Goal: Information Seeking & Learning: Compare options

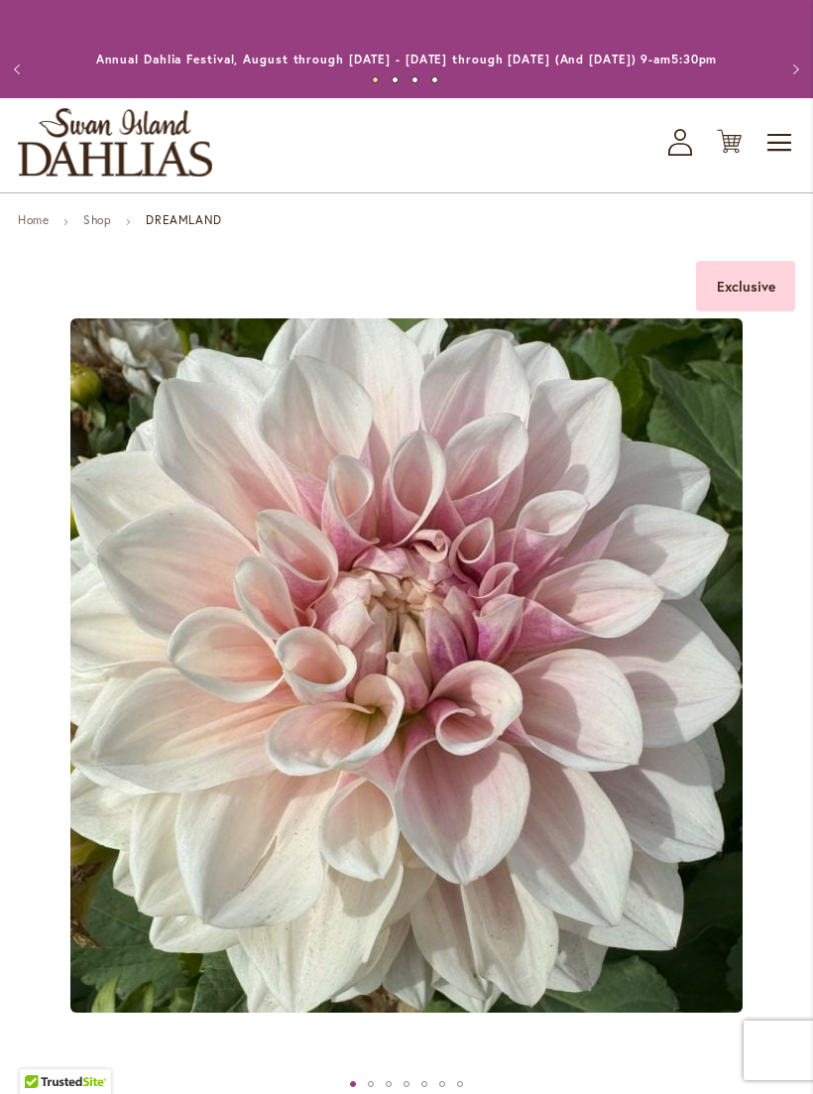
click at [779, 148] on span "Toggle Nav" at bounding box center [781, 143] width 30 height 40
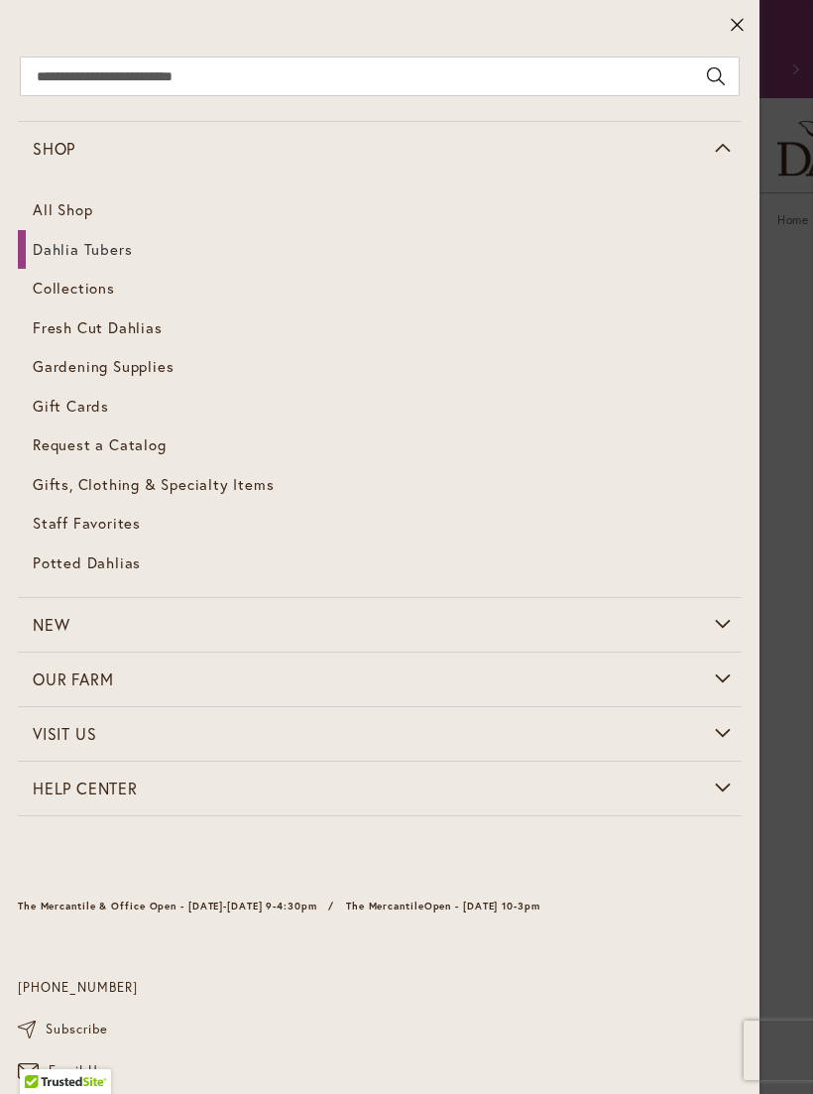
click at [48, 252] on span "Dahlia Tubers" at bounding box center [82, 249] width 99 height 20
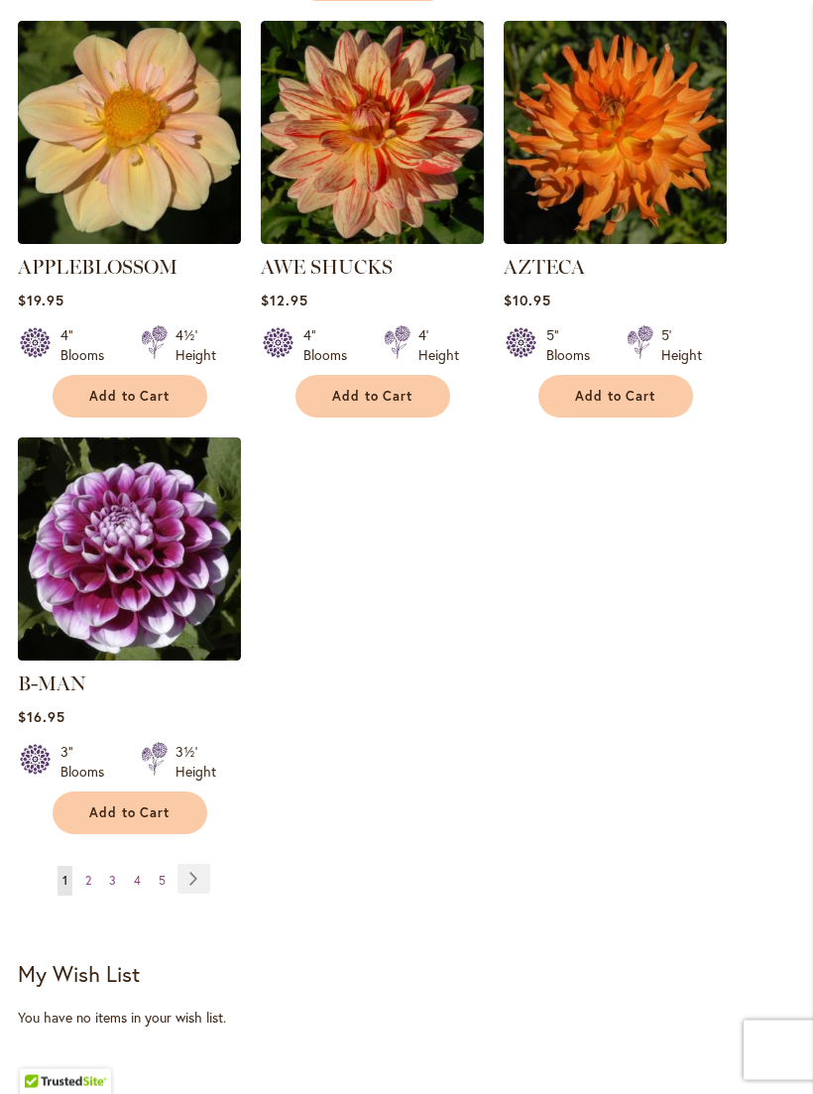
scroll to position [2484, 0]
click at [90, 873] on span "2" at bounding box center [88, 880] width 6 height 15
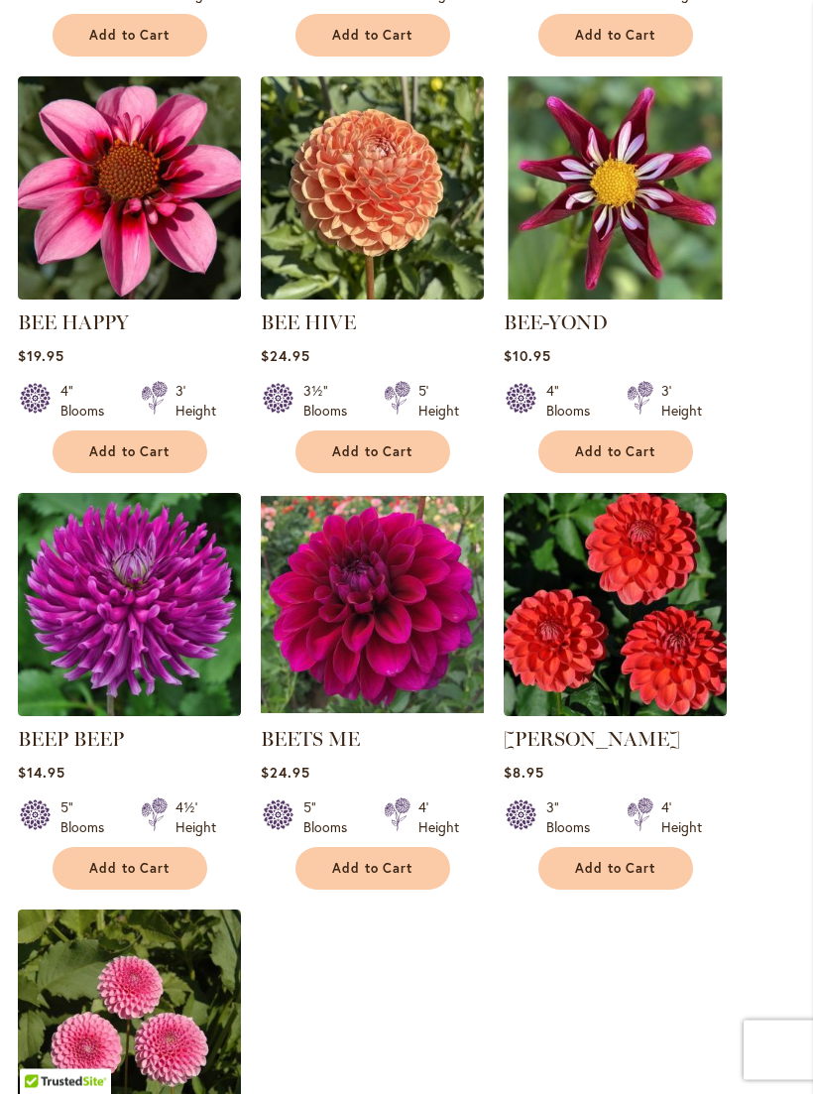
scroll to position [1984, 0]
click at [119, 610] on img at bounding box center [129, 604] width 223 height 223
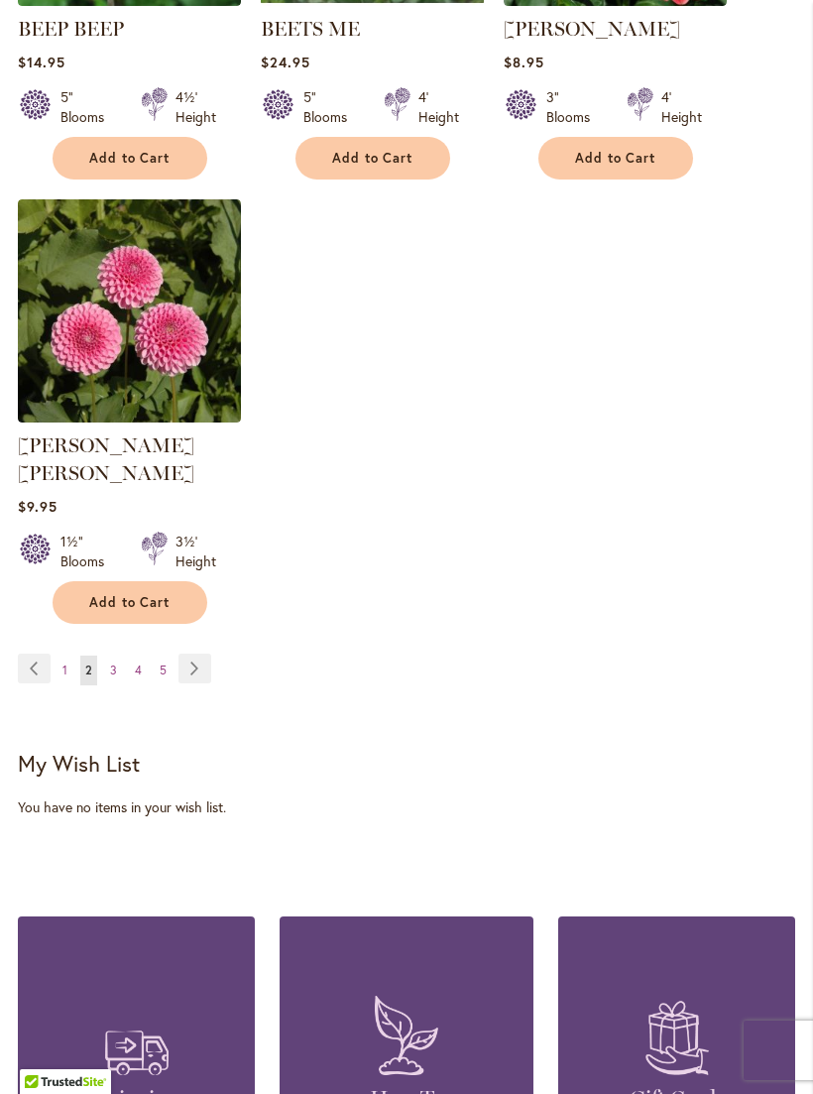
scroll to position [2693, 0]
click at [114, 664] on span "3" at bounding box center [113, 671] width 7 height 15
click at [123, 655] on ul "Page Previous Page 1 You're currently reading page 2 Page 3 Page 4 Page 5 Page …" at bounding box center [118, 671] width 201 height 32
click at [119, 657] on link "Page 3" at bounding box center [113, 672] width 17 height 30
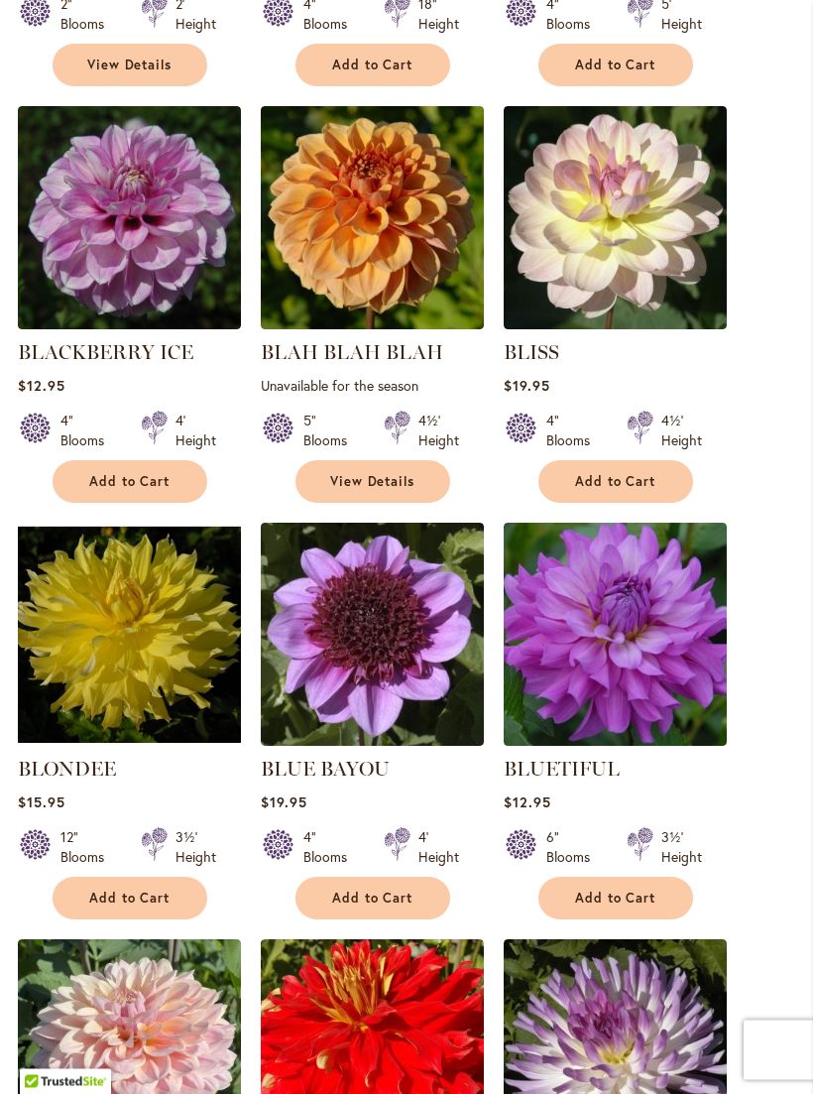
scroll to position [1121, 0]
click at [169, 631] on img at bounding box center [129, 634] width 223 height 223
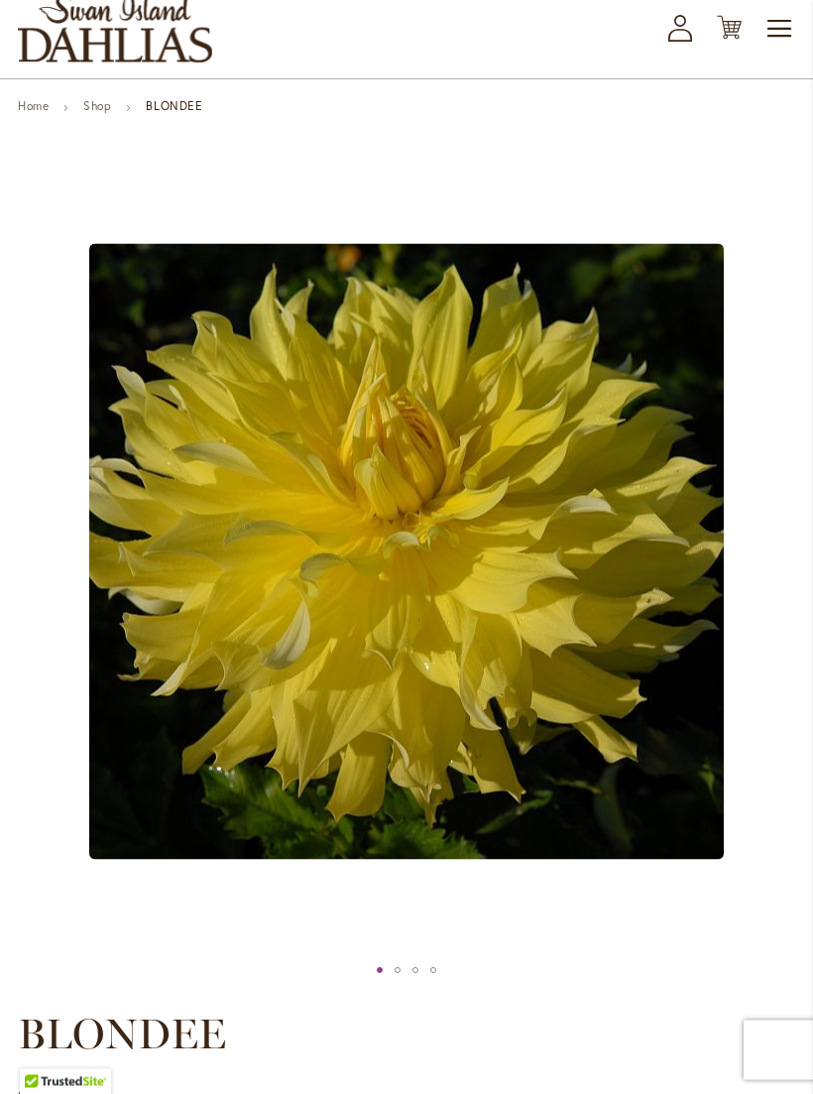
scroll to position [114, 0]
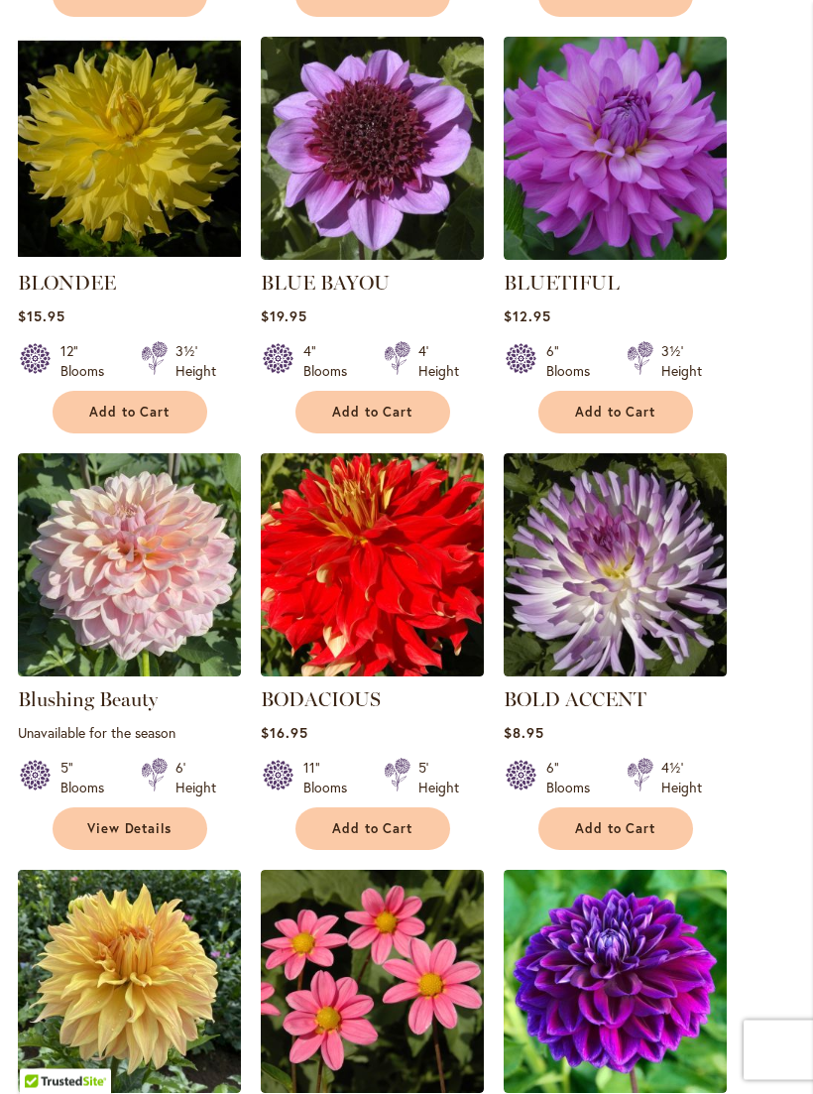
scroll to position [1607, 0]
click at [615, 595] on img at bounding box center [615, 564] width 223 height 223
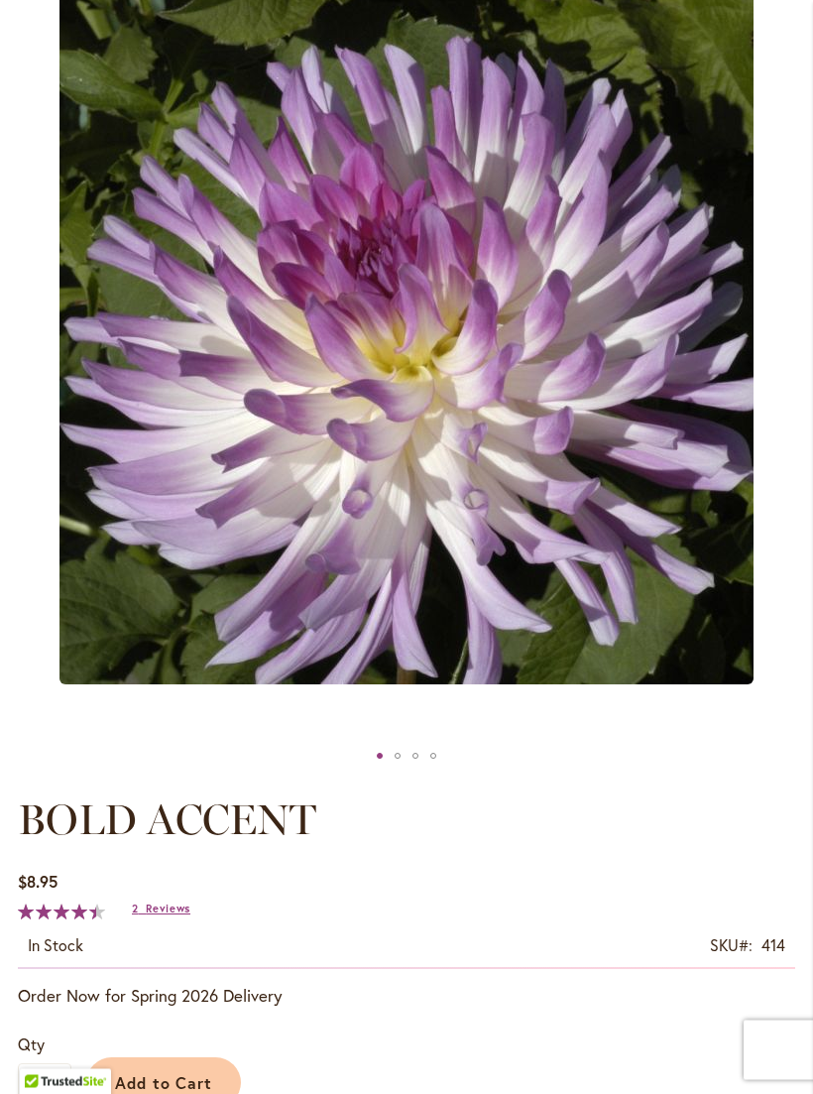
scroll to position [277, 0]
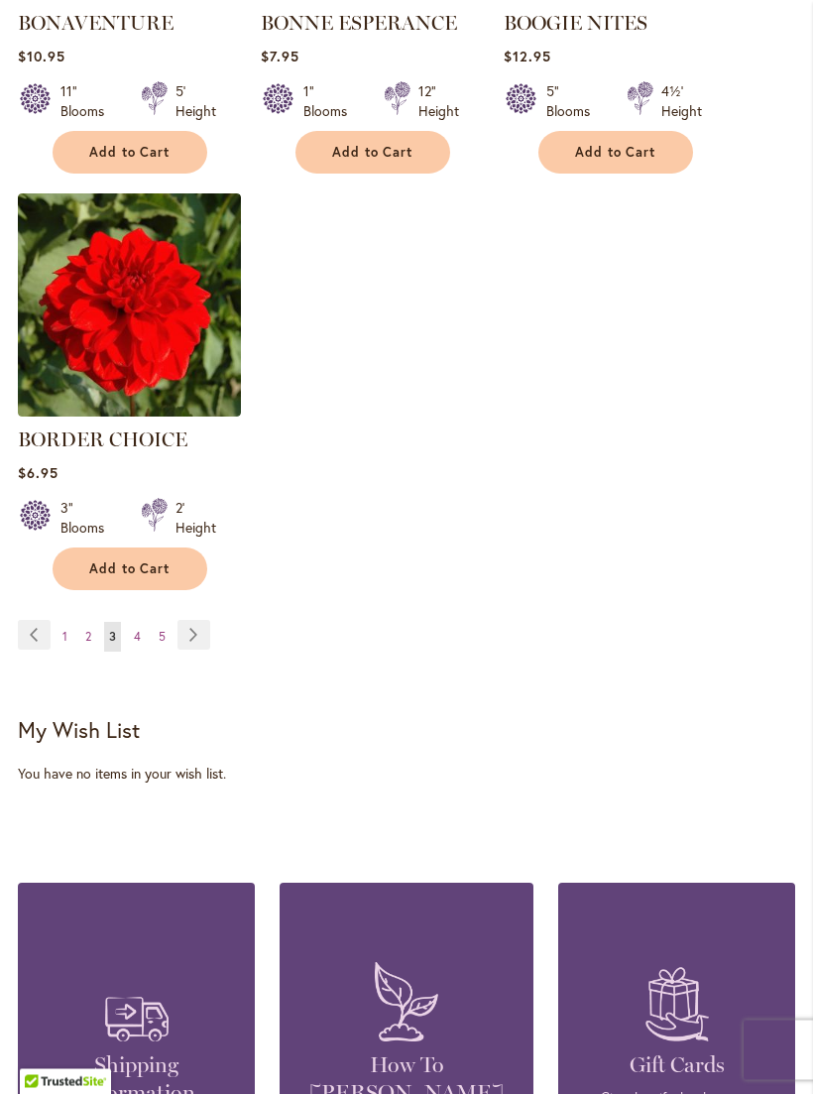
scroll to position [2701, 0]
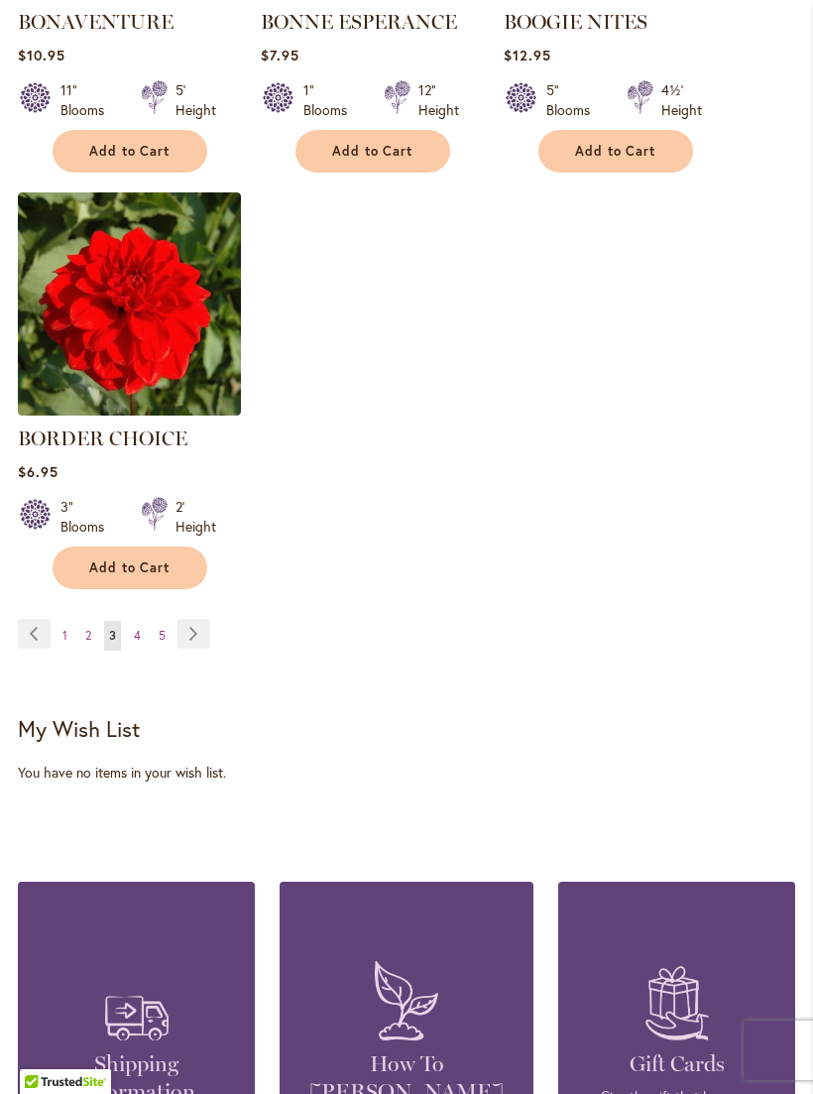
click at [138, 643] on span "4" at bounding box center [137, 635] width 7 height 15
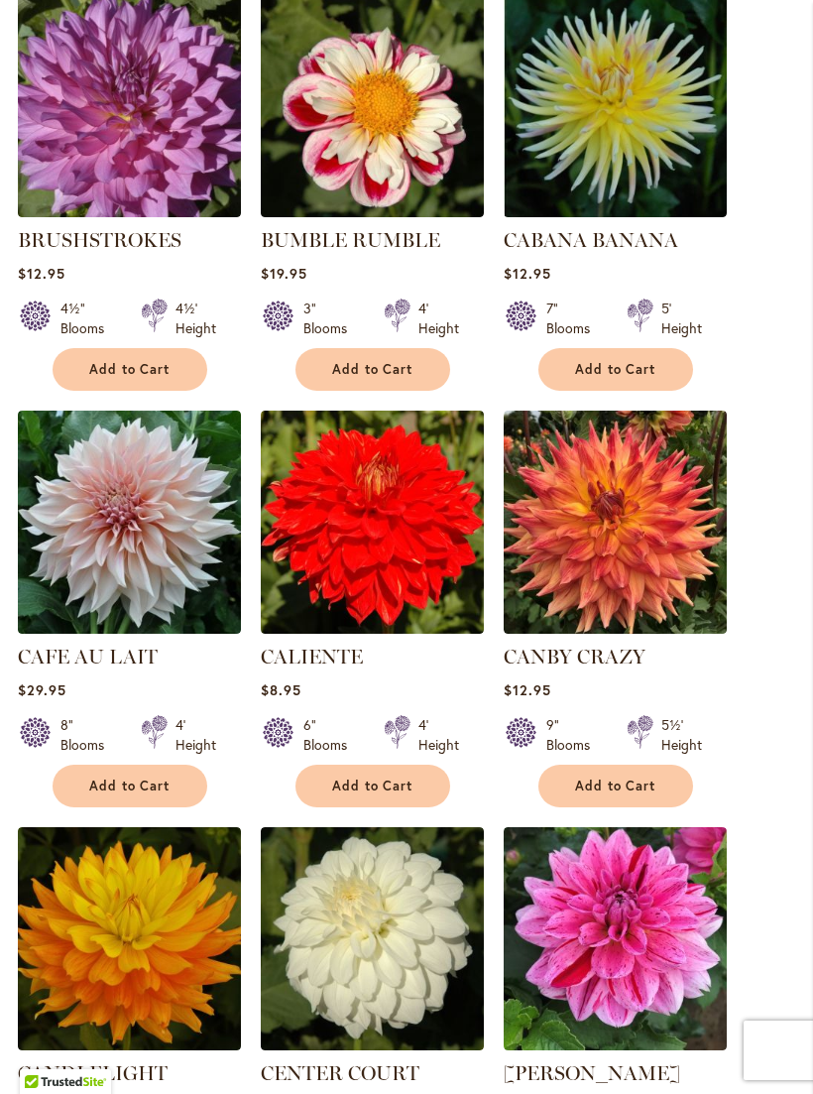
scroll to position [1679, 0]
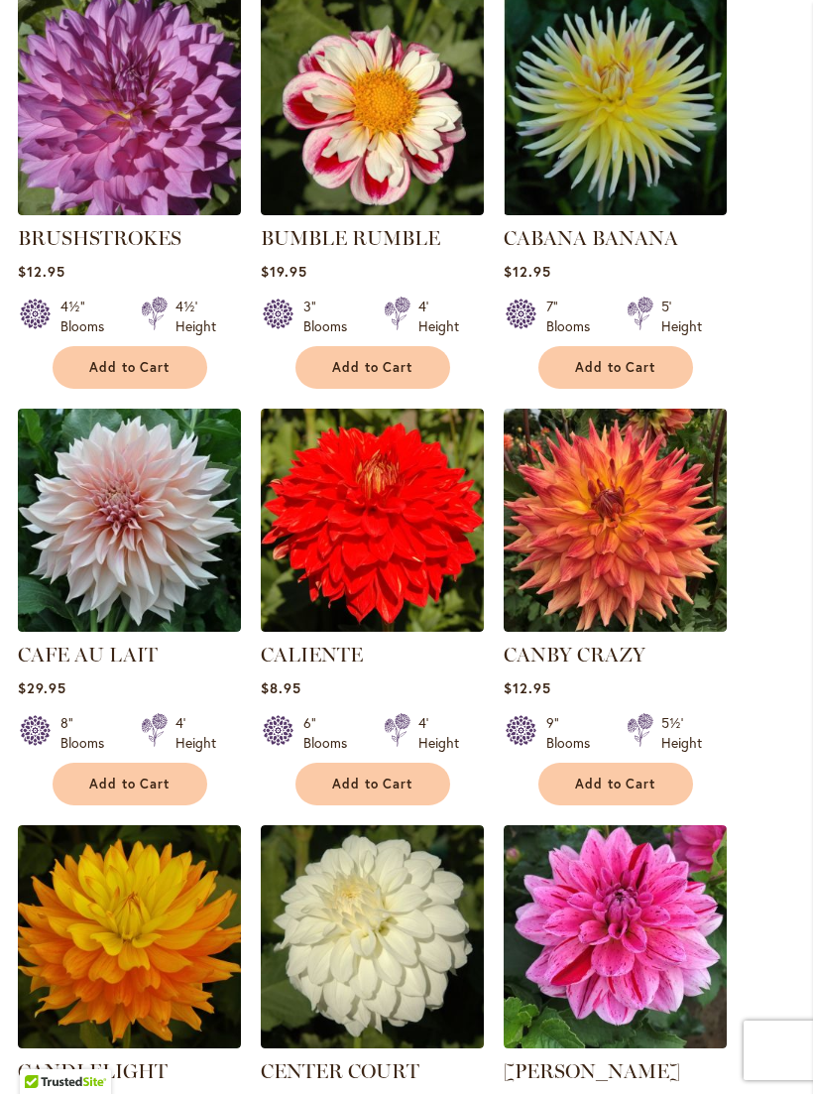
click at [128, 525] on img at bounding box center [129, 520] width 223 height 223
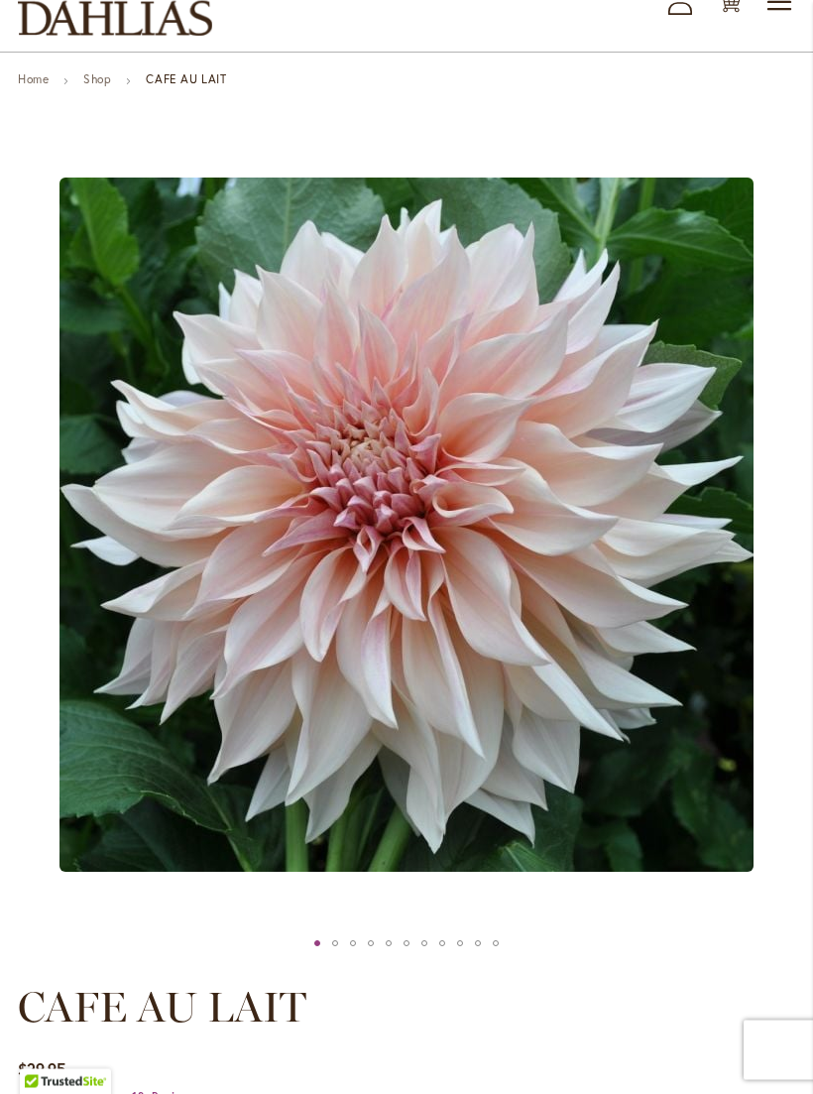
scroll to position [141, 0]
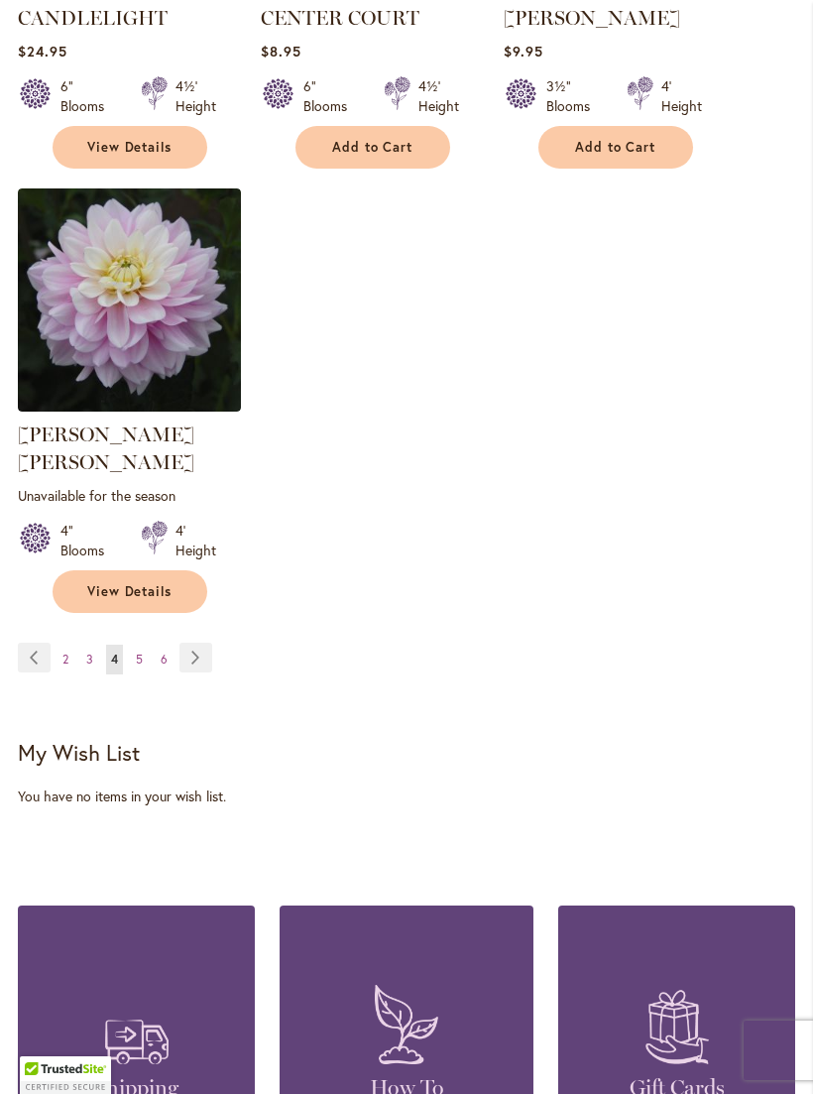
scroll to position [2772, 0]
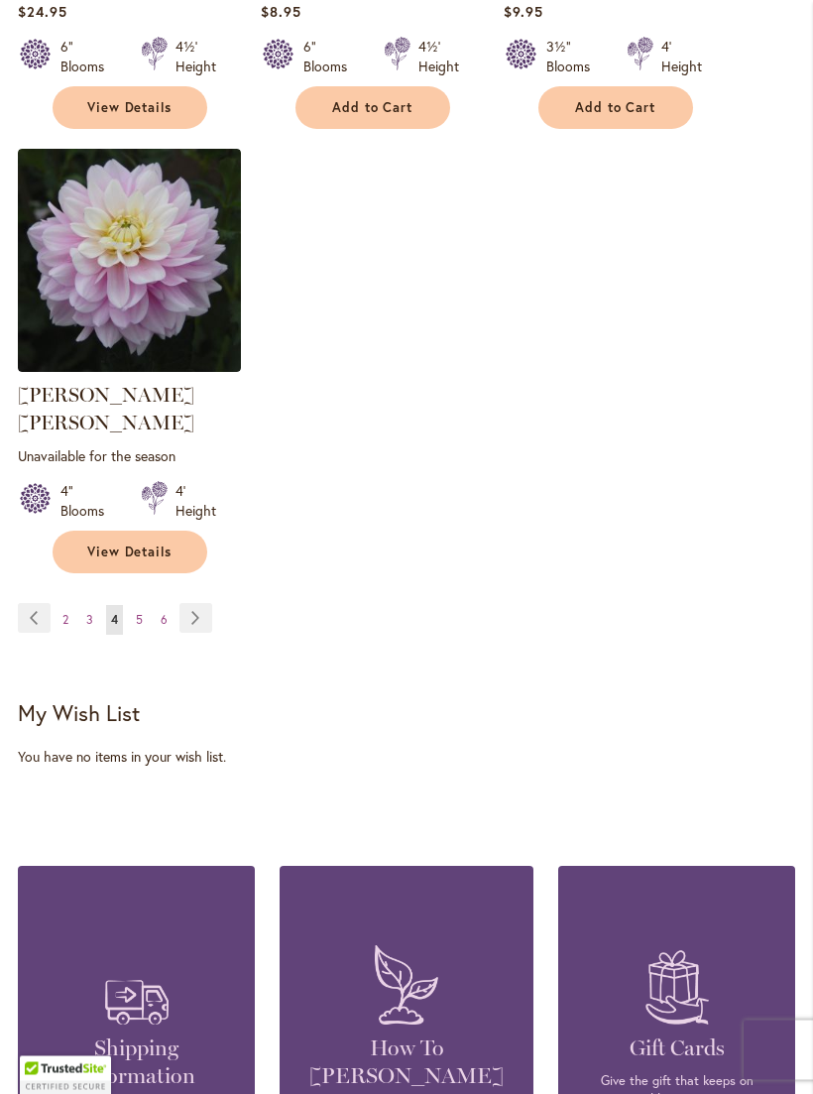
click at [143, 610] on link "Page 5" at bounding box center [139, 621] width 17 height 30
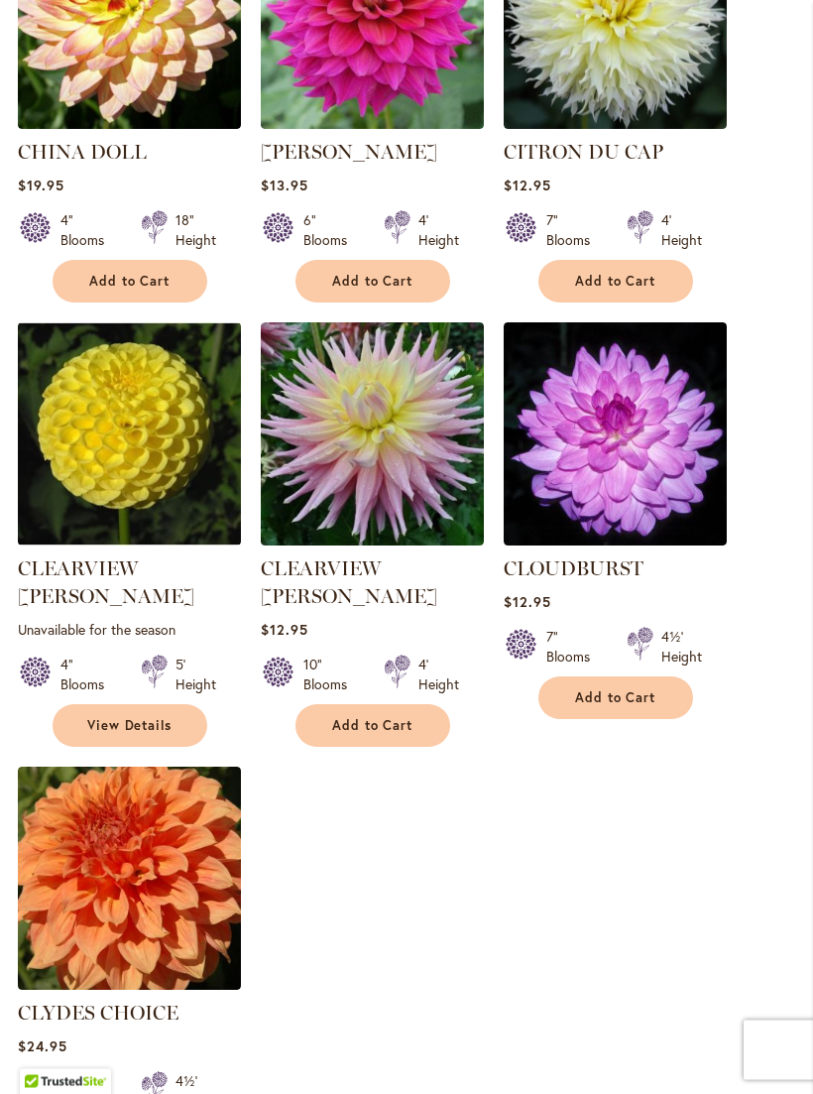
scroll to position [2184, 0]
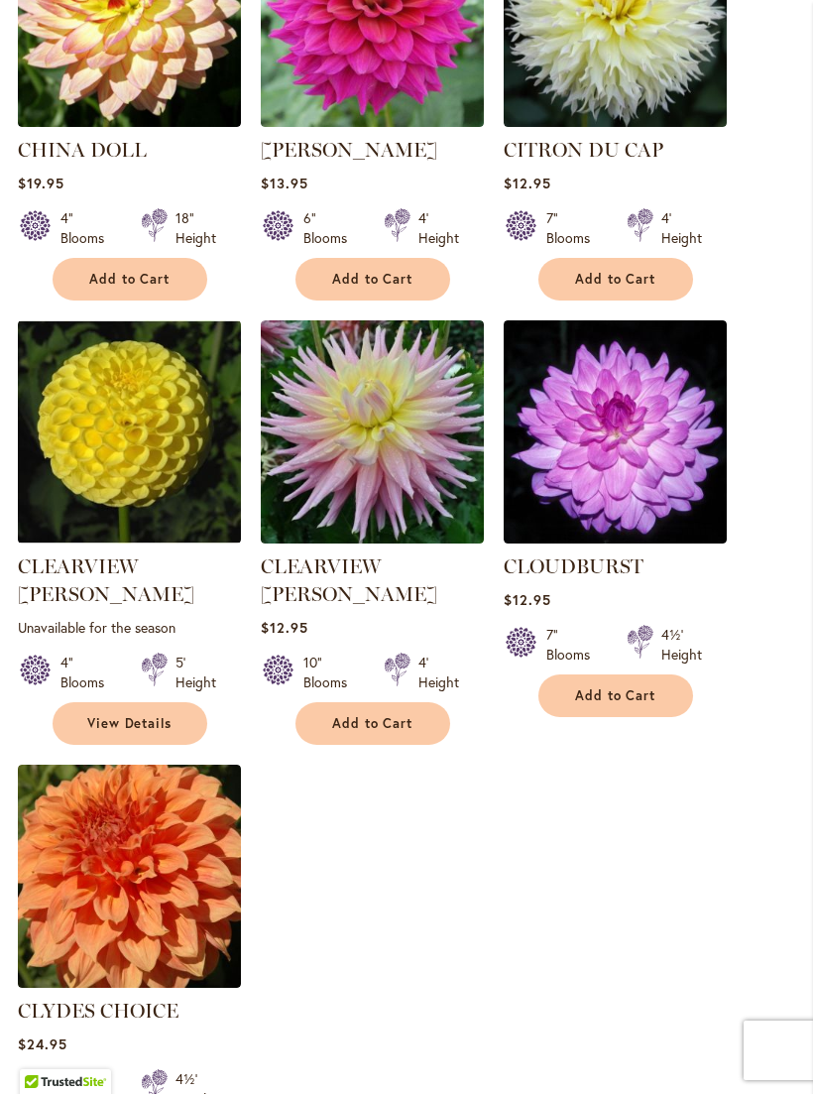
click at [342, 418] on img at bounding box center [372, 431] width 223 height 223
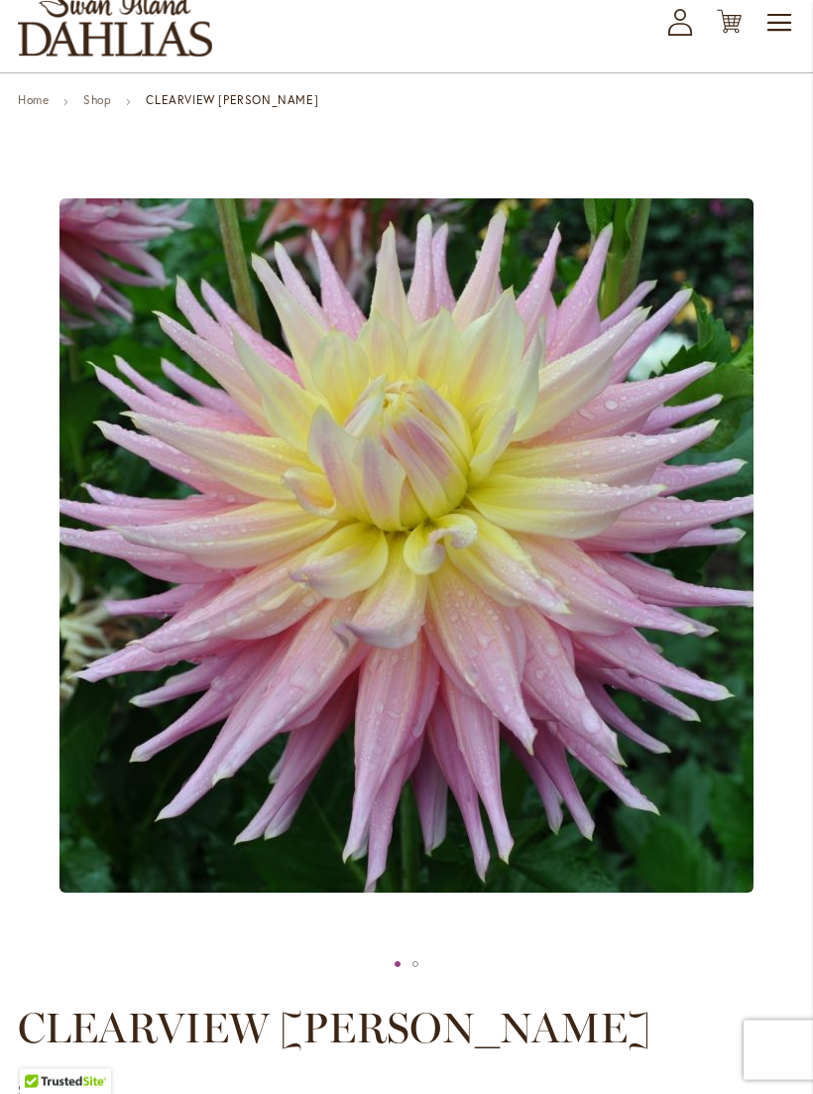
scroll to position [120, 0]
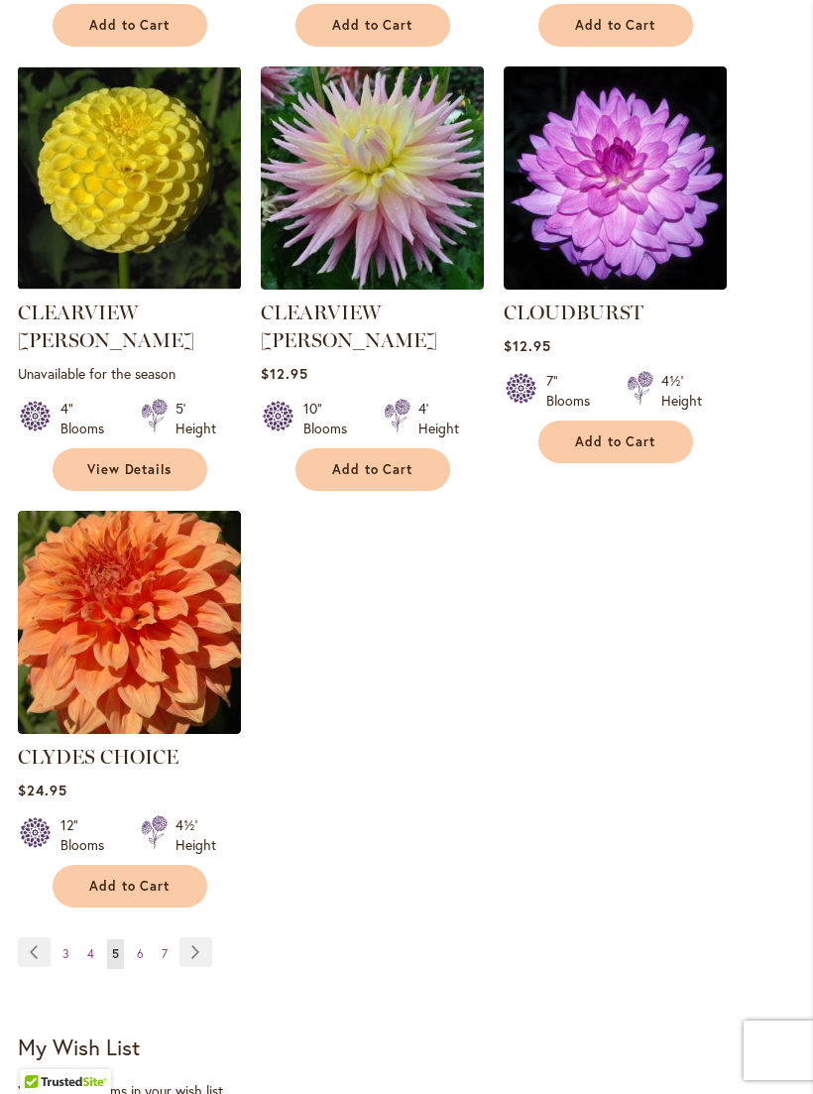
scroll to position [2453, 0]
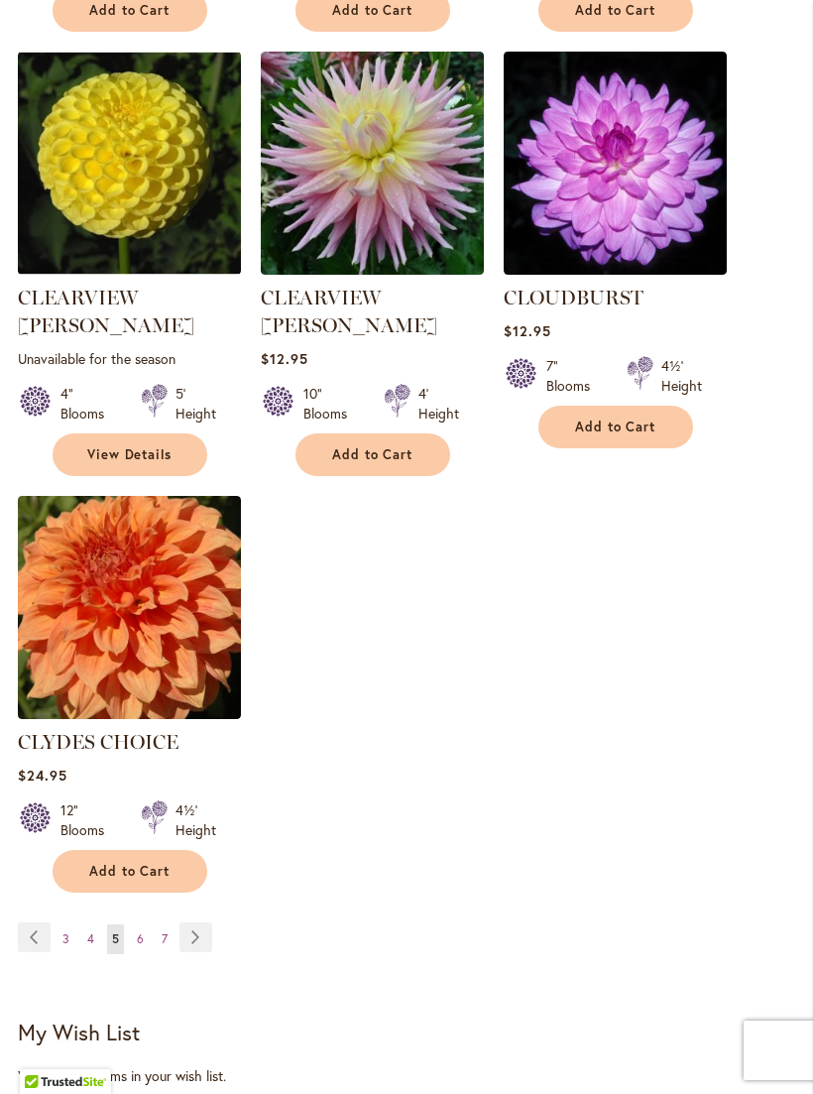
click at [134, 924] on link "Page 6" at bounding box center [140, 939] width 17 height 30
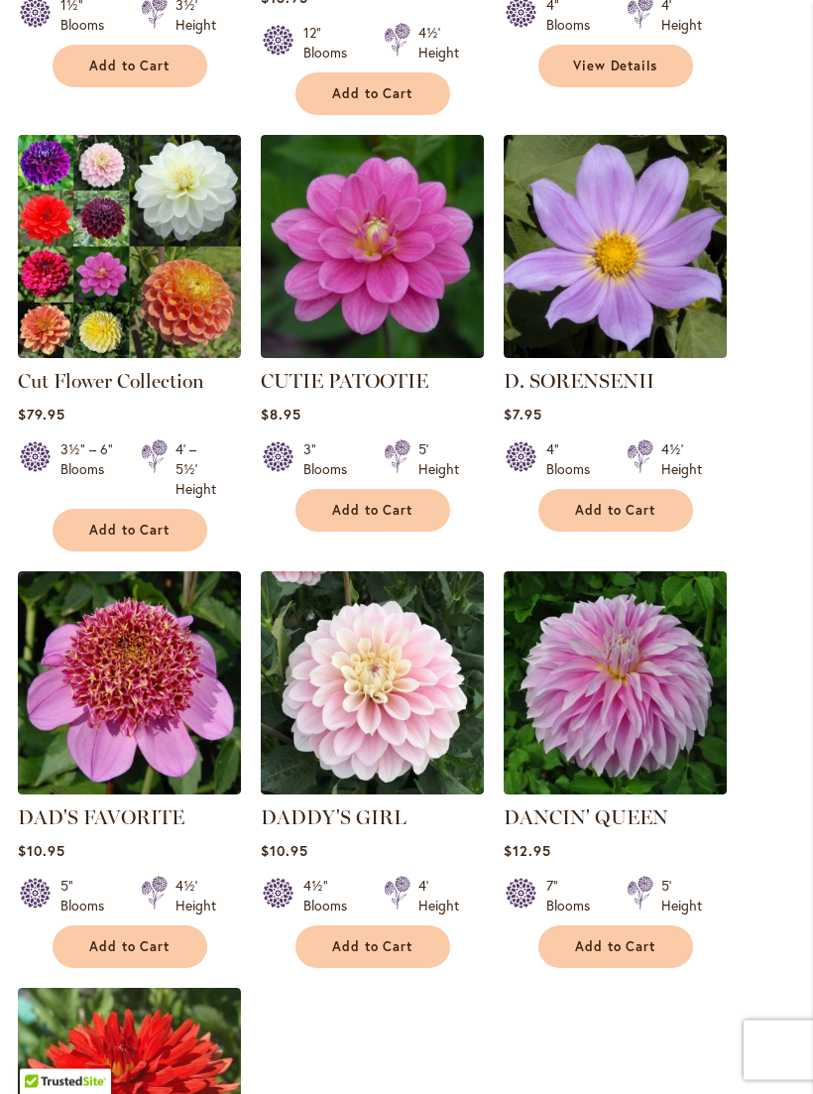
scroll to position [1983, 0]
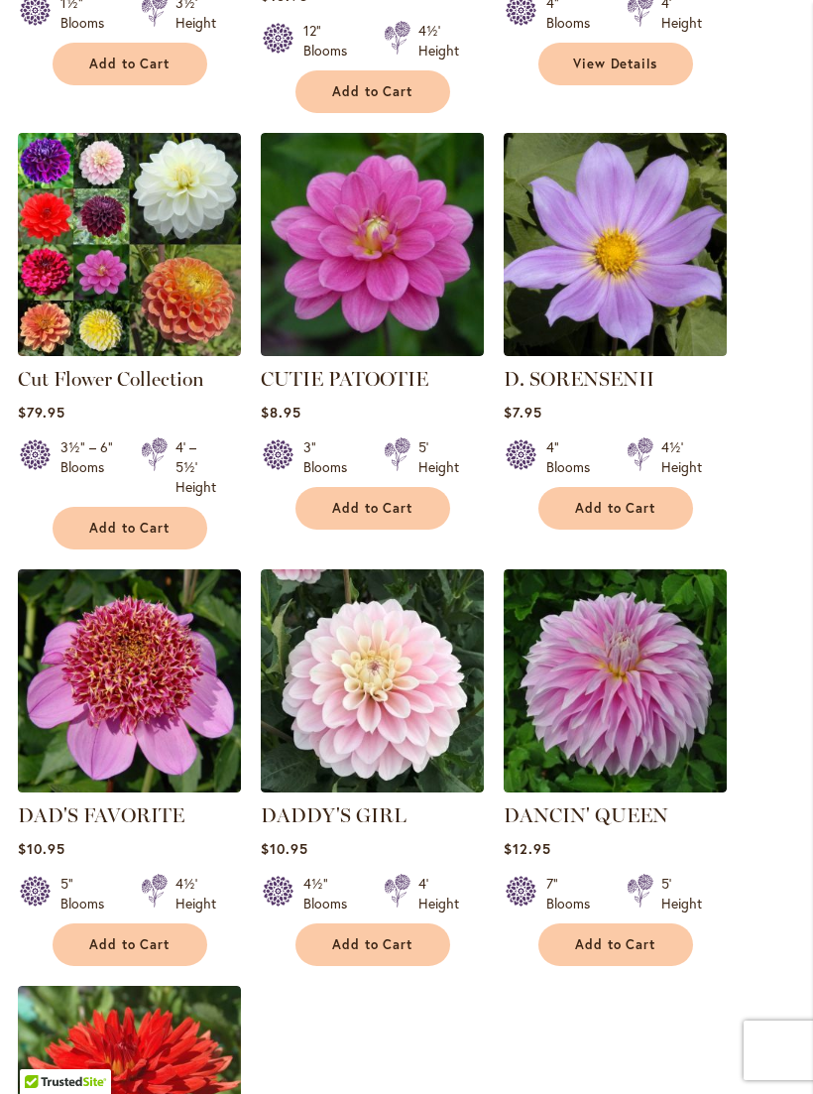
click at [366, 663] on img at bounding box center [372, 680] width 223 height 223
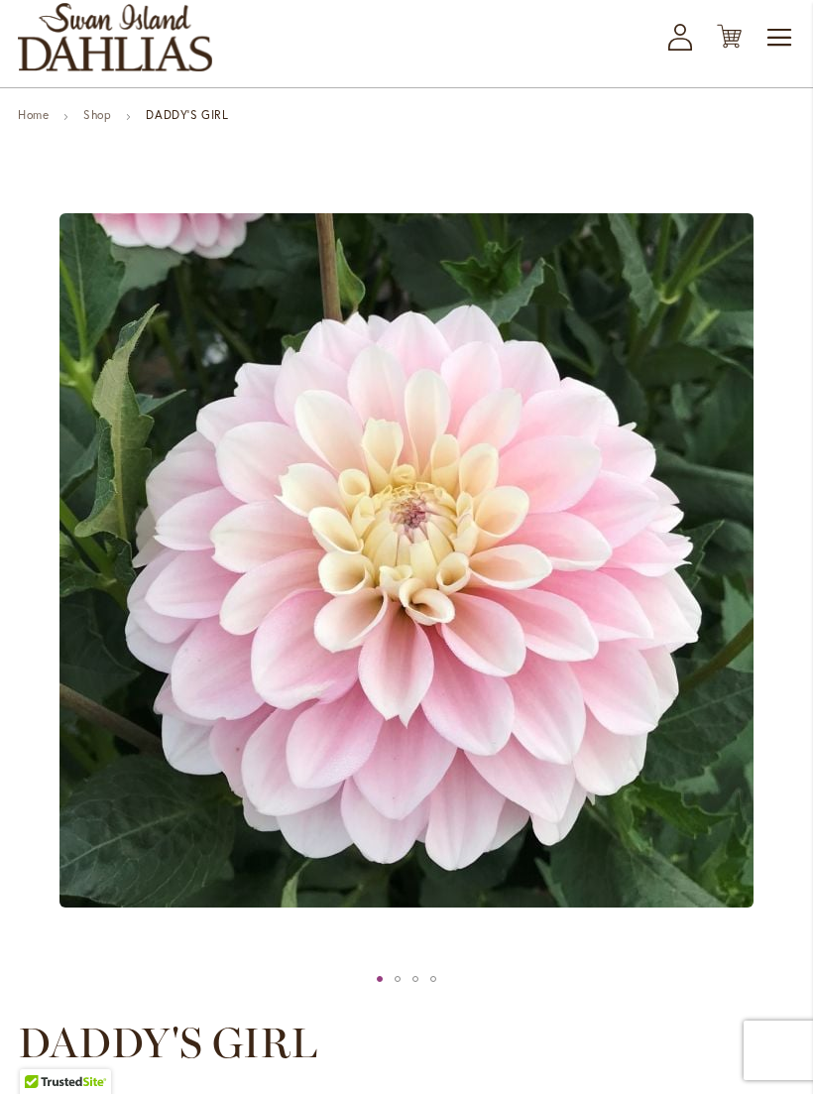
scroll to position [9, 0]
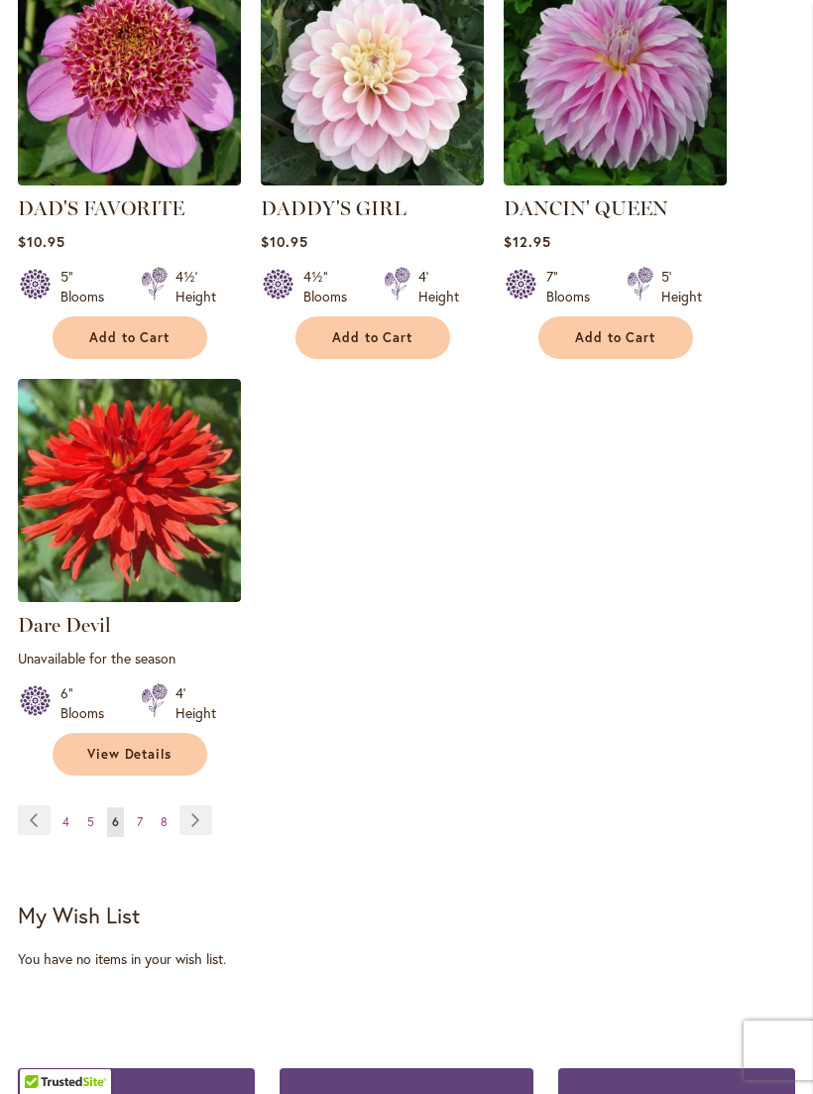
scroll to position [2590, 0]
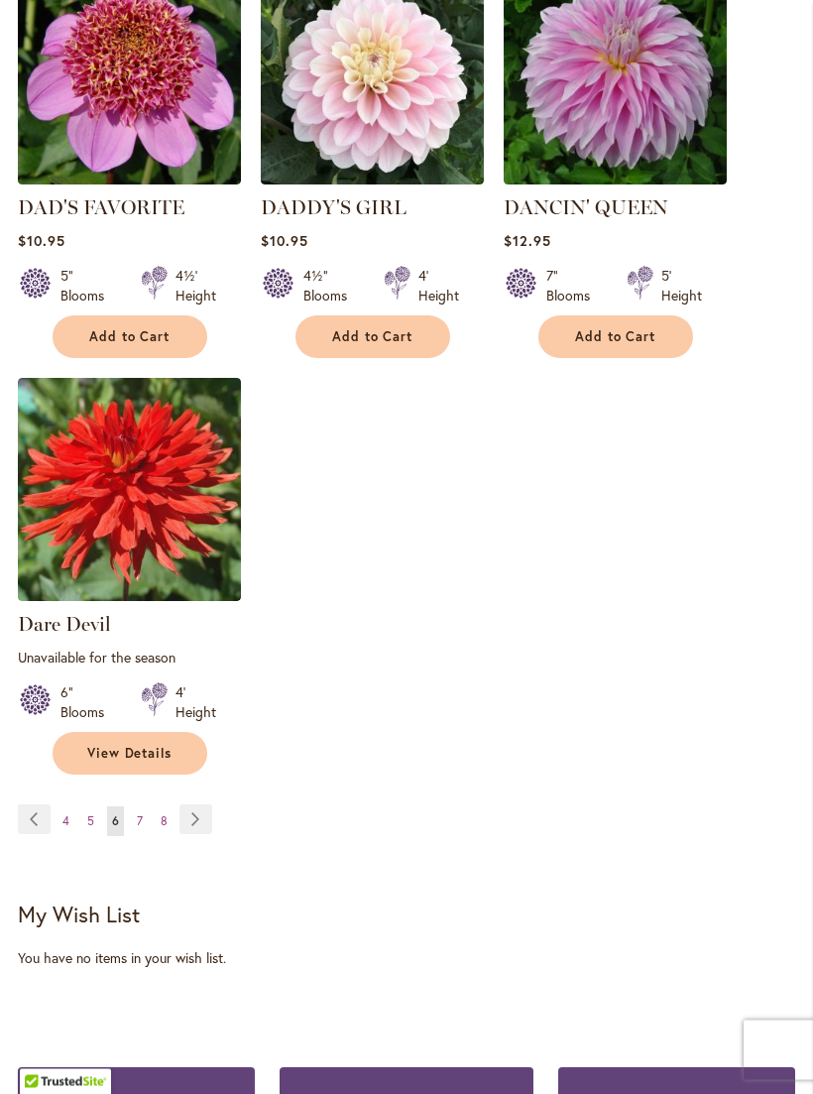
click at [161, 814] on span "8" at bounding box center [164, 821] width 7 height 15
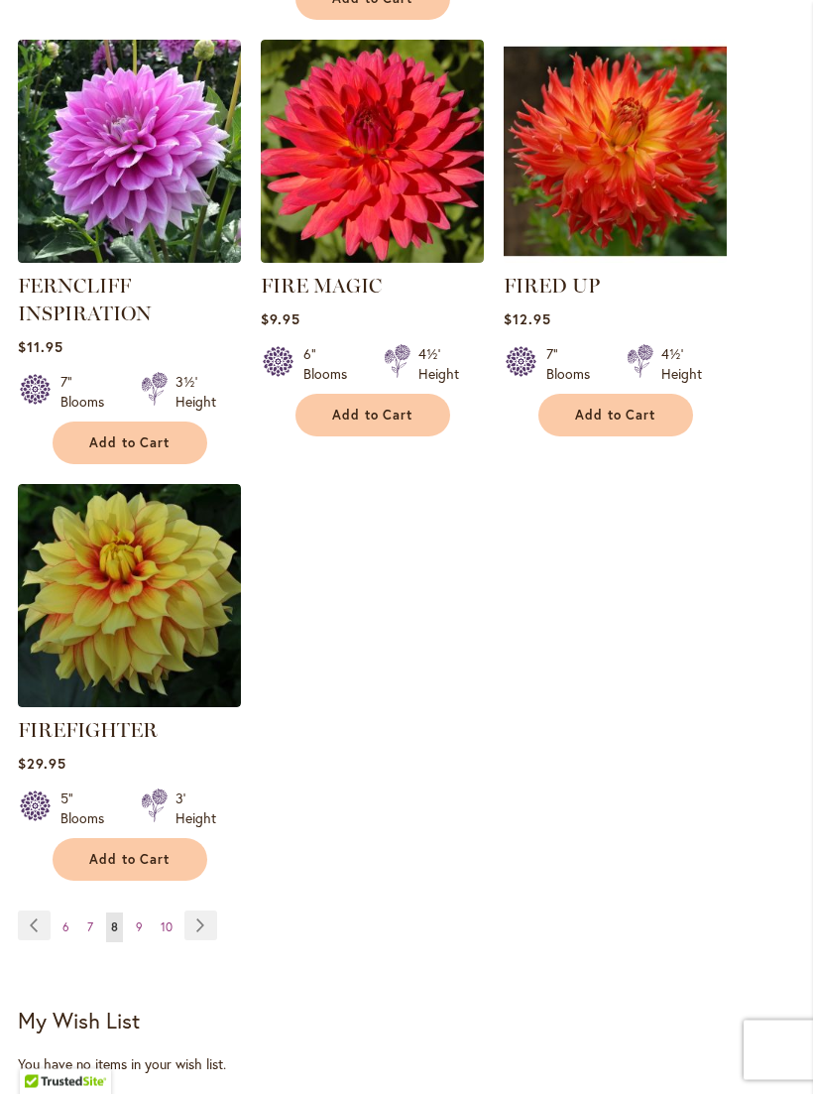
scroll to position [2506, 0]
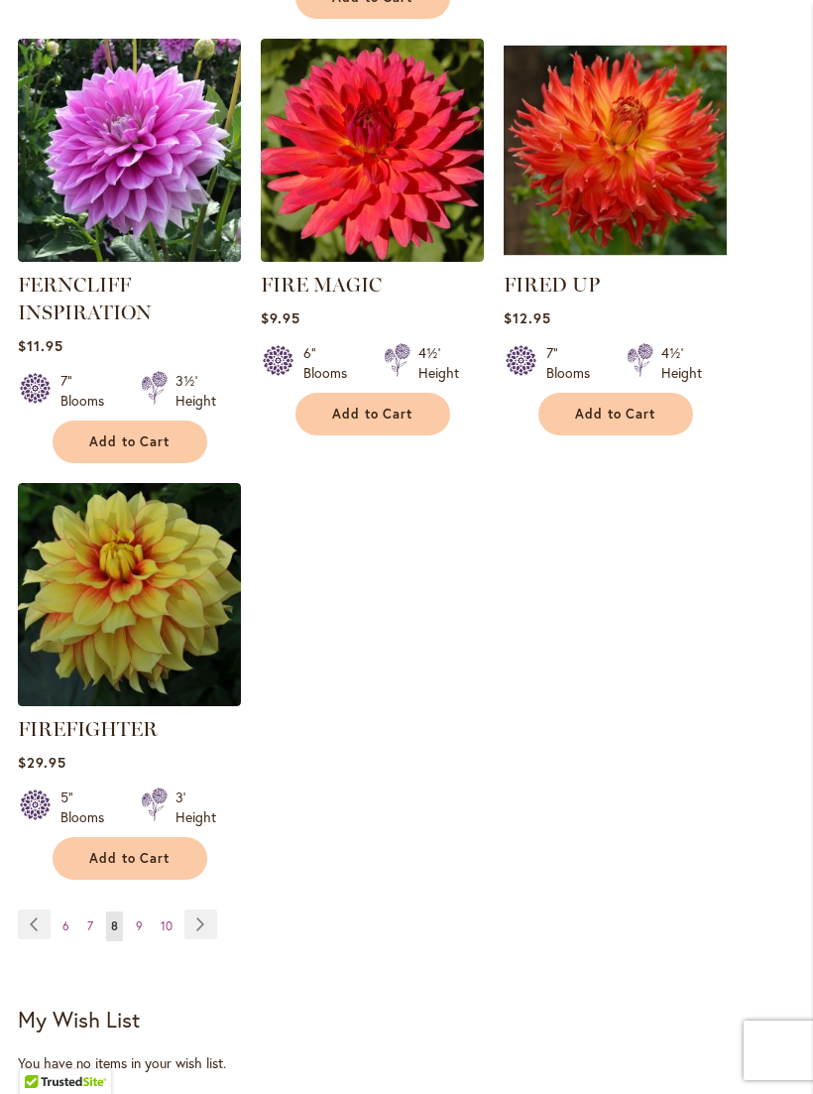
click at [131, 627] on img at bounding box center [129, 594] width 223 height 223
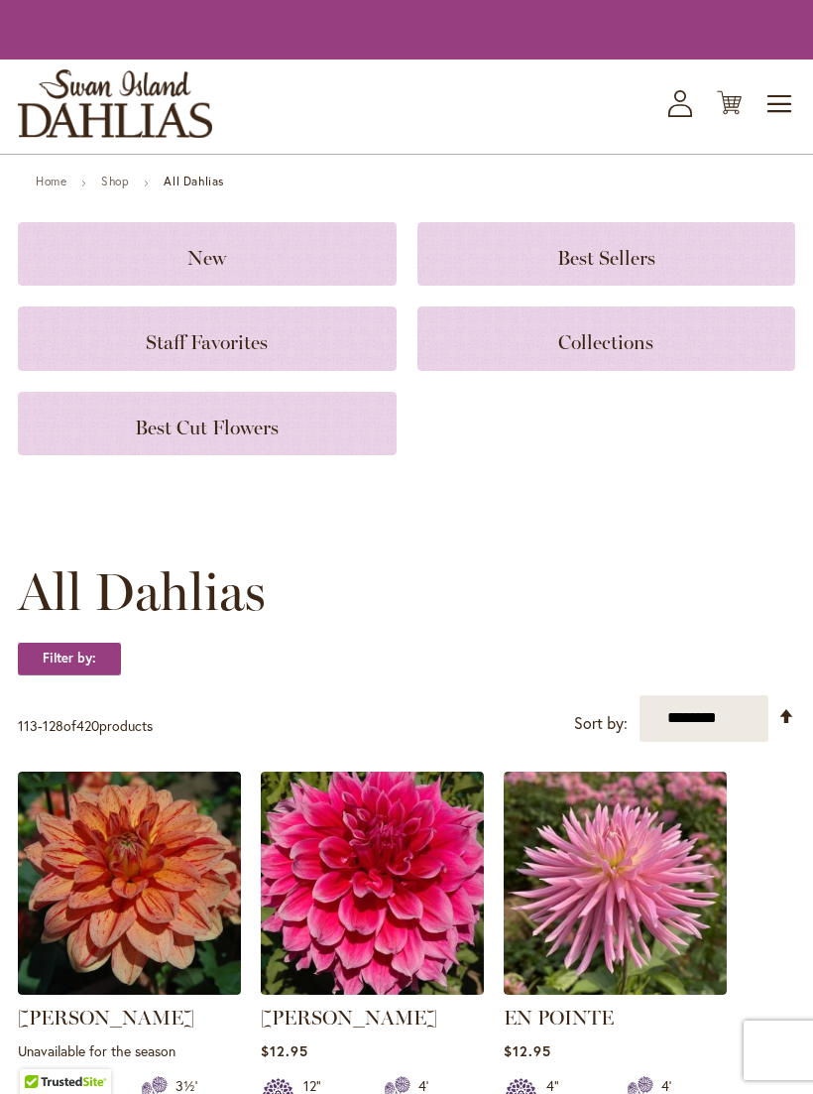
scroll to position [2538, 0]
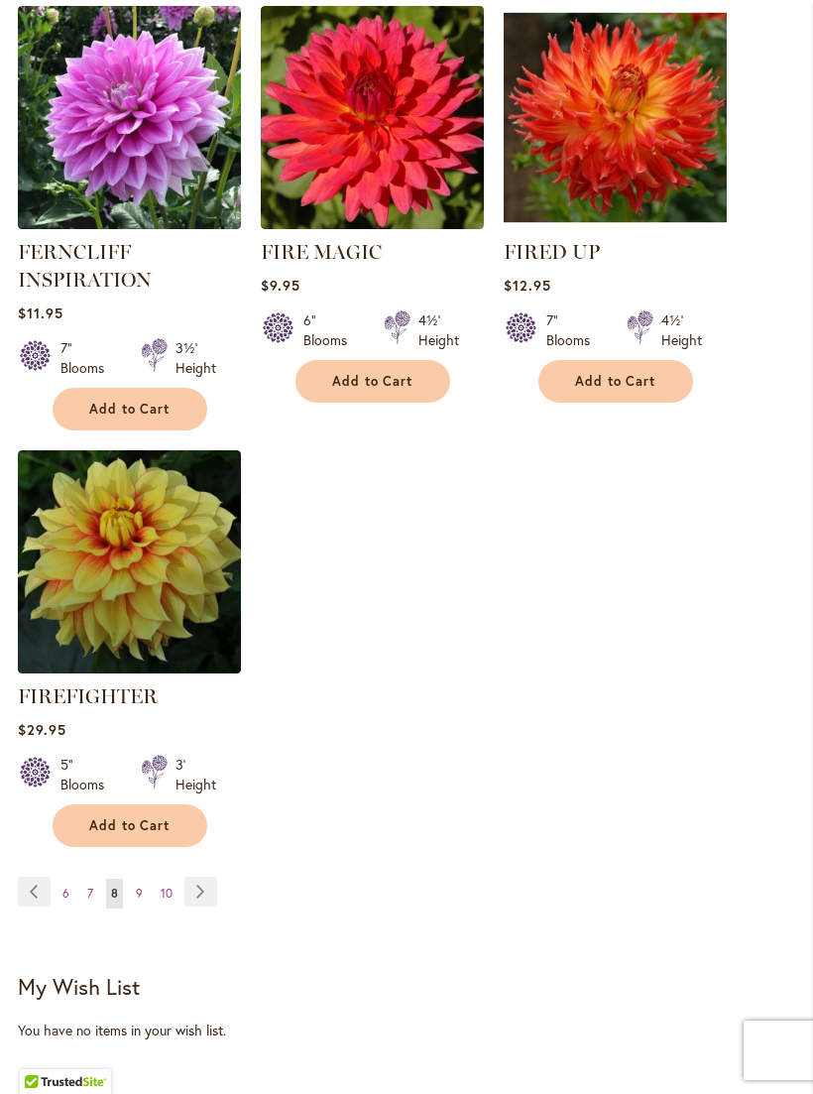
click at [131, 909] on link "Page 9" at bounding box center [139, 894] width 17 height 30
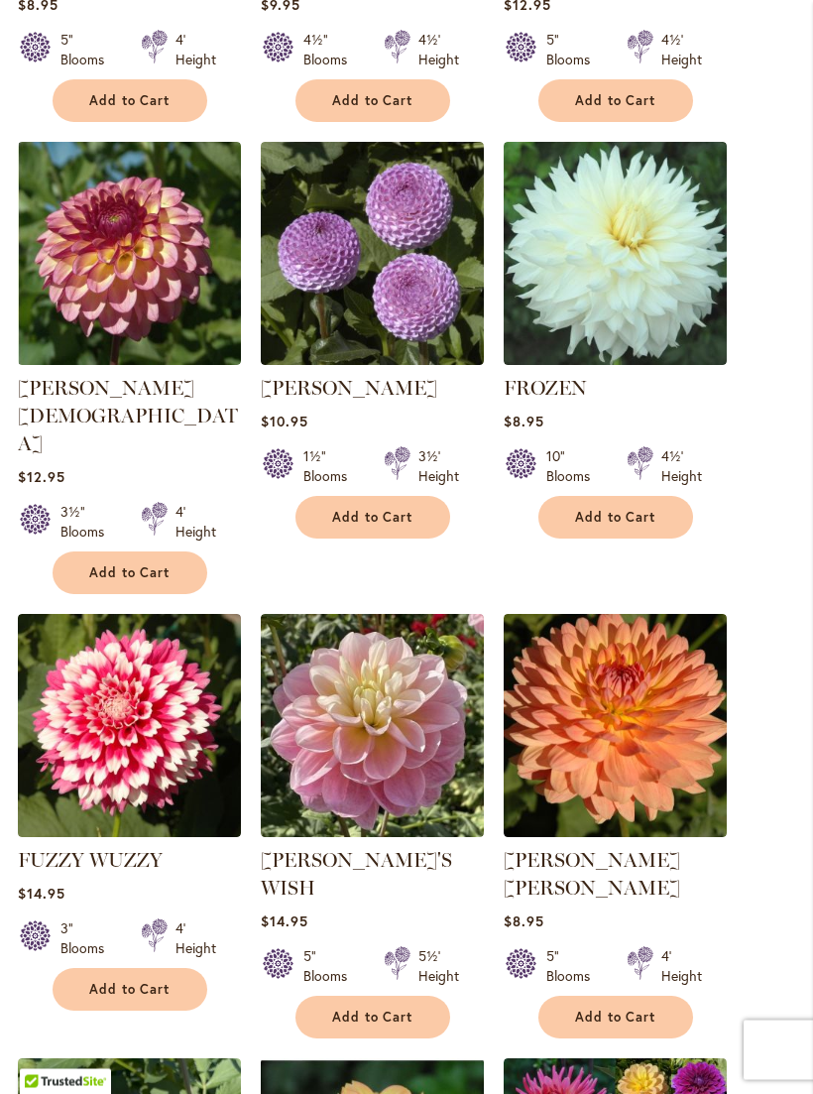
scroll to position [1502, 0]
click at [93, 676] on img at bounding box center [129, 725] width 223 height 223
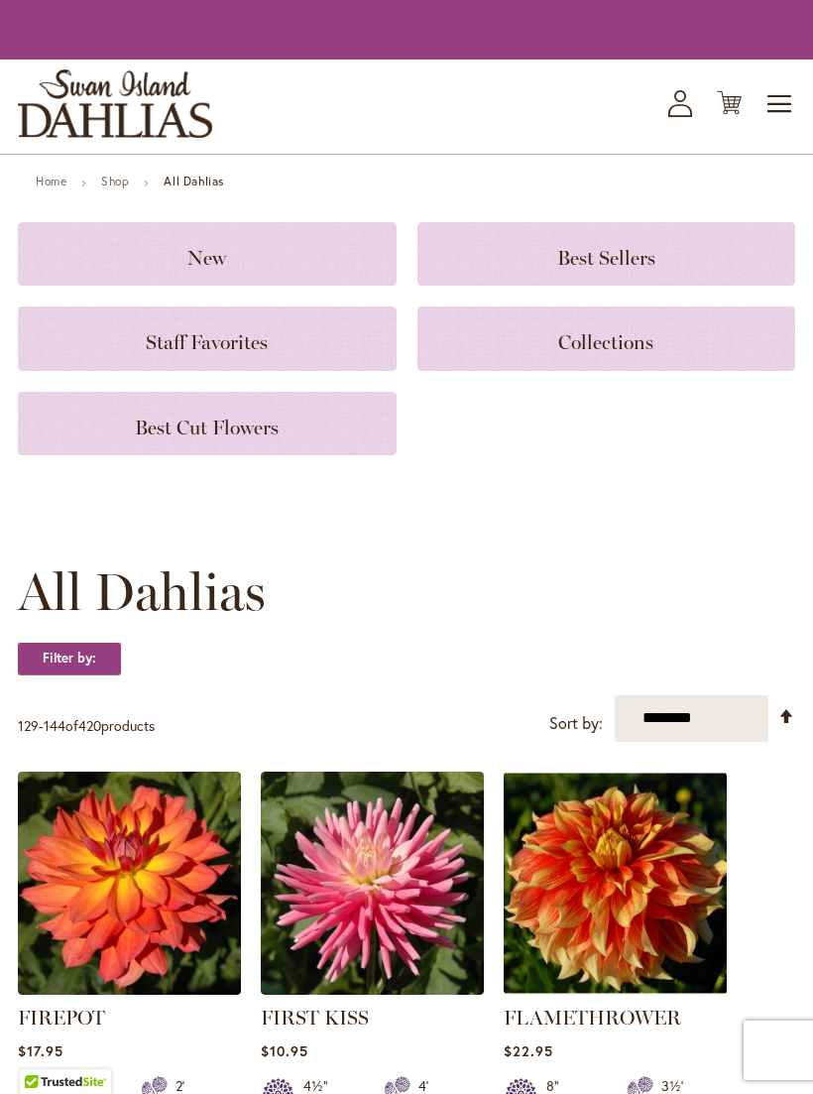
scroll to position [1535, 0]
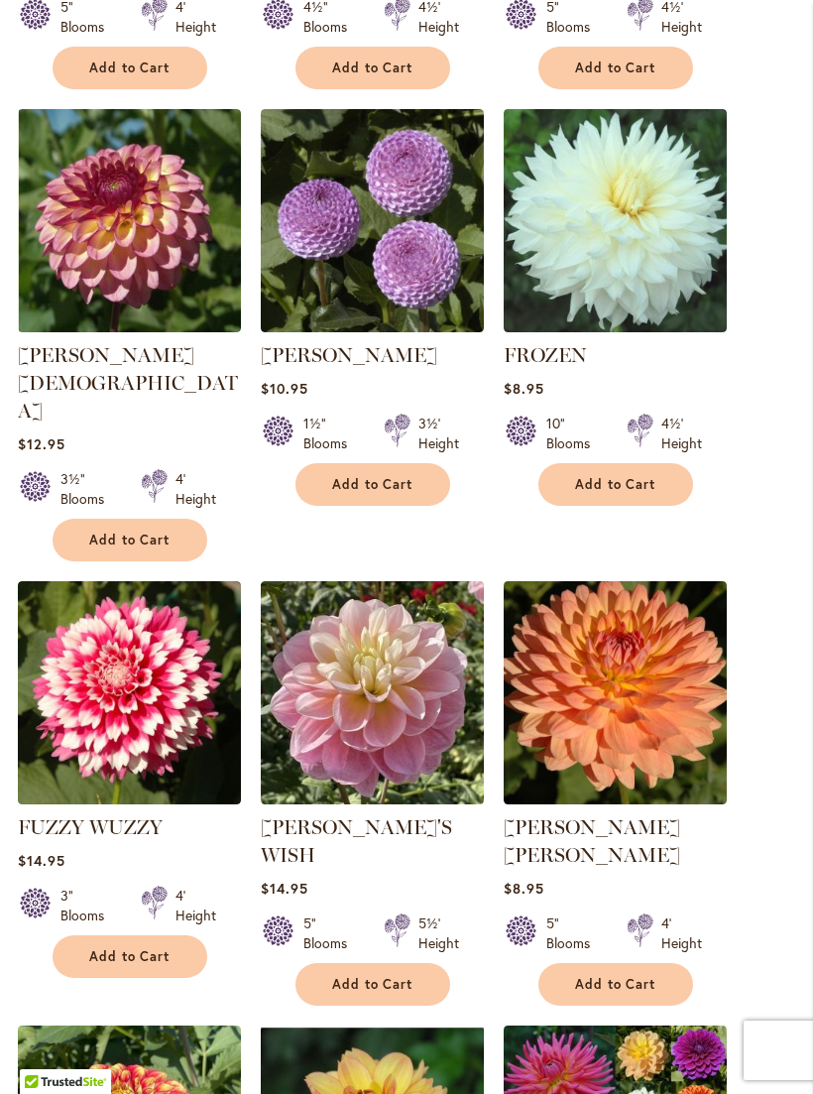
click at [599, 245] on img at bounding box center [615, 220] width 223 height 223
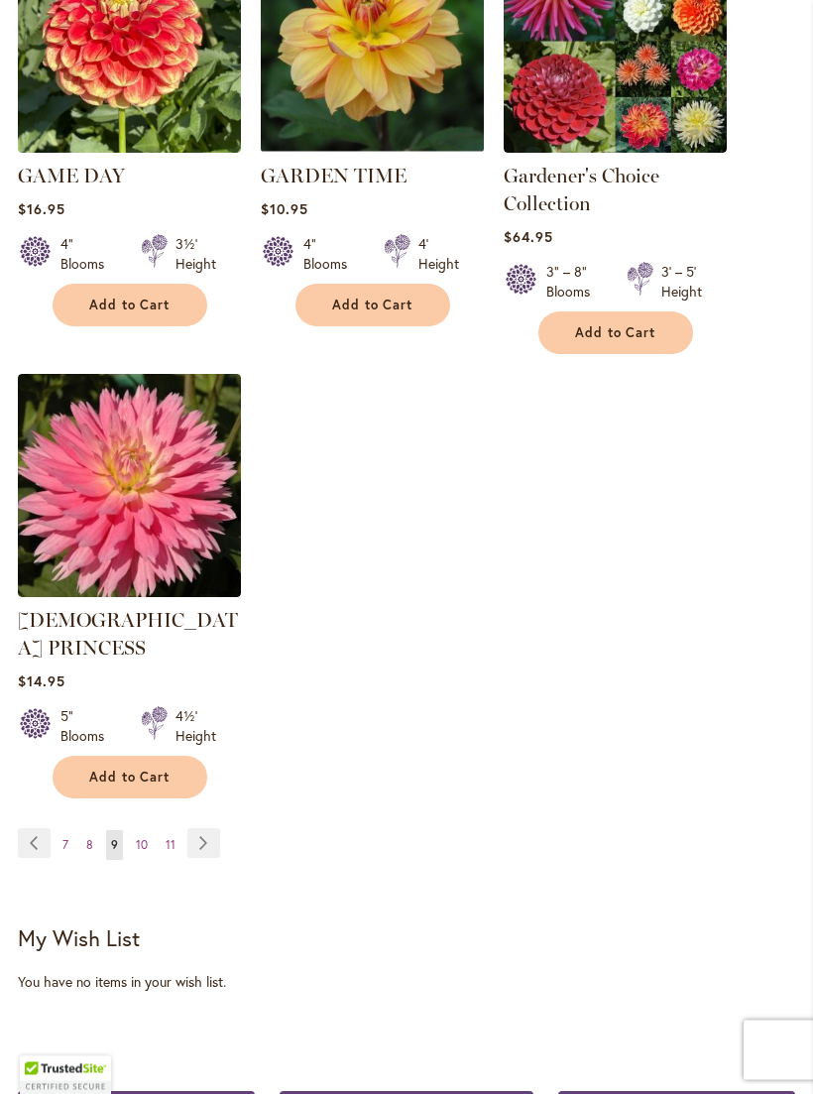
scroll to position [2635, 0]
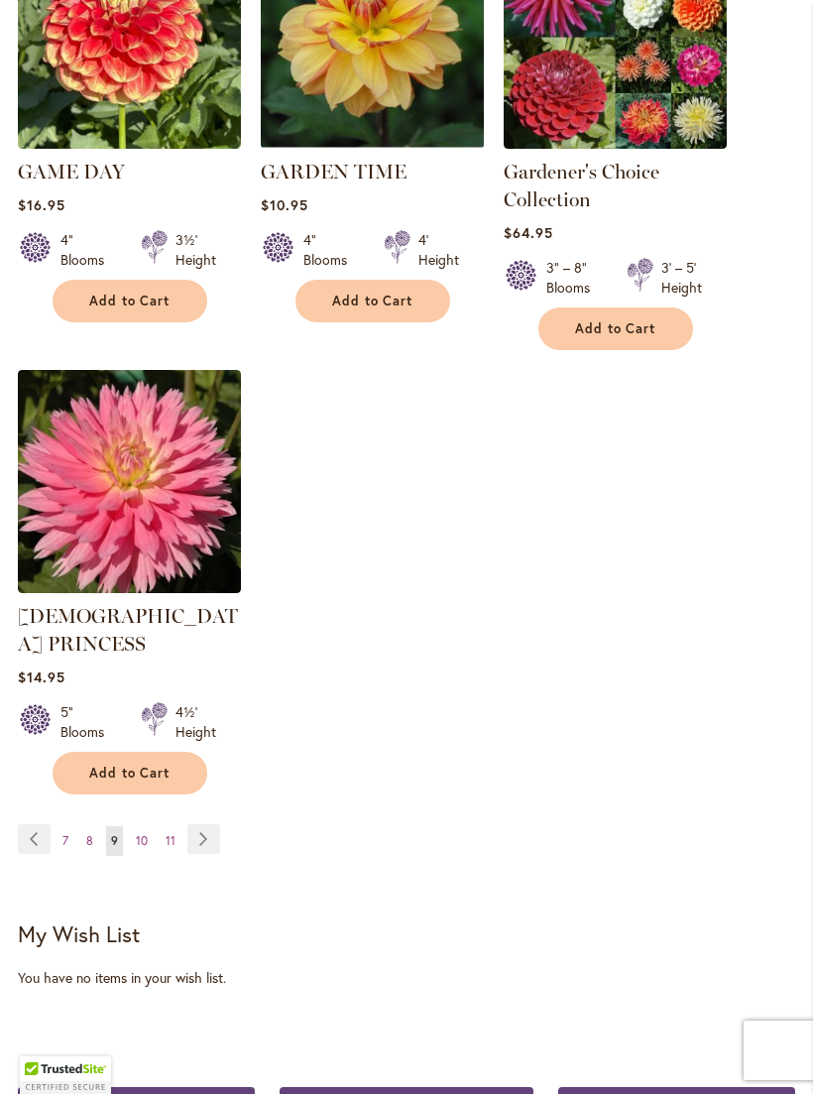
click at [201, 824] on link "Page Next" at bounding box center [203, 839] width 33 height 30
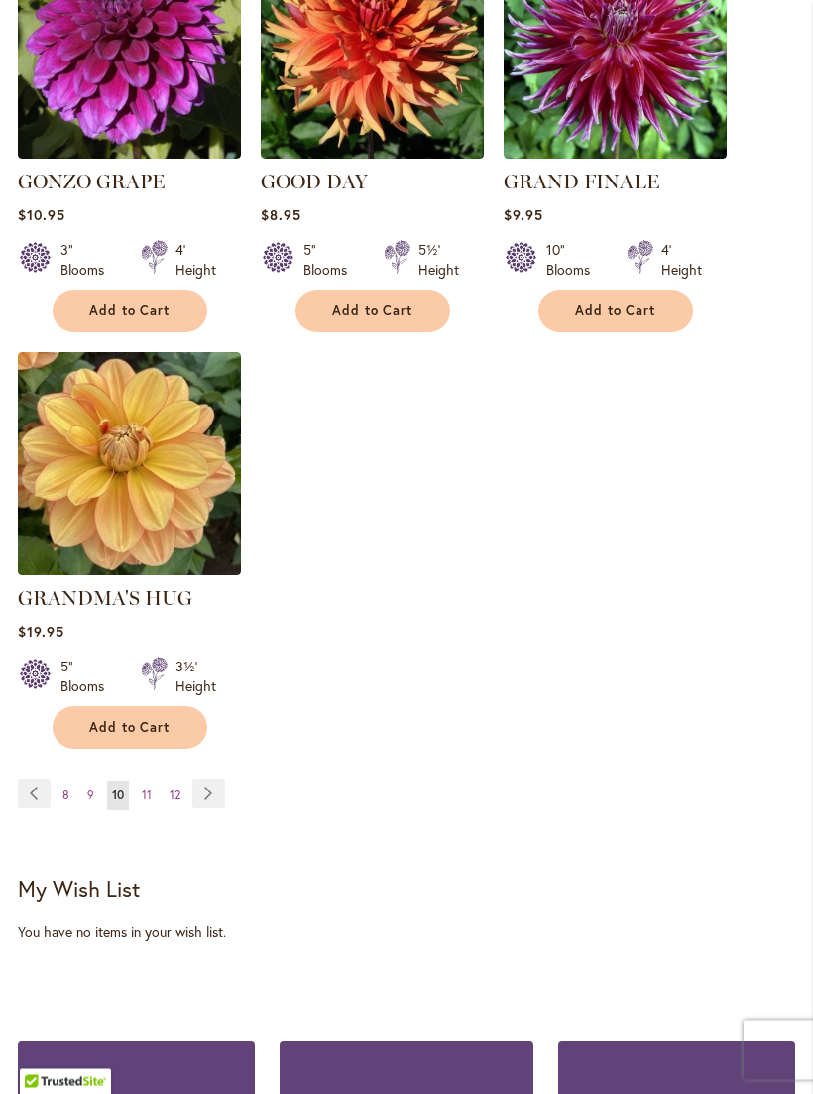
scroll to position [2569, 0]
click at [176, 788] on span "12" at bounding box center [175, 795] width 11 height 15
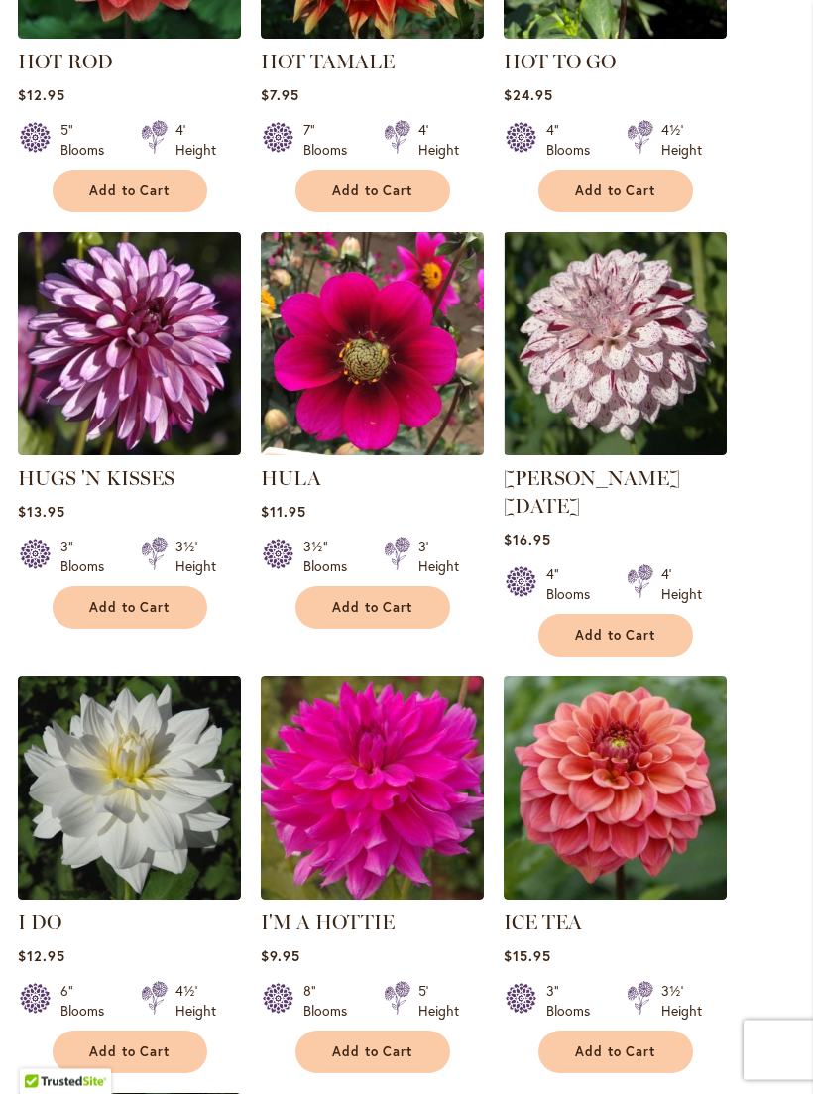
scroll to position [1832, 0]
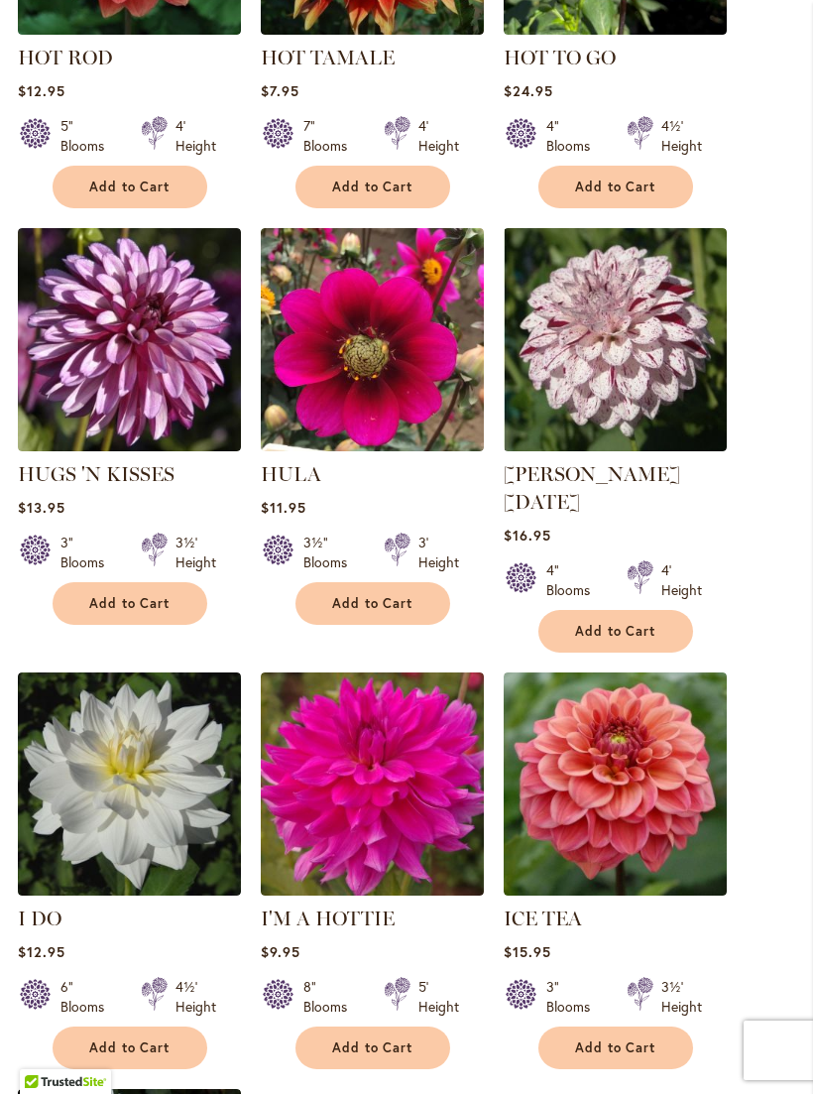
click at [339, 739] on img at bounding box center [372, 784] width 223 height 223
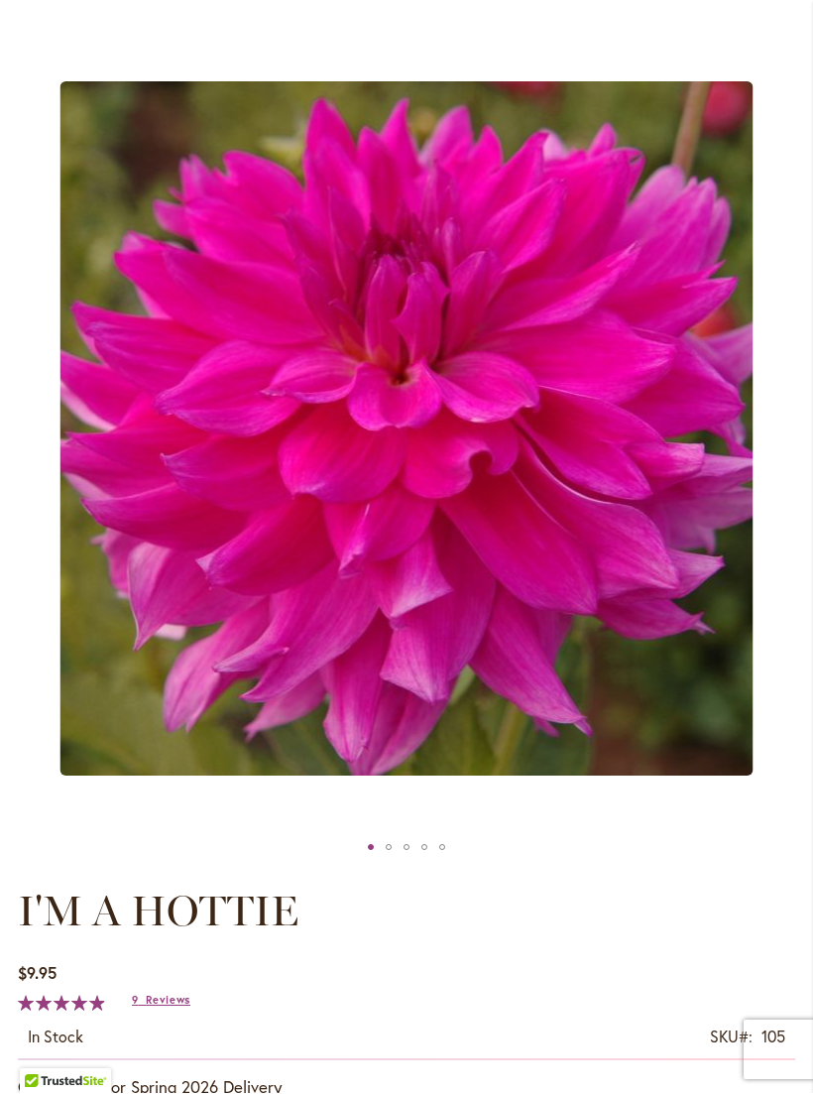
scroll to position [237, 0]
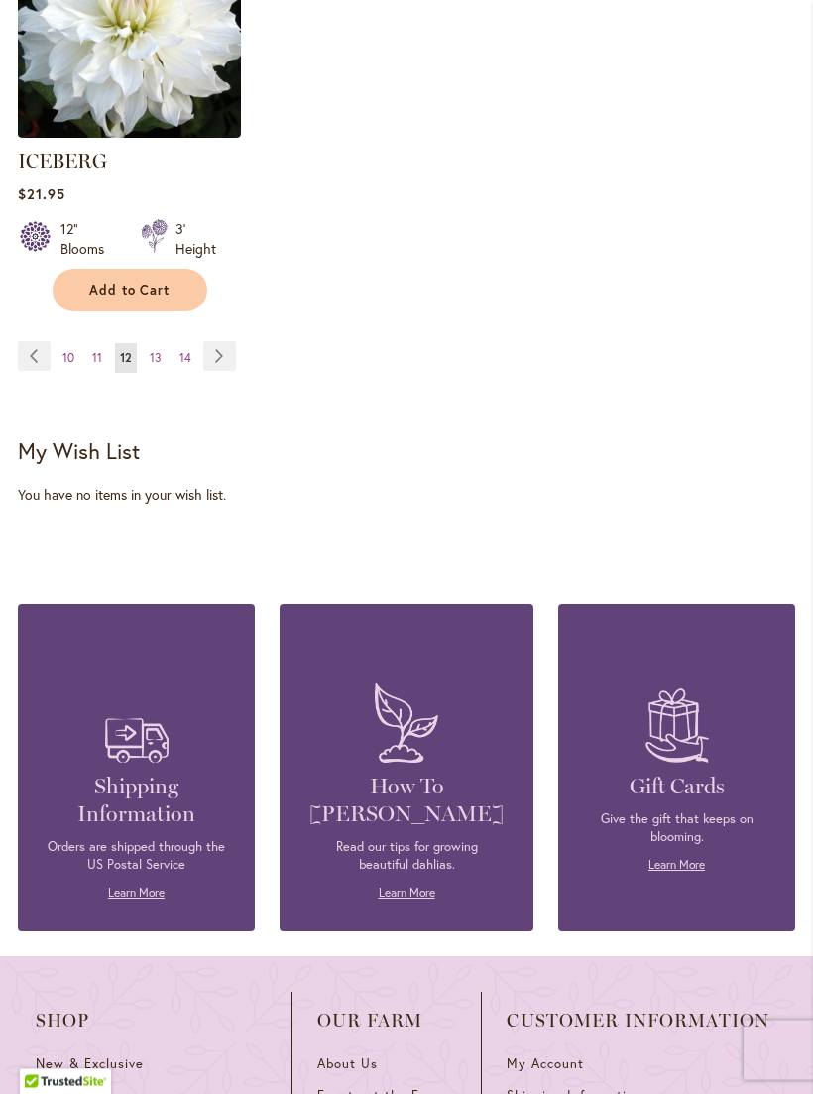
scroll to position [3007, 0]
click at [155, 350] on span "13" at bounding box center [156, 357] width 12 height 15
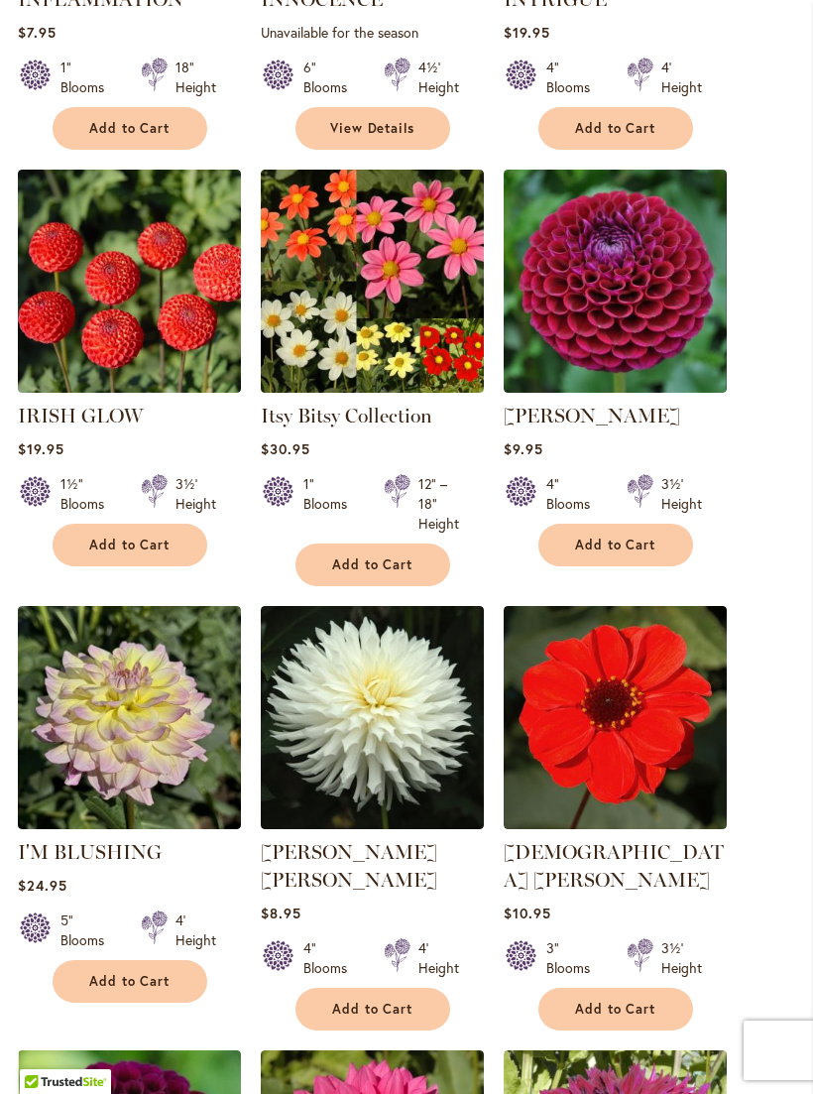
scroll to position [1491, 0]
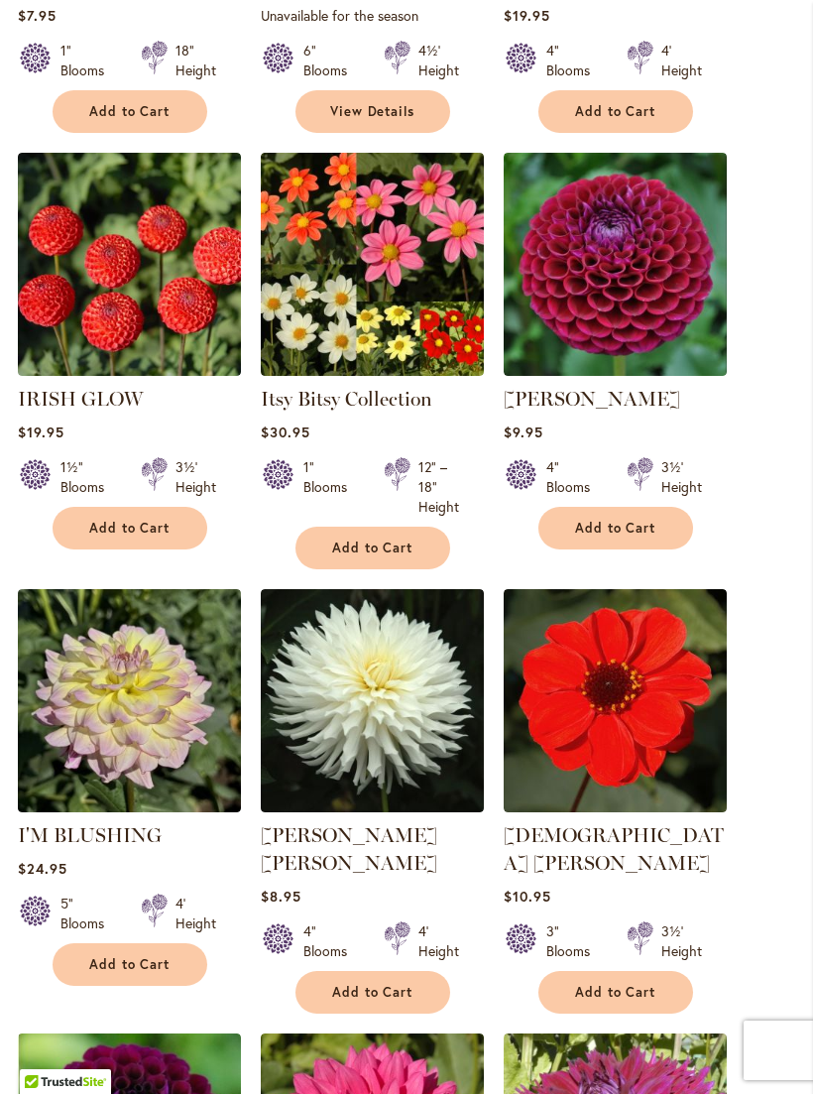
click at [350, 688] on img at bounding box center [372, 700] width 223 height 223
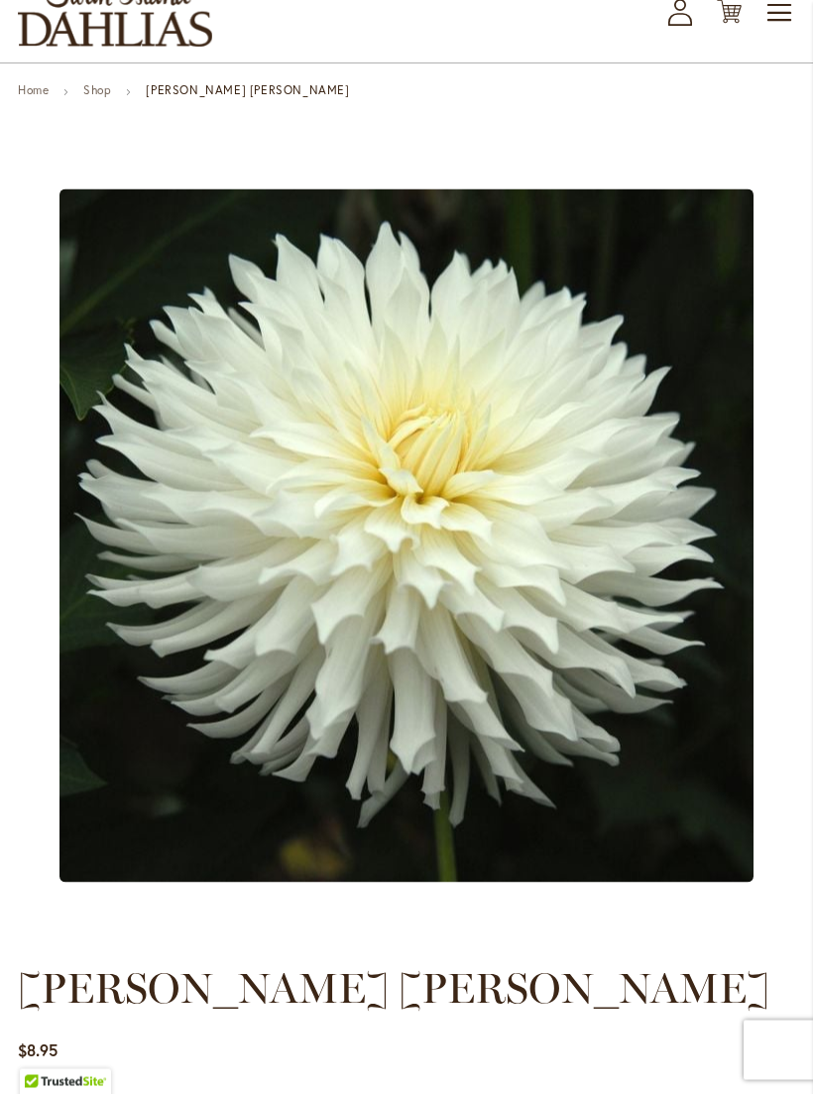
scroll to position [130, 0]
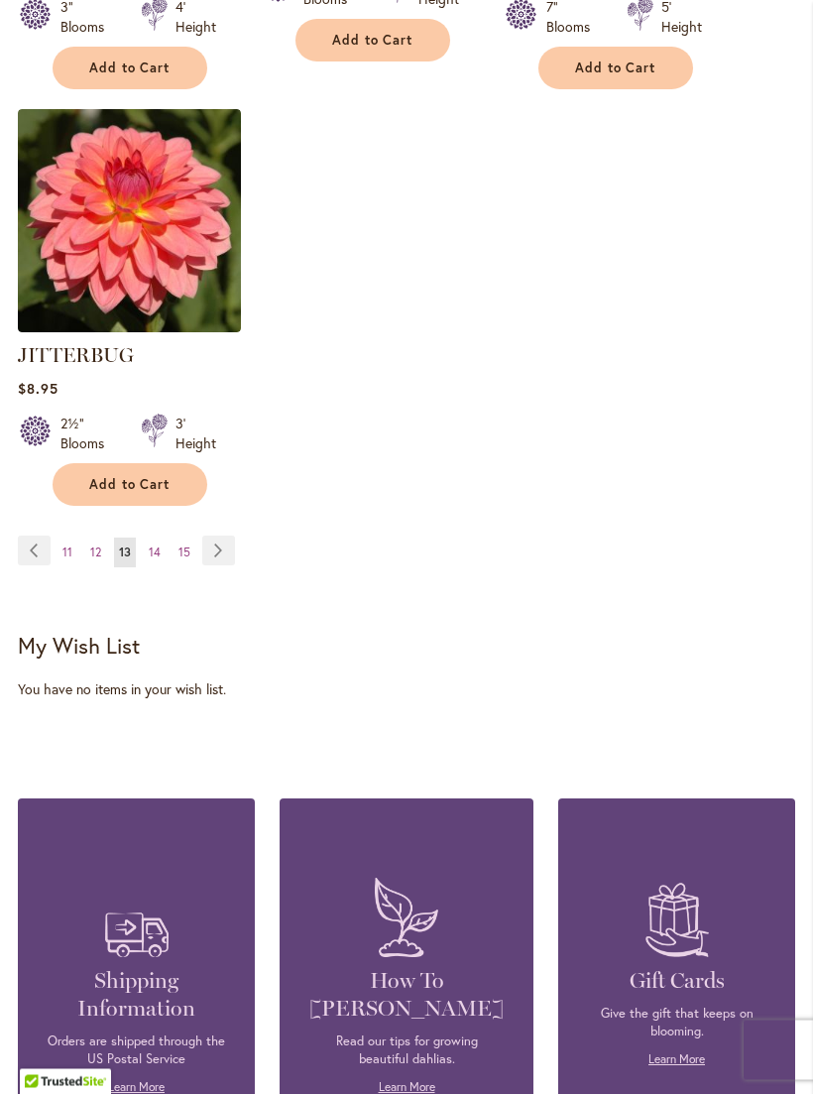
scroll to position [2860, 0]
click at [72, 538] on link "Page 11" at bounding box center [68, 553] width 20 height 30
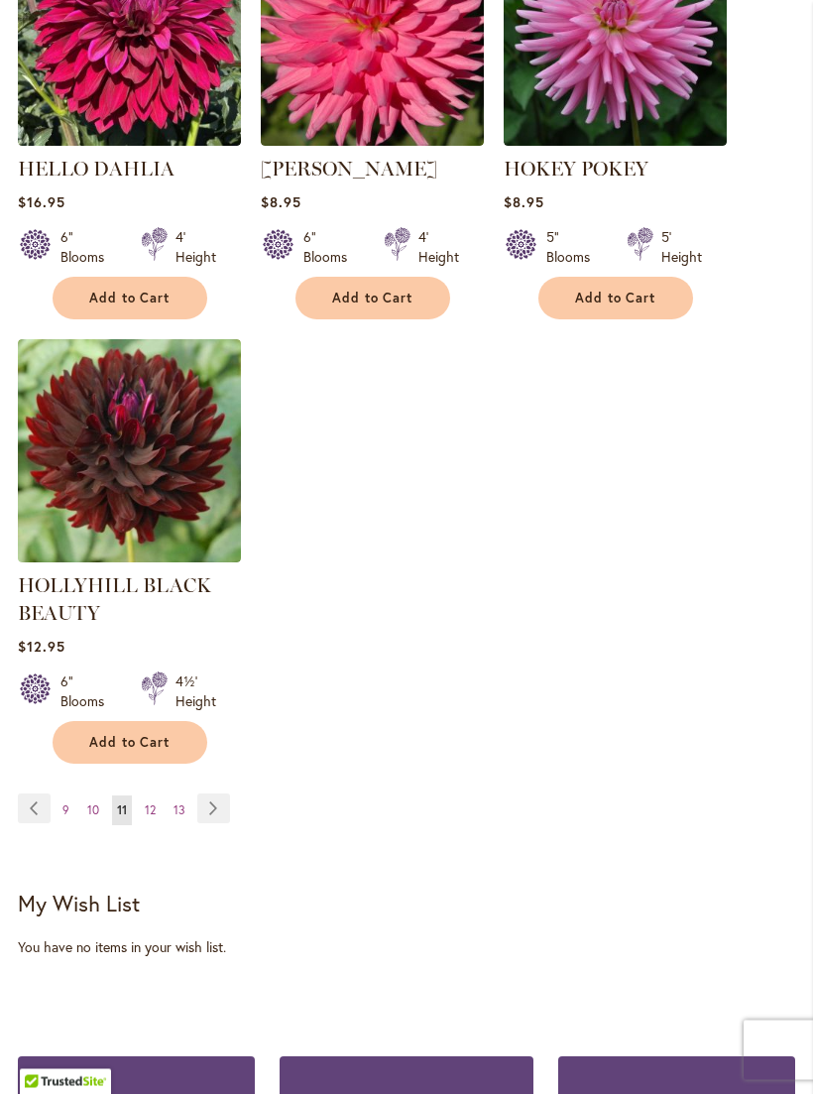
scroll to position [2630, 0]
click at [66, 817] on span "9" at bounding box center [65, 809] width 7 height 15
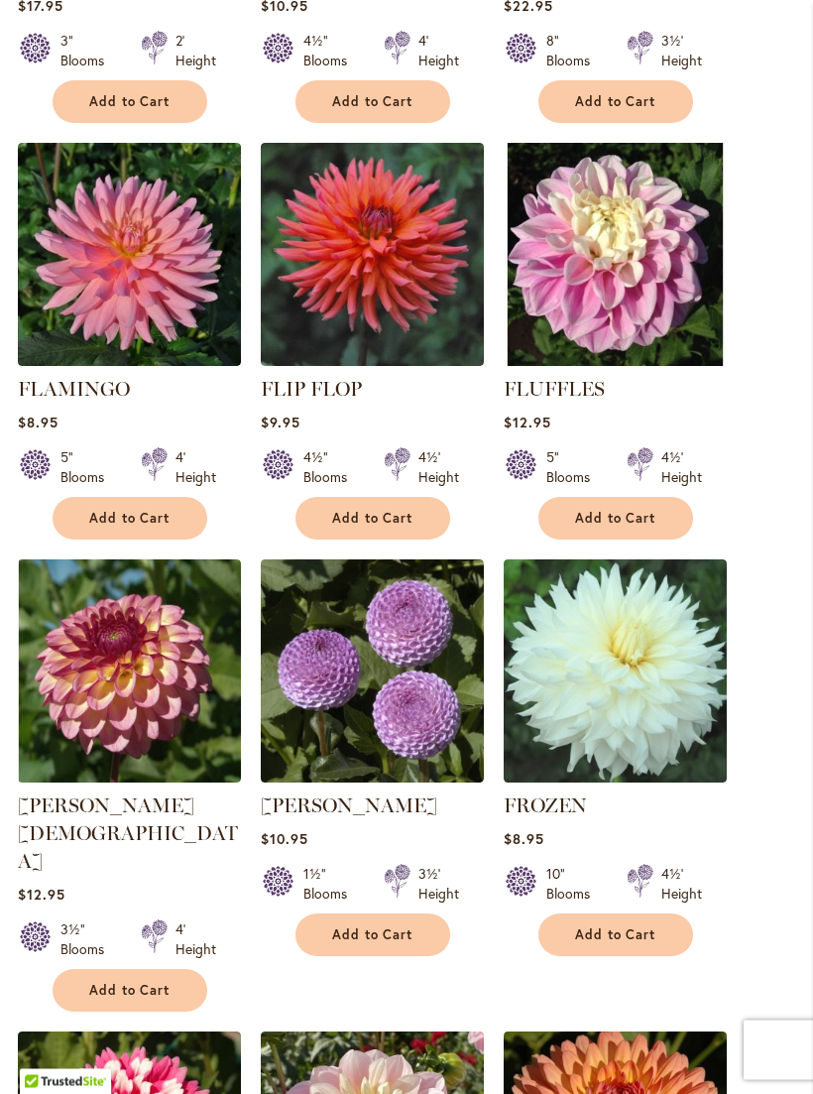
scroll to position [1084, 0]
click at [578, 642] on img at bounding box center [615, 670] width 223 height 223
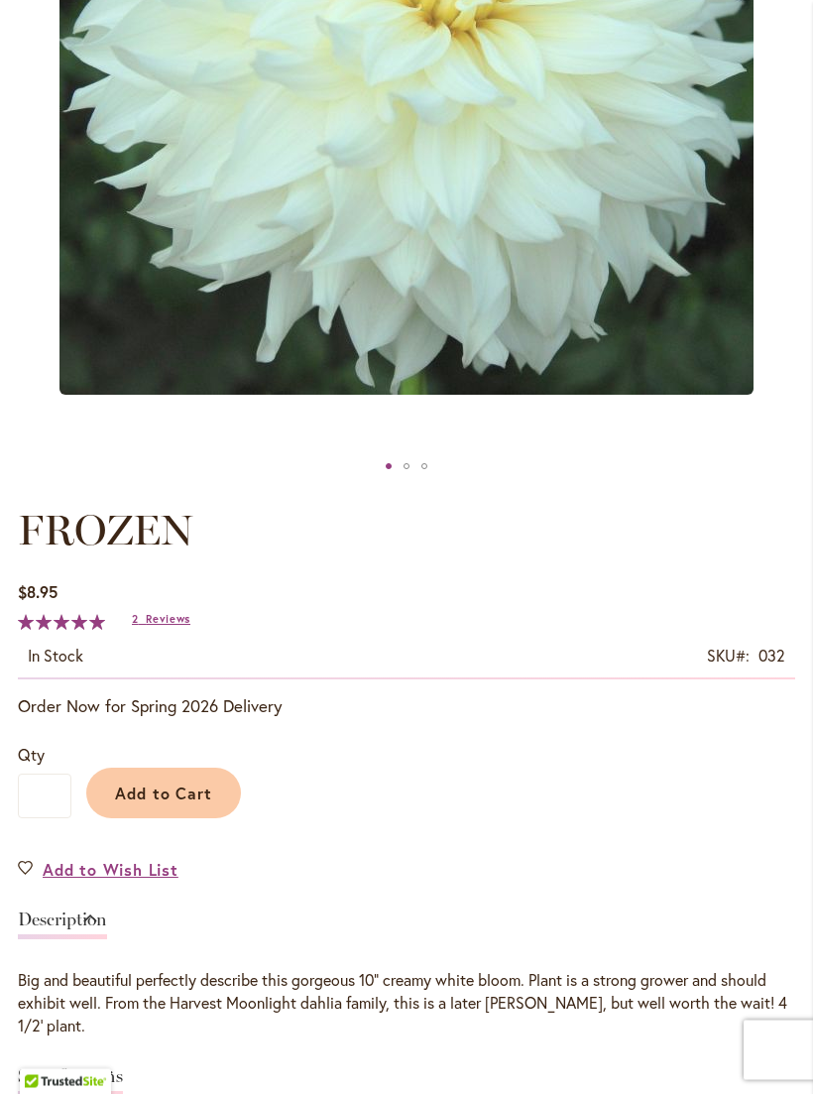
scroll to position [611, 0]
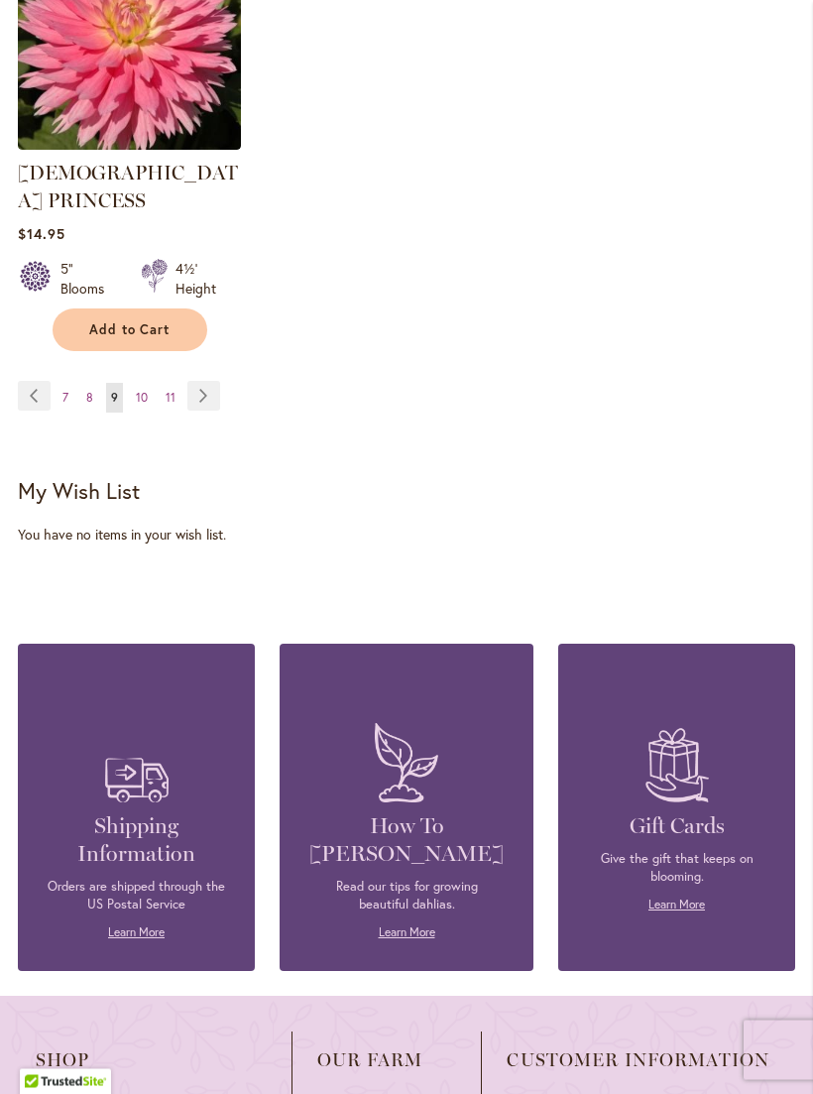
scroll to position [2980, 0]
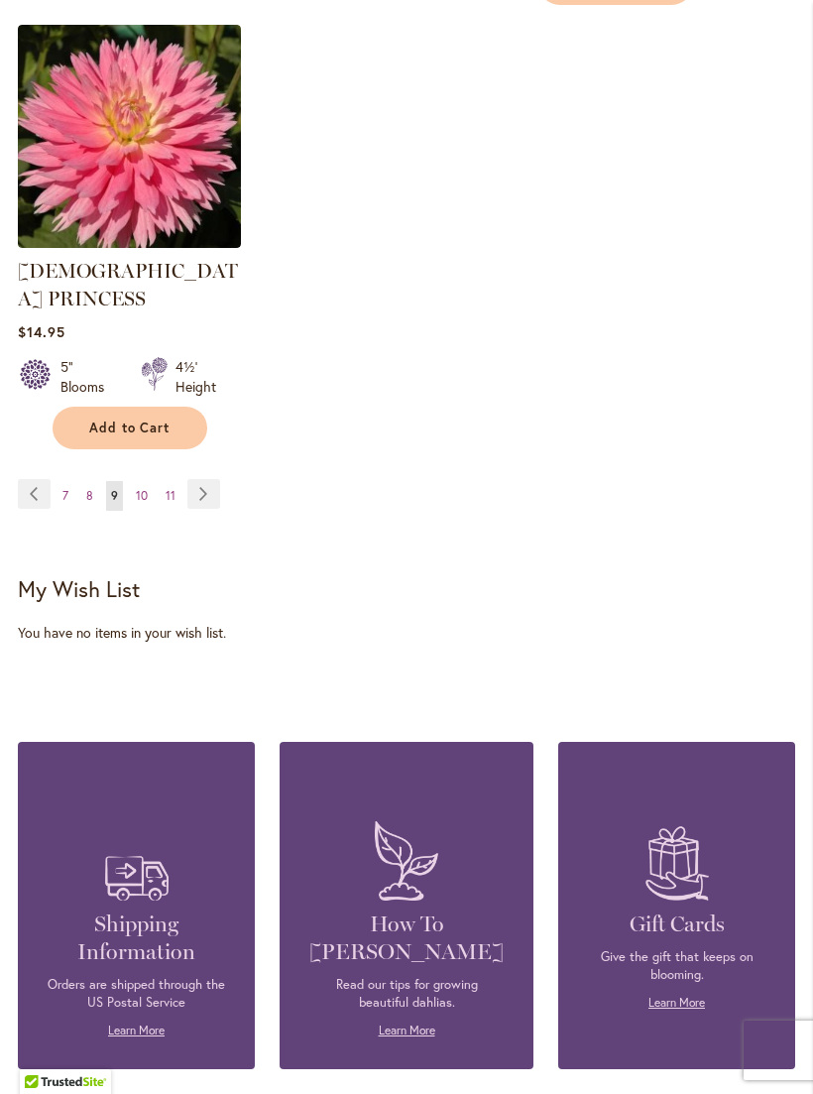
click at [170, 488] on span "11" at bounding box center [171, 495] width 10 height 15
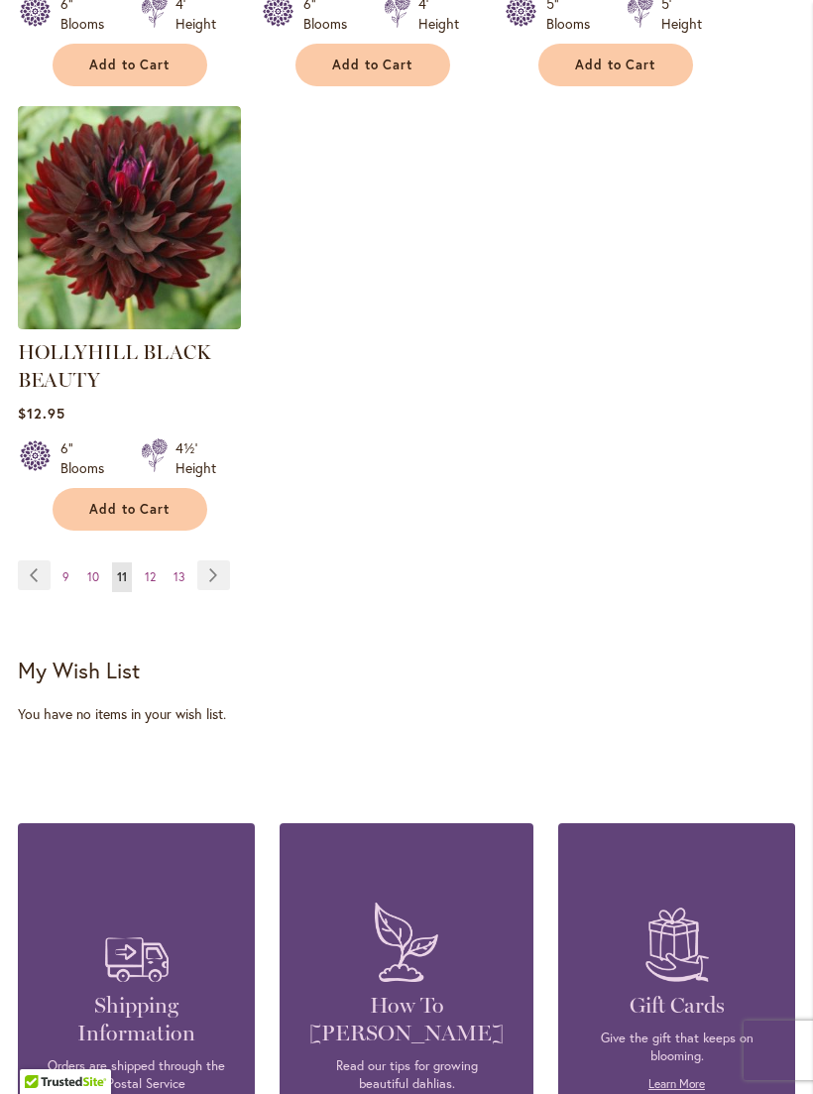
scroll to position [2862, 0]
click at [181, 585] on span "13" at bounding box center [180, 577] width 12 height 15
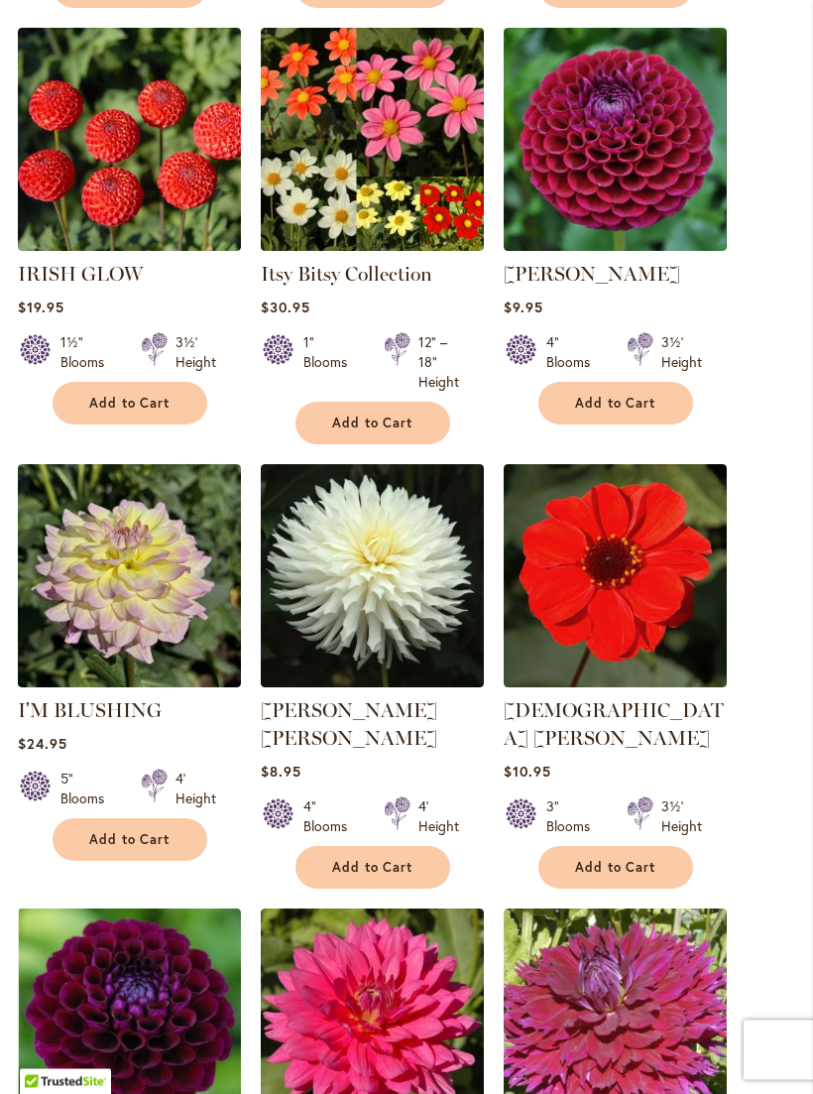
scroll to position [1690, 0]
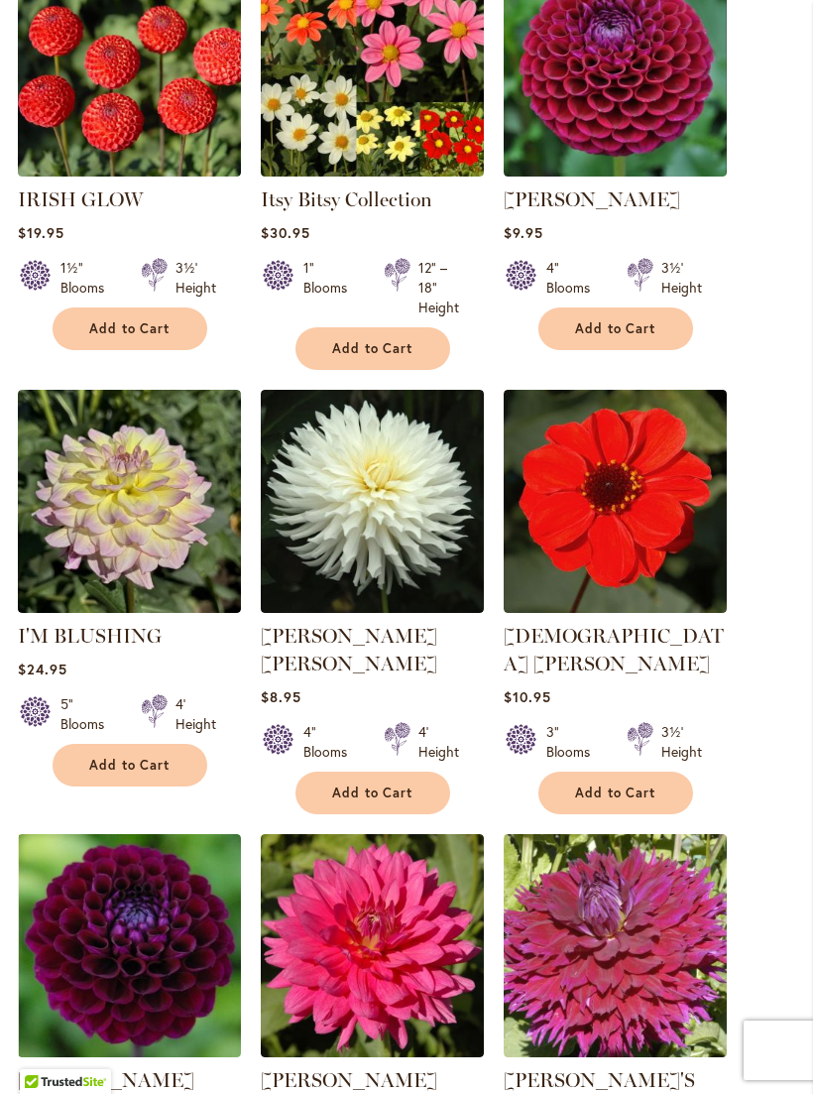
click at [341, 478] on img at bounding box center [372, 501] width 223 height 223
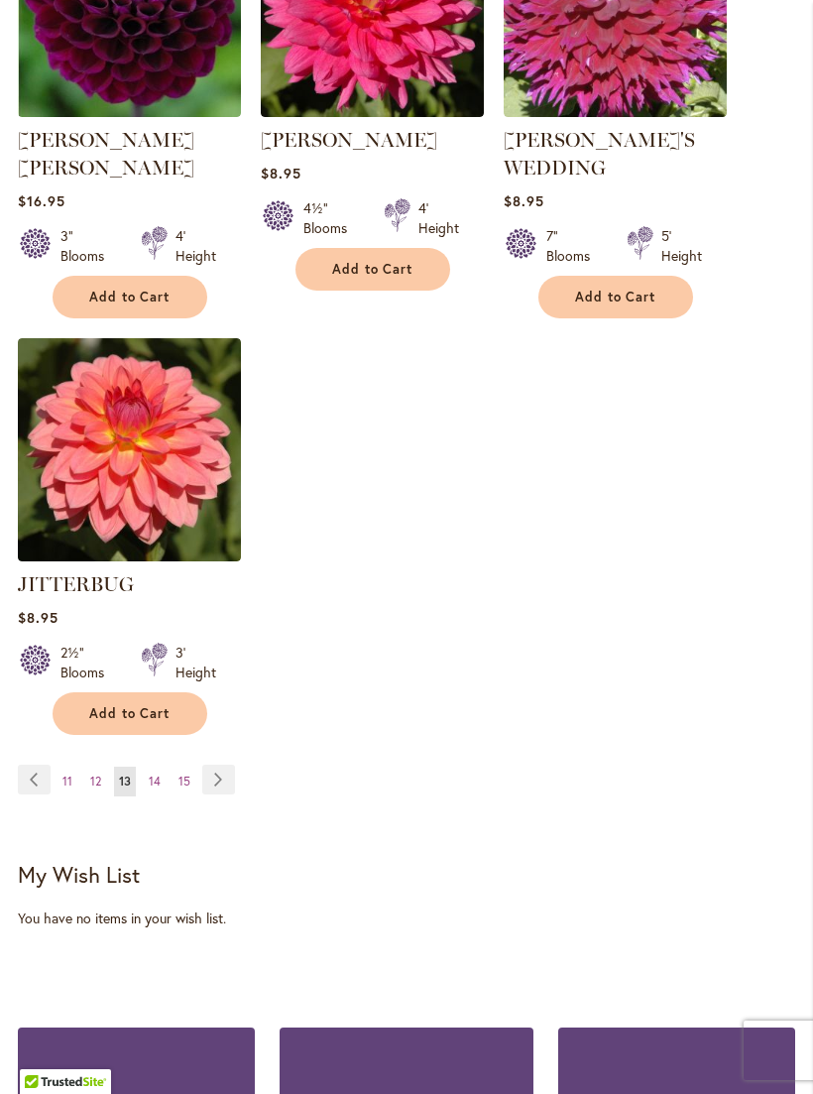
scroll to position [2630, 0]
click at [181, 775] on span "15" at bounding box center [185, 782] width 12 height 15
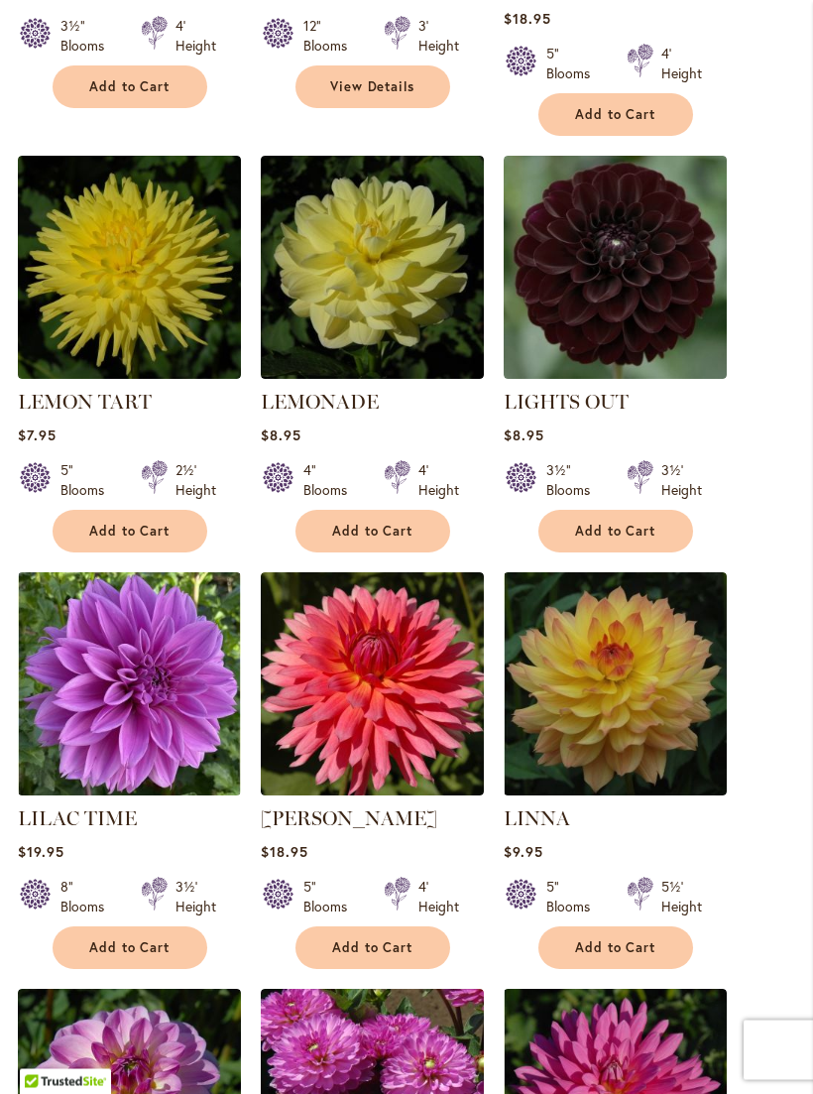
scroll to position [1099, 0]
click at [350, 653] on img at bounding box center [372, 683] width 223 height 223
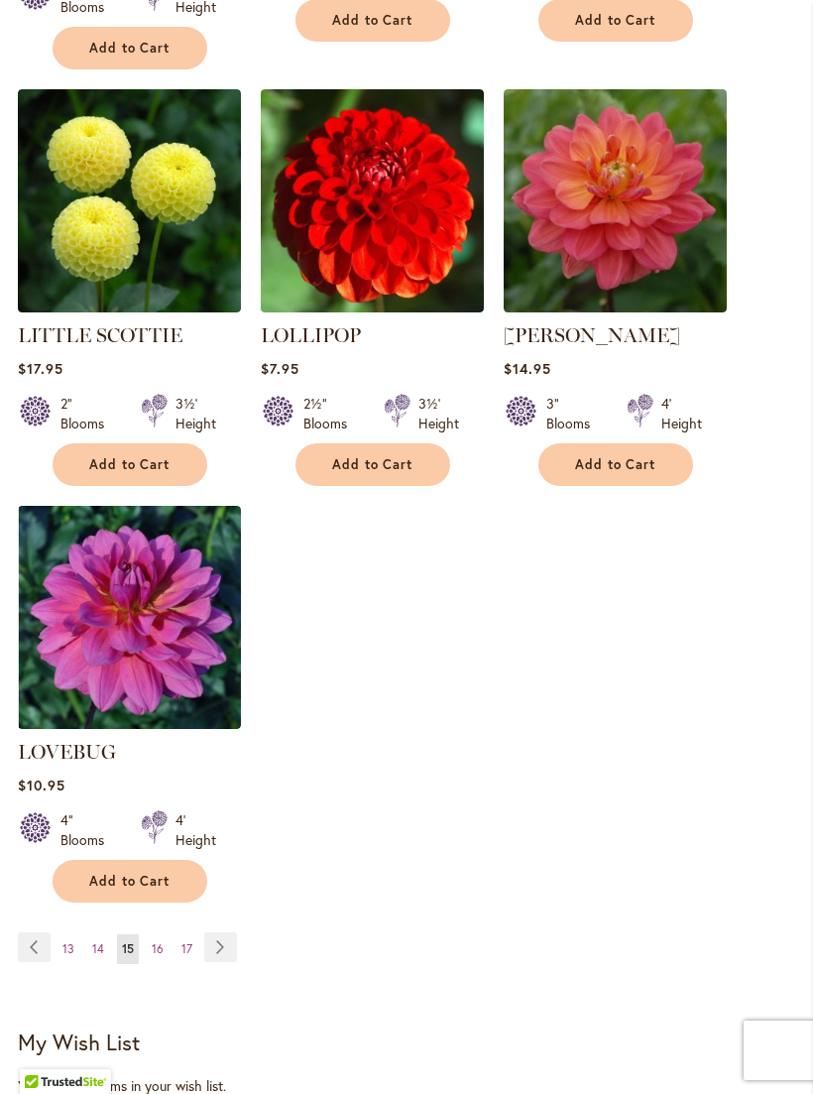
scroll to position [2445, 0]
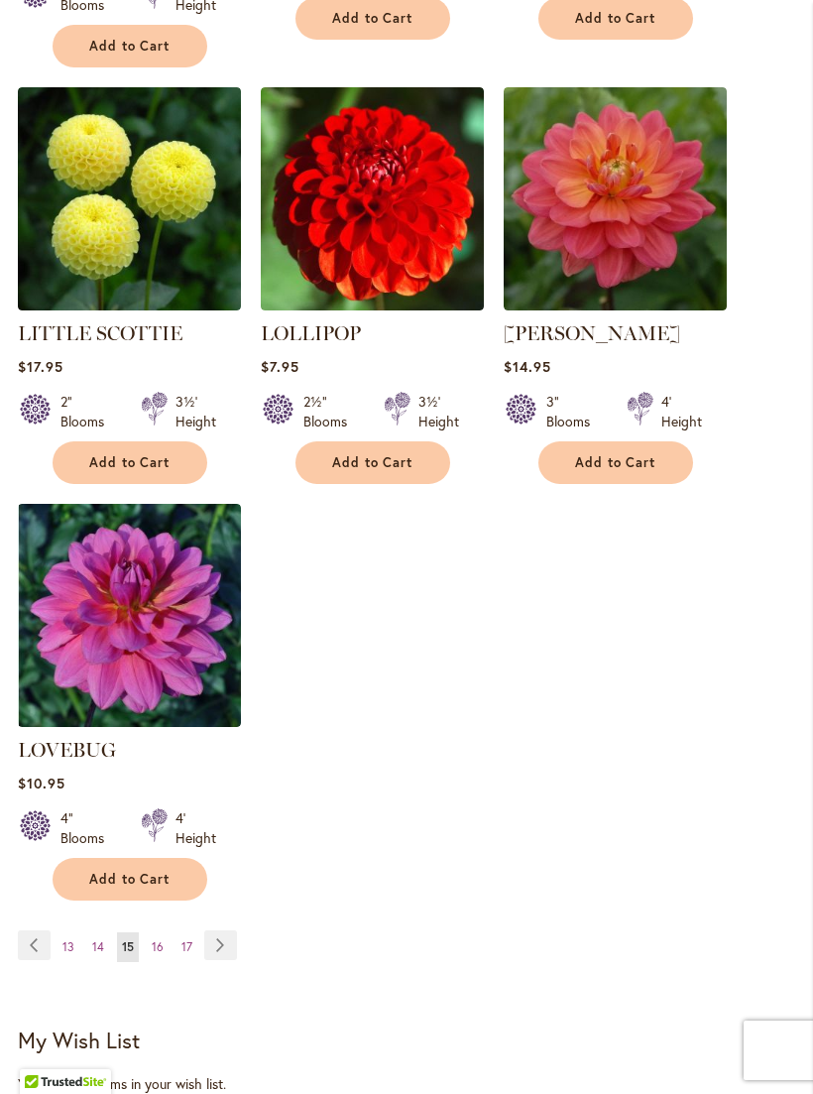
click at [186, 939] on span "17" at bounding box center [187, 946] width 11 height 15
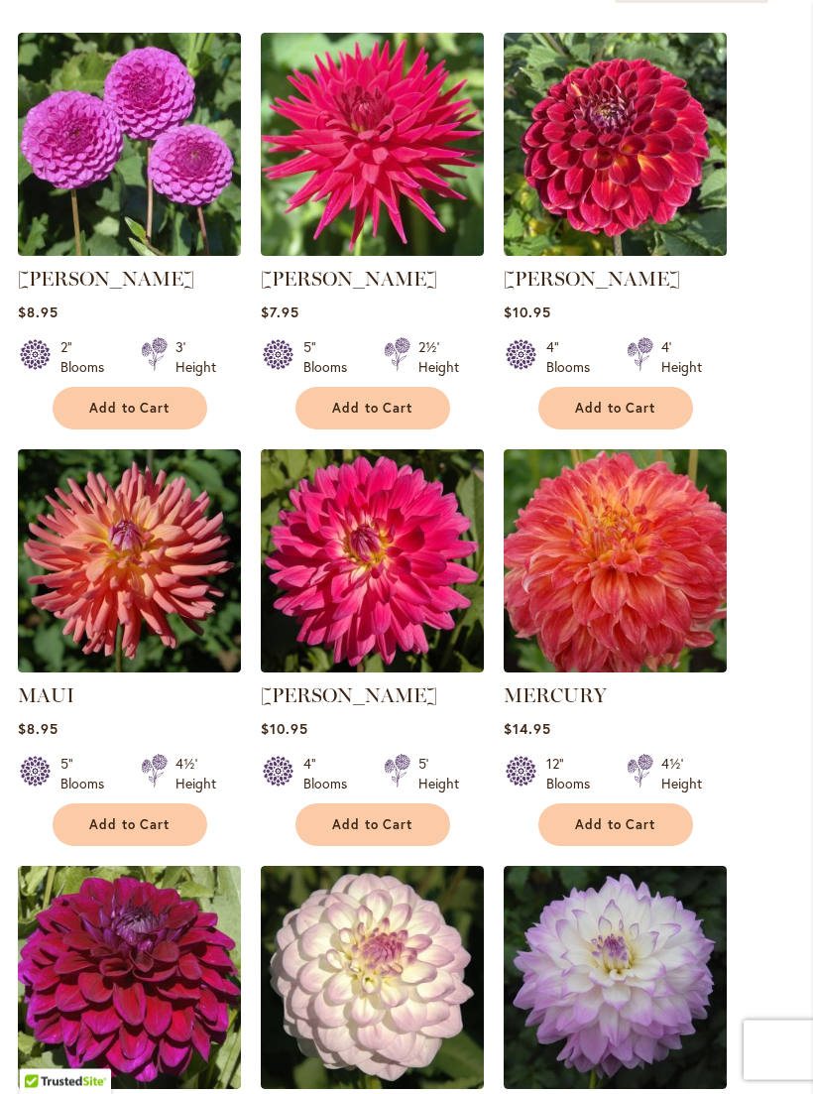
scroll to position [779, 0]
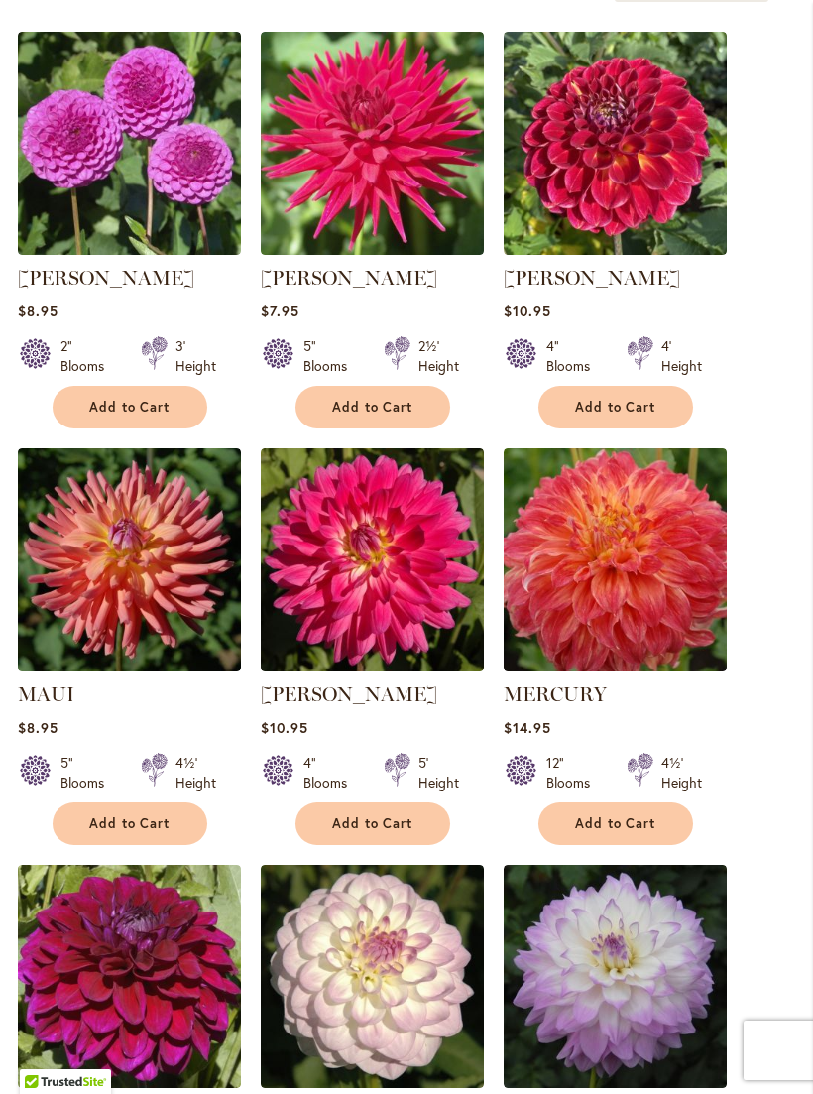
click at [642, 548] on img at bounding box center [615, 559] width 223 height 223
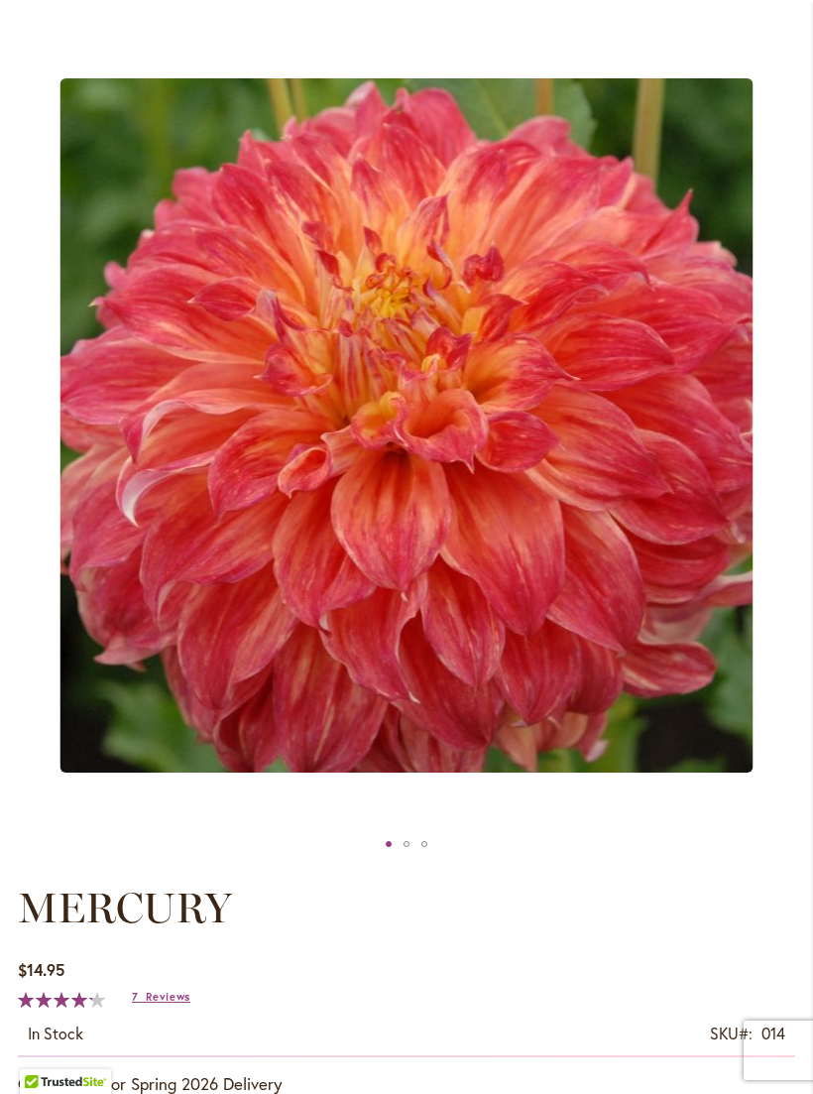
scroll to position [195, 0]
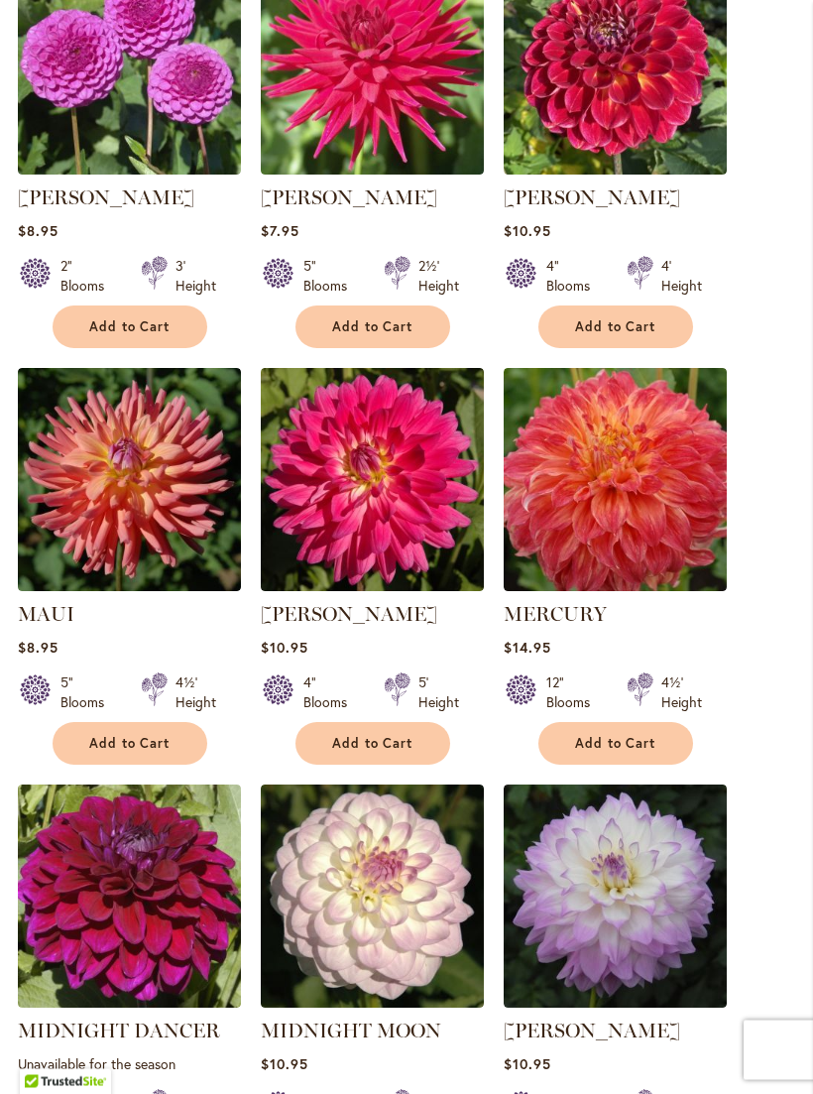
scroll to position [859, 0]
click at [596, 882] on img at bounding box center [615, 896] width 223 height 223
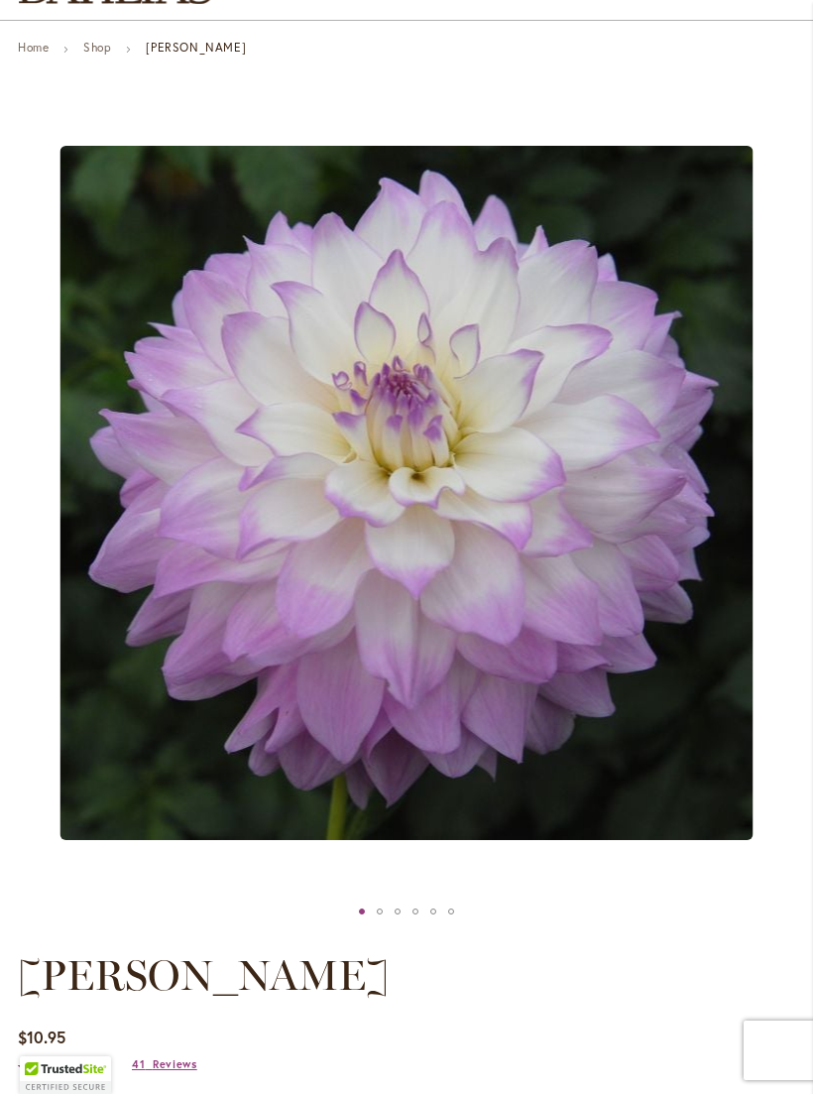
scroll to position [41, 0]
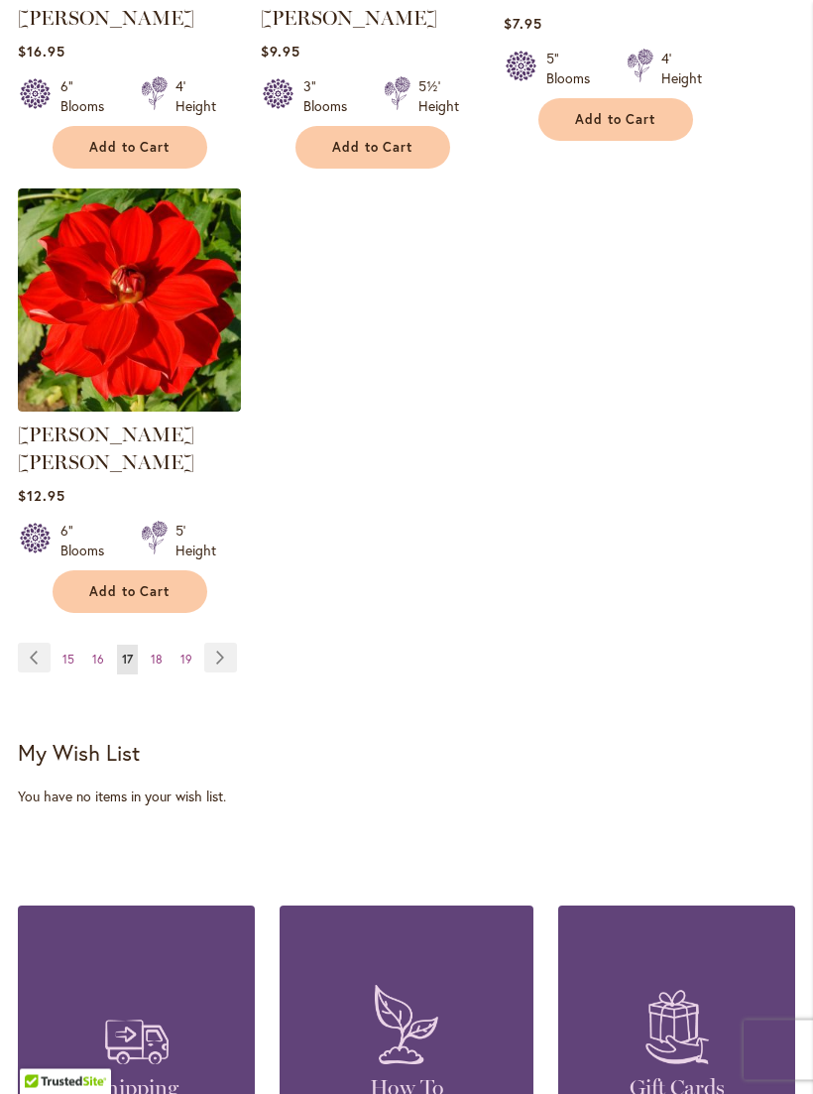
scroll to position [2697, 0]
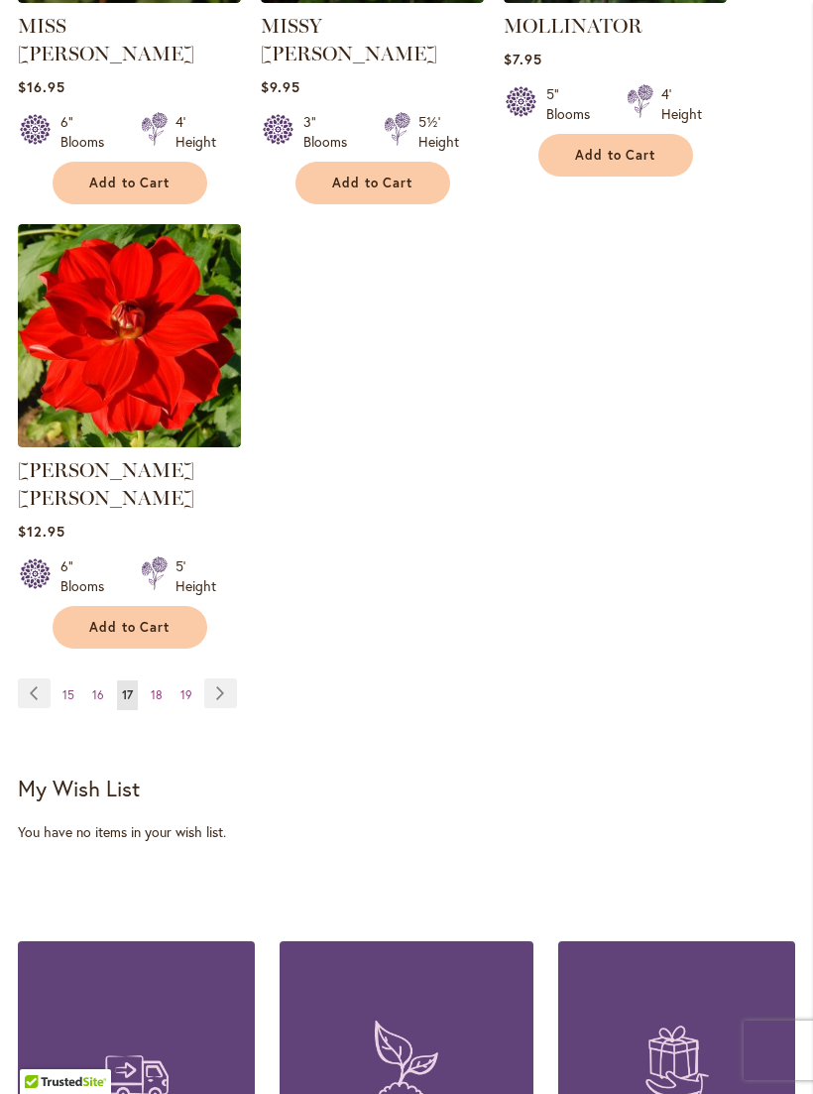
click at [182, 687] on span "19" at bounding box center [187, 694] width 12 height 15
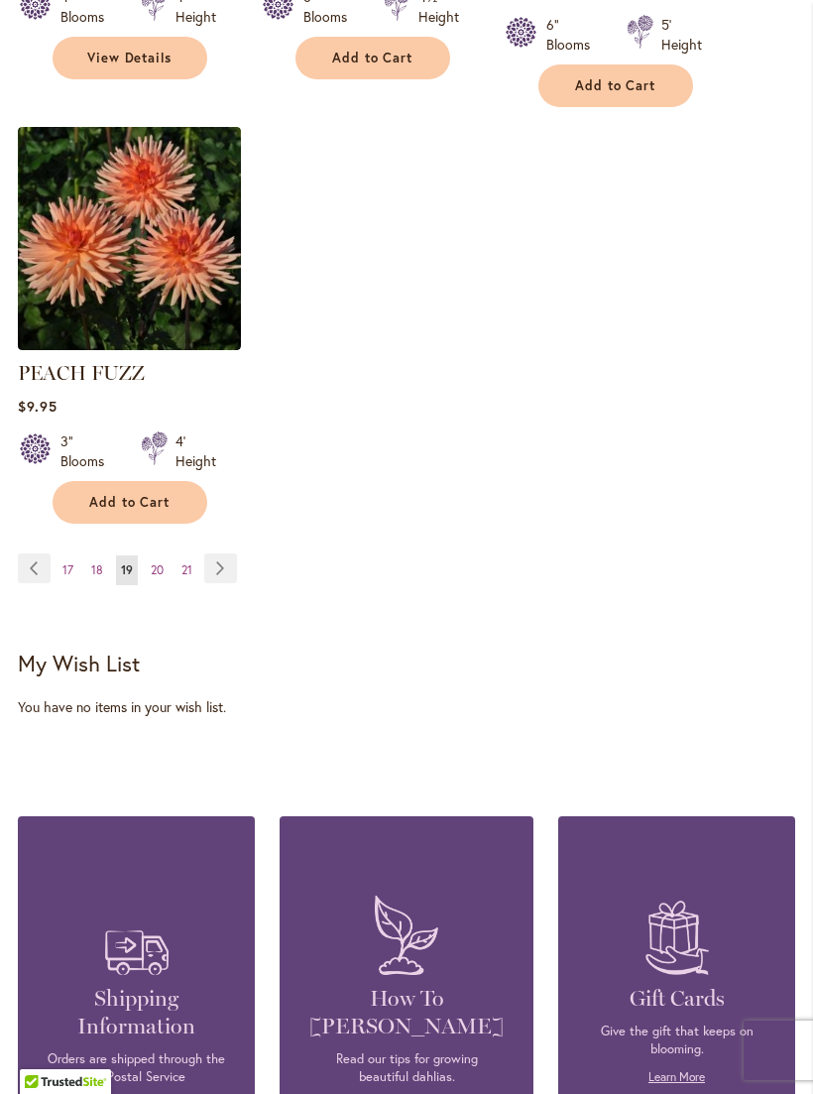
scroll to position [2918, 0]
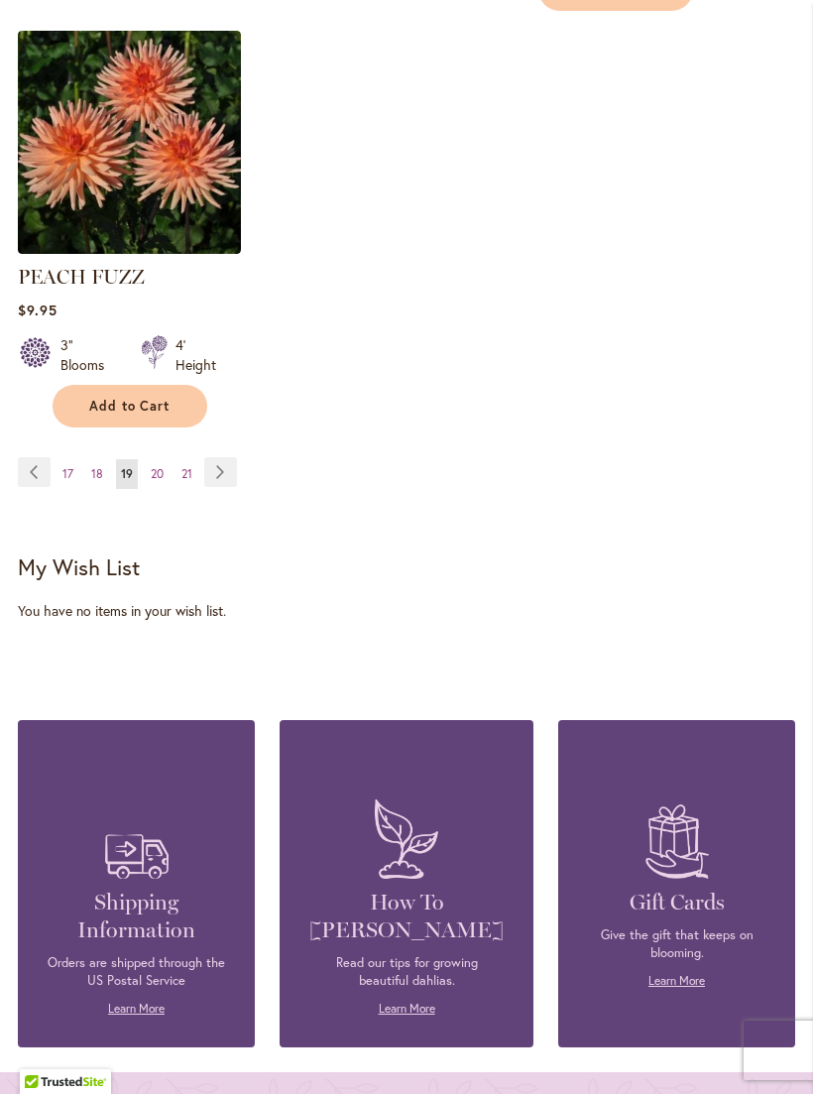
click at [156, 466] on span "20" at bounding box center [157, 473] width 13 height 15
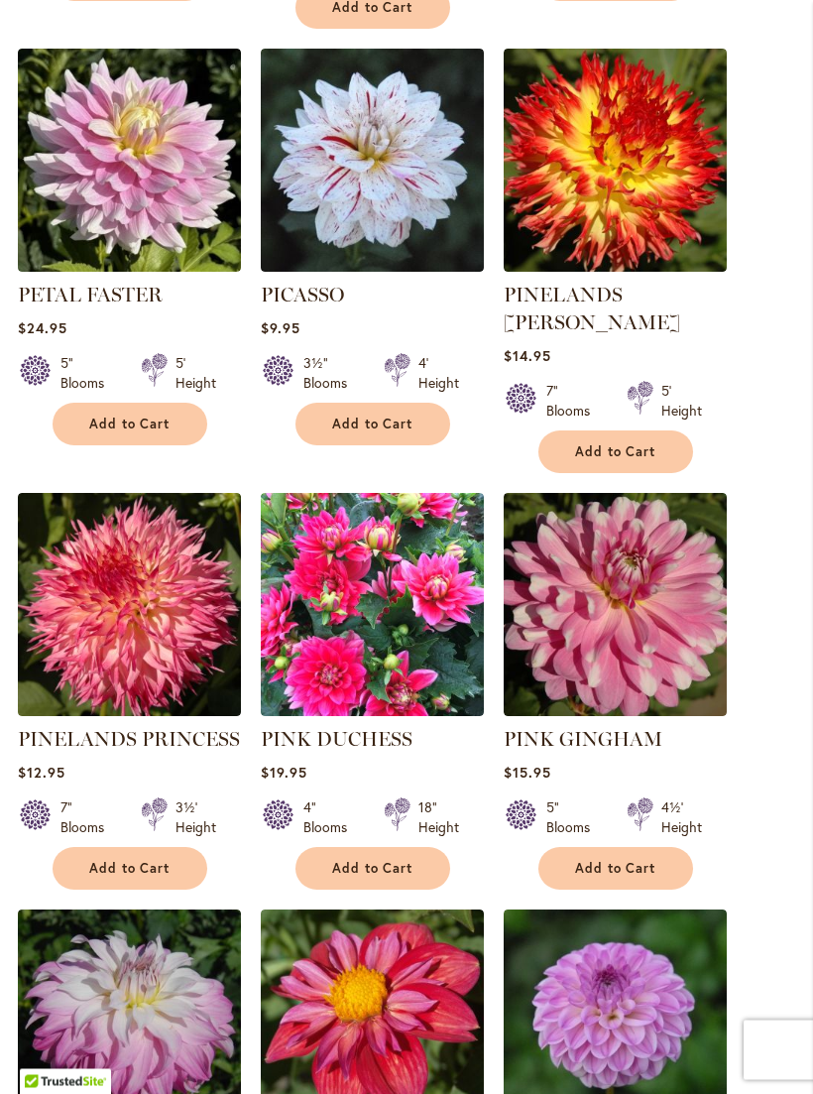
scroll to position [1652, 0]
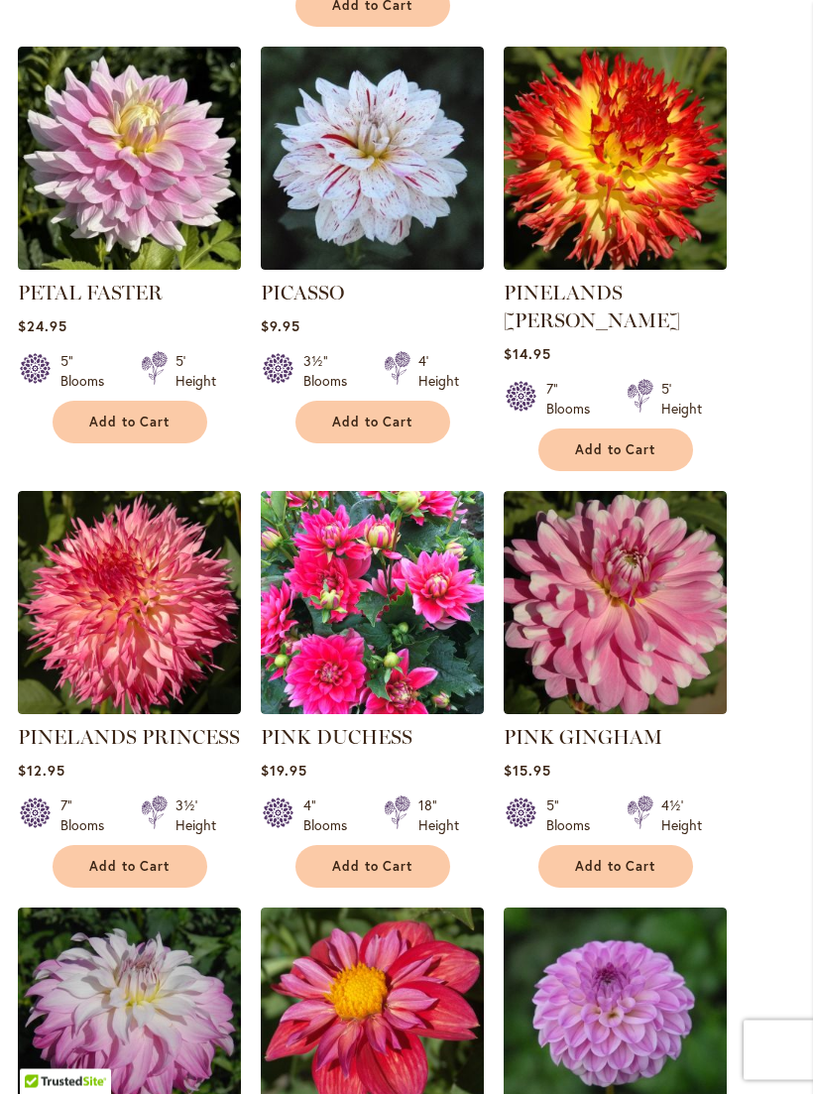
click at [116, 543] on img at bounding box center [129, 603] width 223 height 223
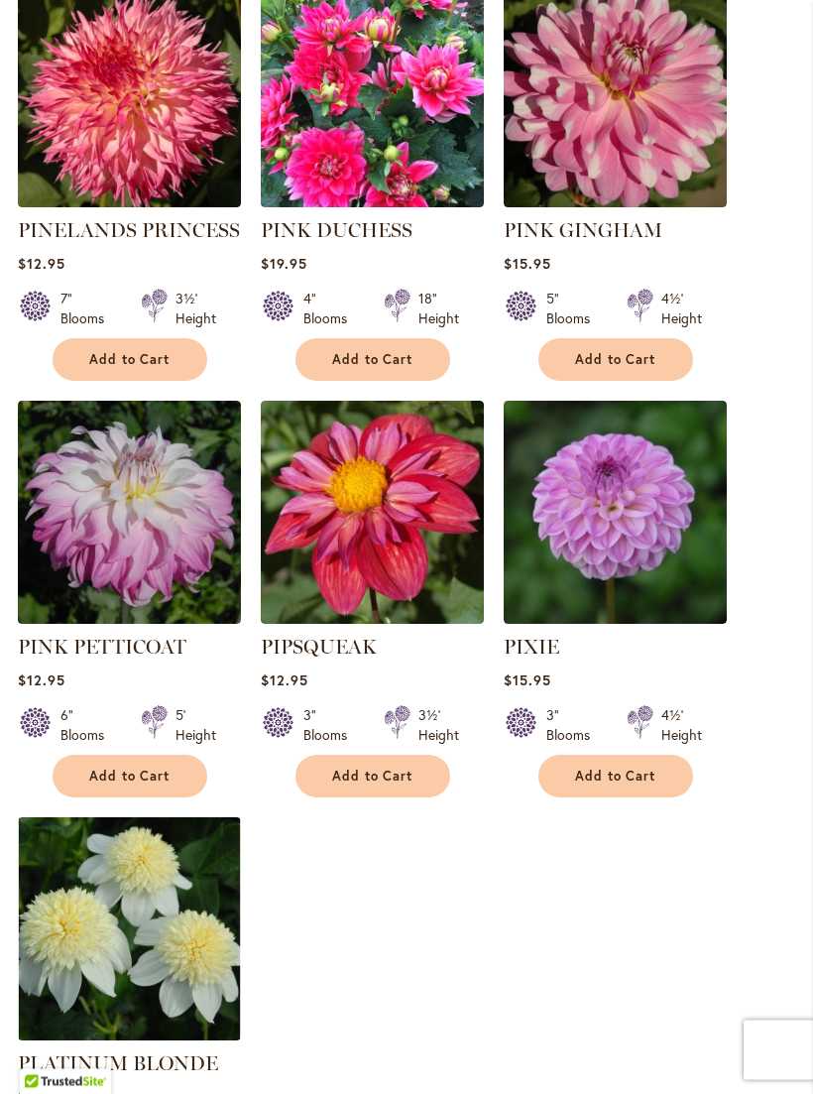
scroll to position [2159, 0]
click at [117, 877] on img at bounding box center [129, 928] width 223 height 223
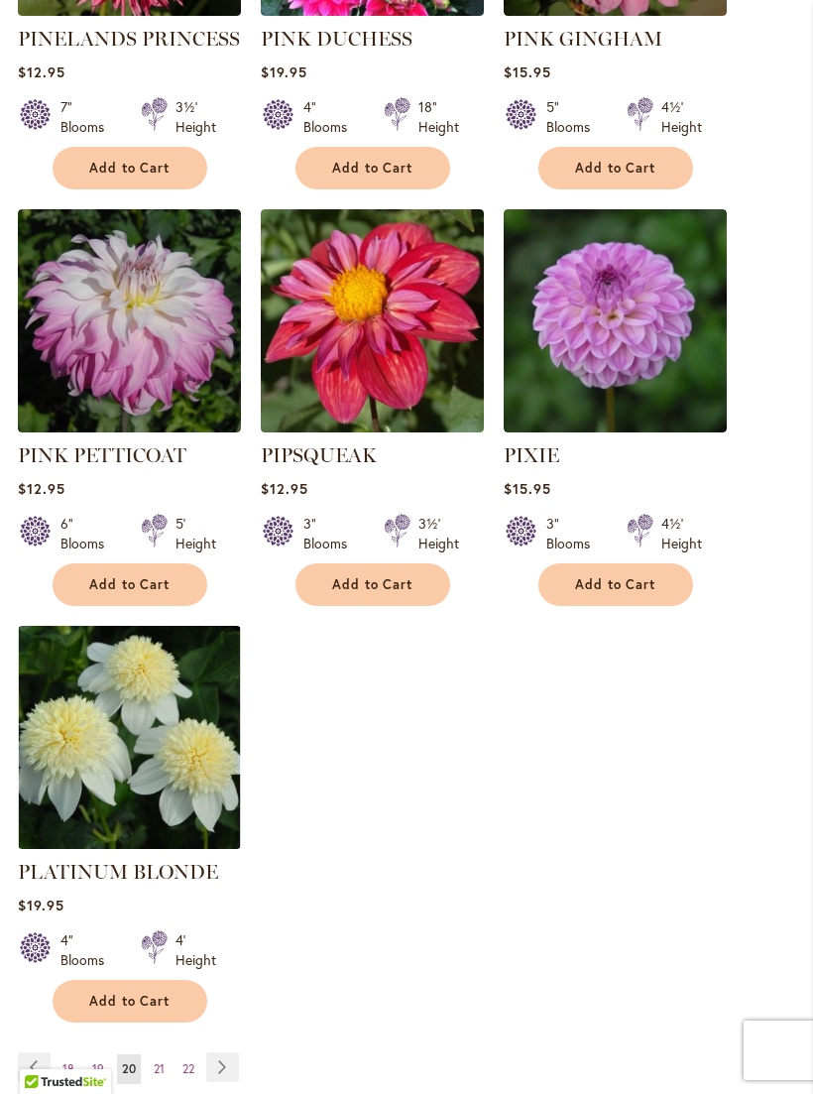
scroll to position [2413, 0]
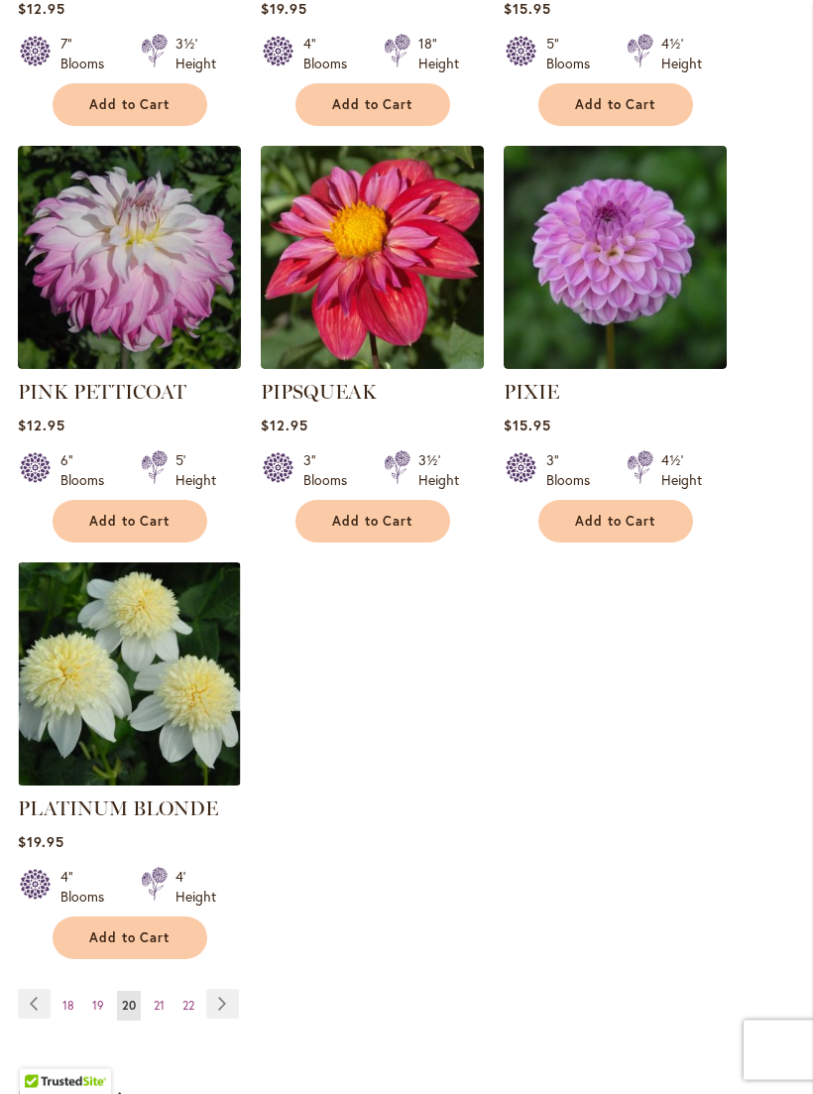
click at [157, 999] on span "21" at bounding box center [159, 1006] width 11 height 15
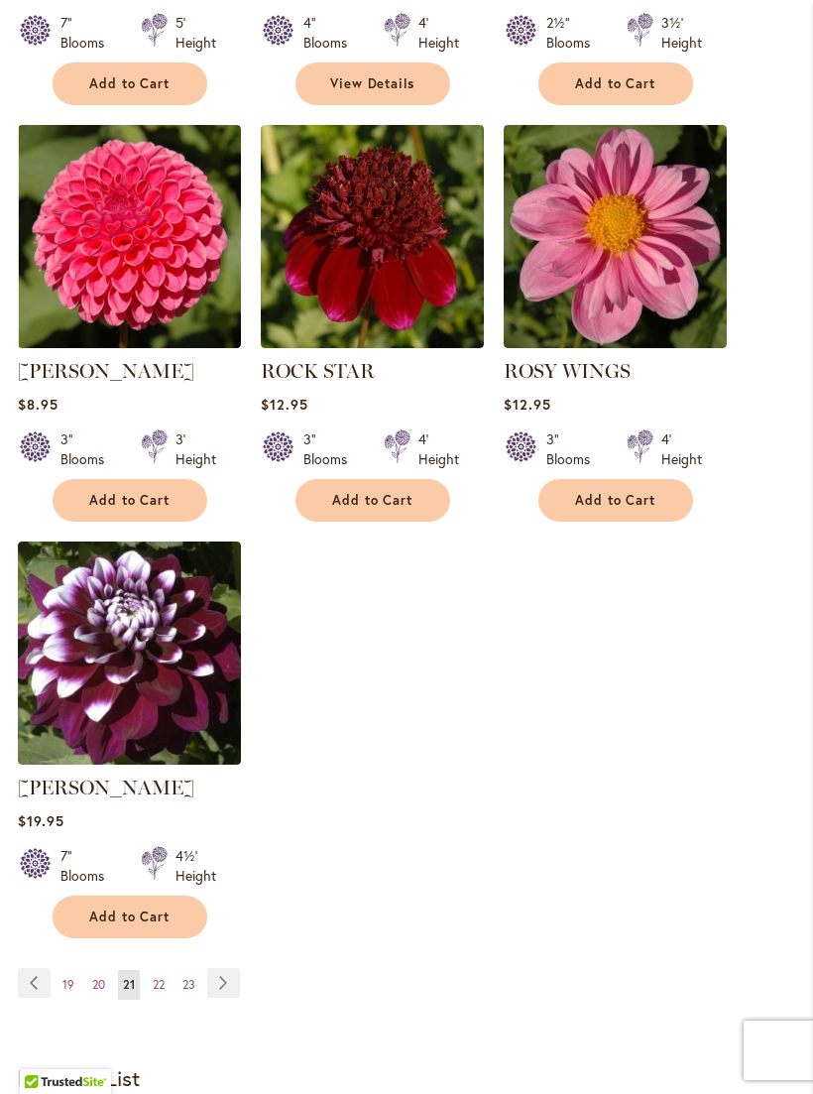
scroll to position [2383, 0]
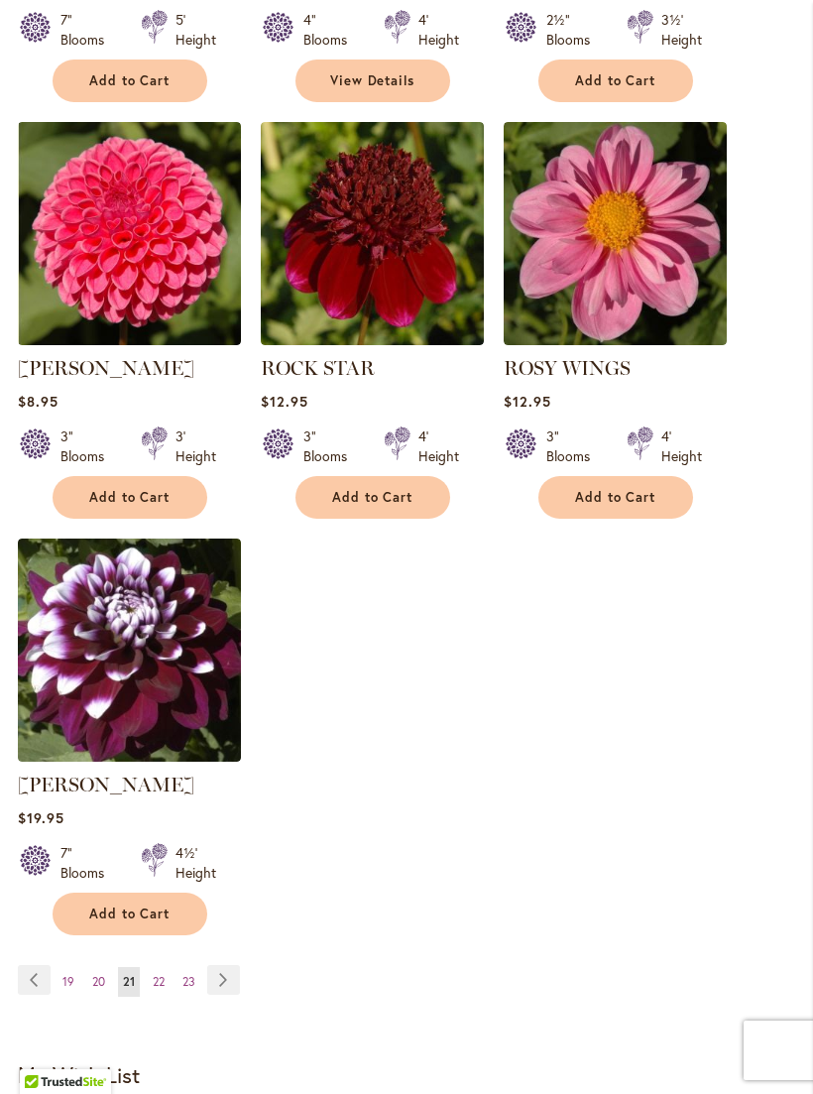
click at [118, 655] on img at bounding box center [129, 650] width 223 height 223
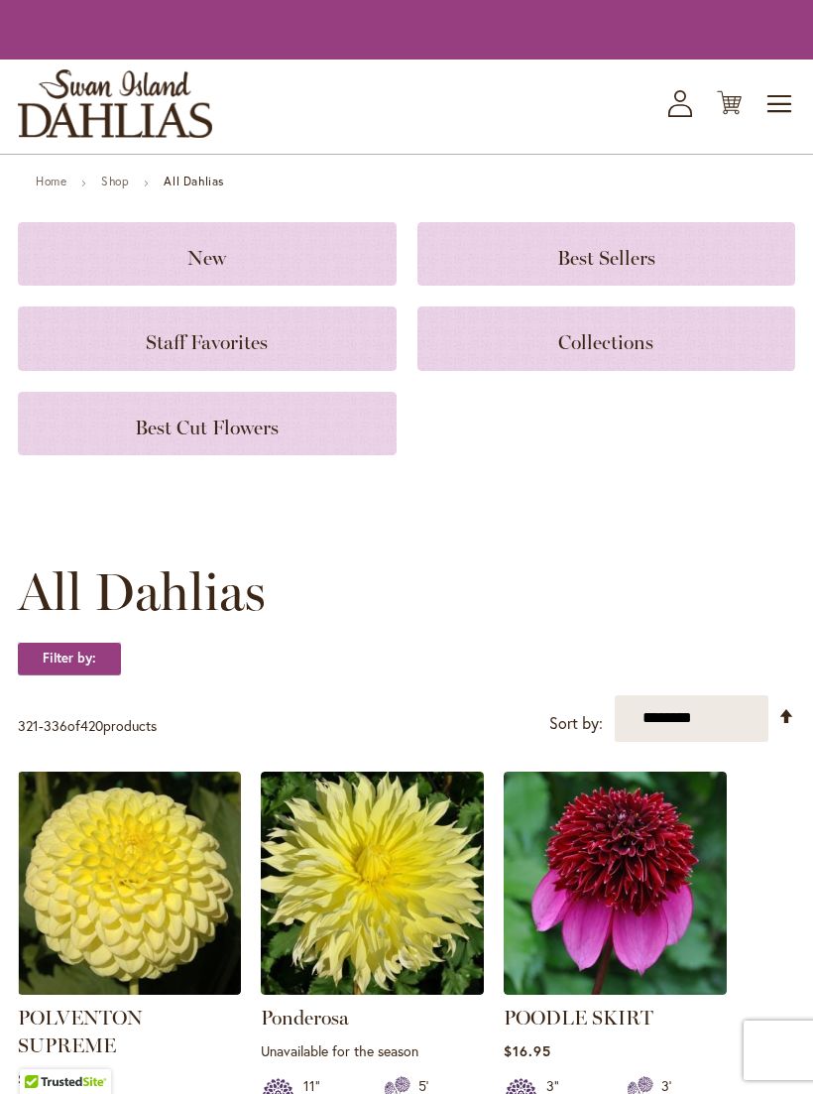
scroll to position [2416, 0]
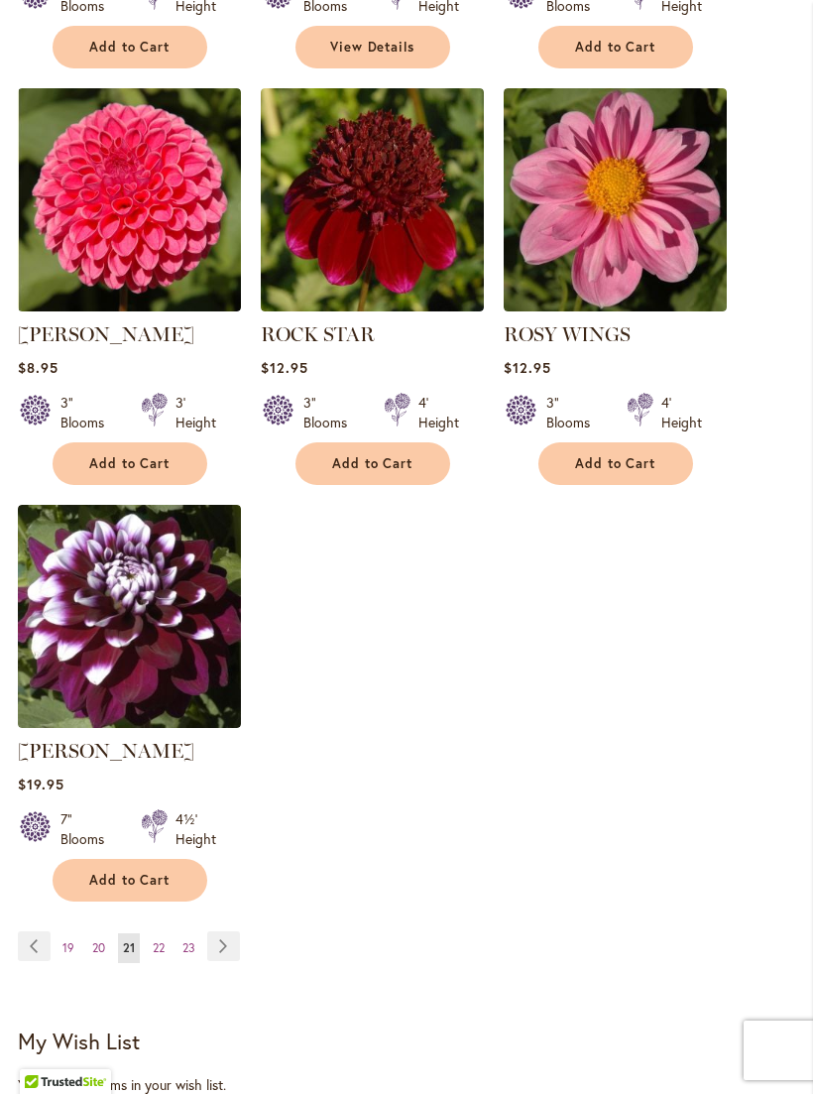
click at [157, 955] on span "22" at bounding box center [159, 947] width 12 height 15
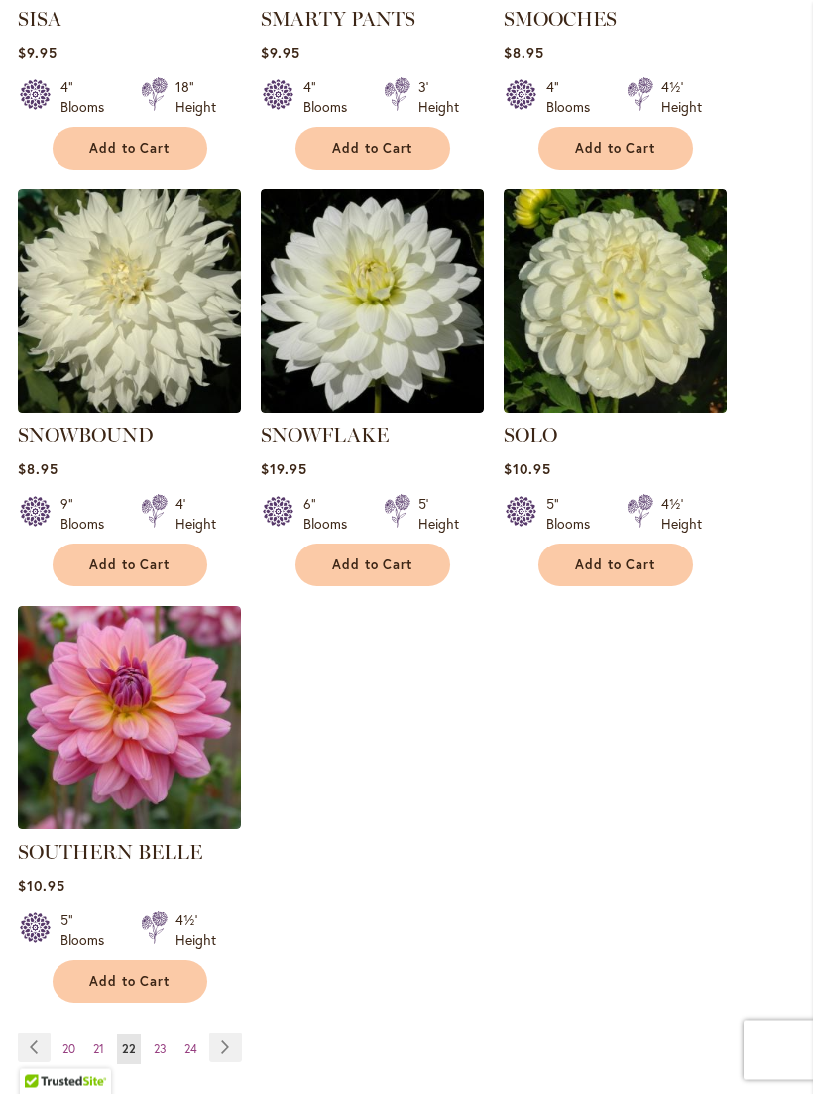
scroll to position [2315, 0]
click at [102, 693] on img at bounding box center [129, 717] width 223 height 223
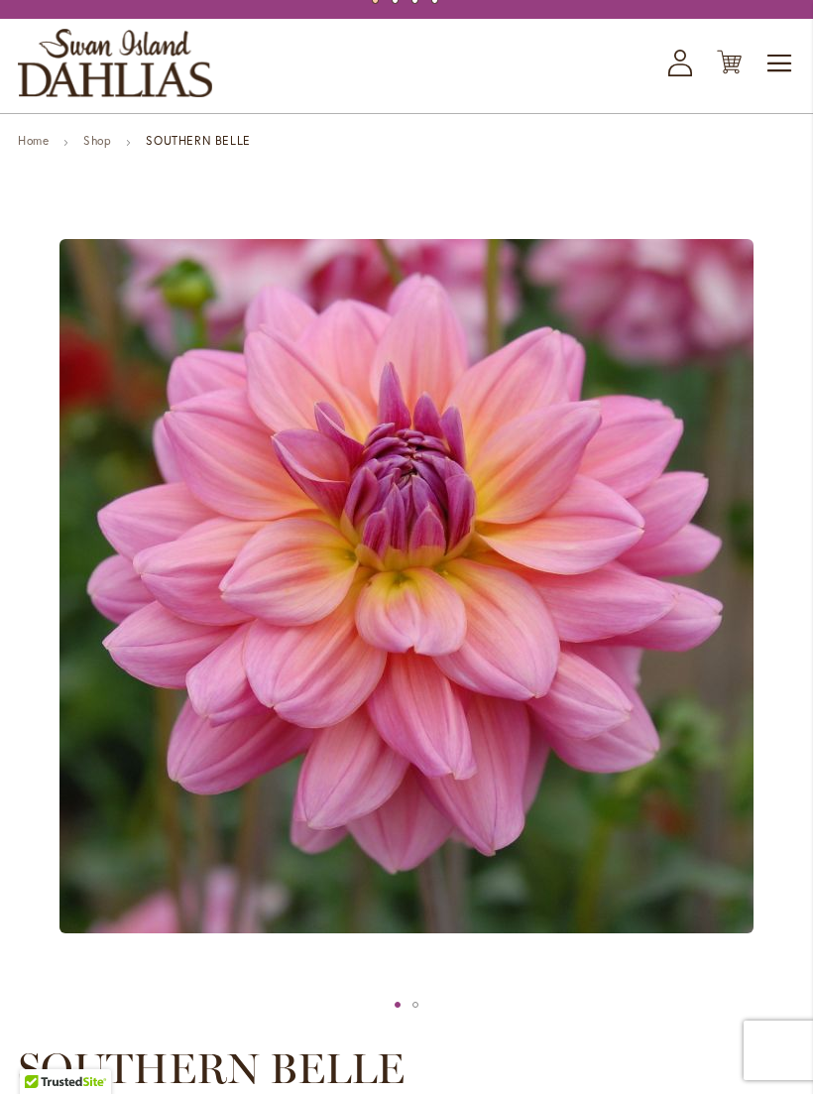
scroll to position [77, 0]
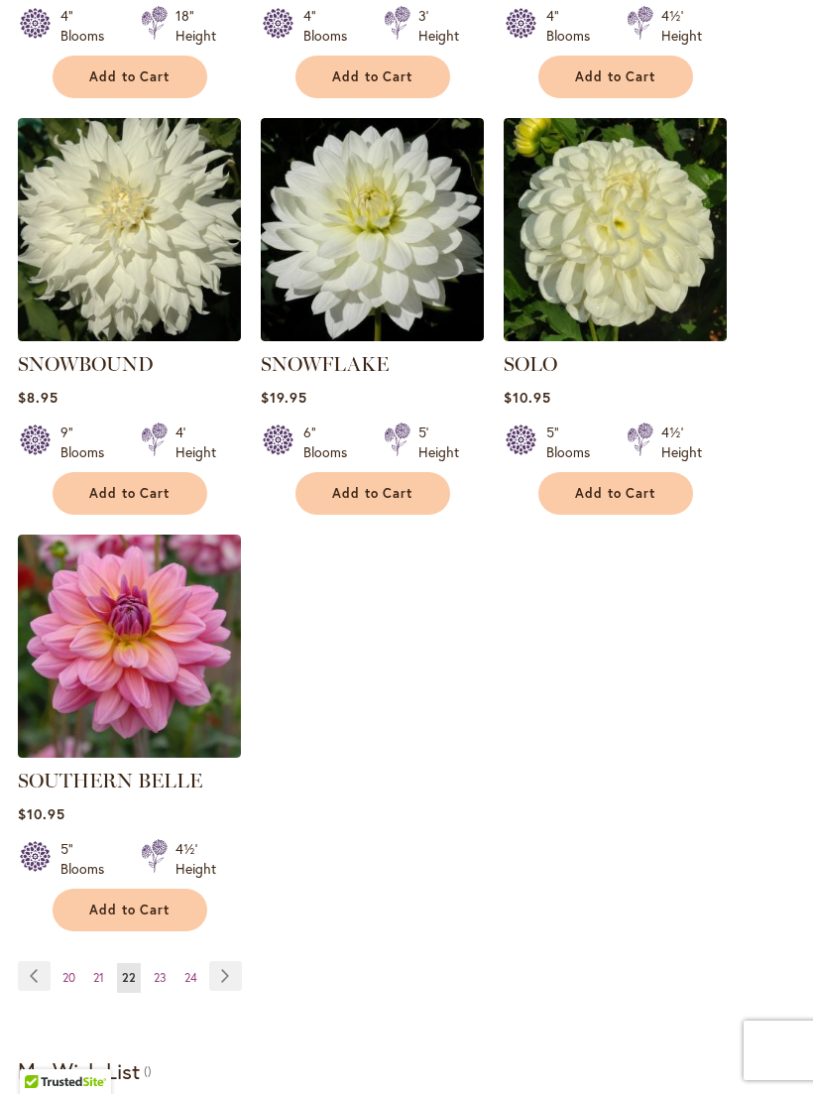
scroll to position [2348, 0]
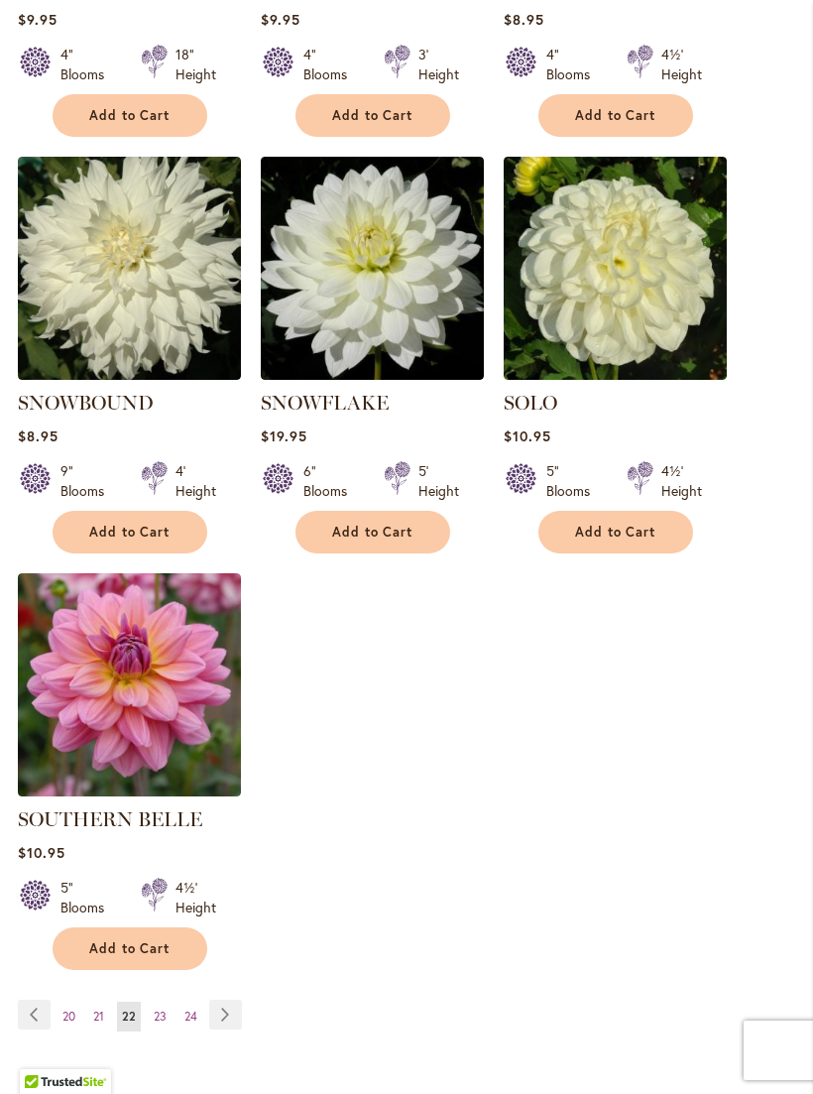
click at [154, 1012] on span "23" at bounding box center [160, 1016] width 13 height 15
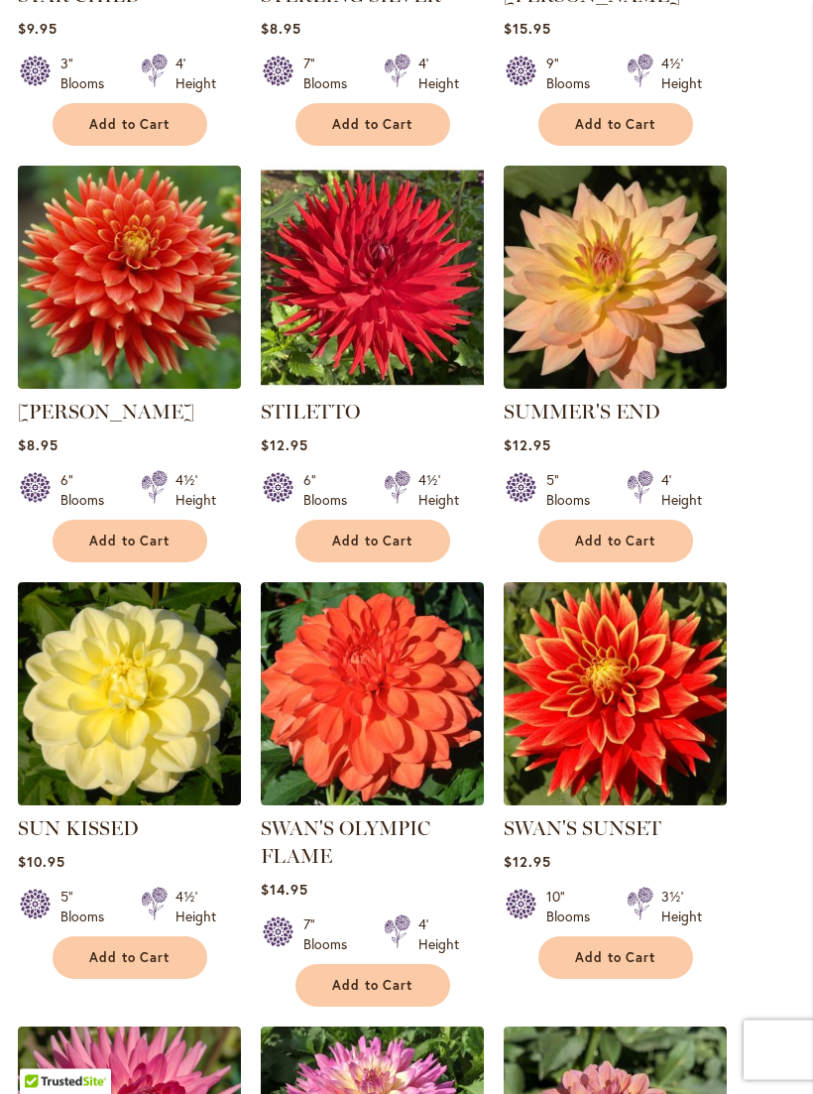
scroll to position [1448, 0]
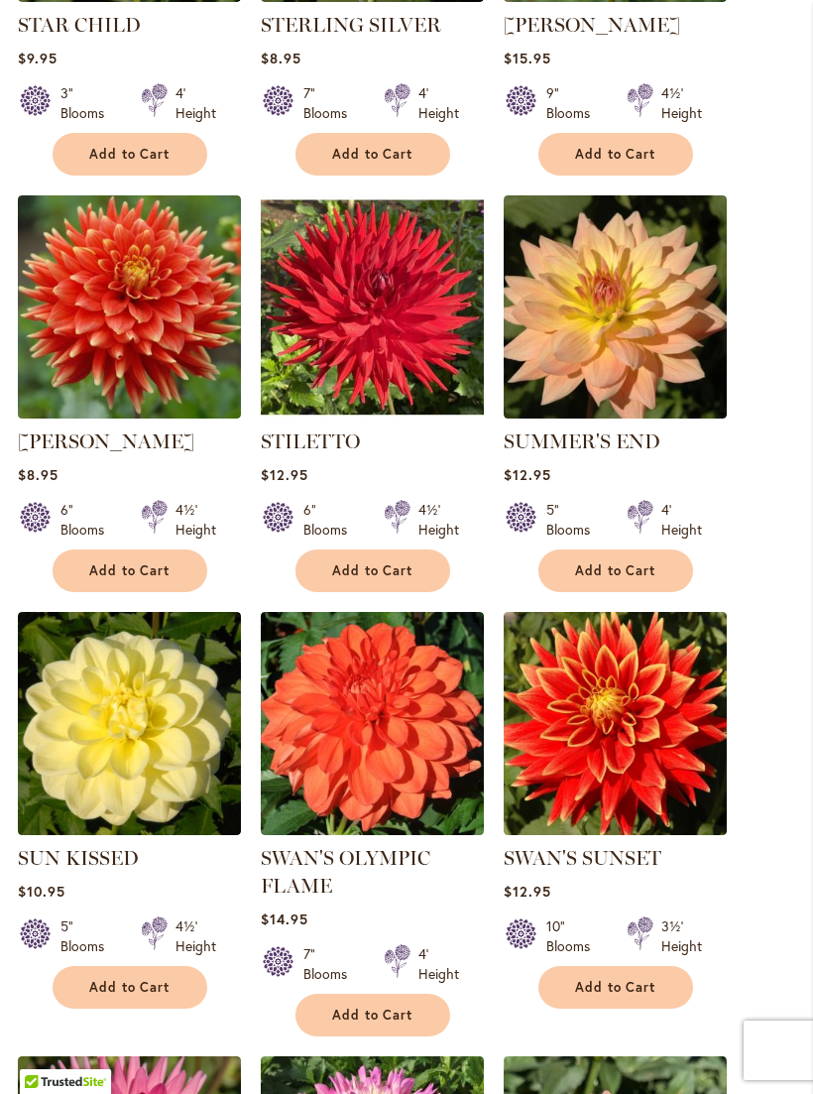
click at [345, 323] on img at bounding box center [372, 306] width 223 height 223
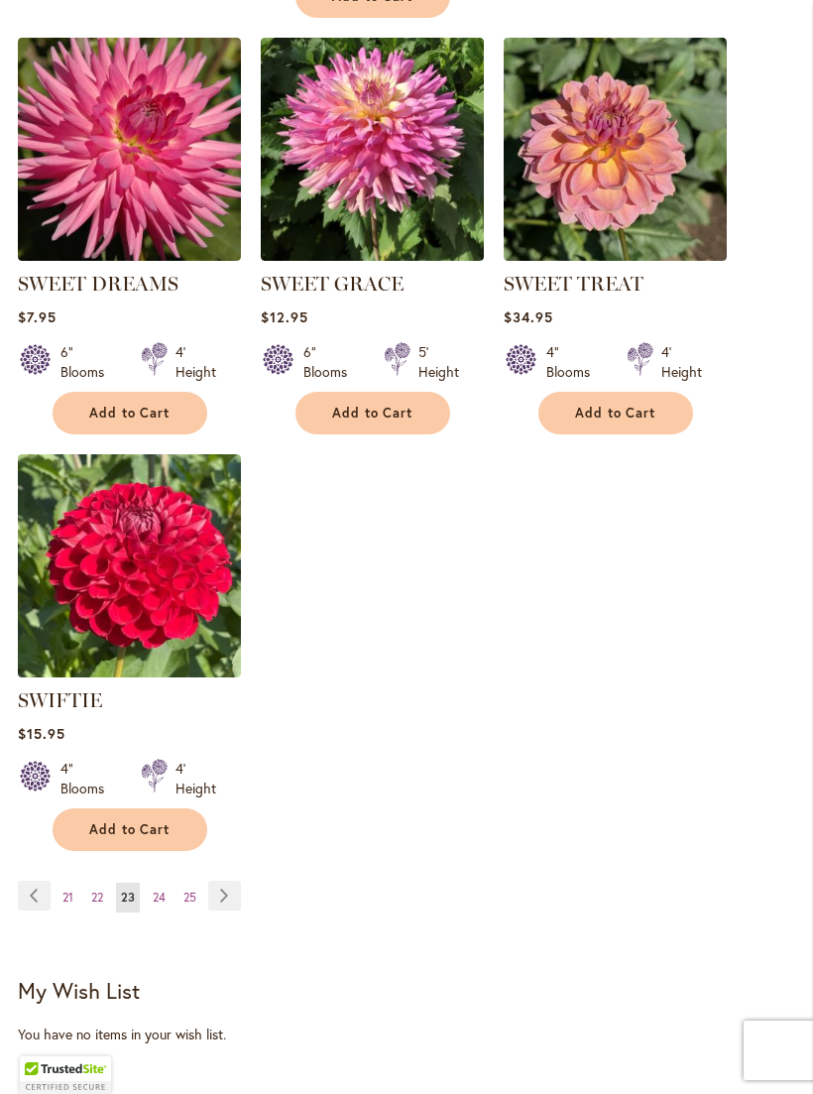
scroll to position [2609, 0]
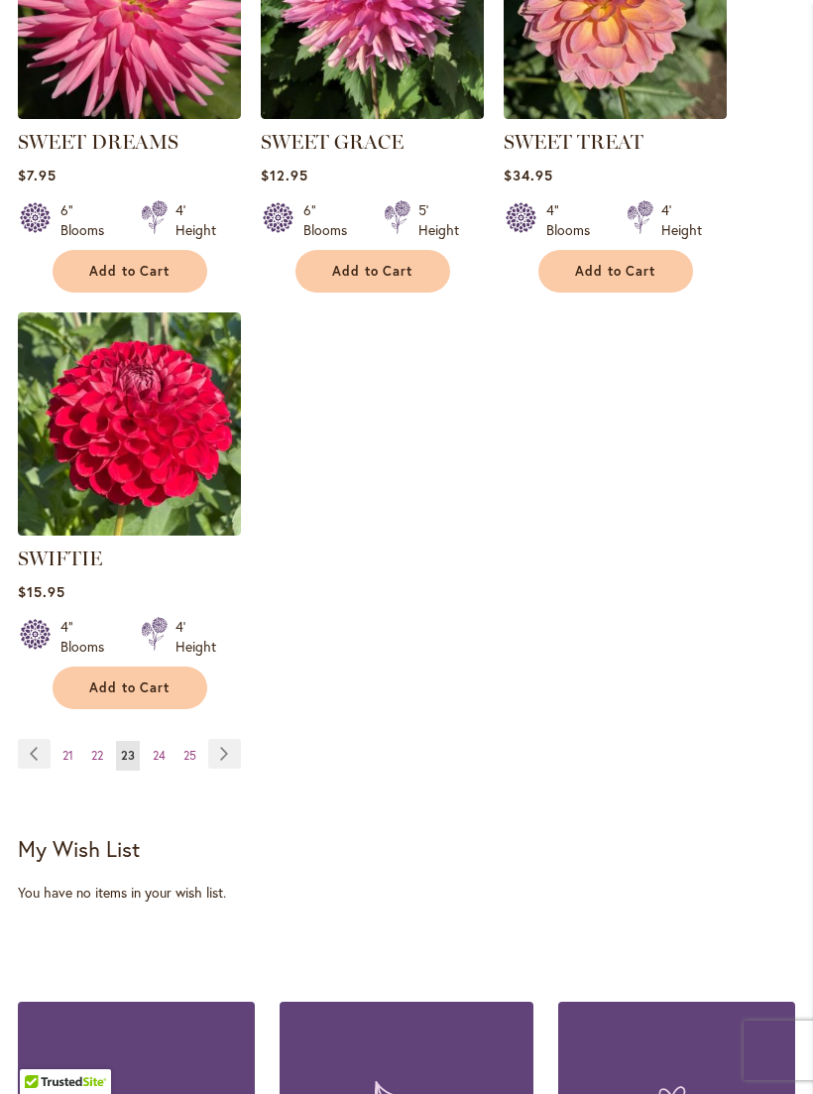
click at [156, 763] on span "24" at bounding box center [159, 755] width 13 height 15
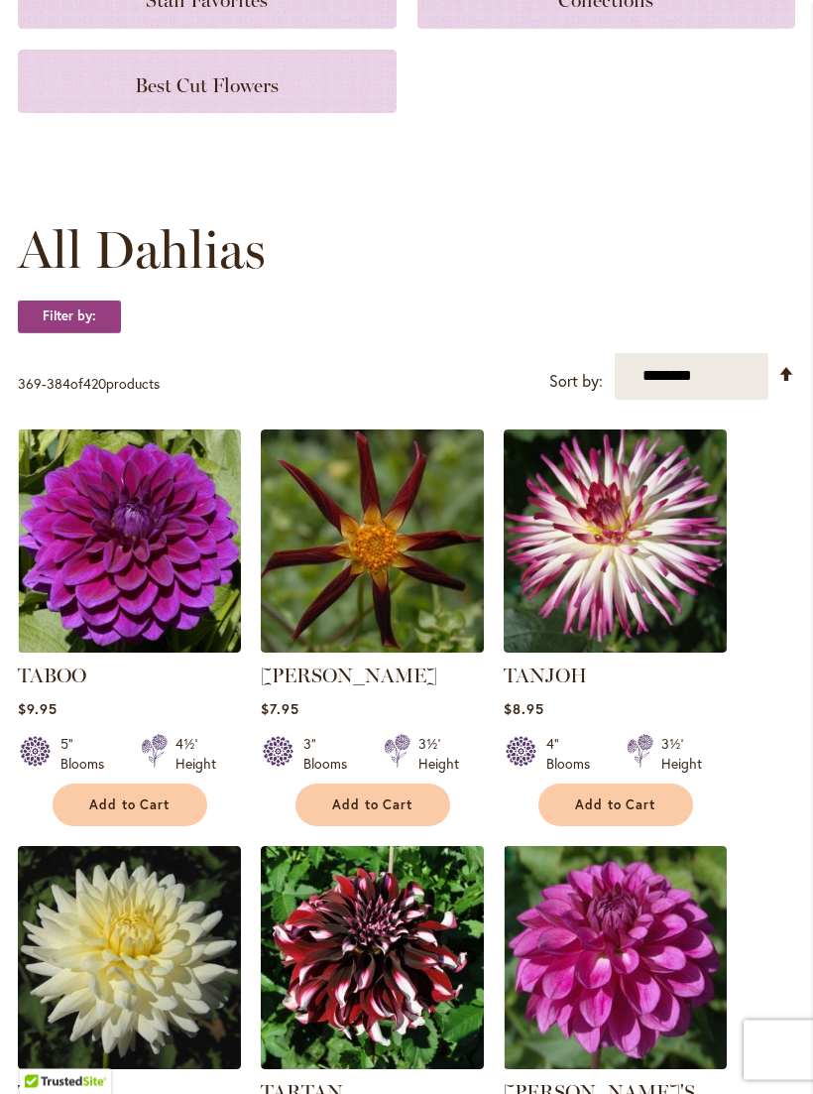
scroll to position [381, 0]
click at [128, 549] on img at bounding box center [129, 541] width 223 height 223
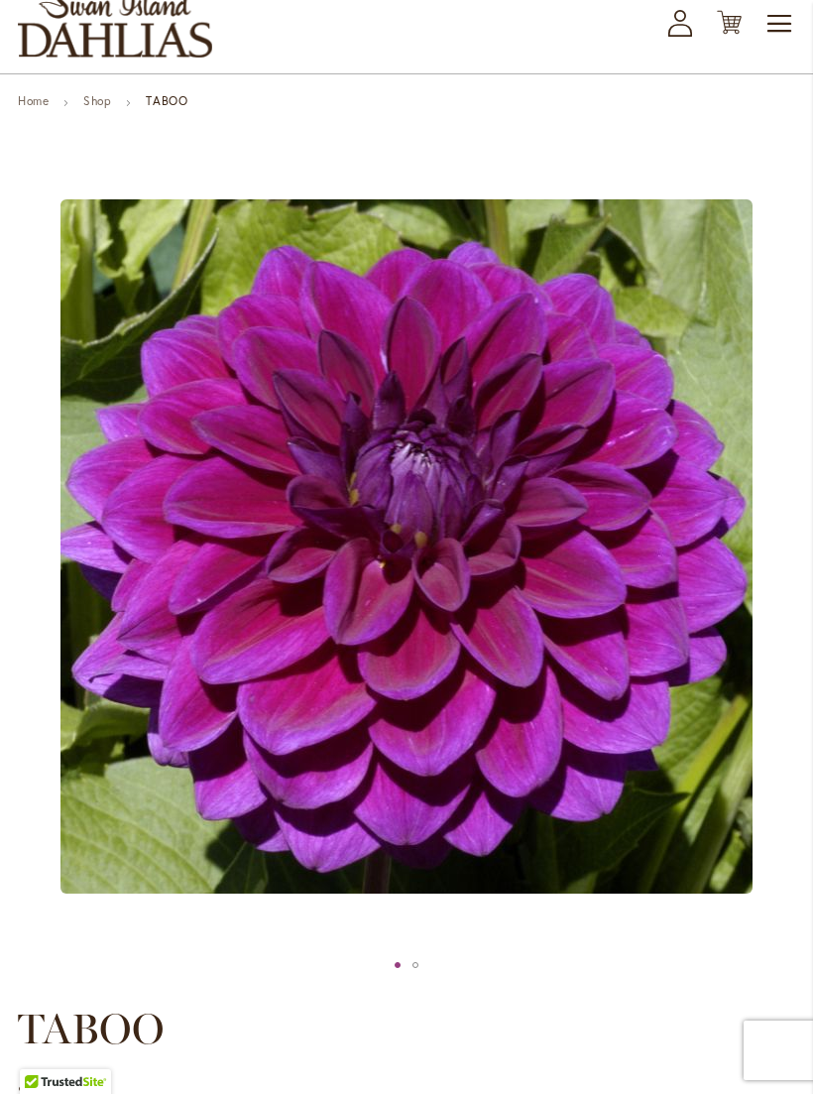
scroll to position [69, 0]
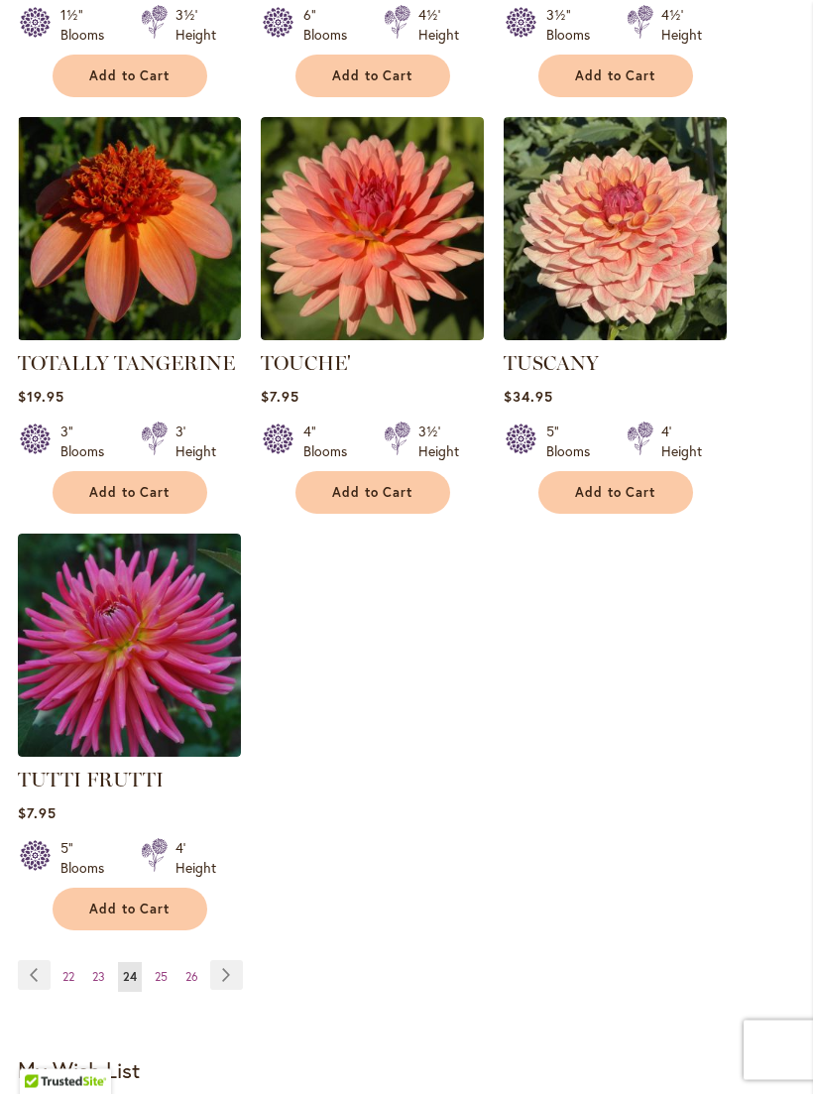
scroll to position [2390, 0]
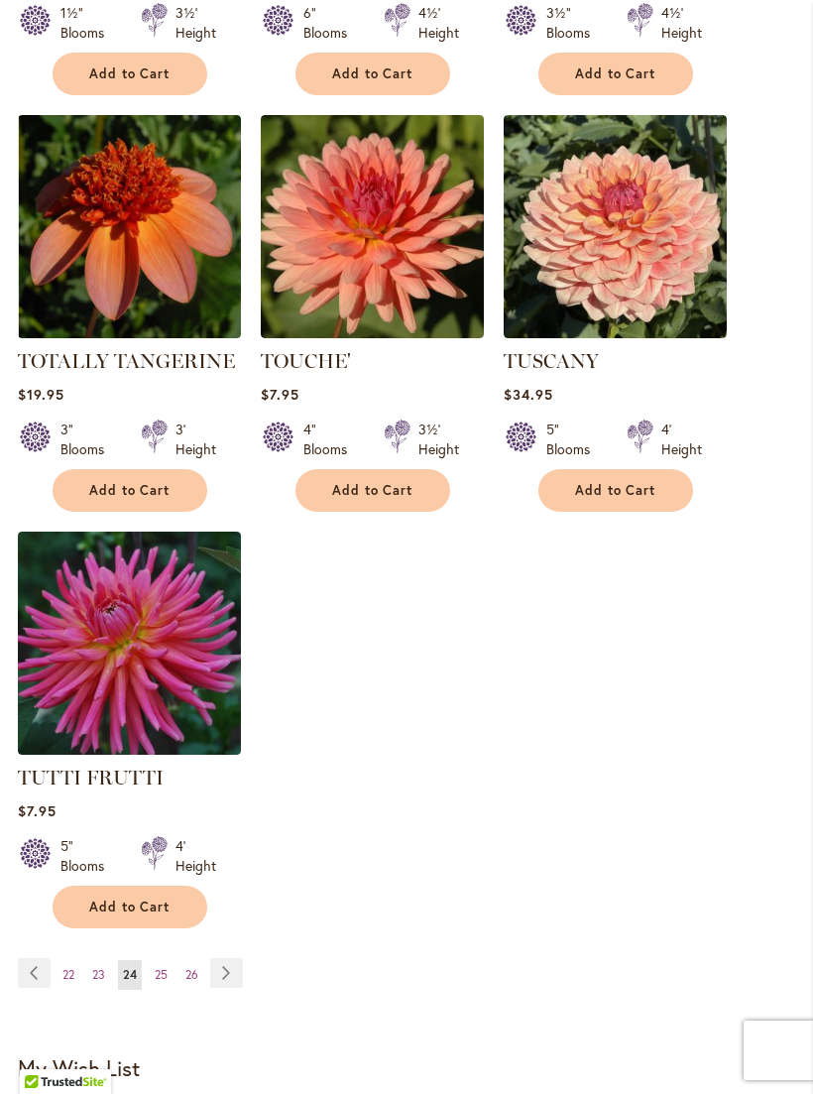
click at [199, 966] on link "Page 26" at bounding box center [192, 975] width 23 height 30
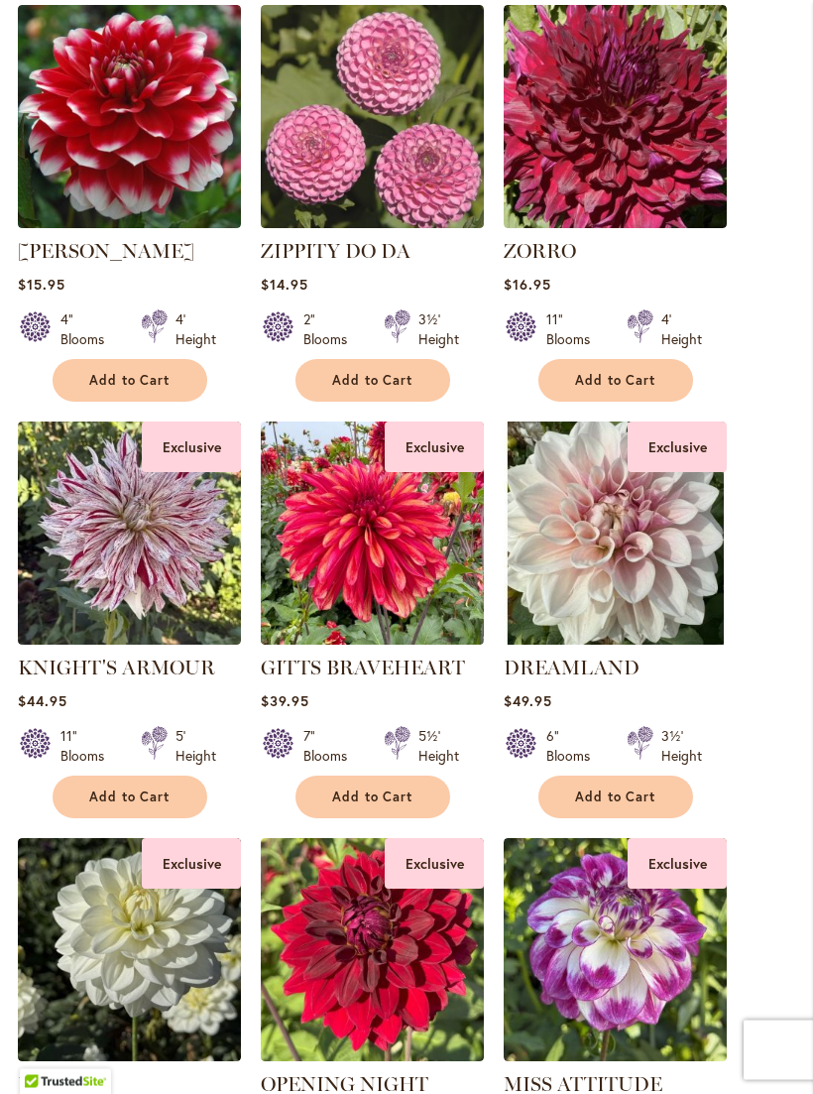
scroll to position [1639, 0]
click at [579, 549] on img at bounding box center [615, 533] width 223 height 223
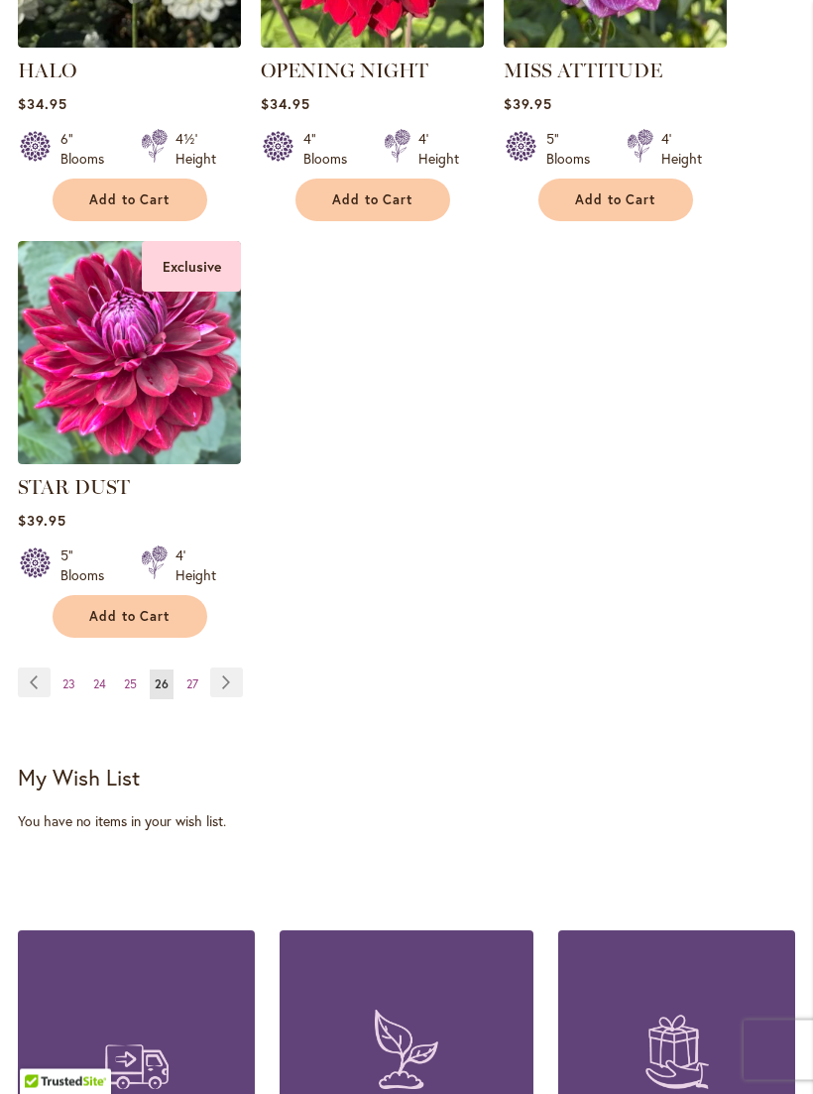
scroll to position [2652, 0]
click at [70, 691] on span "23" at bounding box center [68, 684] width 13 height 15
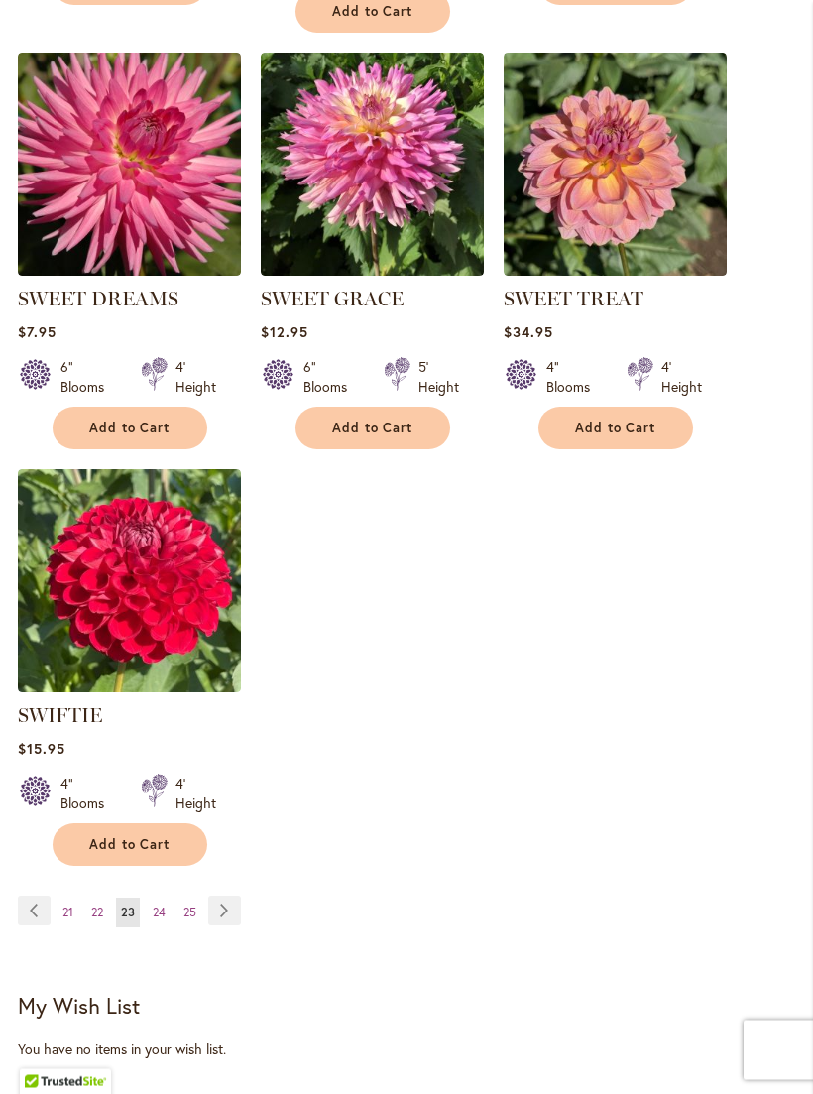
scroll to position [2459, 0]
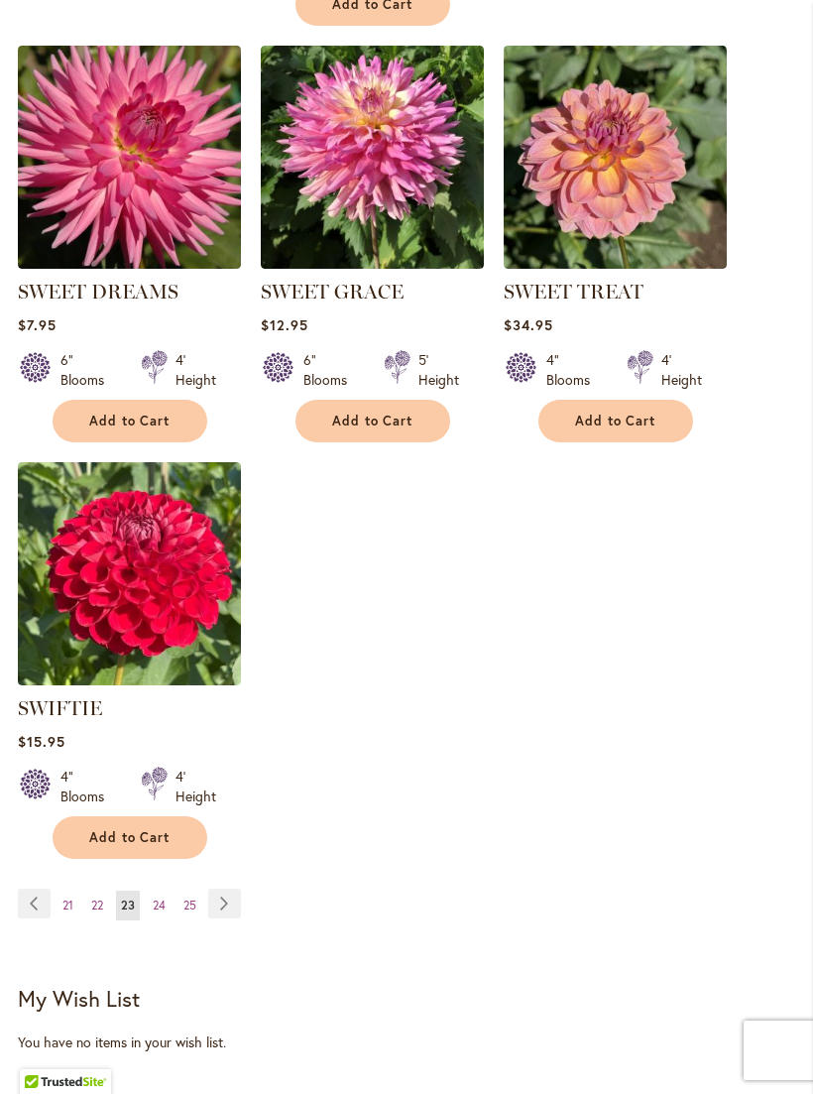
click at [68, 913] on span "21" at bounding box center [67, 905] width 11 height 15
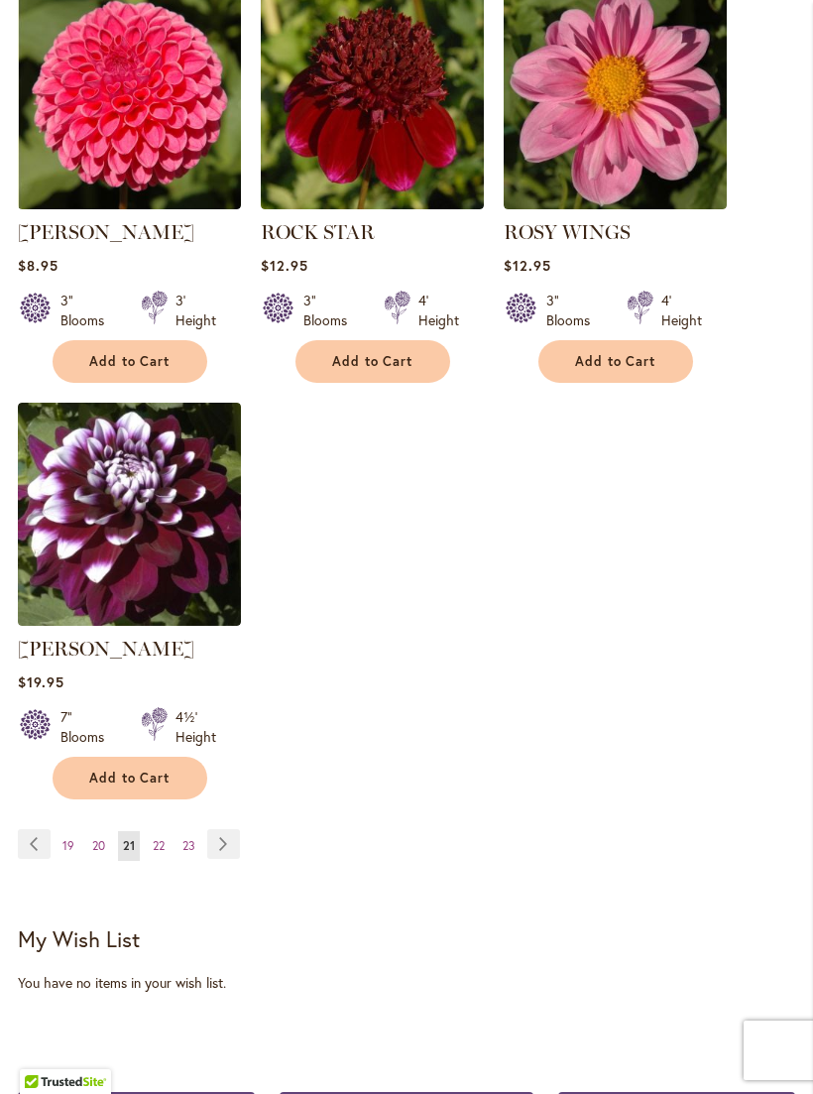
scroll to position [2524, 0]
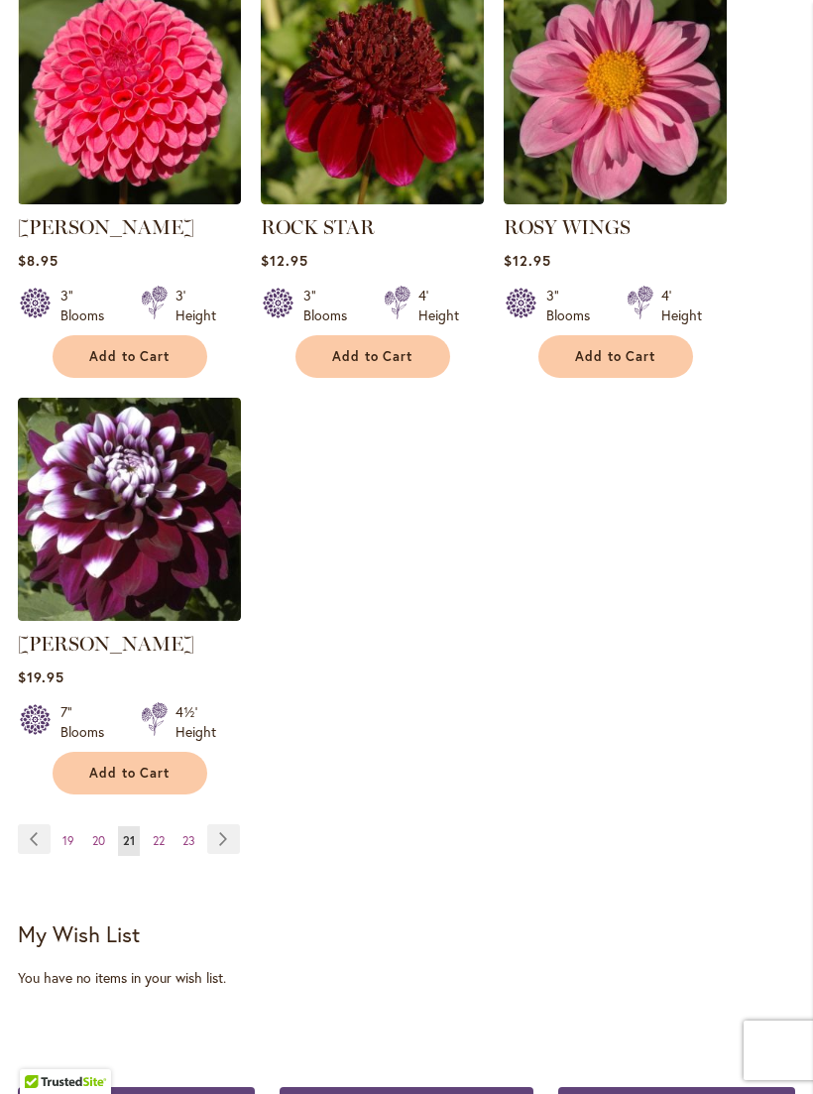
click at [36, 854] on link "Page Previous" at bounding box center [34, 839] width 33 height 30
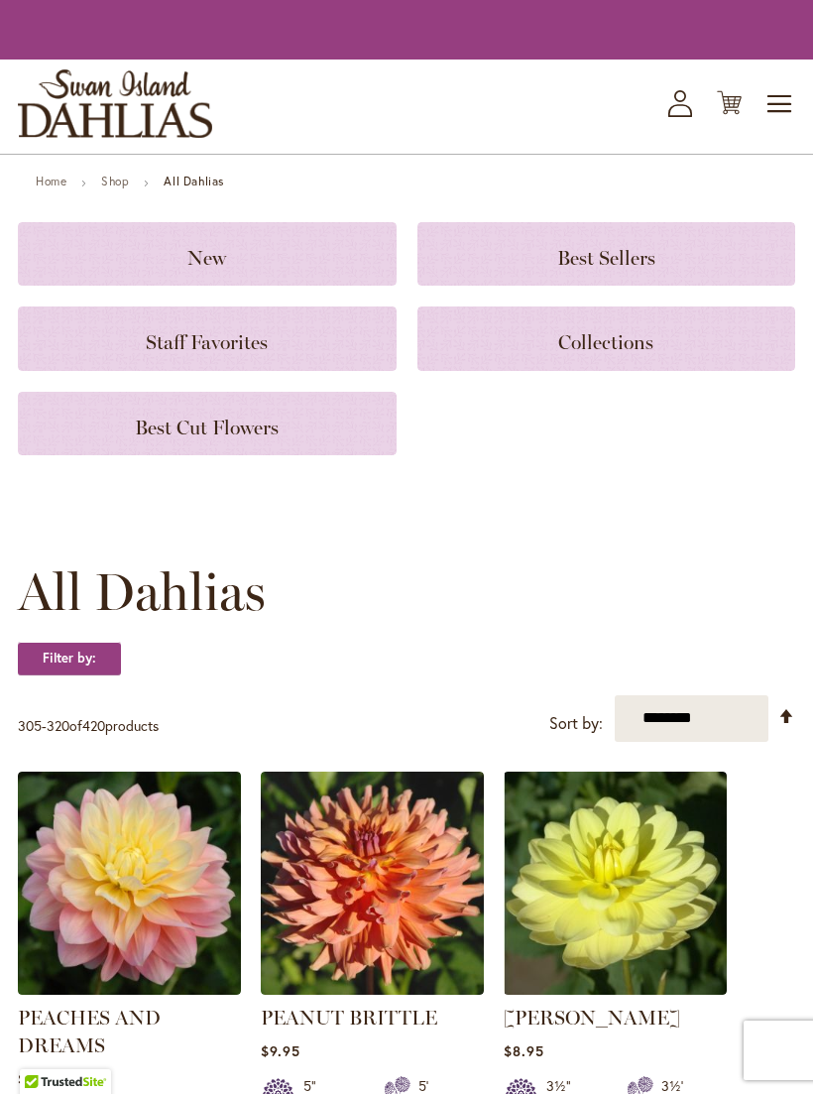
click at [35, 832] on img at bounding box center [129, 883] width 223 height 223
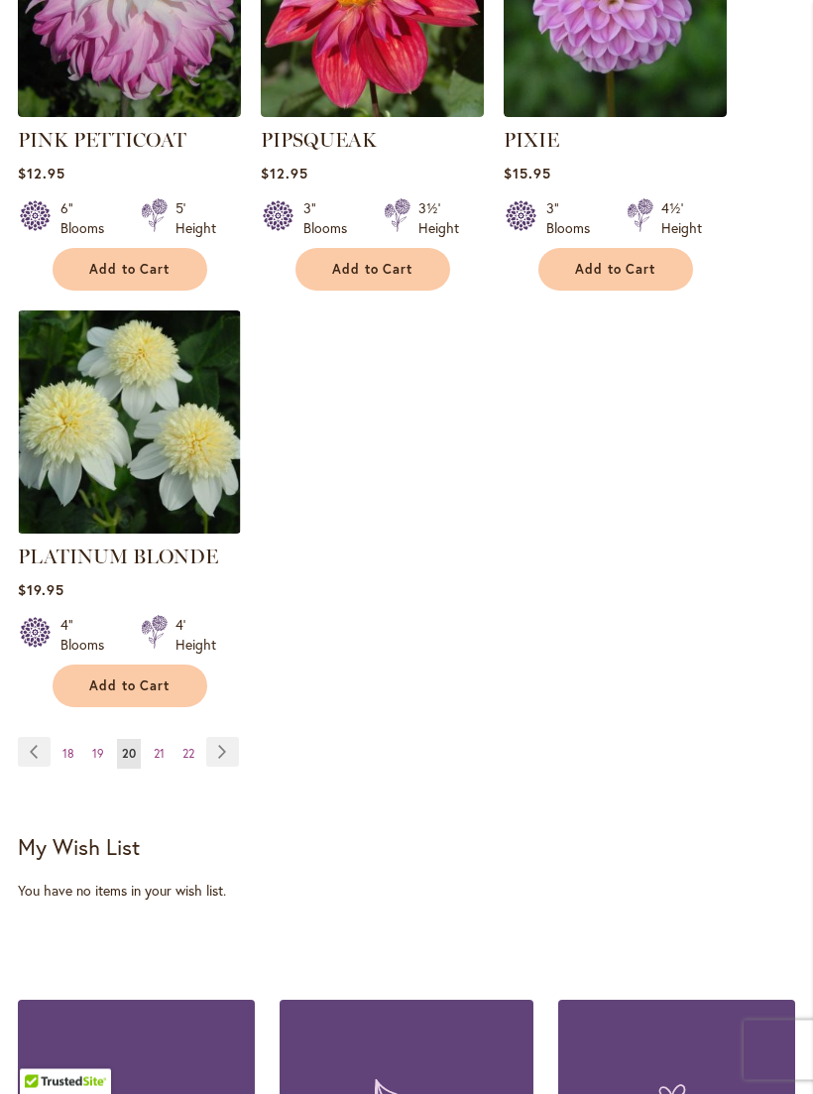
scroll to position [2698, 0]
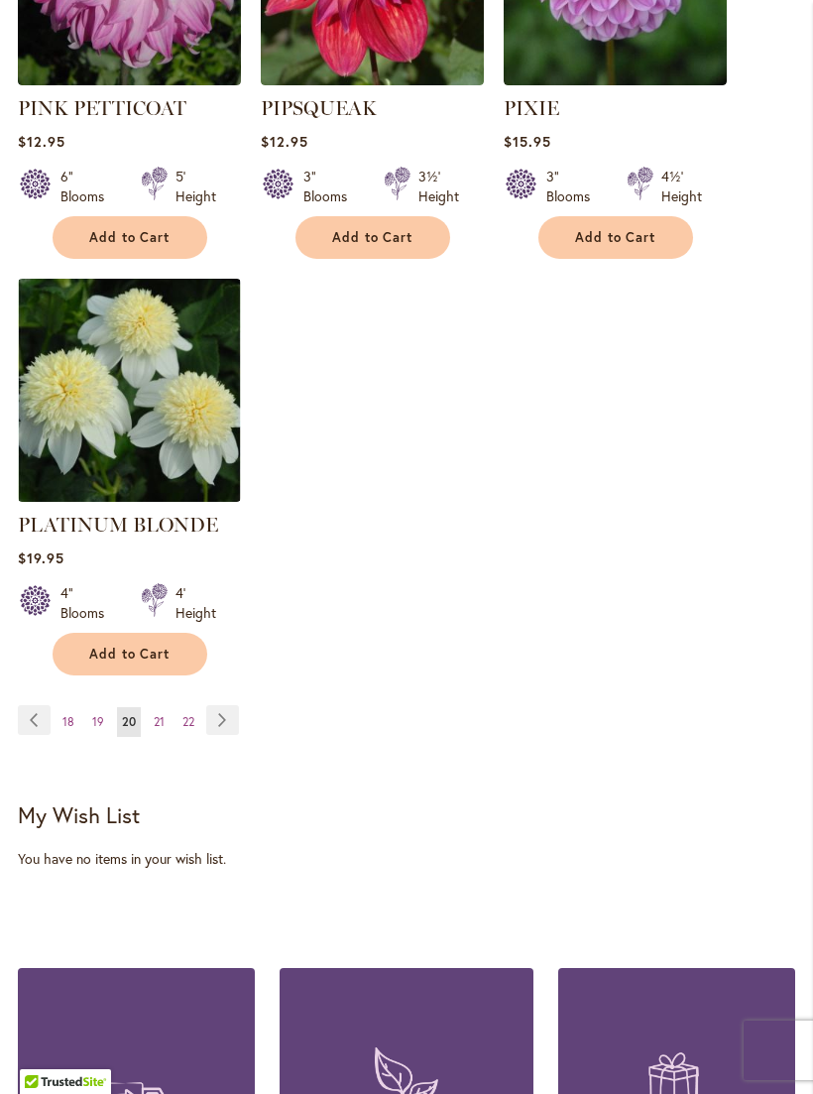
click at [69, 714] on span "18" at bounding box center [68, 721] width 12 height 15
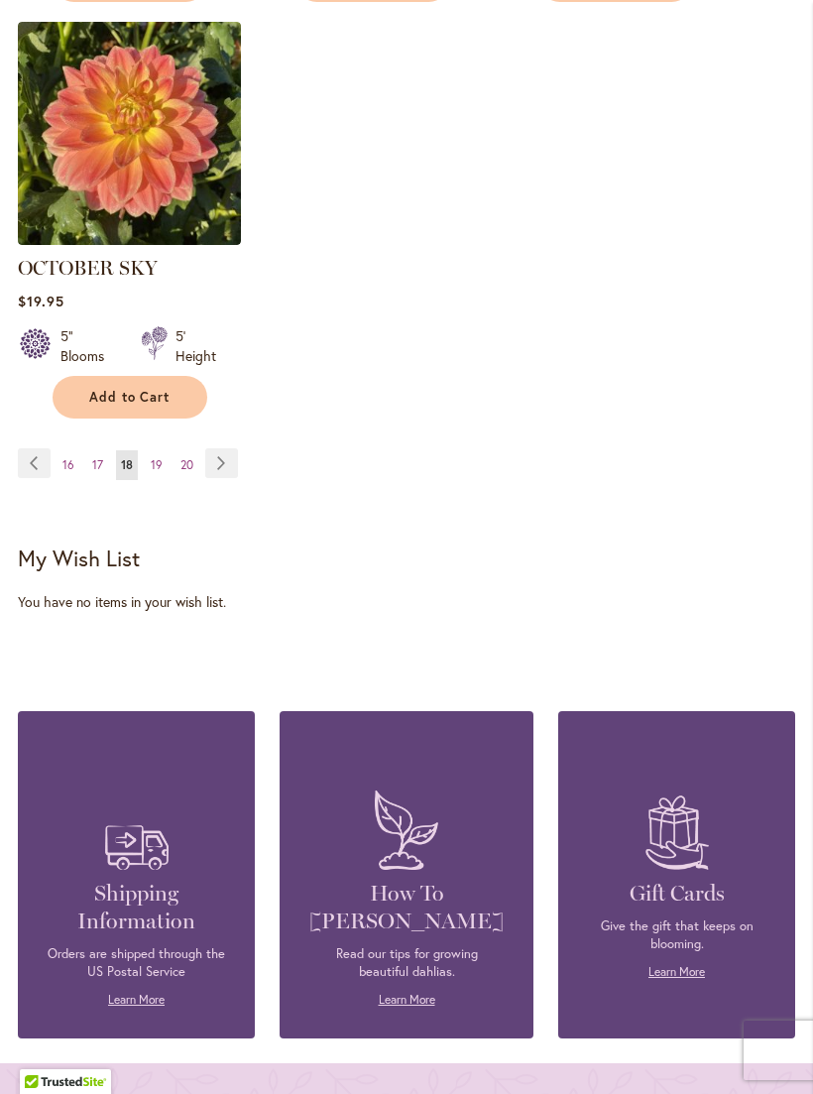
scroll to position [2873, 0]
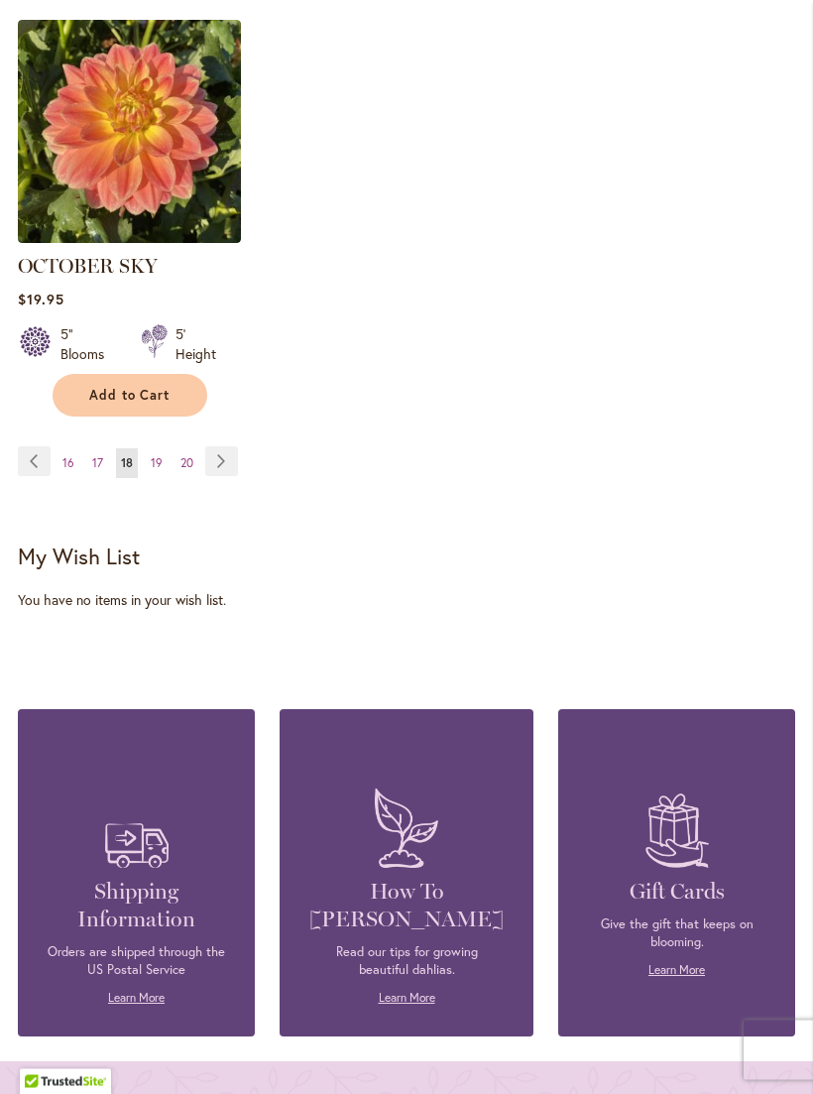
click at [71, 471] on span "16" at bounding box center [68, 463] width 12 height 15
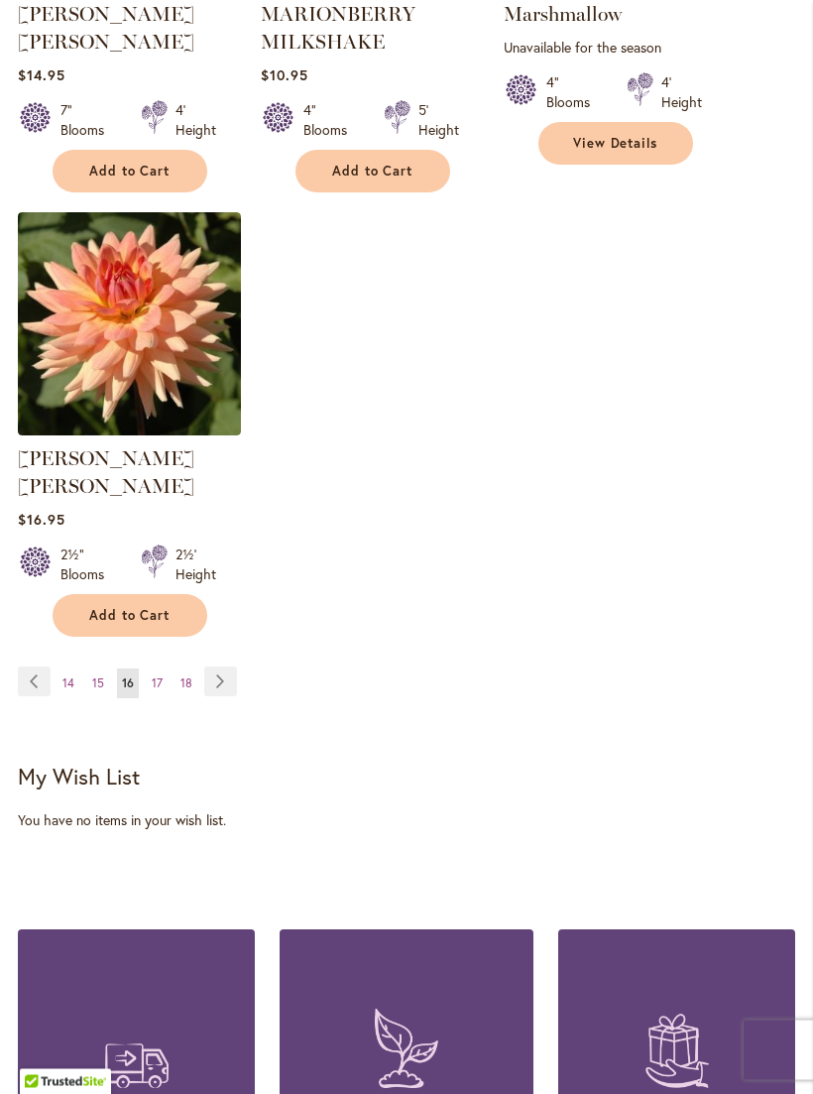
scroll to position [2737, 0]
click at [72, 676] on span "14" at bounding box center [68, 683] width 12 height 15
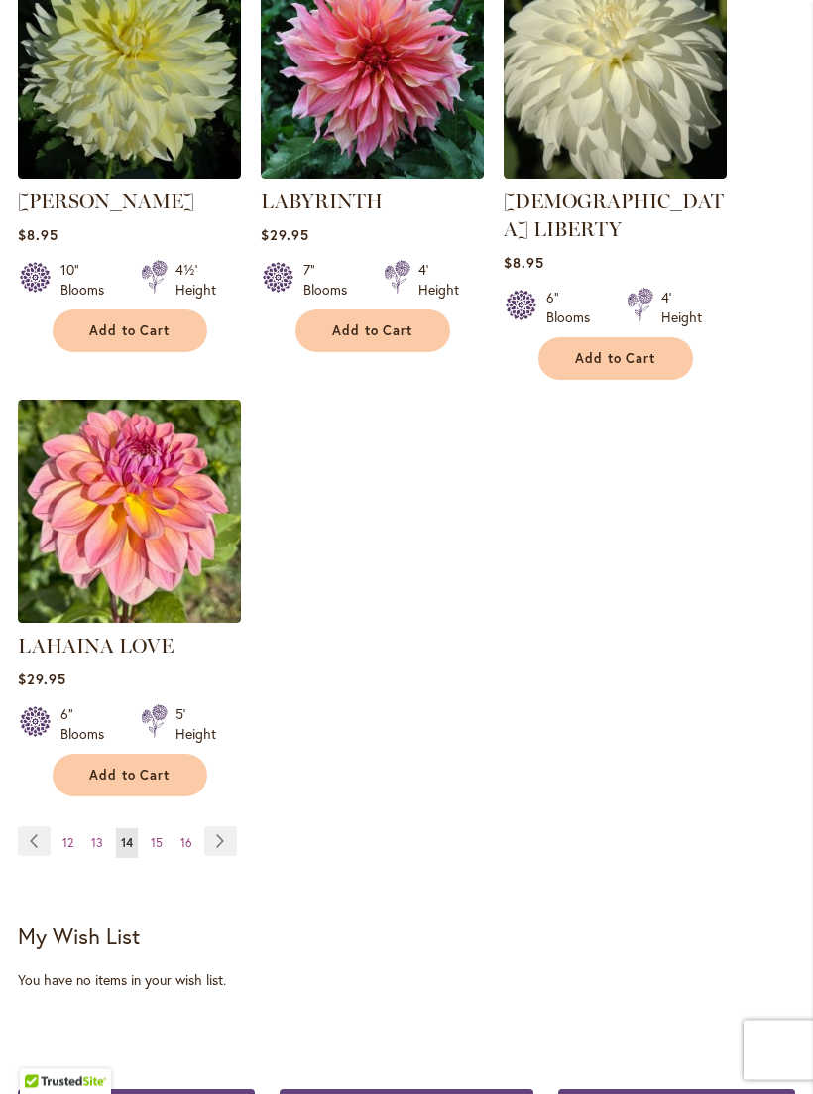
scroll to position [2536, 0]
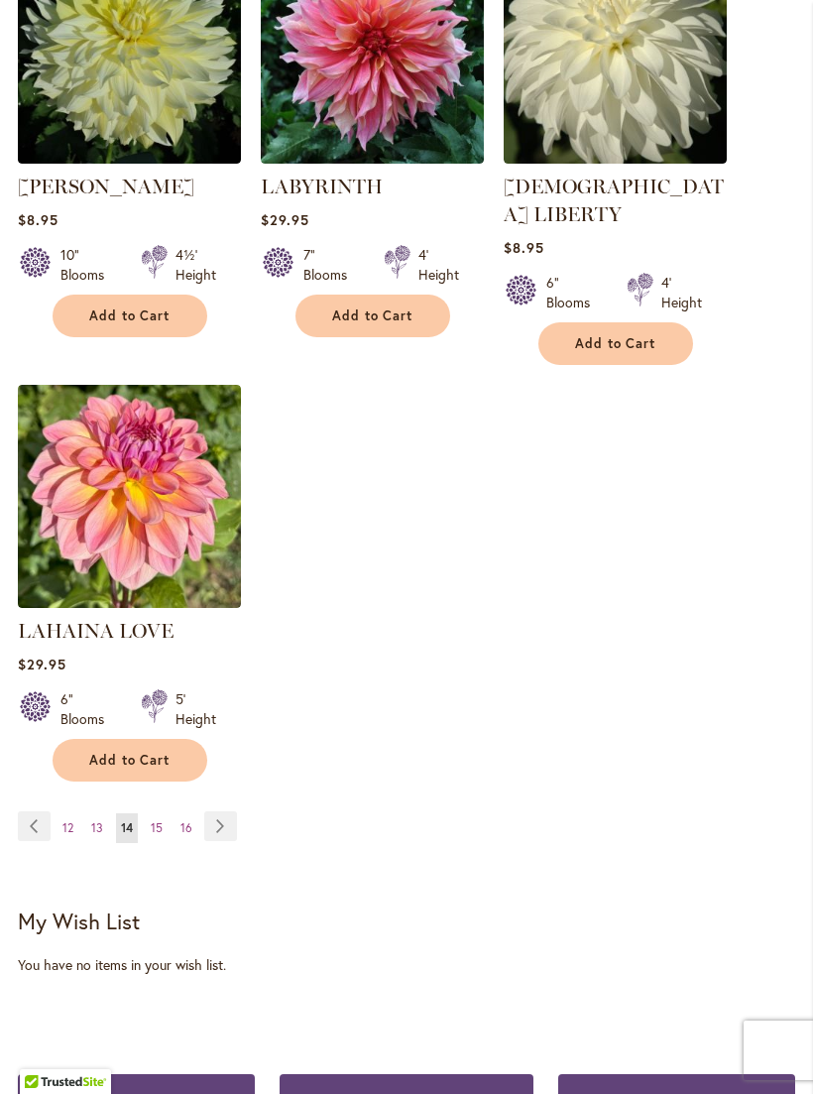
click at [71, 824] on span "12" at bounding box center [67, 827] width 11 height 15
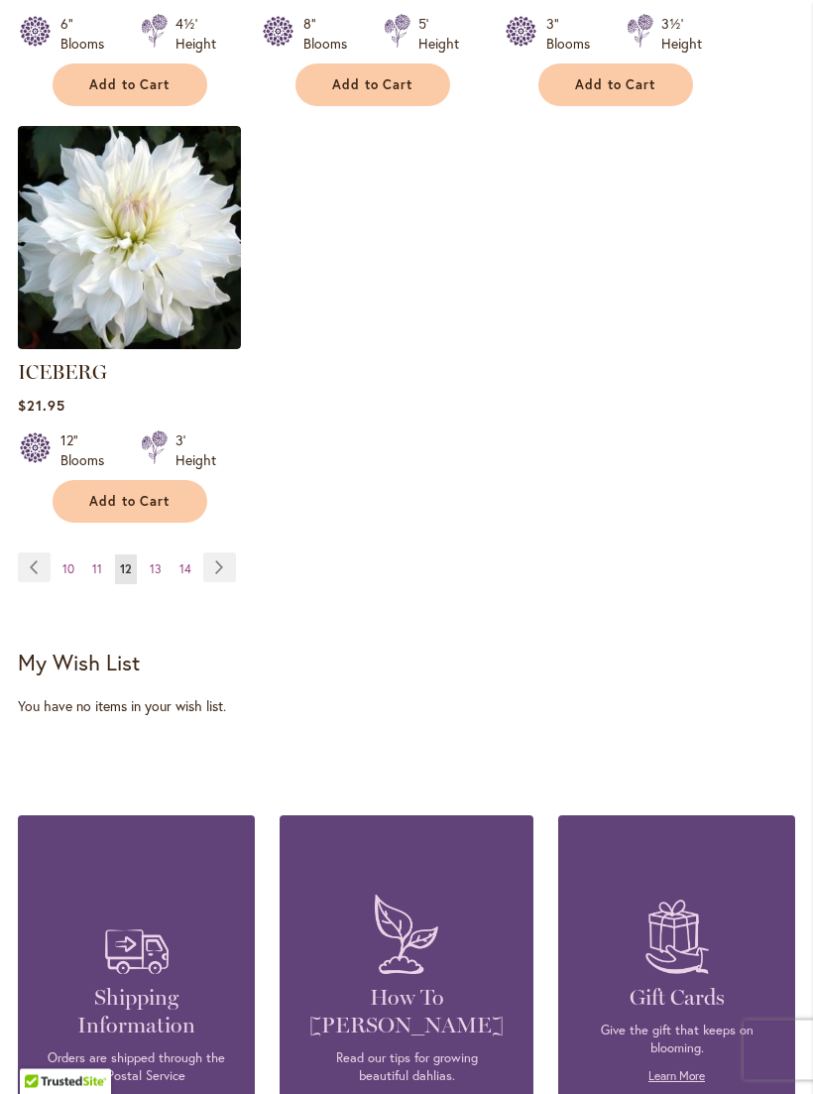
scroll to position [2795, 0]
click at [67, 561] on span "10" at bounding box center [68, 568] width 12 height 15
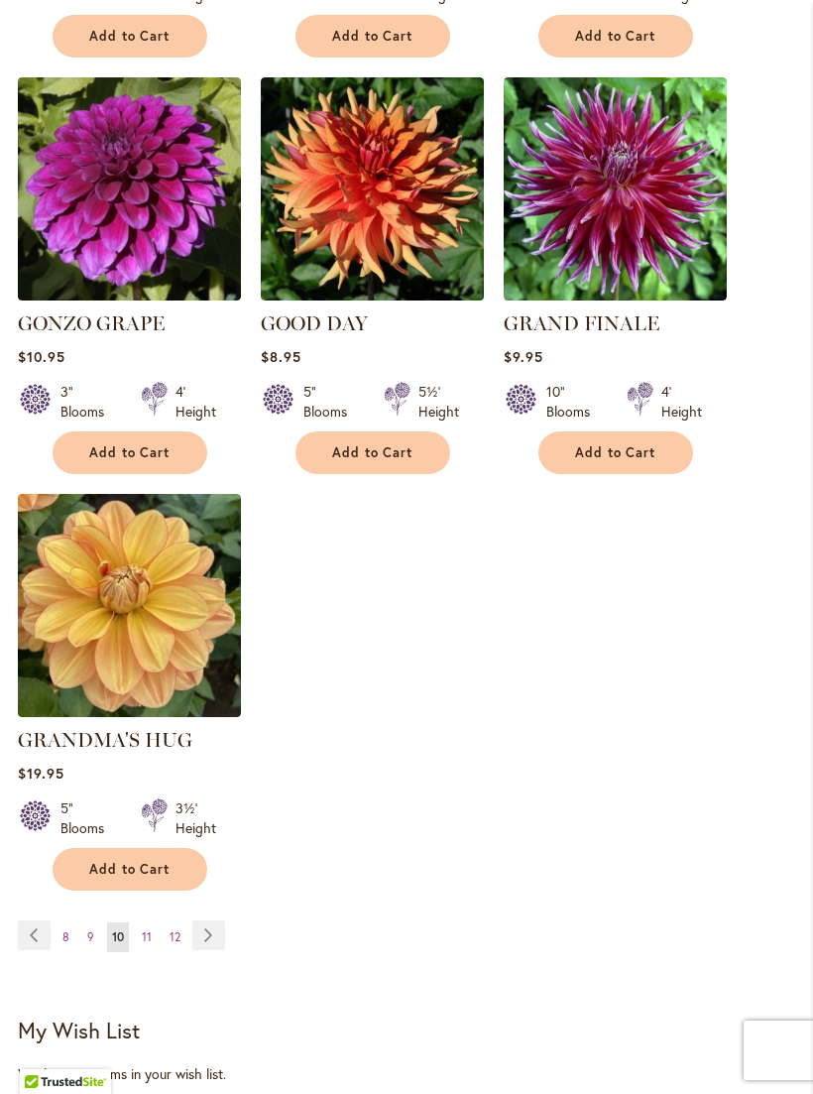
scroll to position [2440, 0]
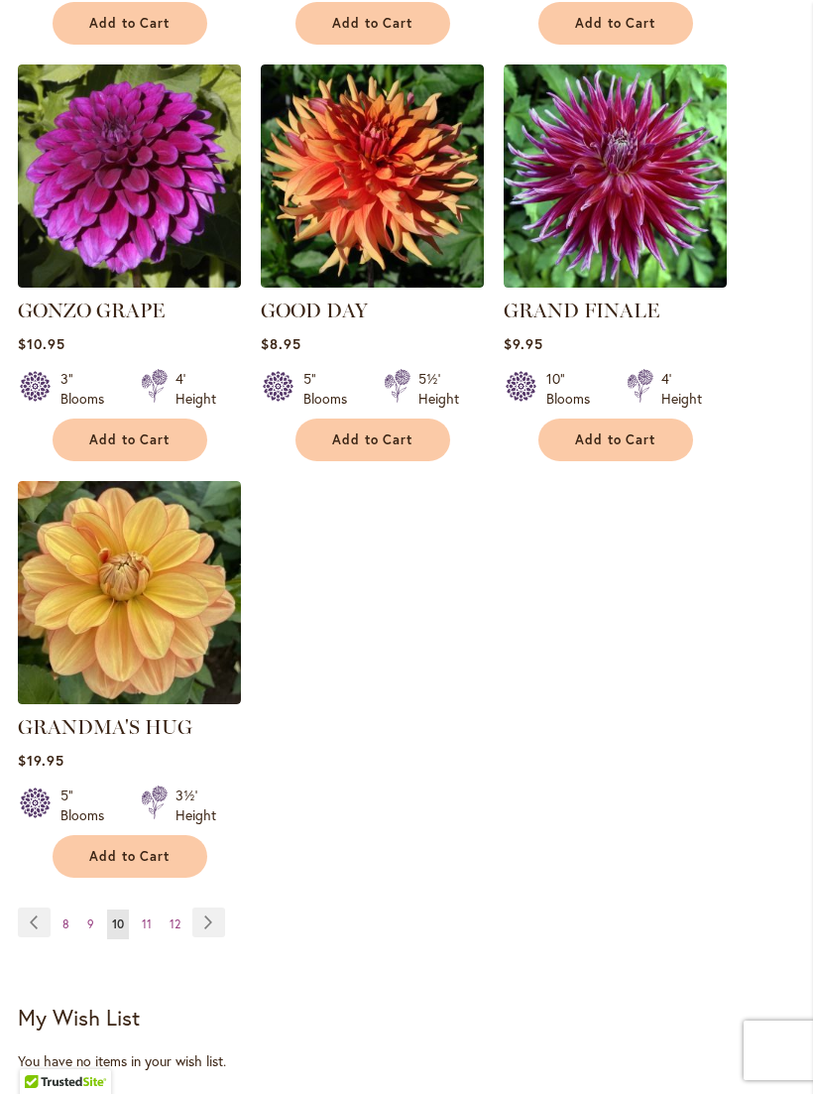
click at [66, 920] on span "8" at bounding box center [65, 924] width 7 height 15
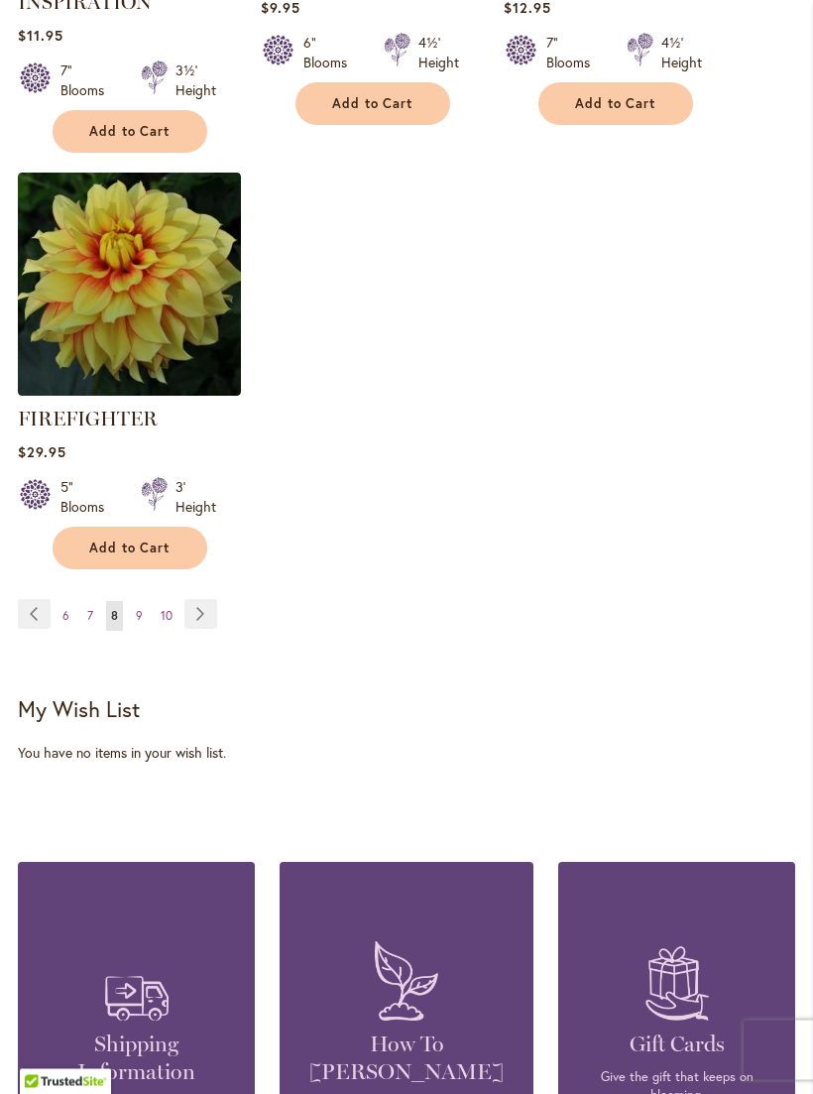
scroll to position [2829, 0]
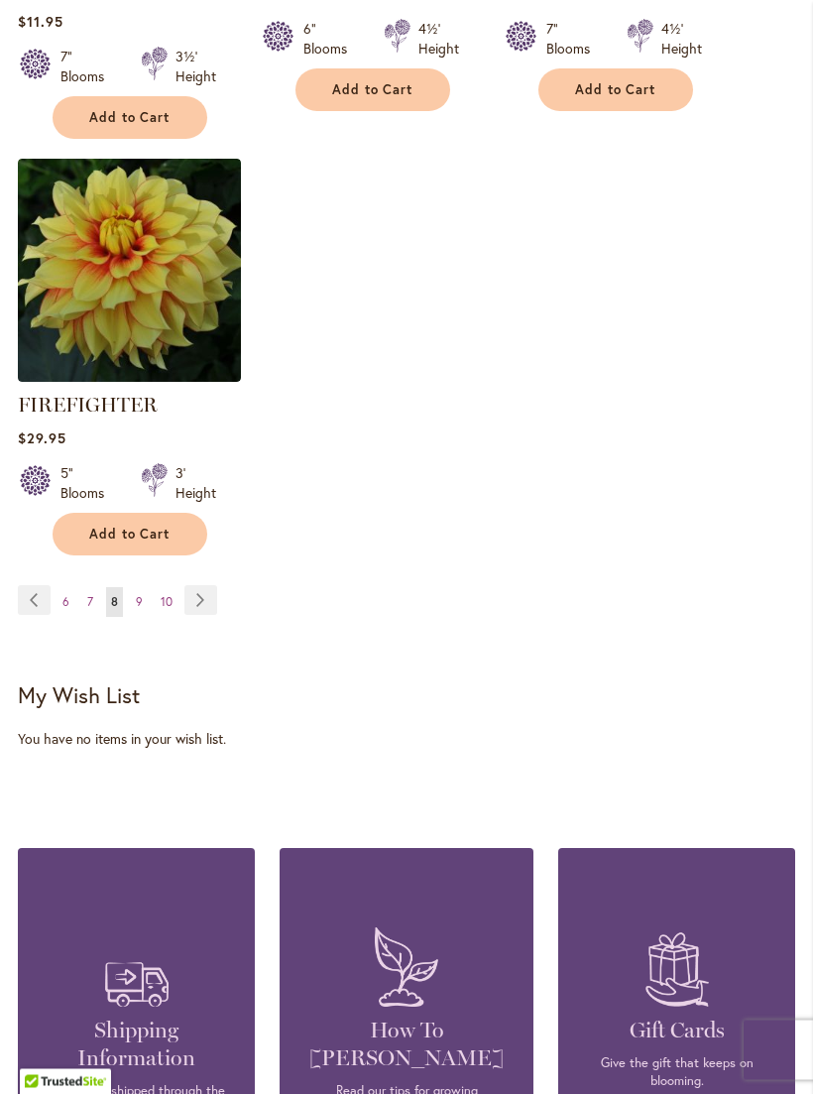
click at [62, 610] on span "6" at bounding box center [65, 602] width 7 height 15
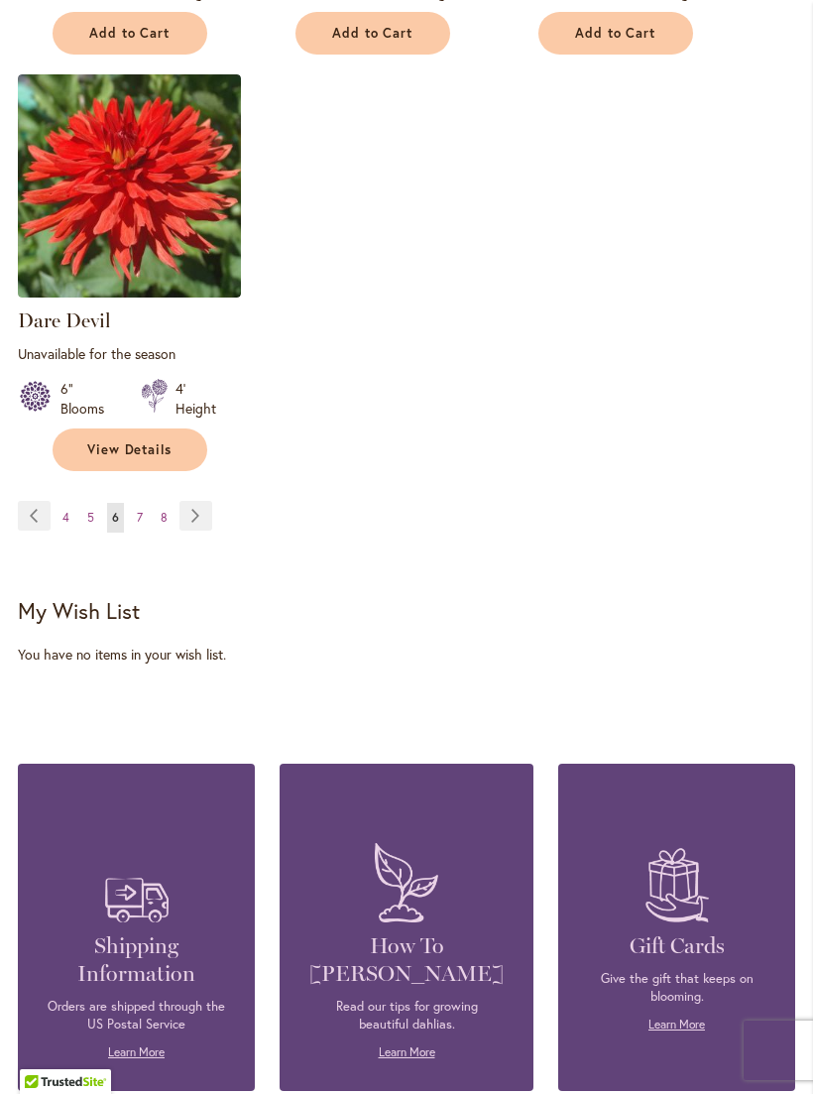
scroll to position [2942, 0]
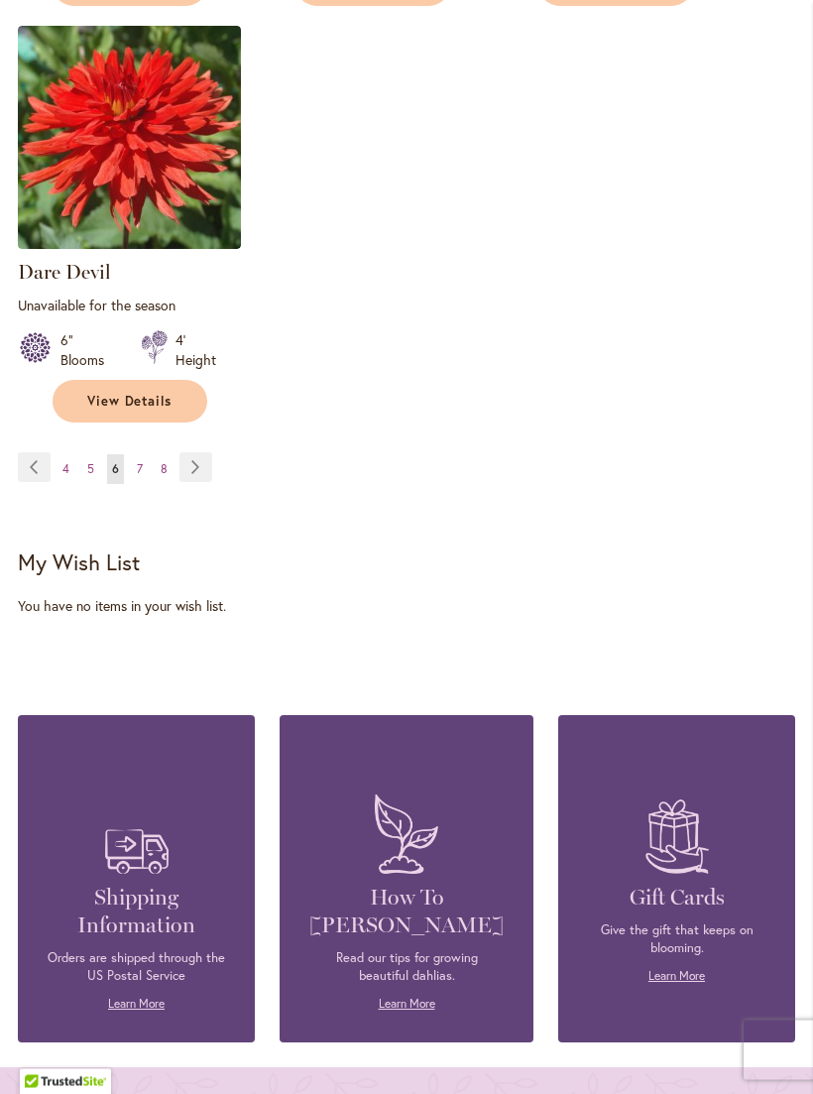
click at [60, 462] on link "Page 4" at bounding box center [66, 470] width 17 height 30
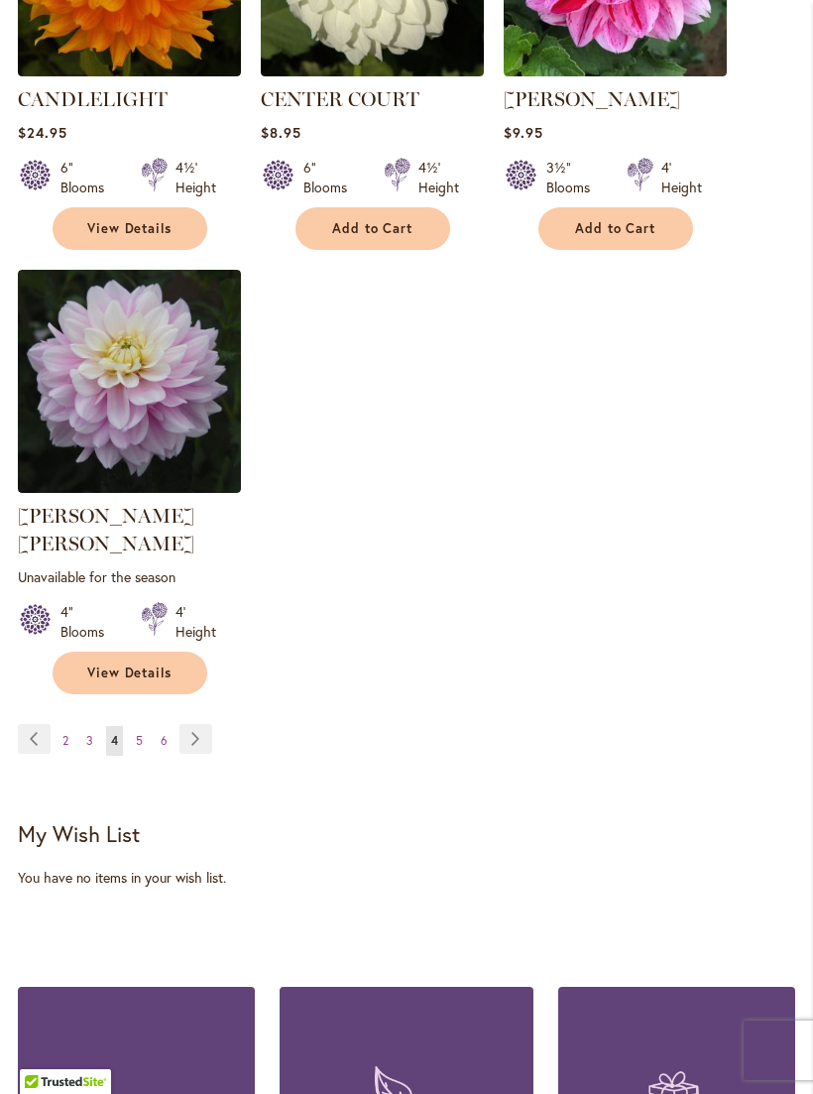
scroll to position [2701, 0]
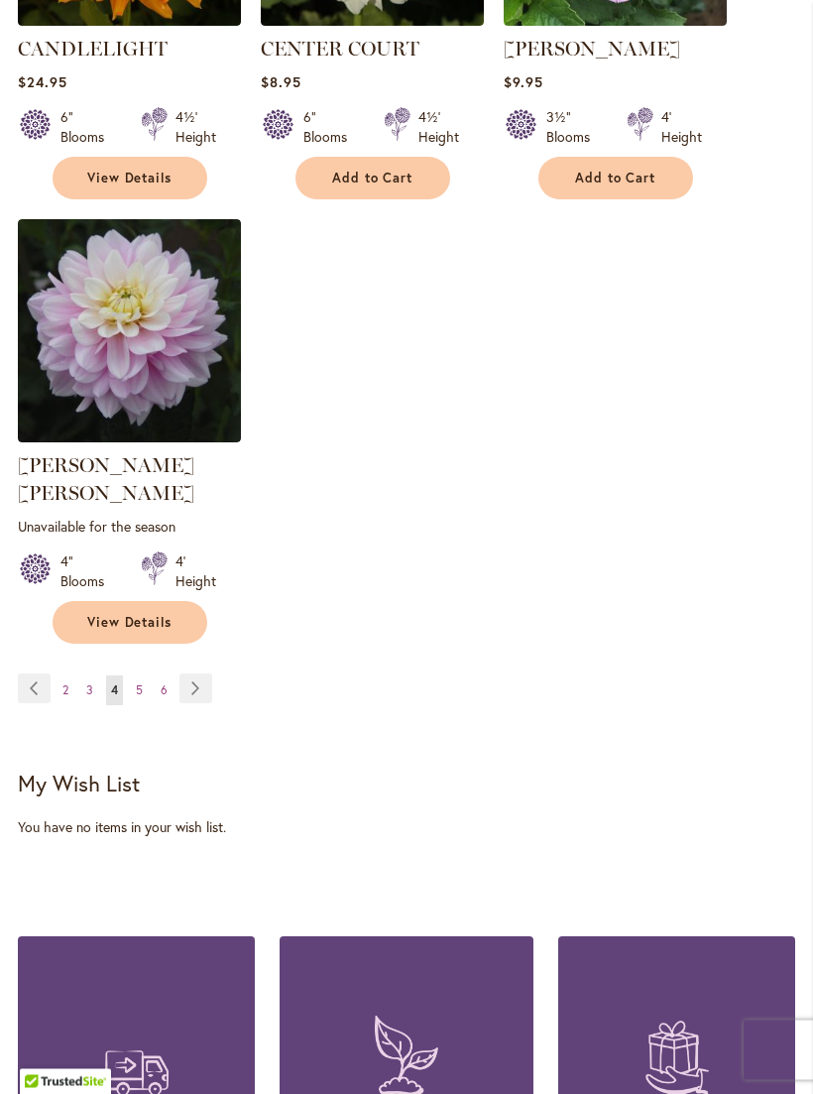
click at [88, 683] on span "3" at bounding box center [89, 690] width 7 height 15
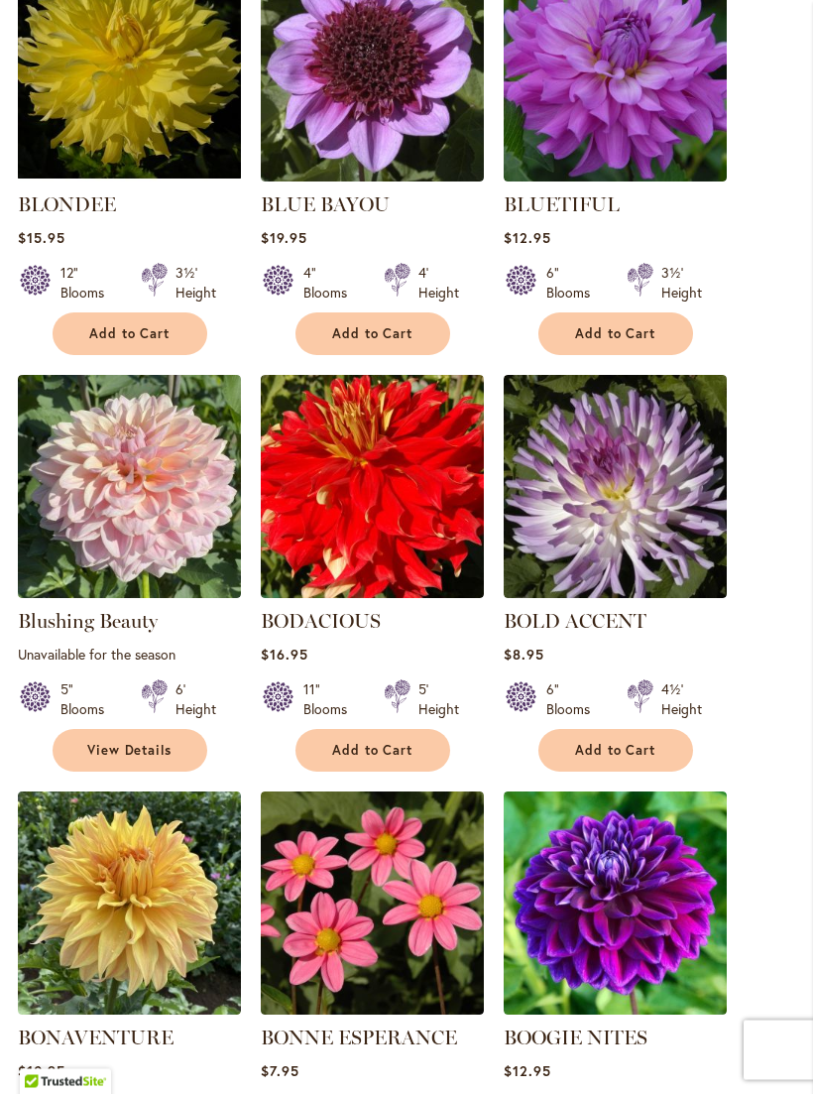
scroll to position [1825, 0]
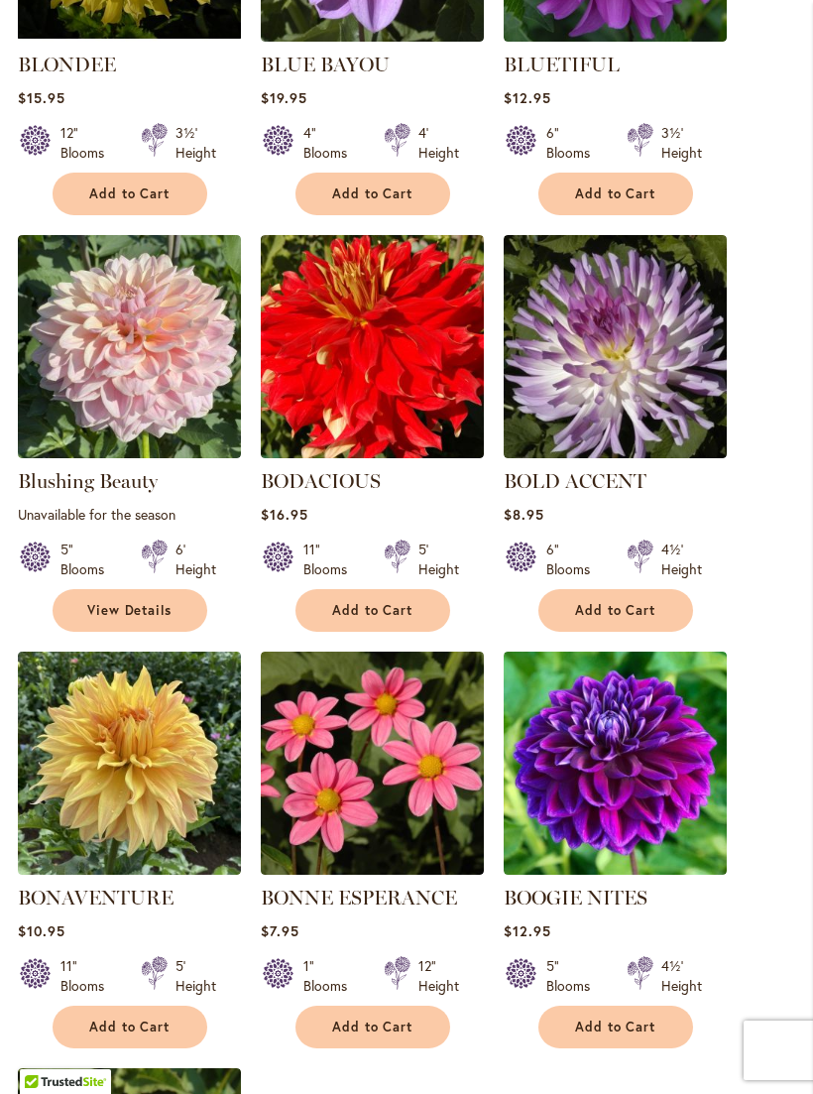
click at [597, 367] on img at bounding box center [615, 346] width 223 height 223
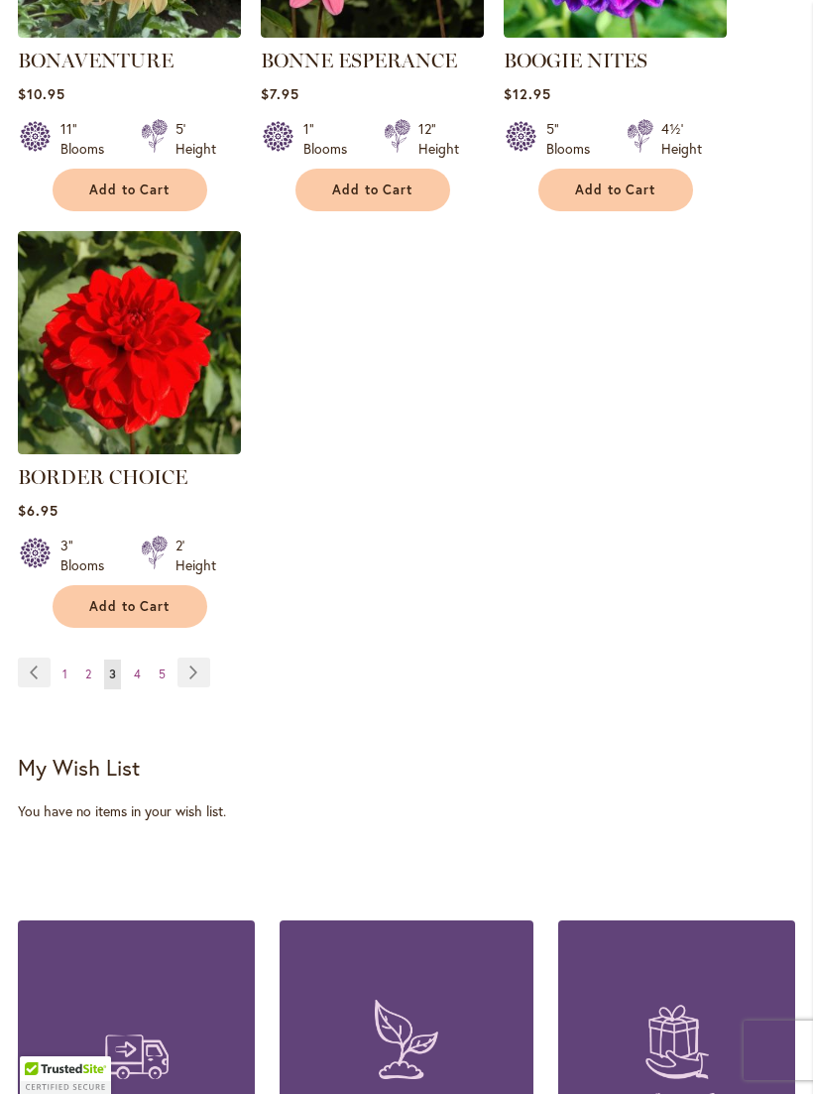
scroll to position [2637, 0]
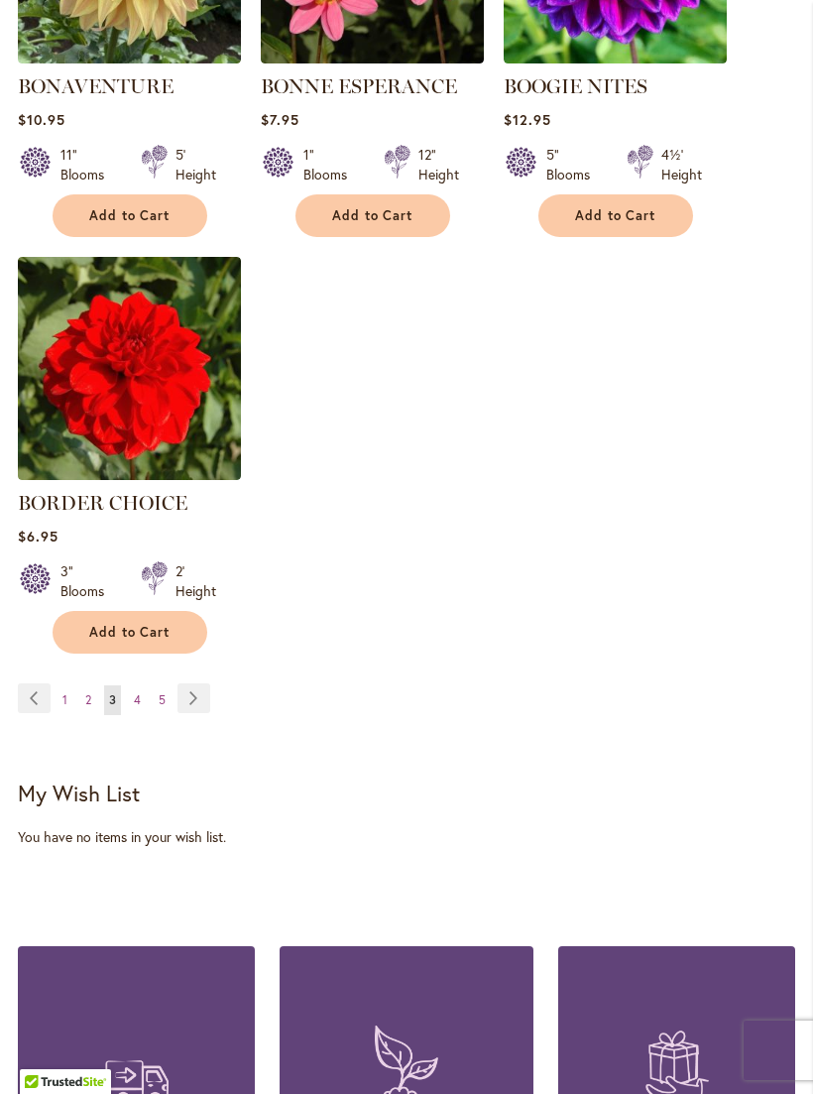
click at [164, 704] on link "Page 5" at bounding box center [162, 700] width 17 height 30
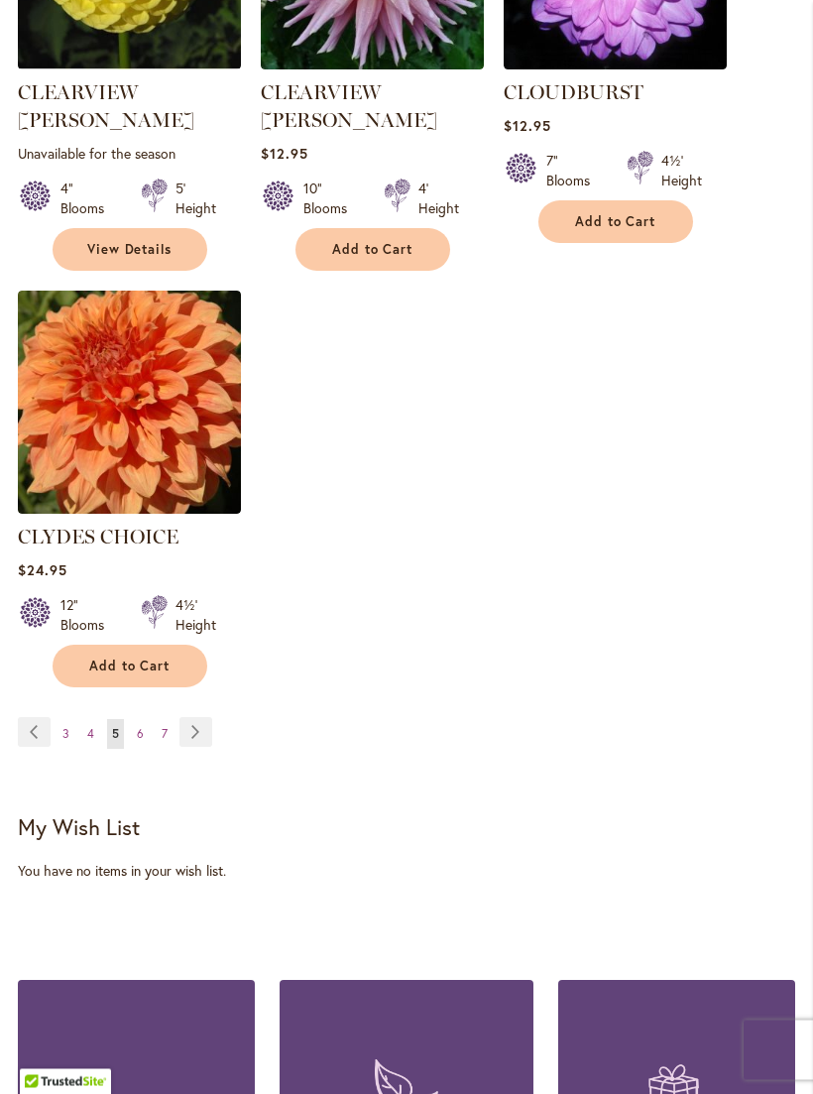
scroll to position [2658, 0]
click at [167, 719] on link "Page 7" at bounding box center [165, 734] width 16 height 30
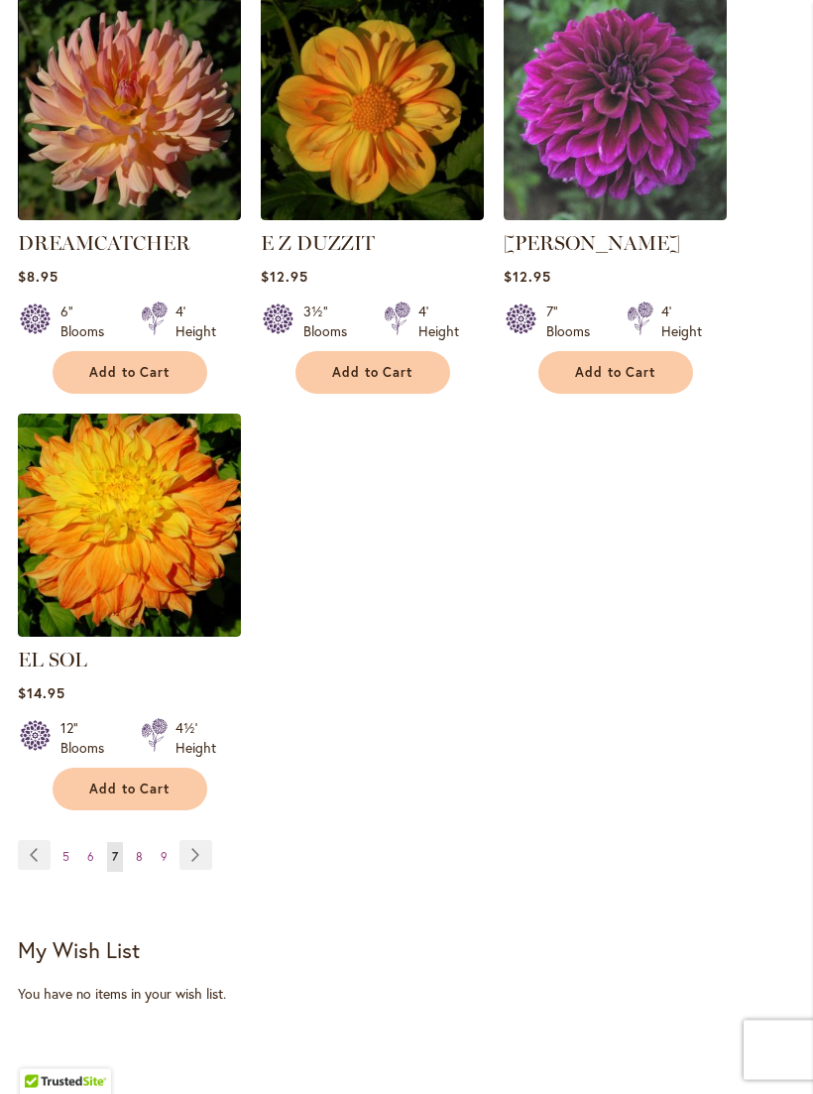
scroll to position [2541, 0]
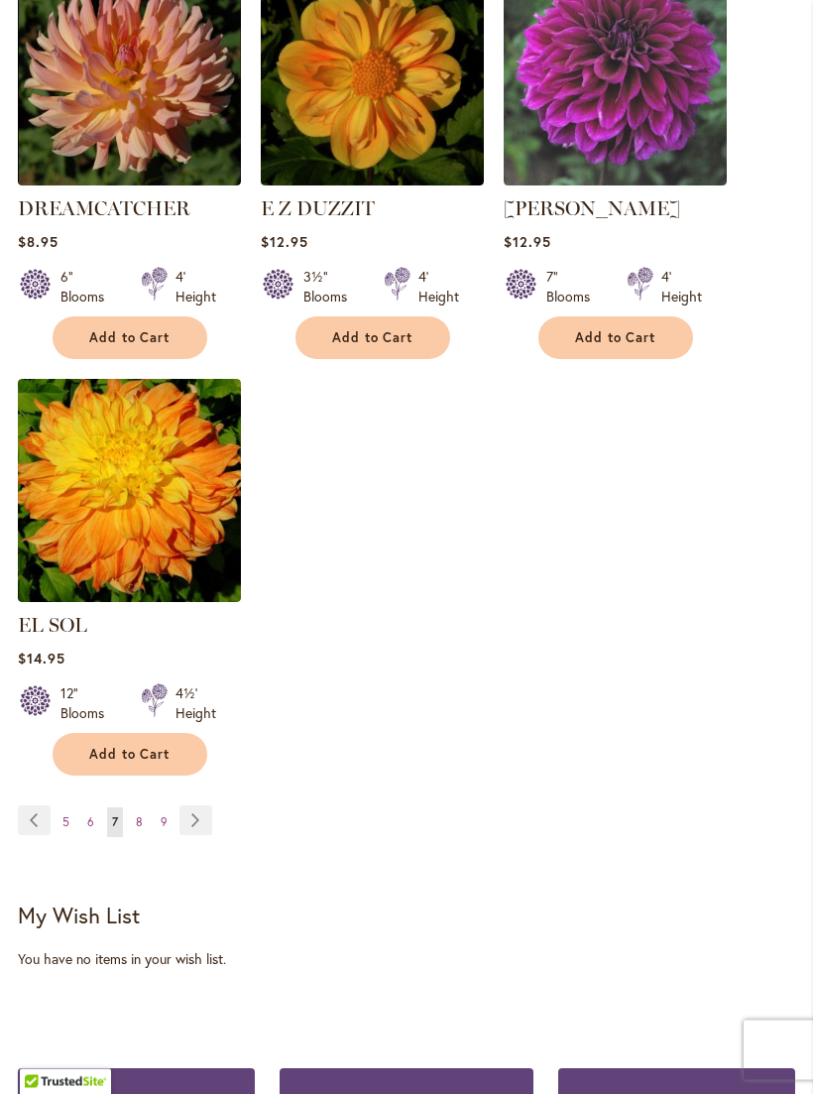
click at [167, 808] on link "Page 9" at bounding box center [164, 823] width 17 height 30
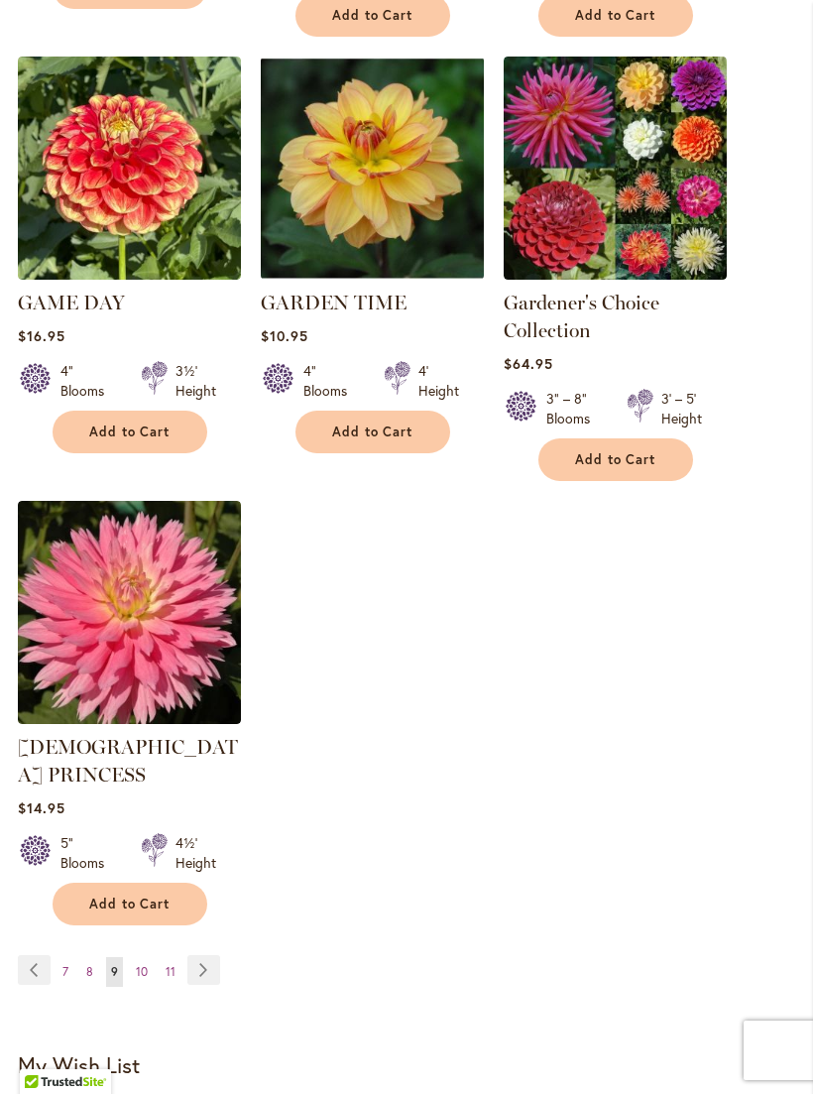
scroll to position [2672, 0]
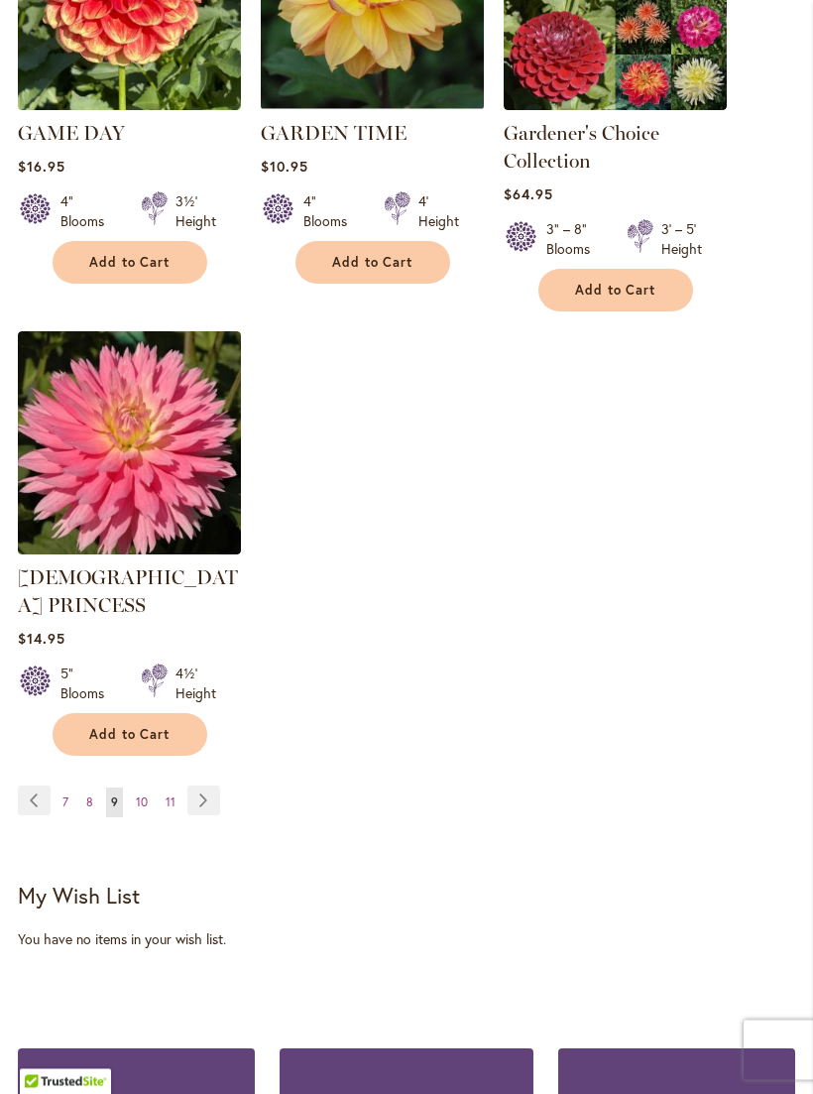
click at [178, 789] on link "Page 11" at bounding box center [171, 804] width 20 height 30
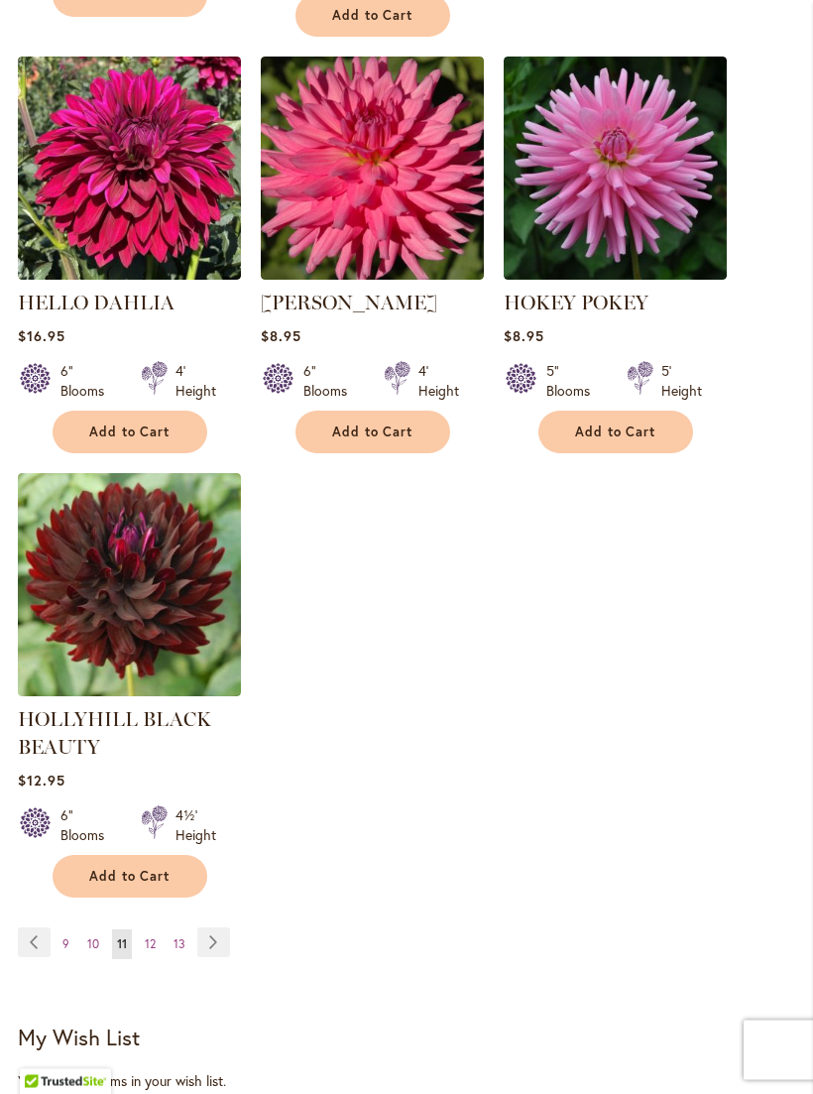
scroll to position [2660, 0]
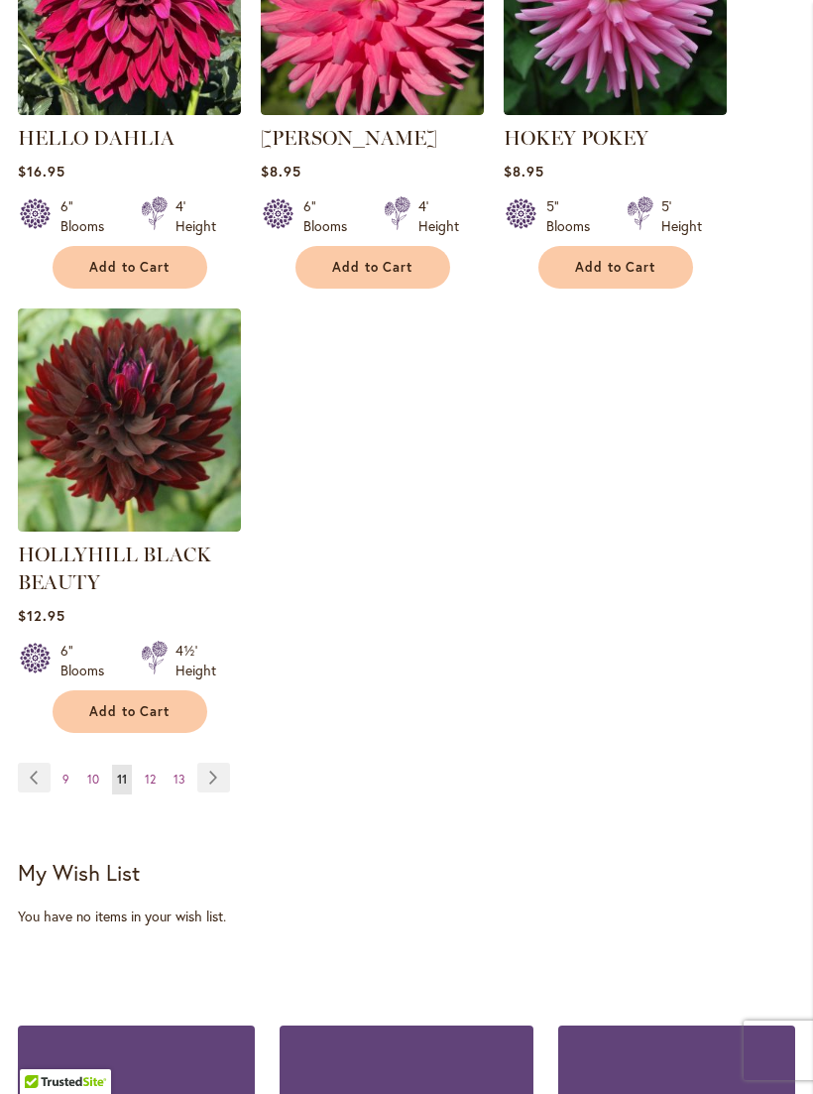
click at [183, 787] on span "13" at bounding box center [180, 779] width 12 height 15
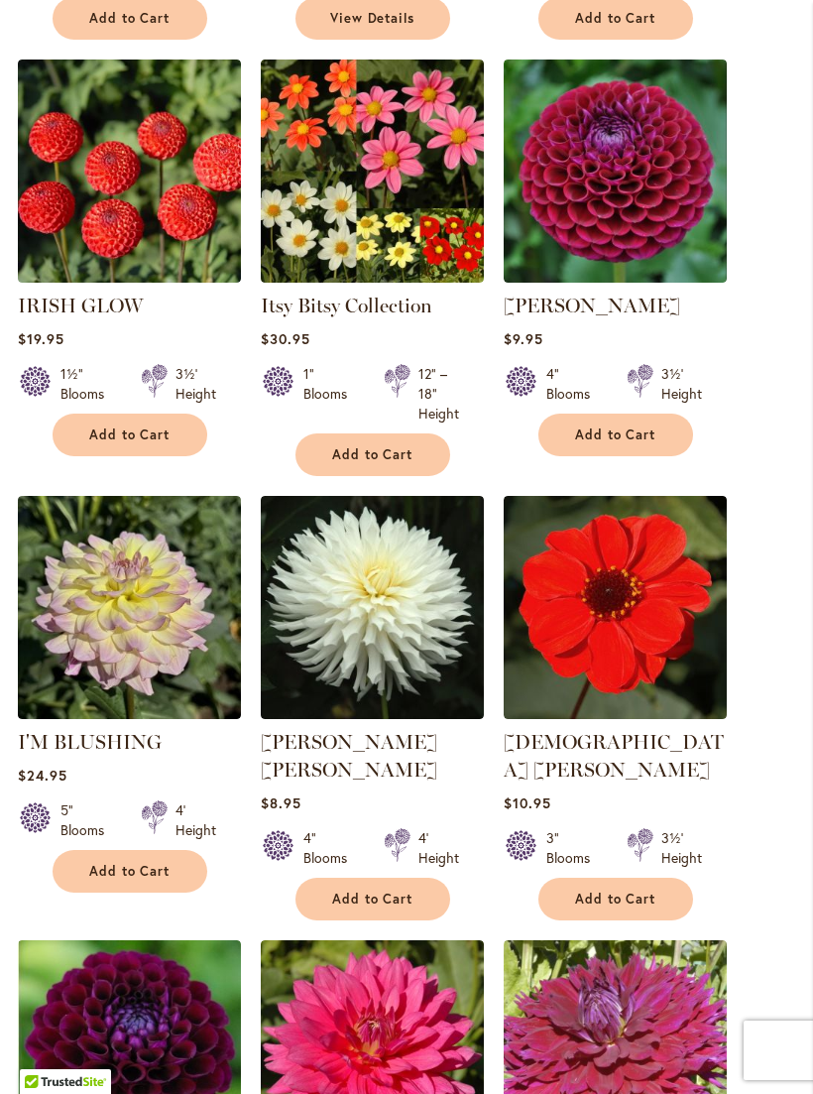
scroll to position [1589, 0]
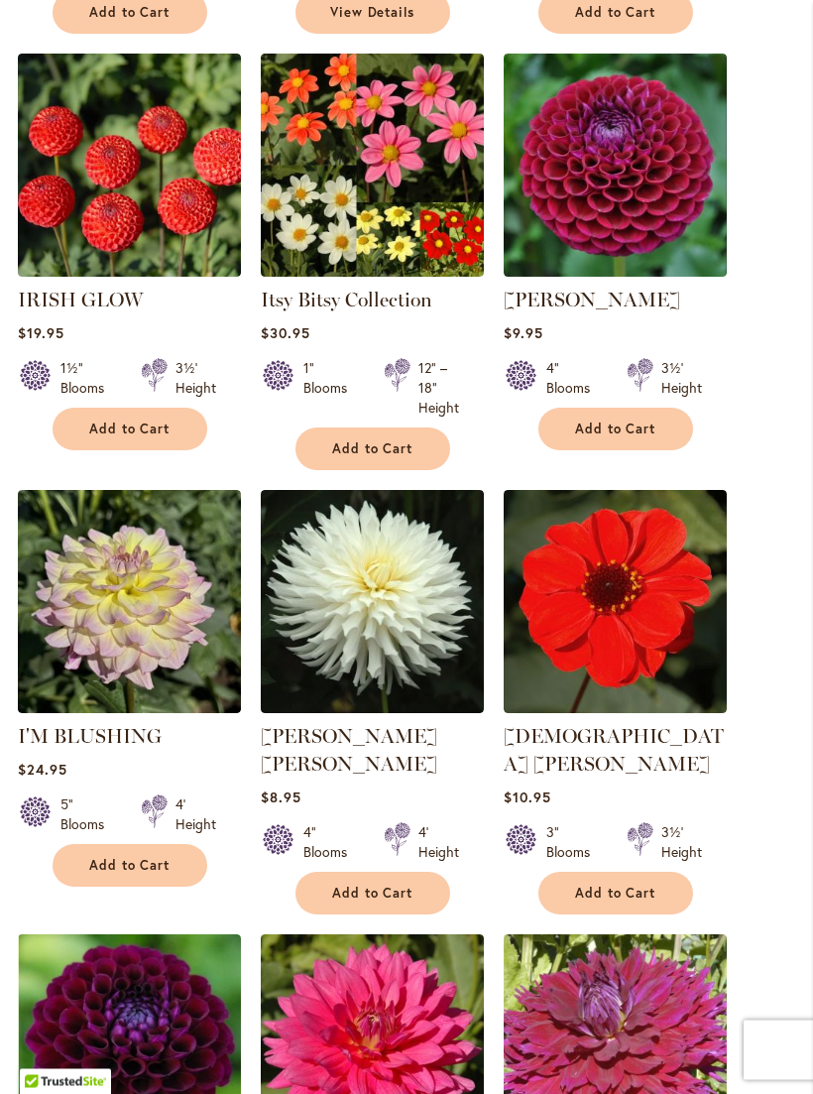
click at [339, 592] on img at bounding box center [372, 602] width 223 height 223
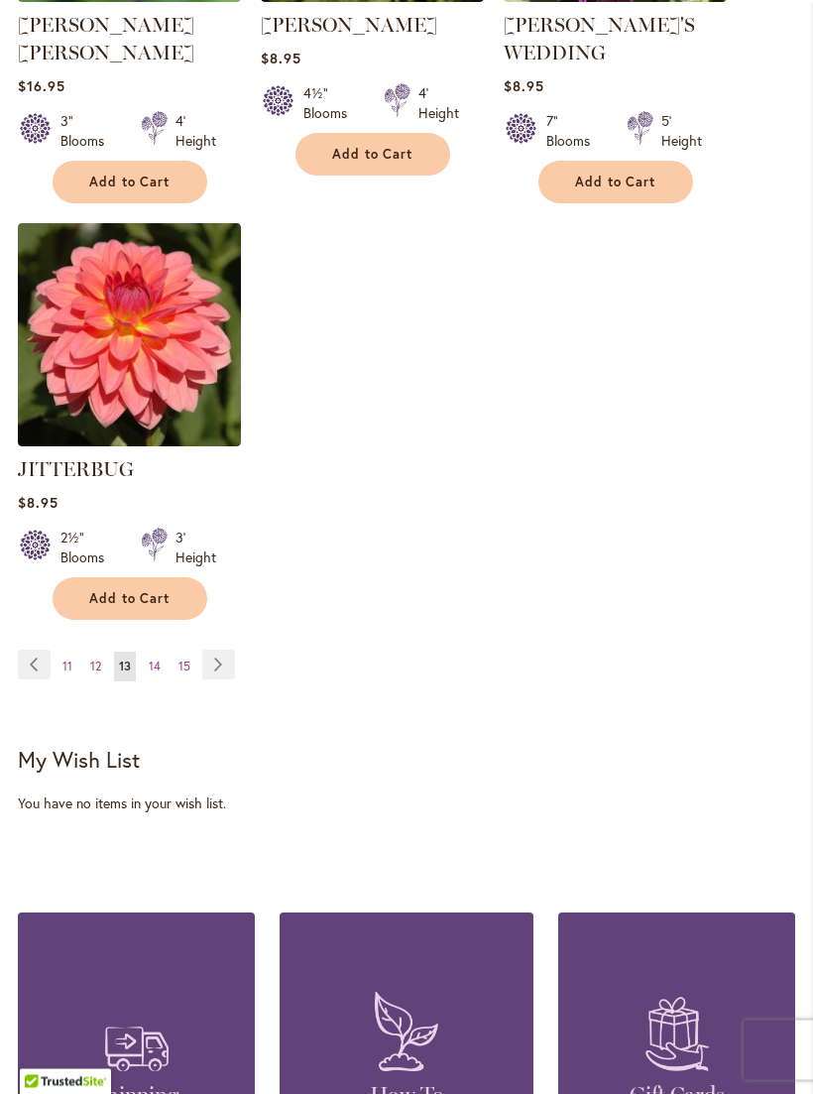
scroll to position [2739, 0]
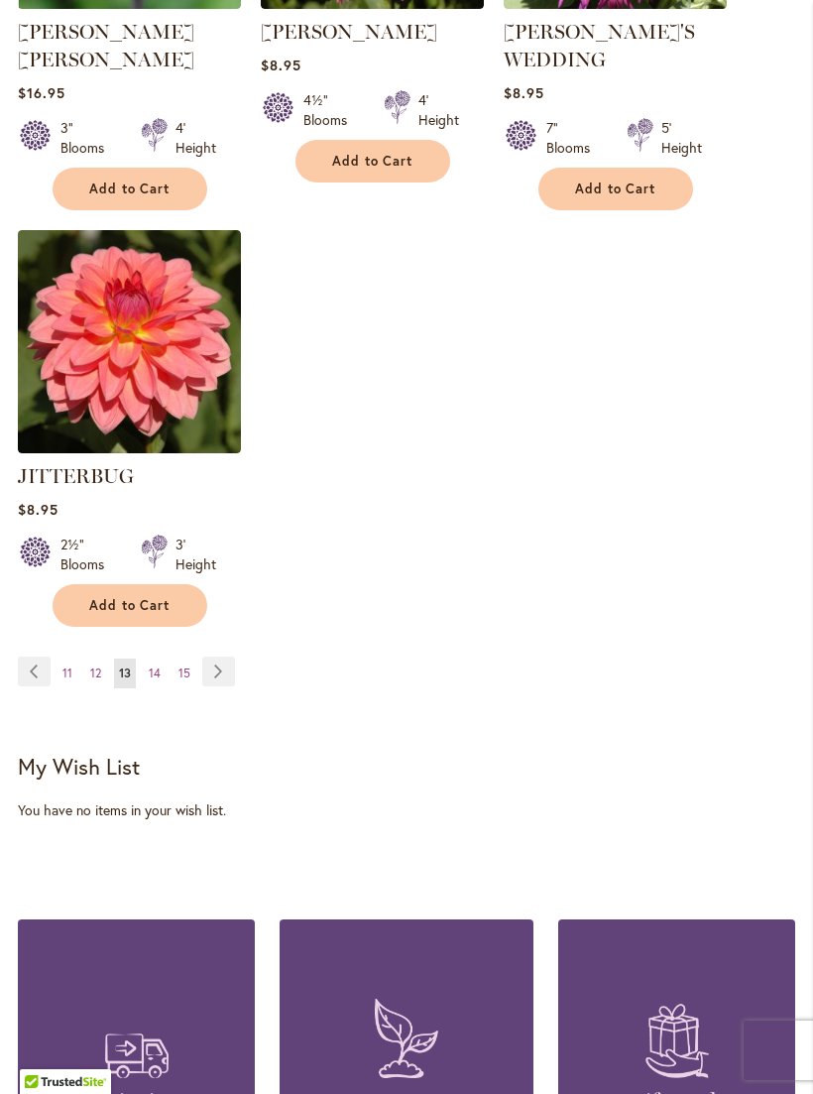
click at [64, 666] on span "11" at bounding box center [67, 673] width 10 height 15
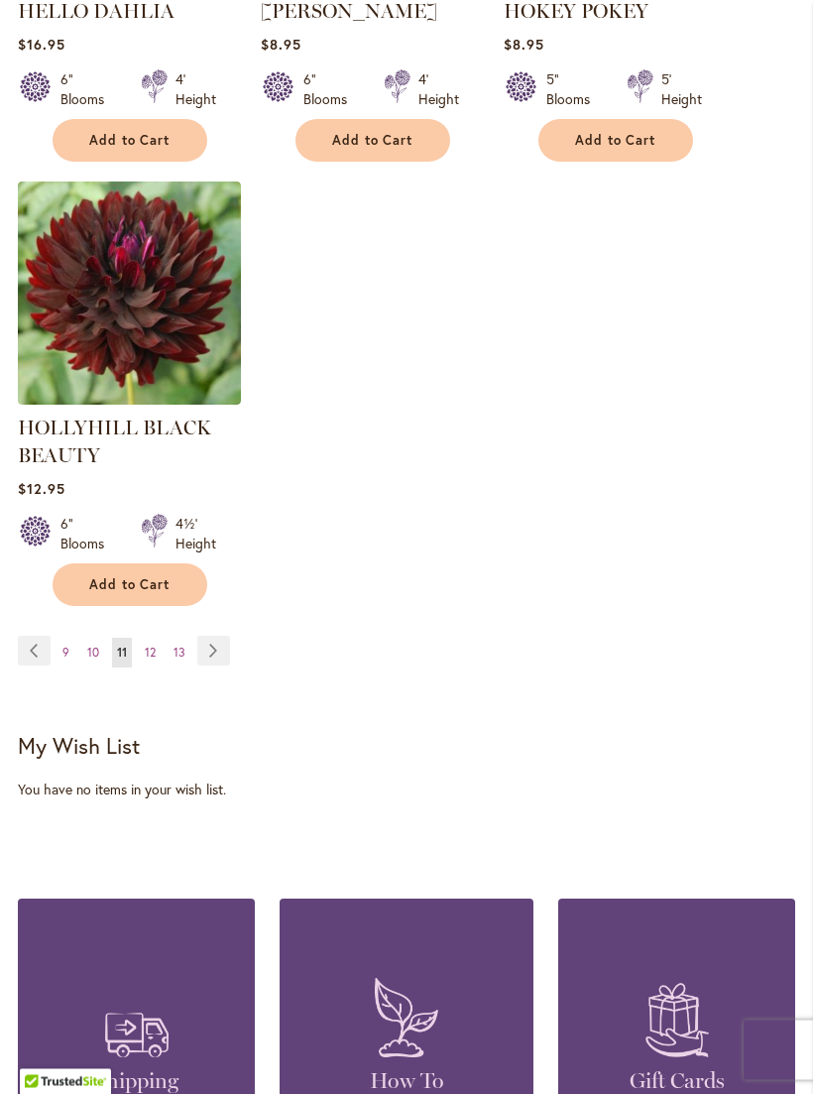
scroll to position [2785, 0]
click at [72, 669] on link "Page 9" at bounding box center [66, 655] width 17 height 30
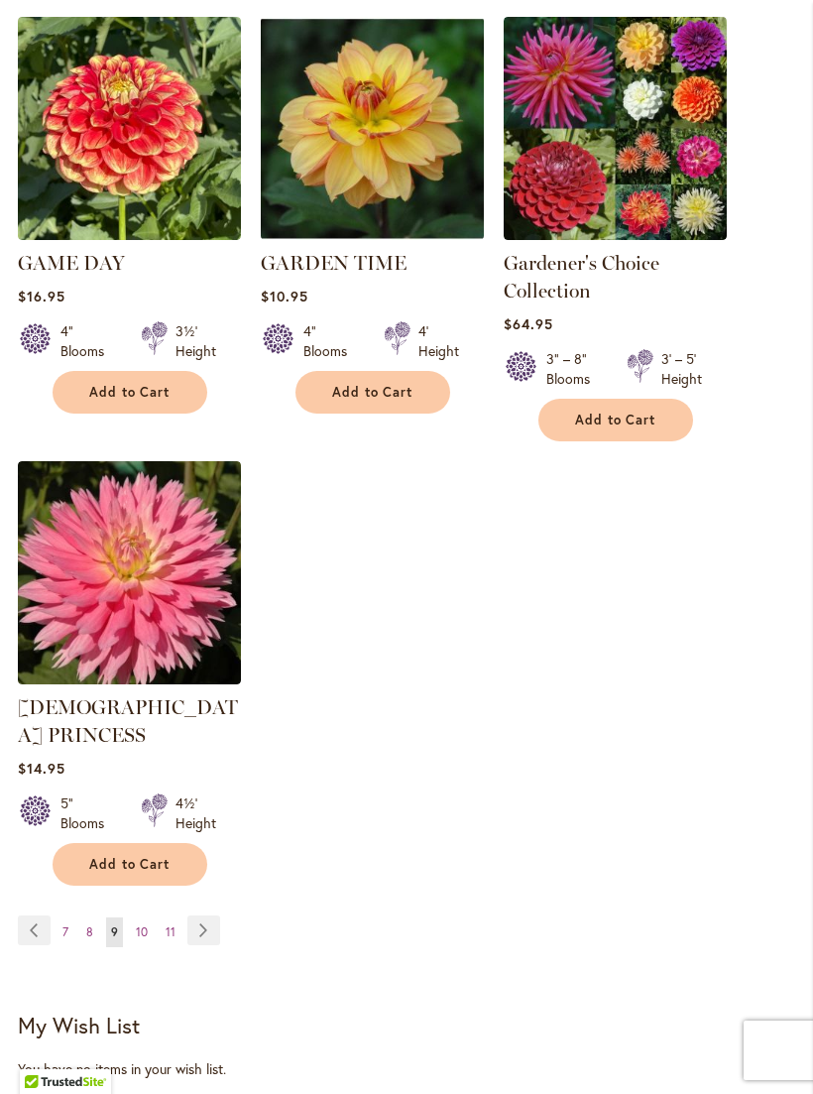
scroll to position [2544, 0]
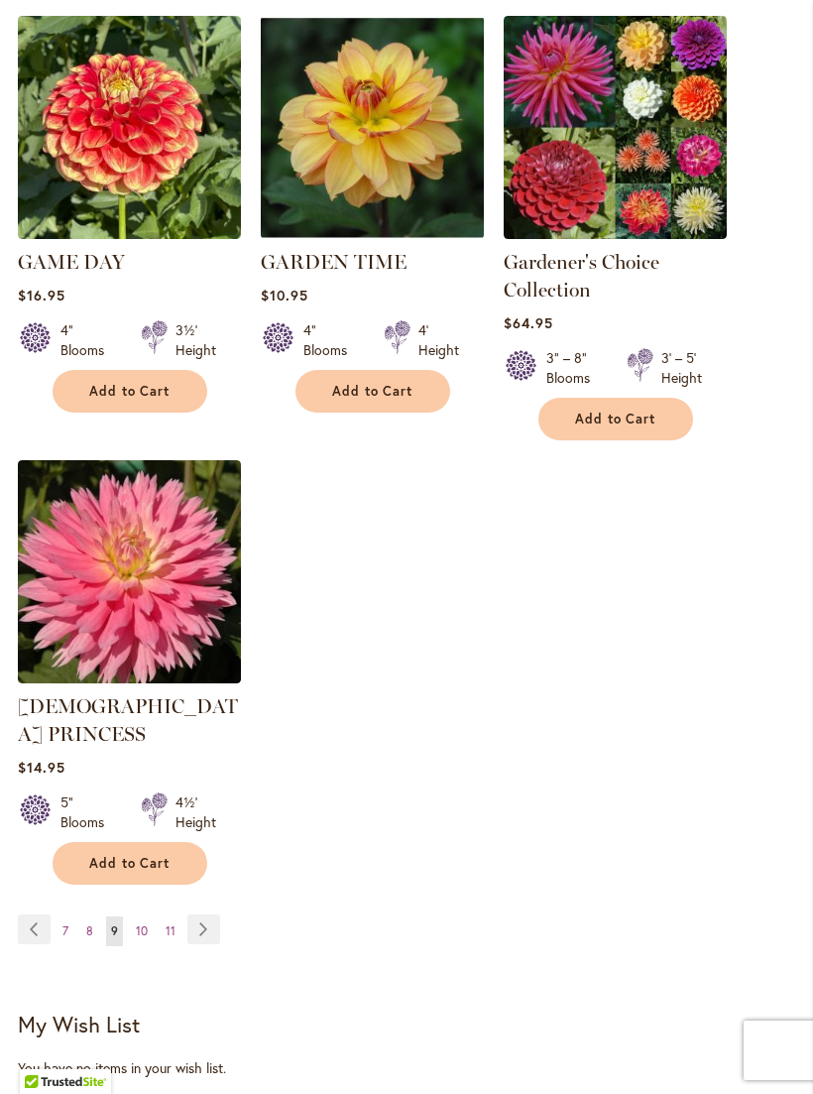
click at [61, 917] on link "Page 7" at bounding box center [66, 932] width 16 height 30
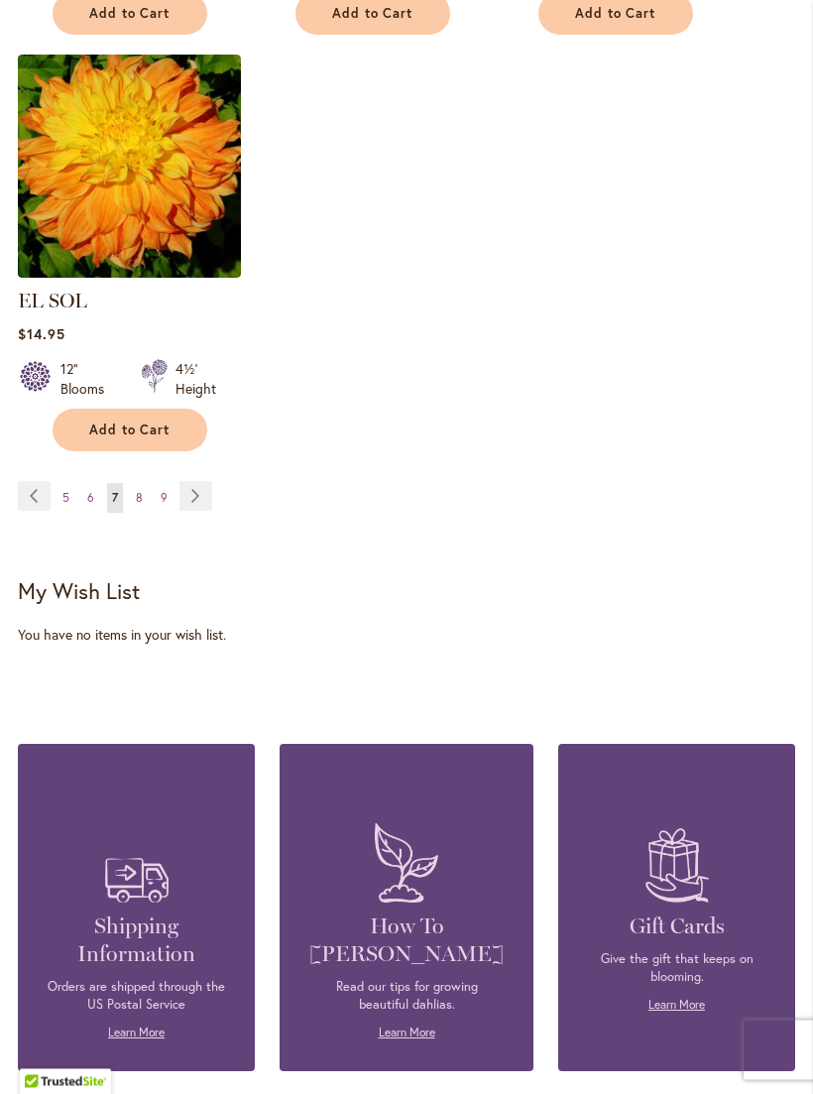
scroll to position [2944, 0]
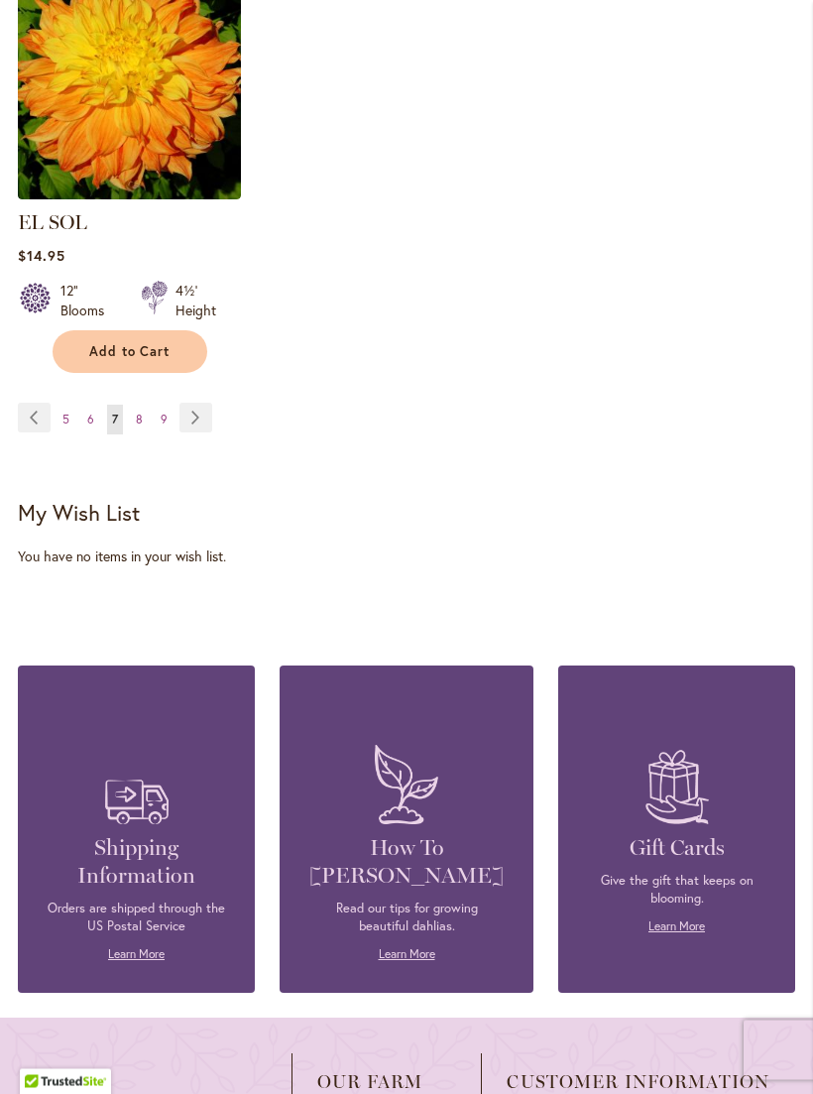
click at [72, 409] on link "Page 5" at bounding box center [66, 421] width 17 height 30
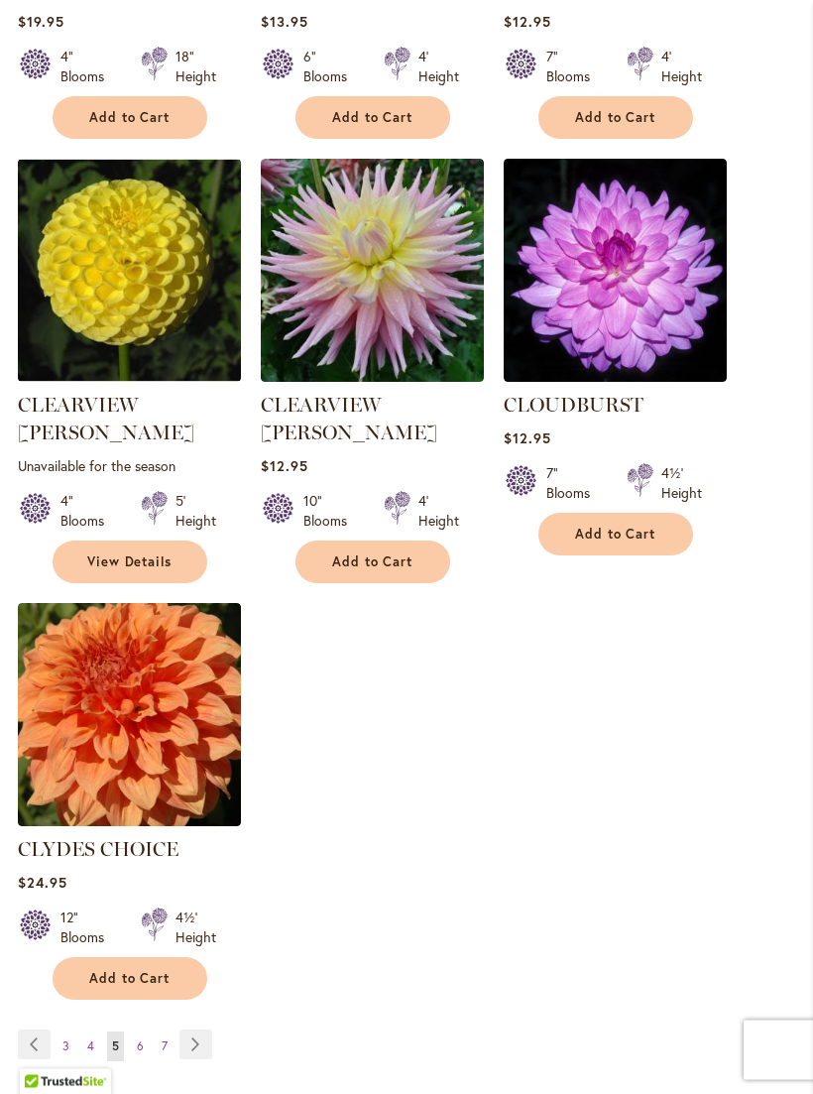
scroll to position [2346, 0]
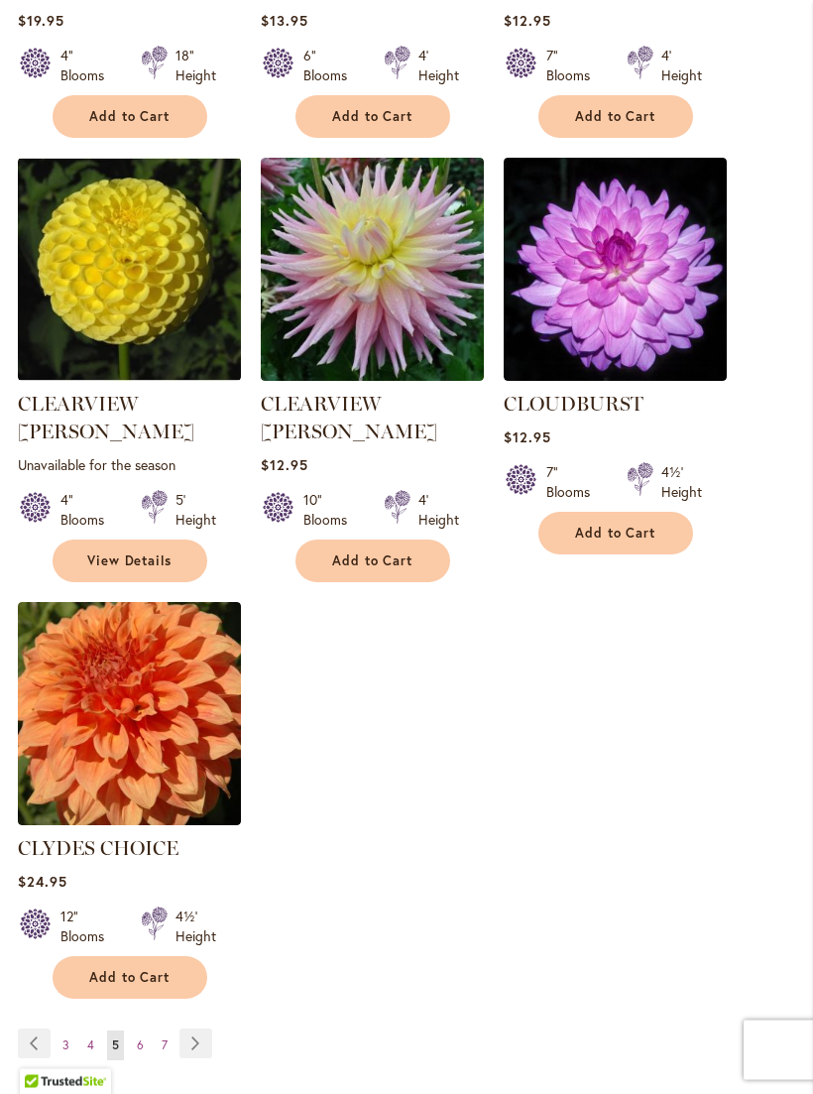
click at [89, 1032] on link "Page 4" at bounding box center [90, 1047] width 17 height 30
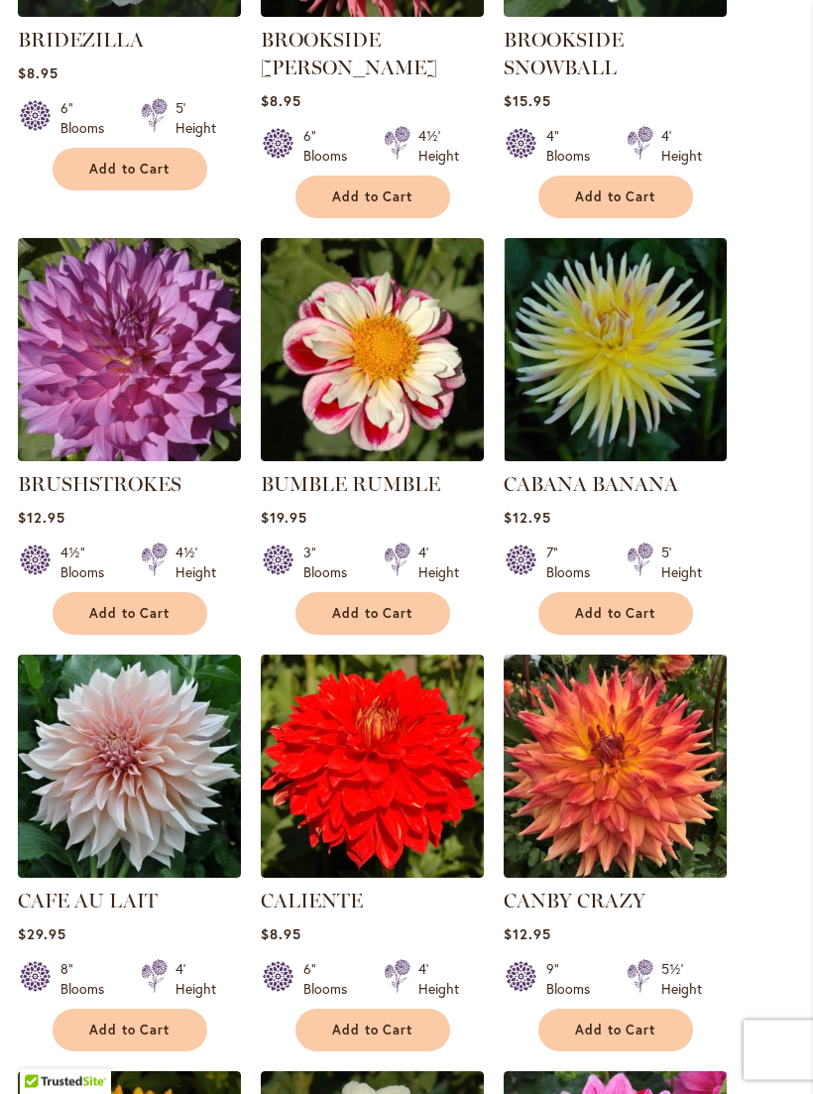
scroll to position [1433, 0]
click at [120, 763] on img at bounding box center [129, 766] width 223 height 223
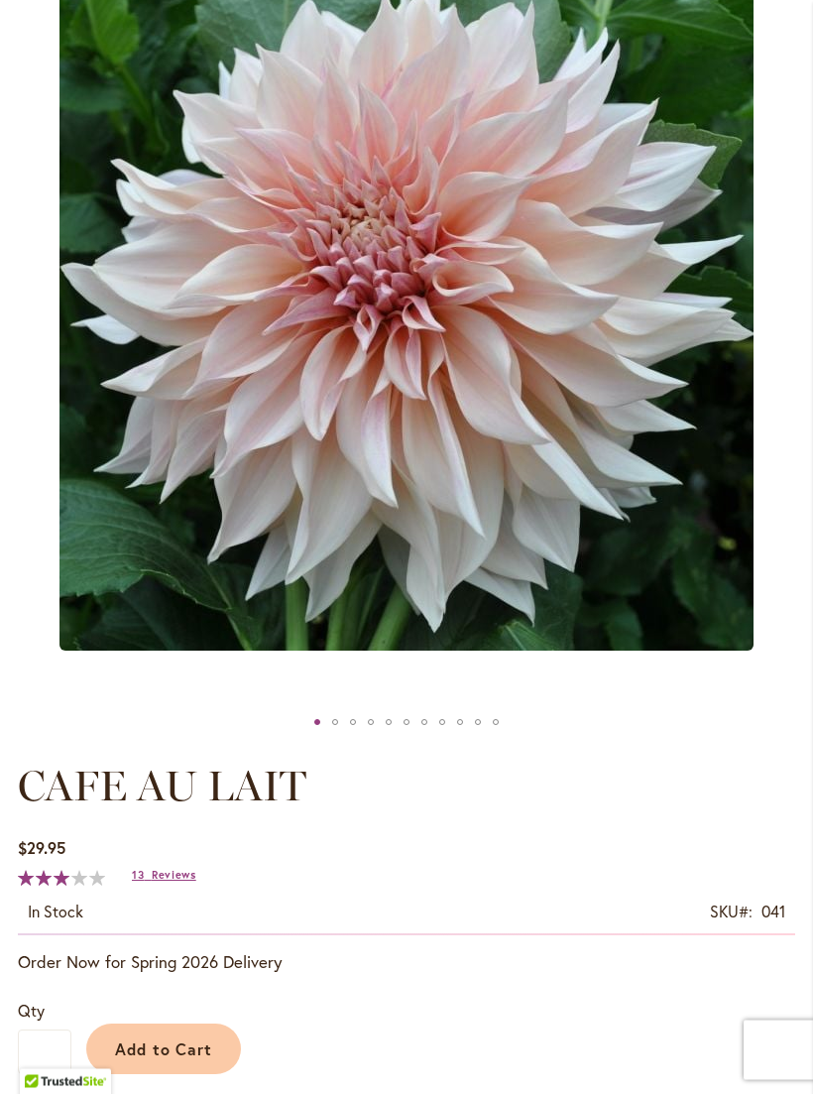
scroll to position [362, 0]
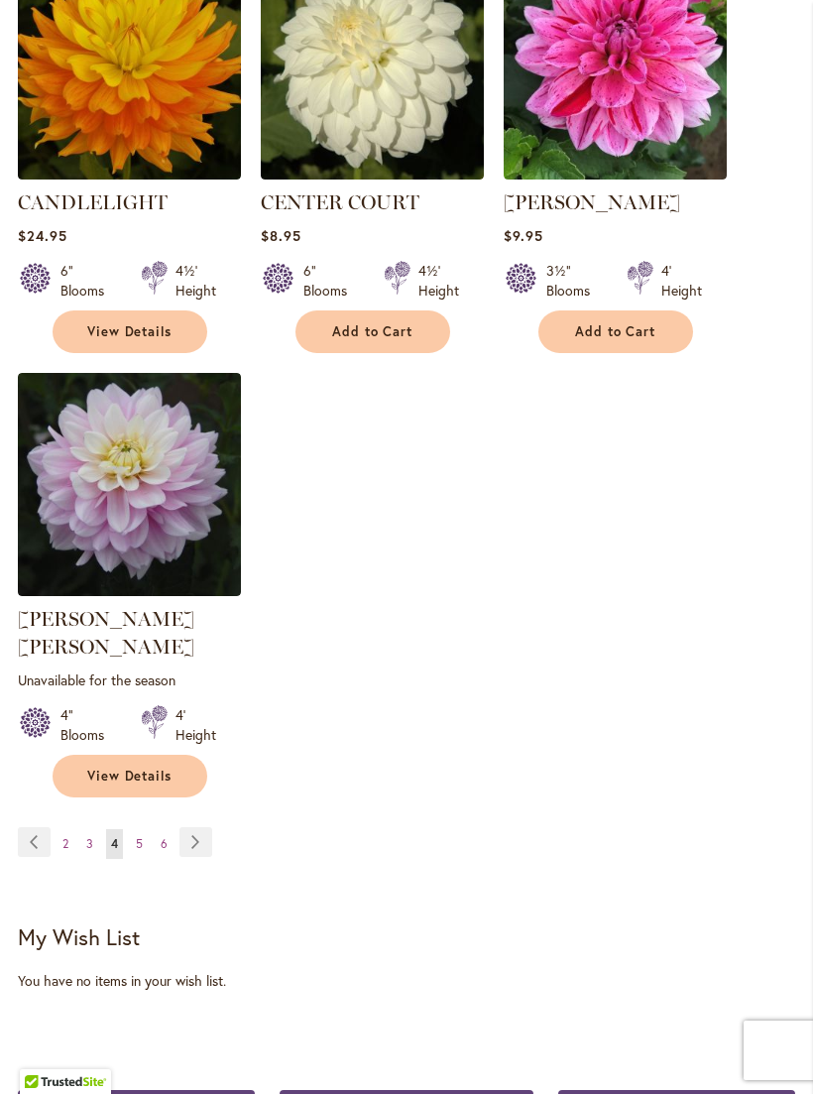
scroll to position [2498, 0]
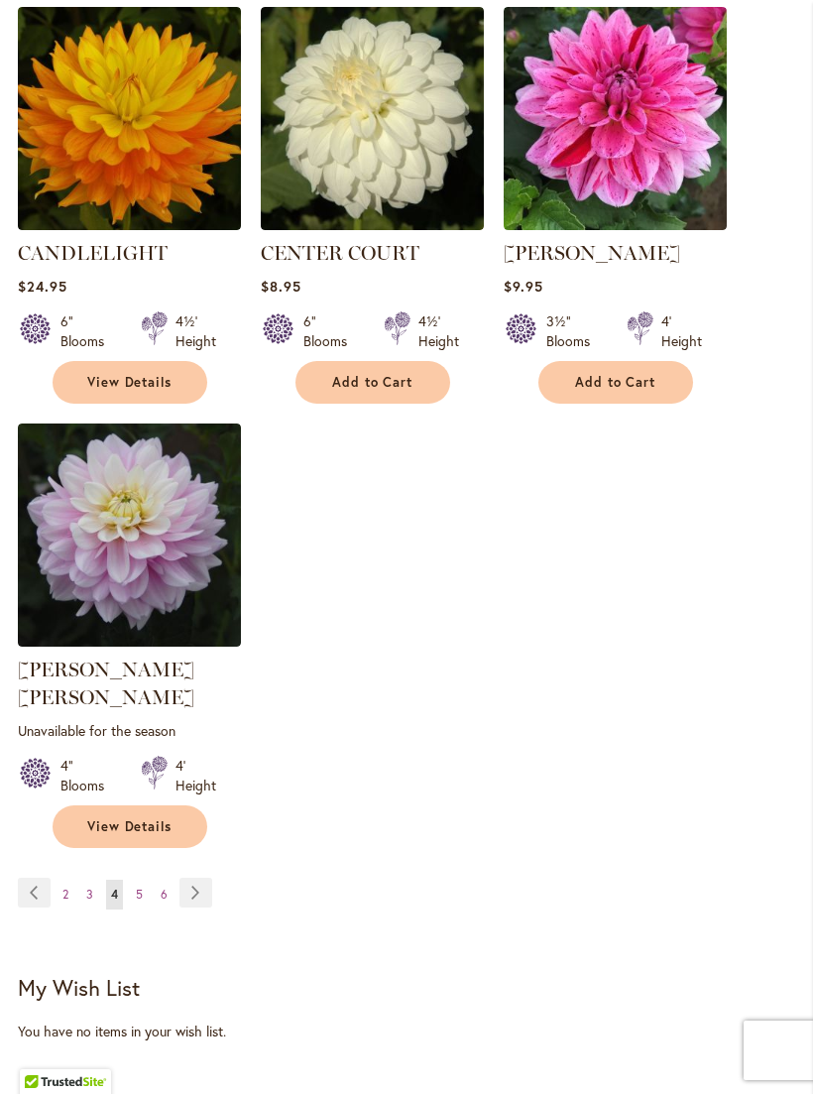
click at [93, 882] on link "Page 3" at bounding box center [89, 895] width 17 height 30
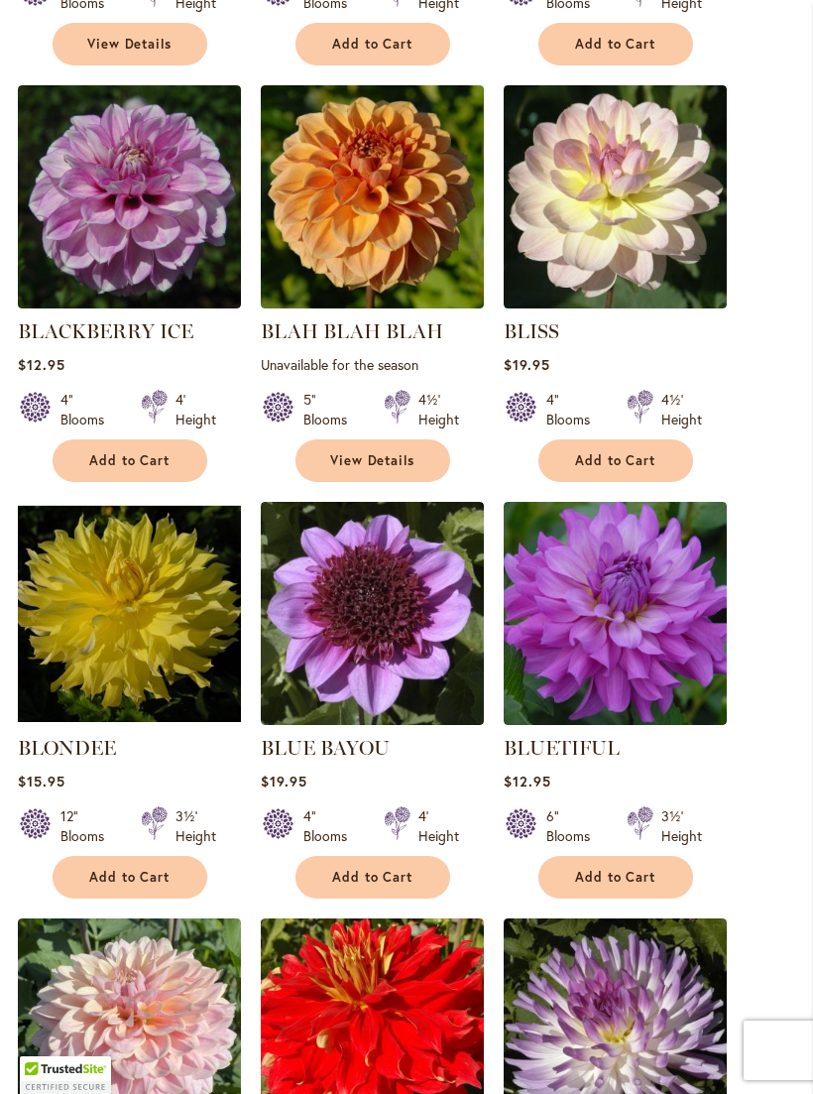
scroll to position [1209, 0]
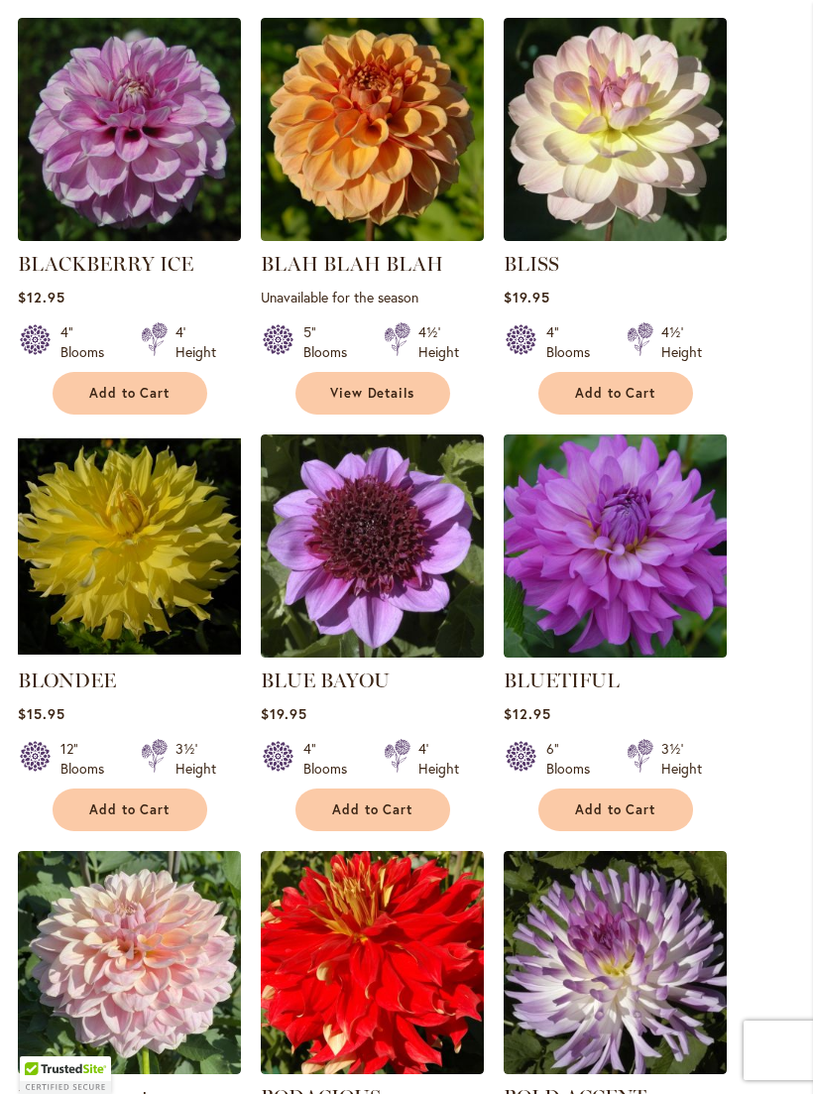
click at [93, 549] on img at bounding box center [129, 545] width 223 height 223
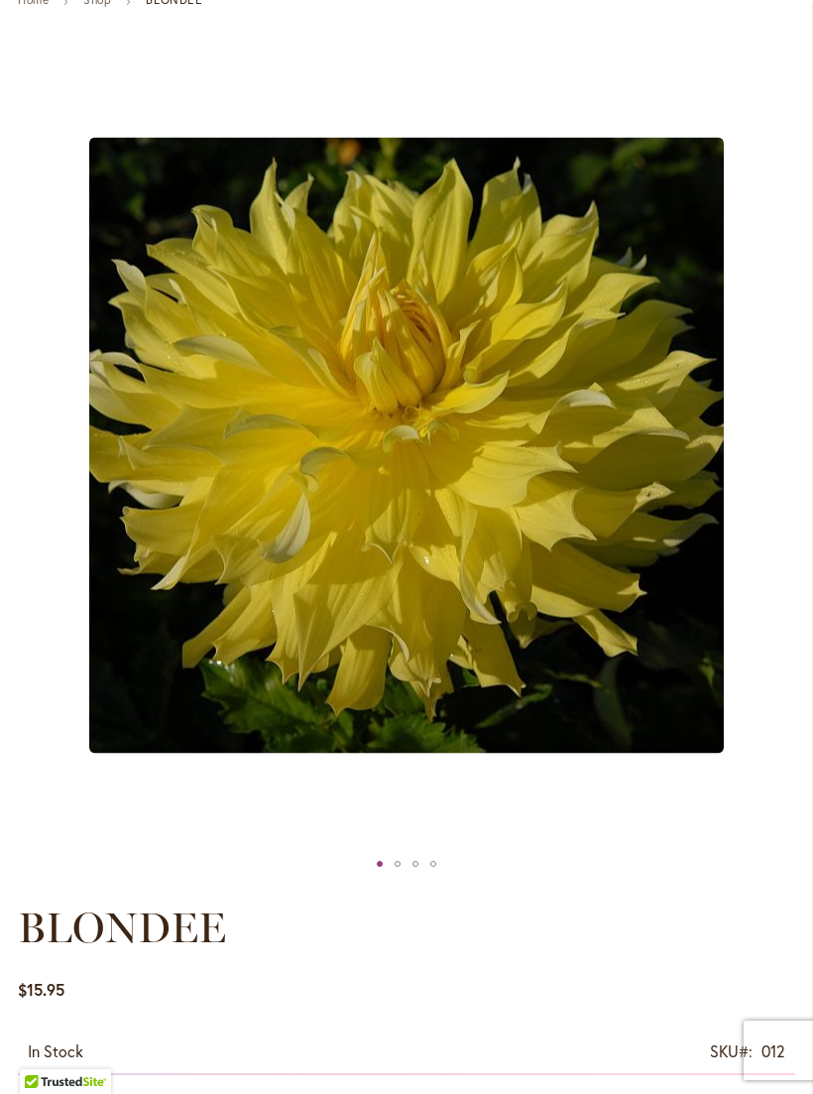
scroll to position [219, 0]
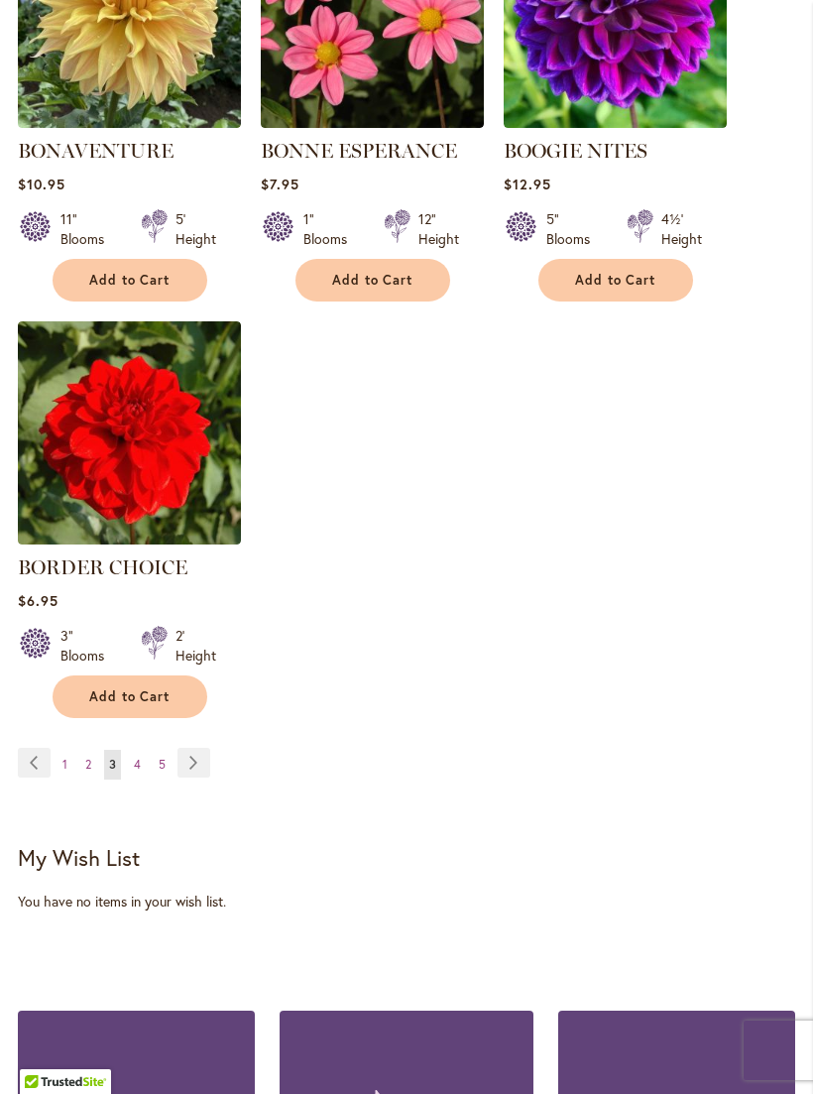
scroll to position [2573, 0]
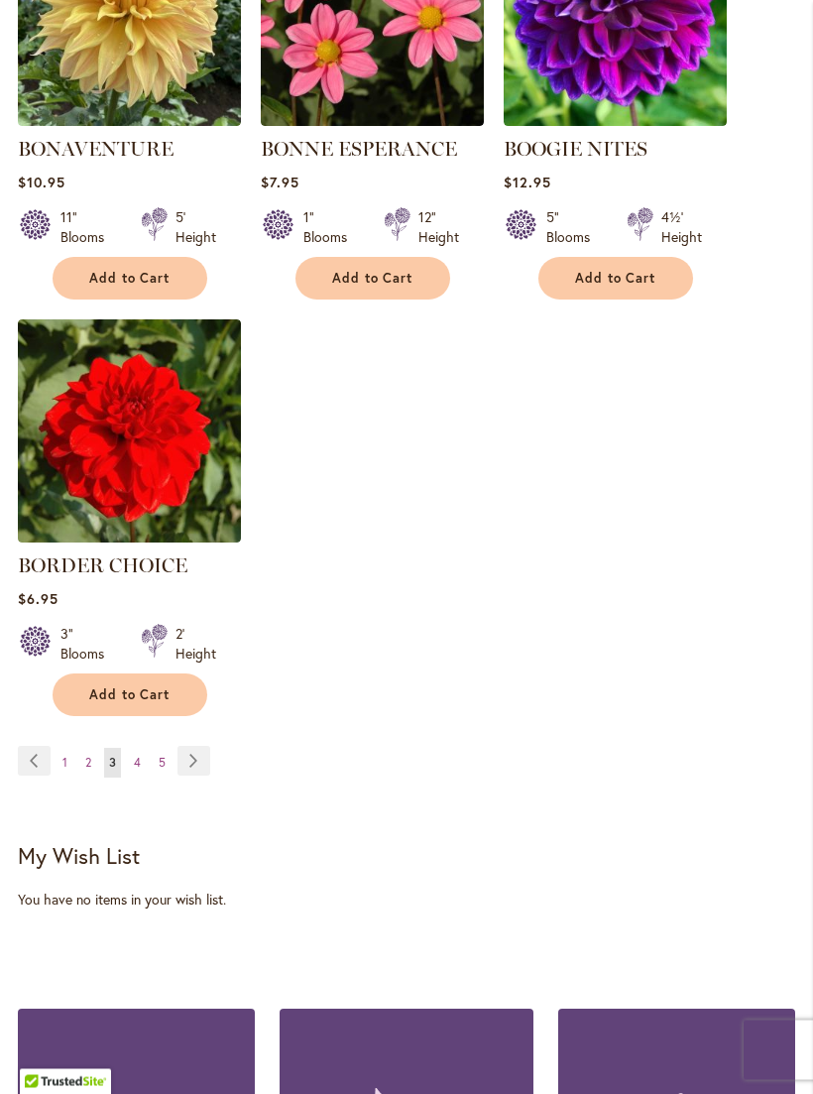
click at [165, 769] on link "Page 5" at bounding box center [162, 764] width 17 height 30
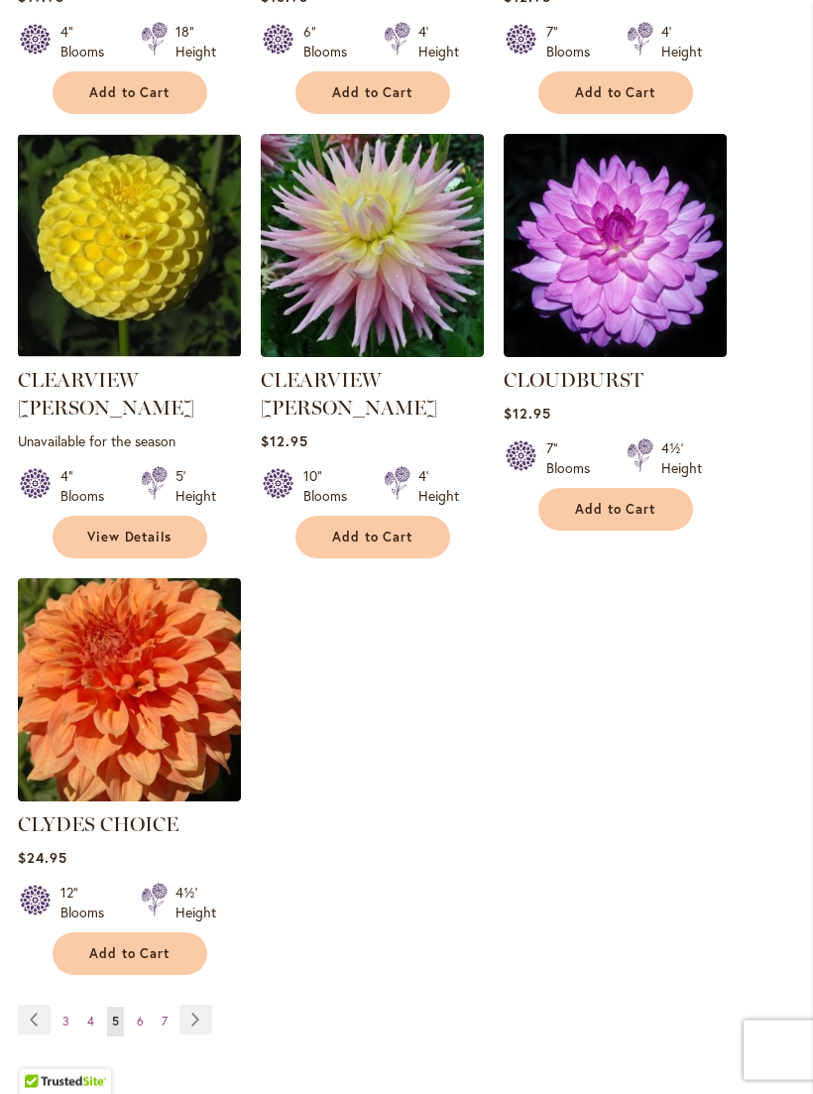
scroll to position [2371, 0]
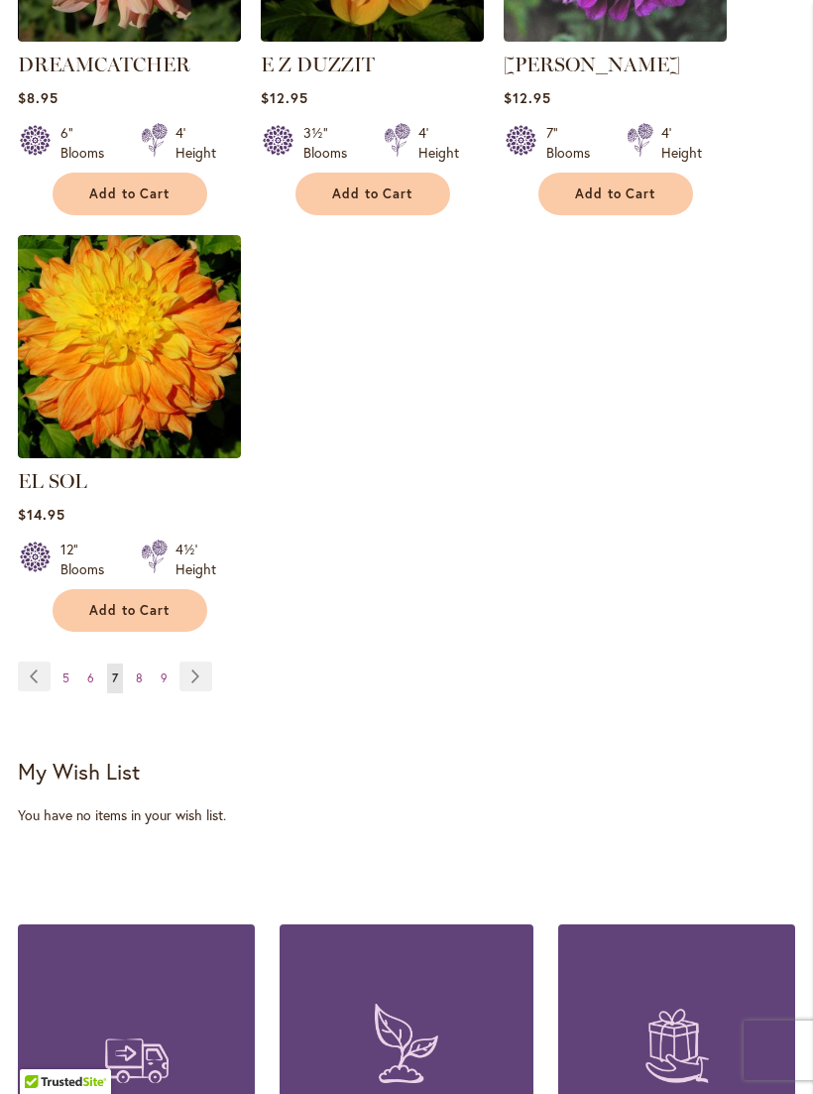
scroll to position [2680, 0]
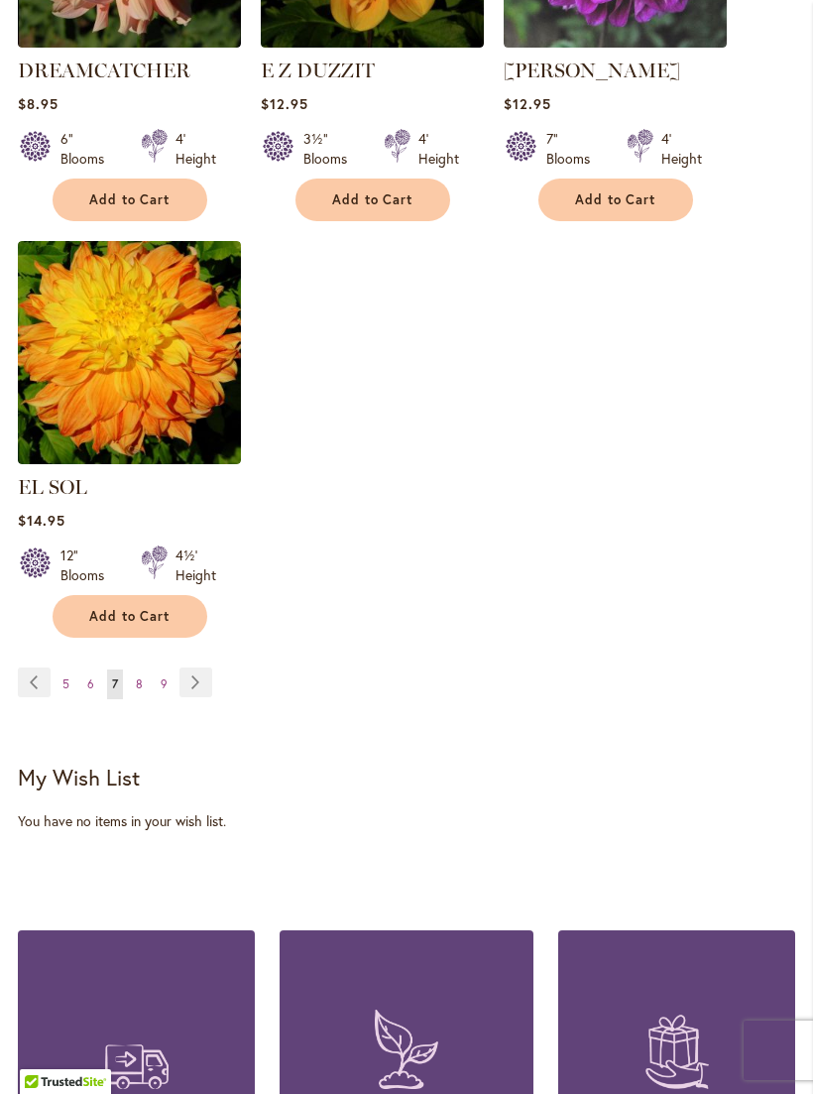
click at [161, 677] on span "9" at bounding box center [164, 684] width 7 height 15
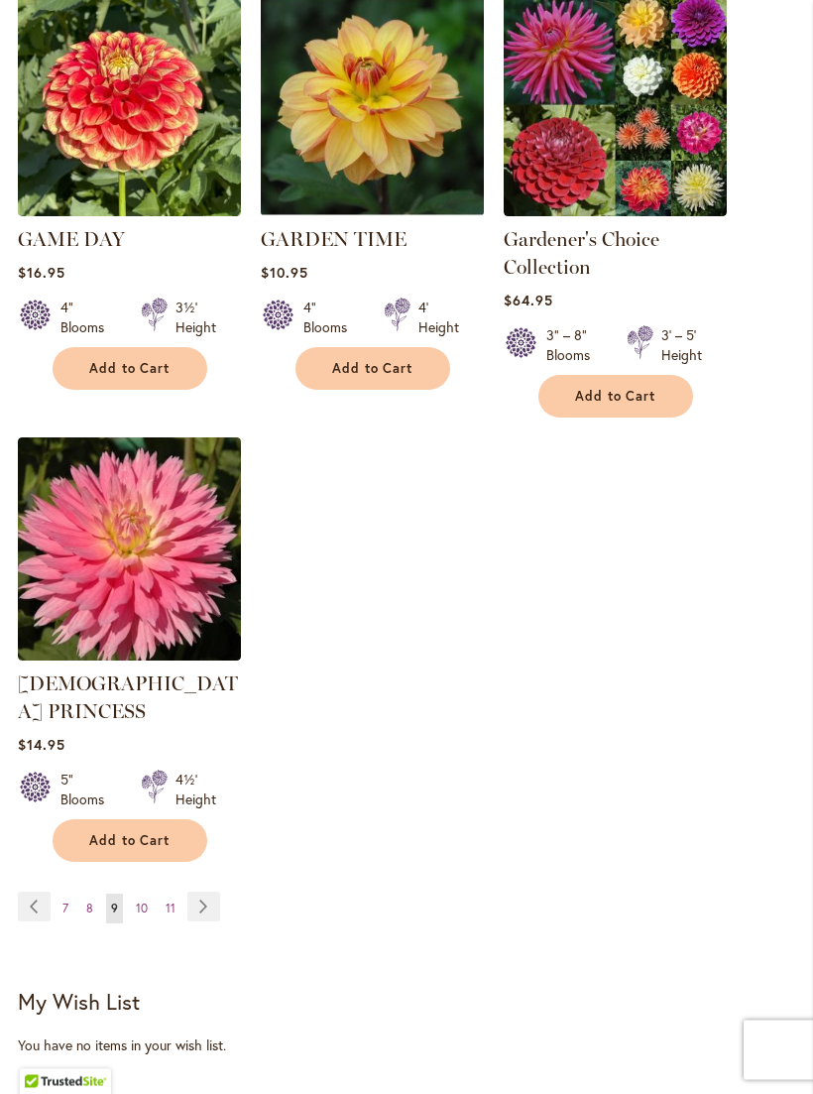
scroll to position [2568, 0]
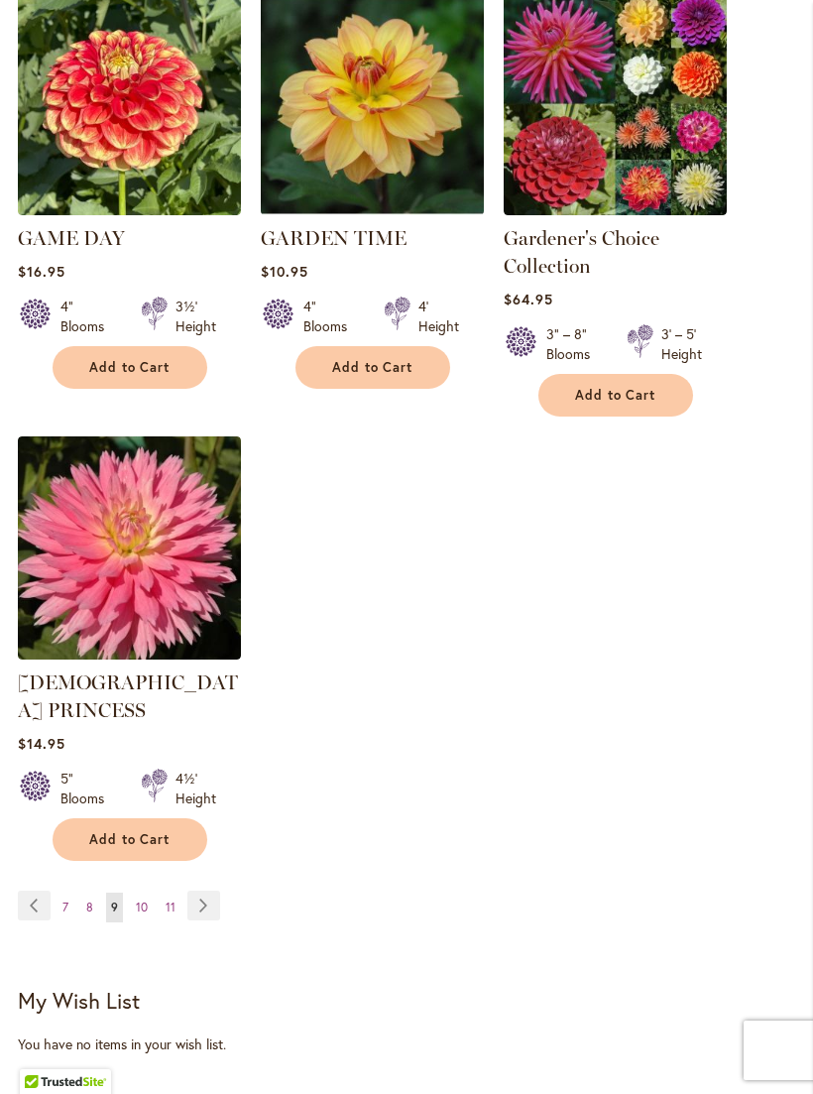
click at [175, 900] on span "11" at bounding box center [171, 907] width 10 height 15
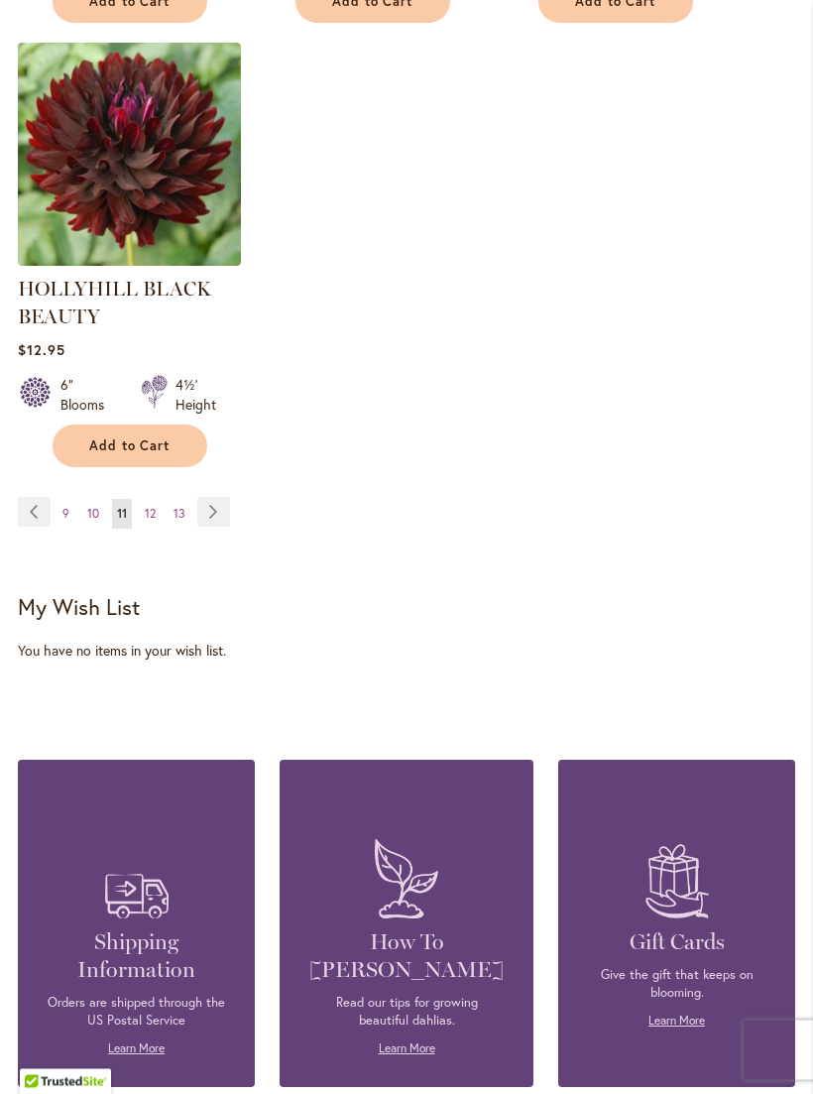
scroll to position [2926, 0]
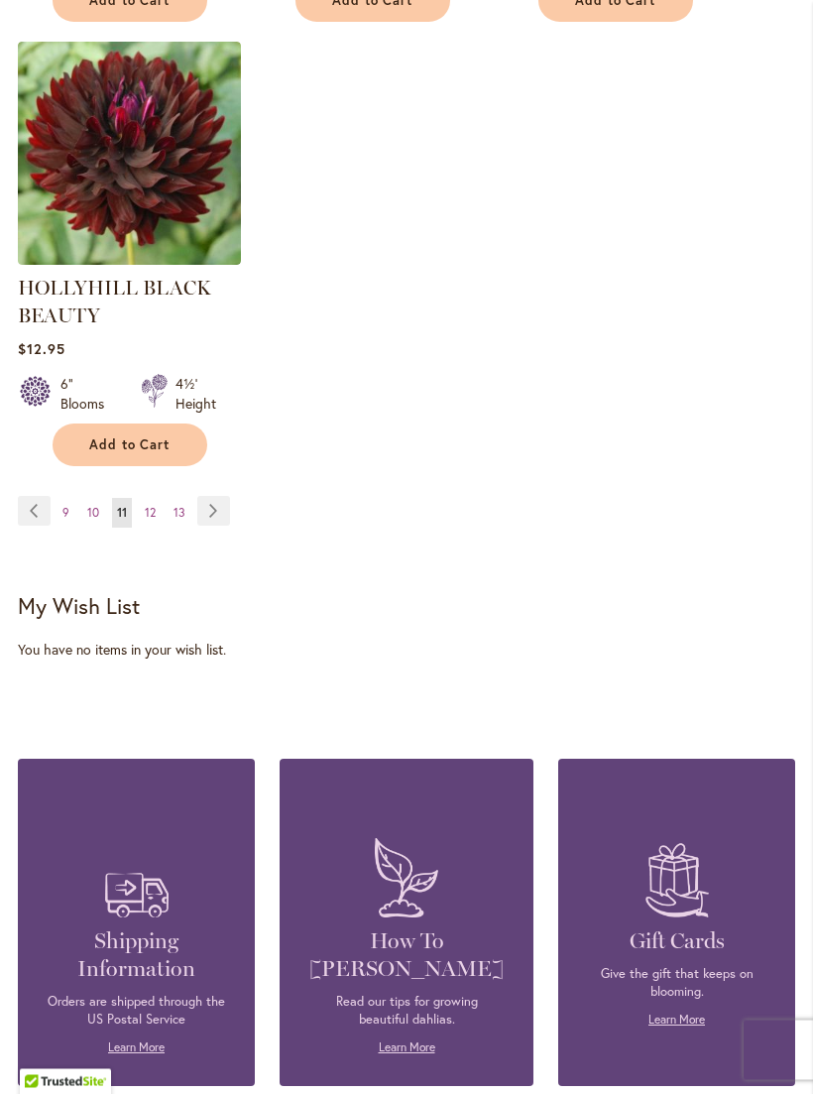
click at [185, 521] on span "13" at bounding box center [180, 513] width 12 height 15
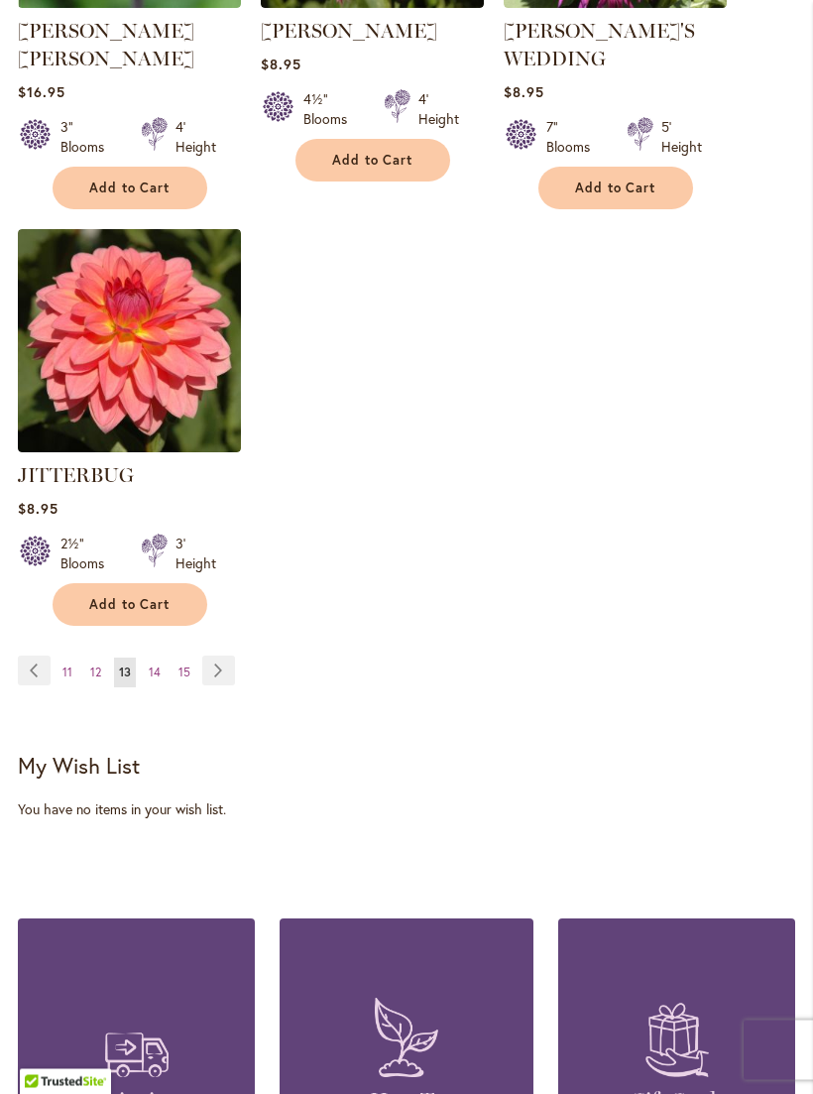
scroll to position [2740, 0]
click at [183, 665] on span "15" at bounding box center [185, 672] width 12 height 15
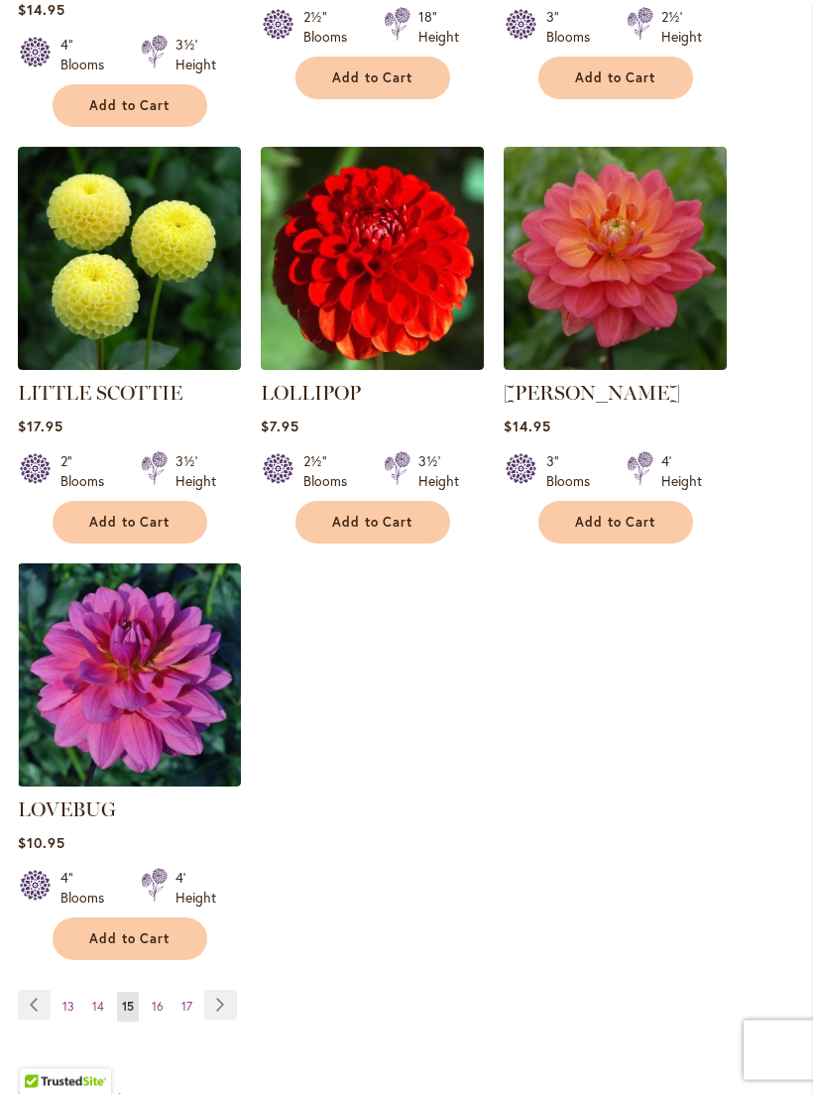
scroll to position [2542, 0]
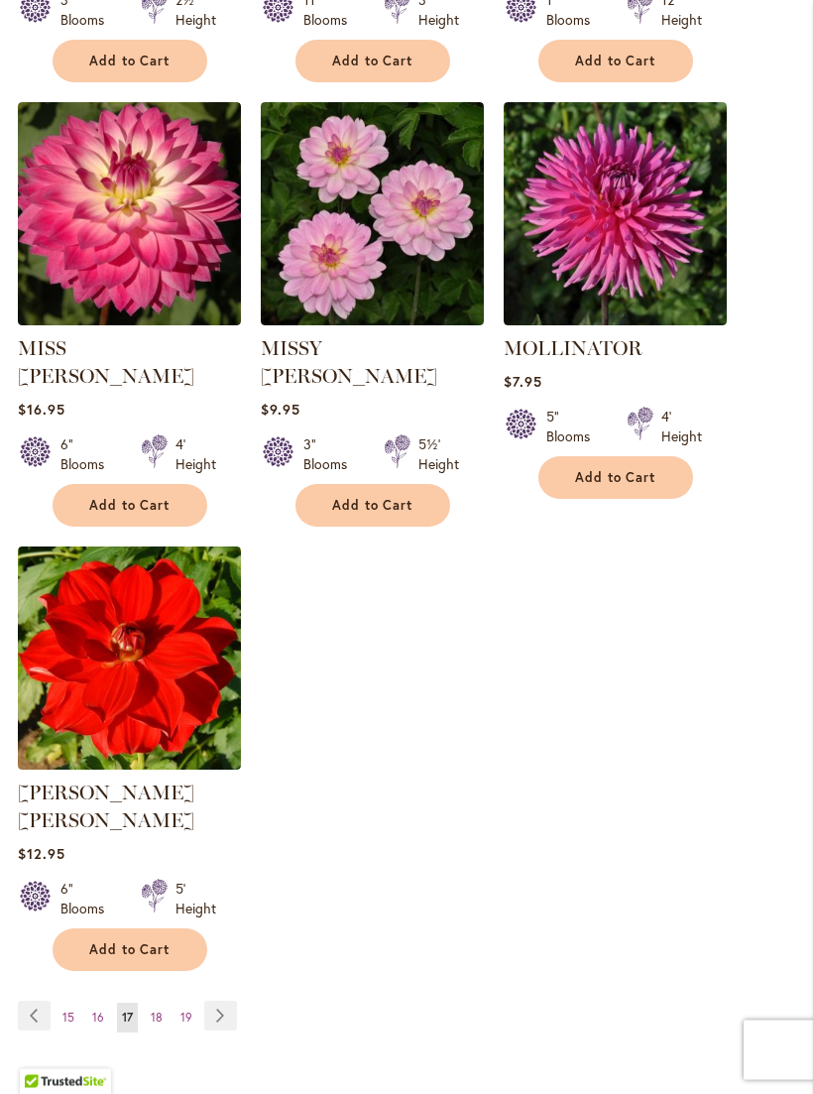
scroll to position [2375, 0]
click at [187, 1010] on span "19" at bounding box center [187, 1017] width 12 height 15
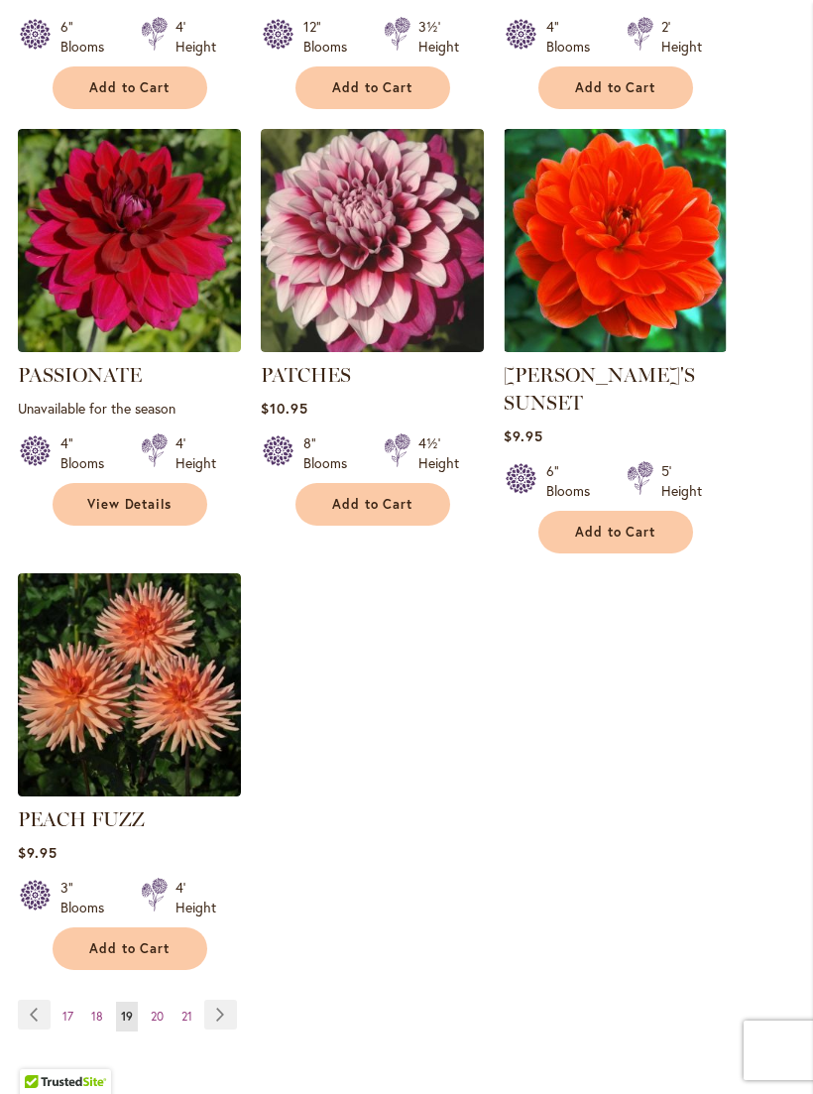
scroll to position [2377, 0]
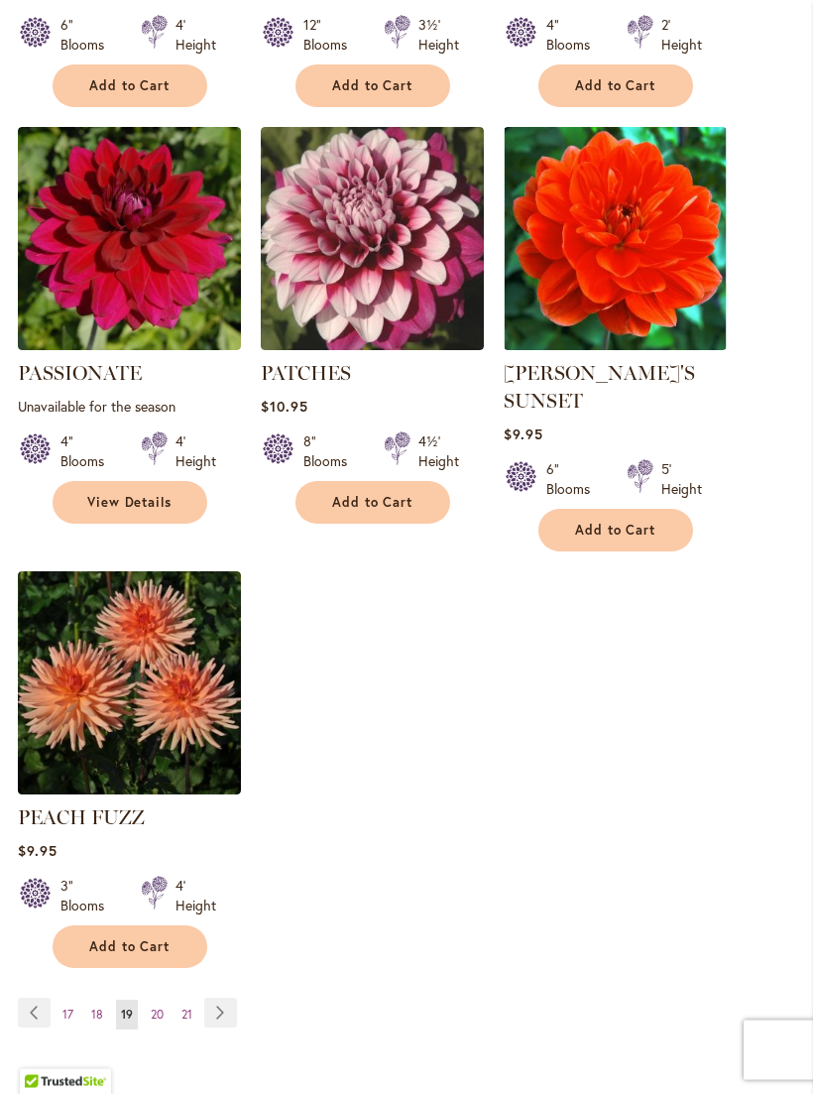
click at [185, 1008] on span "21" at bounding box center [187, 1015] width 11 height 15
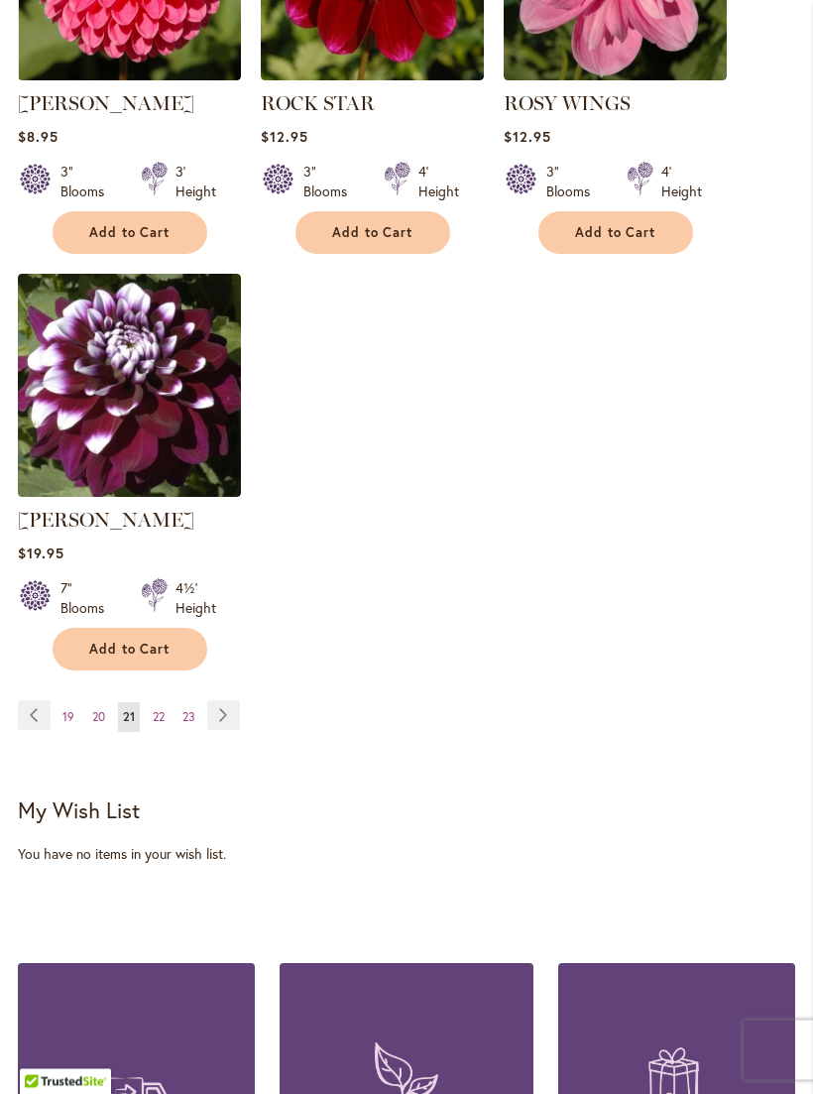
scroll to position [2944, 0]
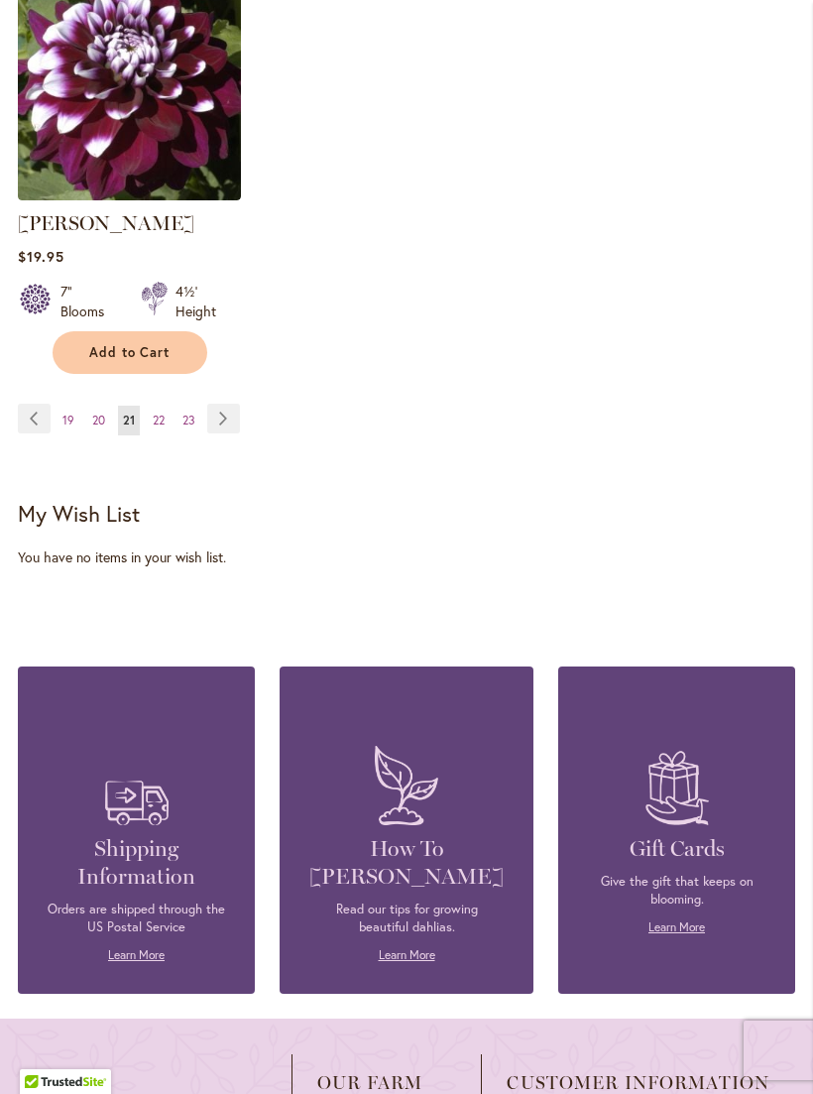
click at [193, 428] on span "23" at bounding box center [189, 420] width 13 height 15
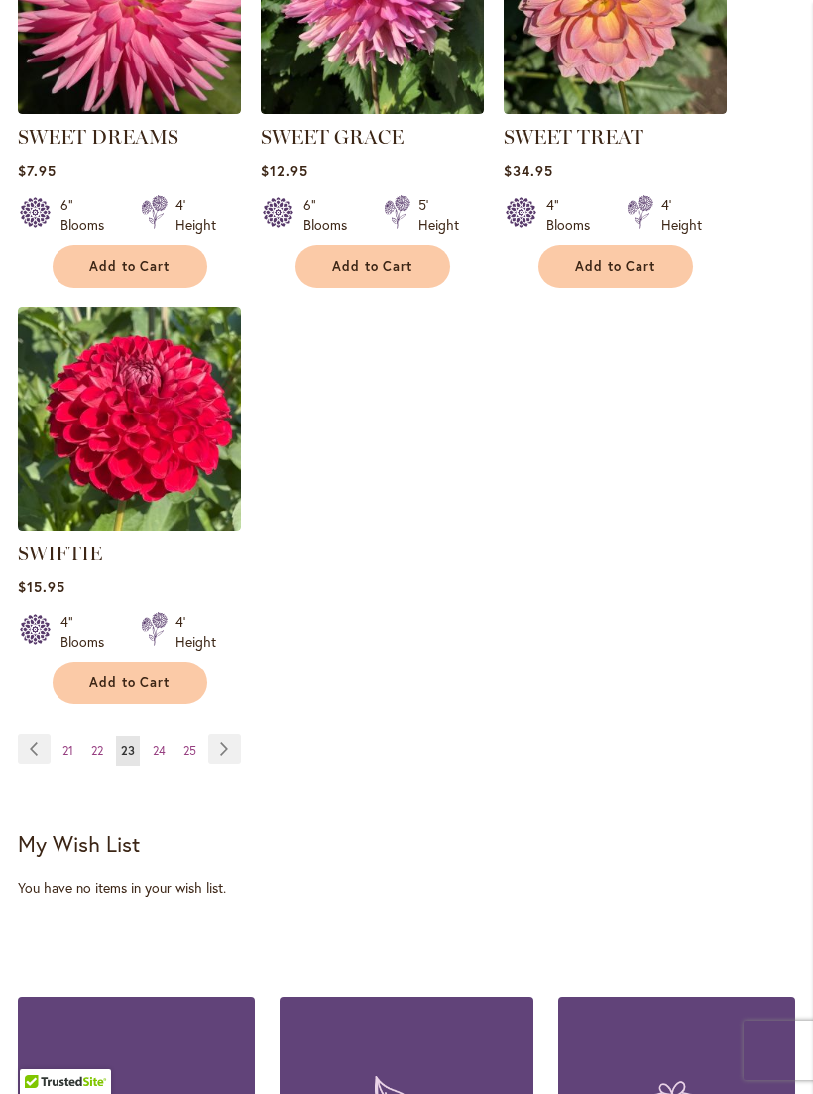
scroll to position [2969, 0]
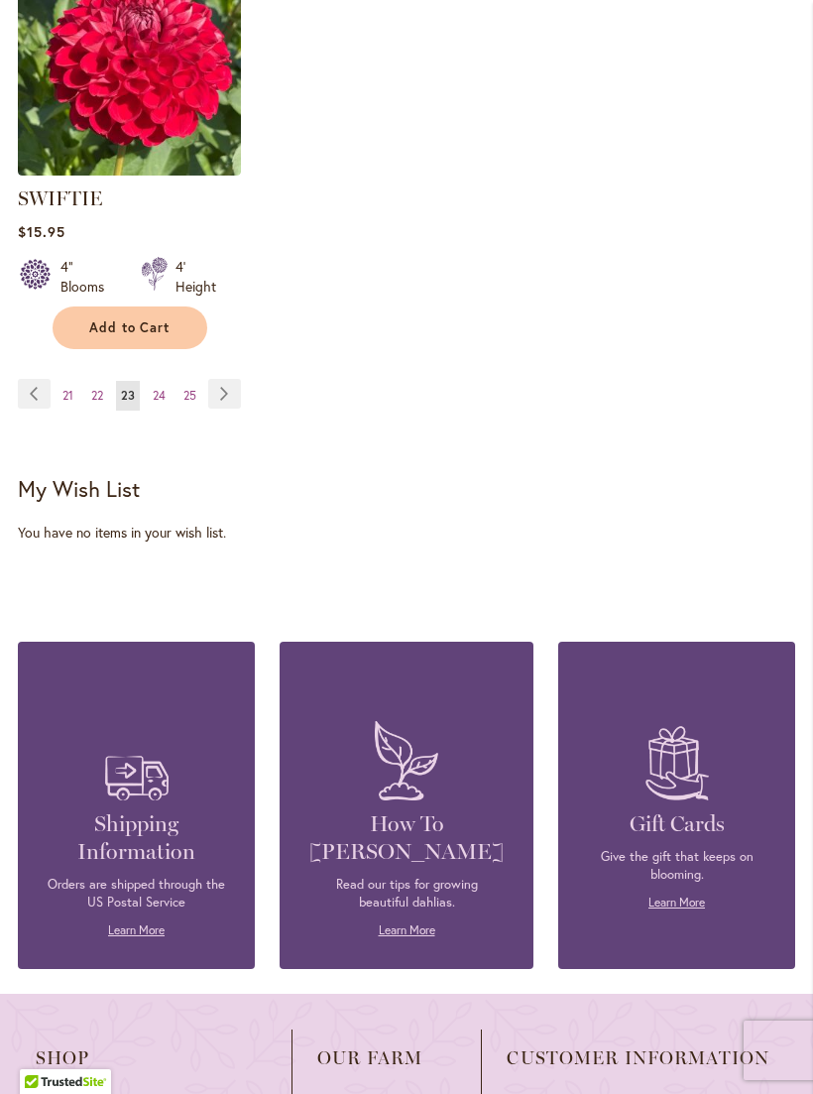
click at [164, 403] on span "24" at bounding box center [159, 395] width 13 height 15
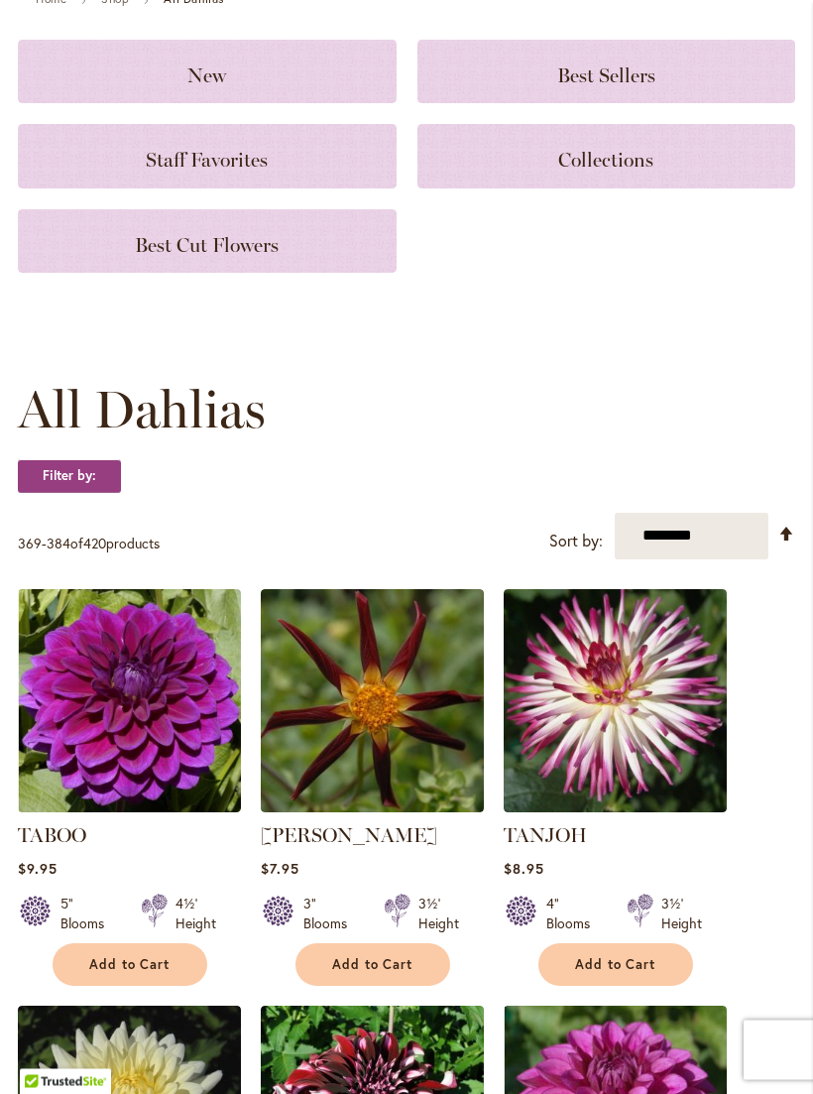
scroll to position [232, 0]
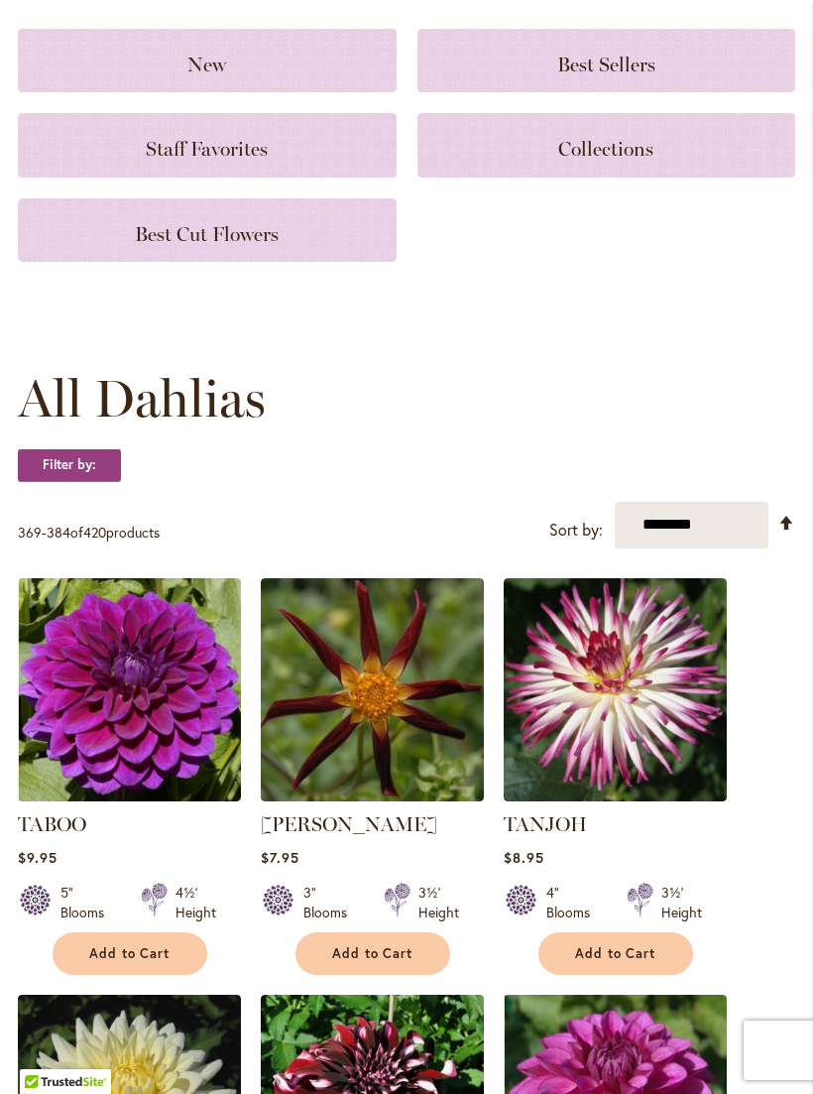
click at [110, 665] on img at bounding box center [129, 689] width 223 height 223
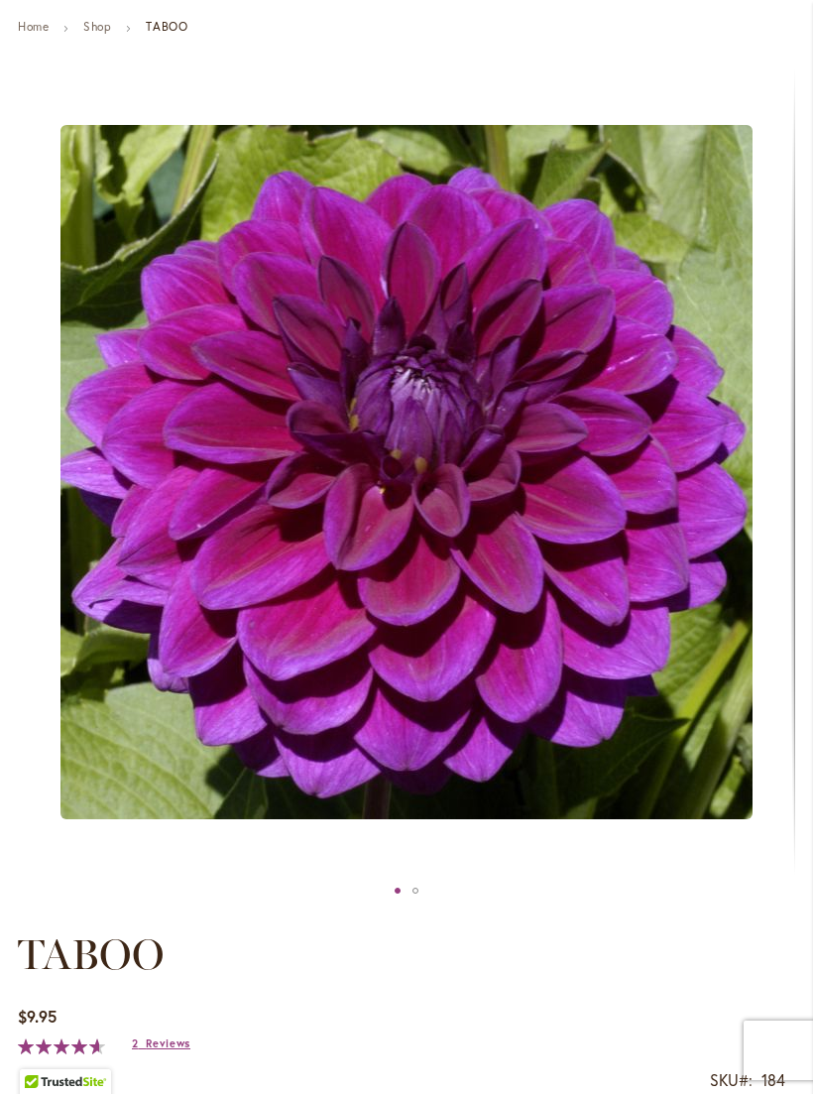
scroll to position [192, 0]
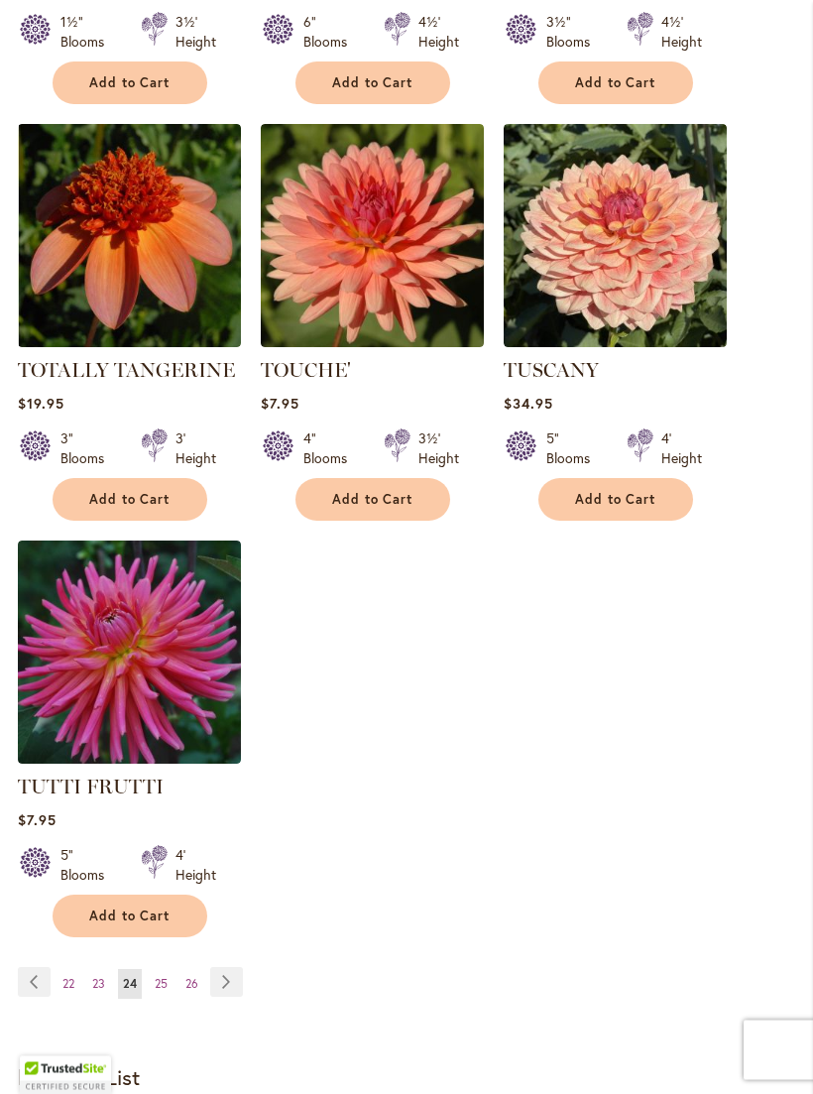
scroll to position [2381, 0]
click at [71, 976] on span "22" at bounding box center [68, 983] width 12 height 15
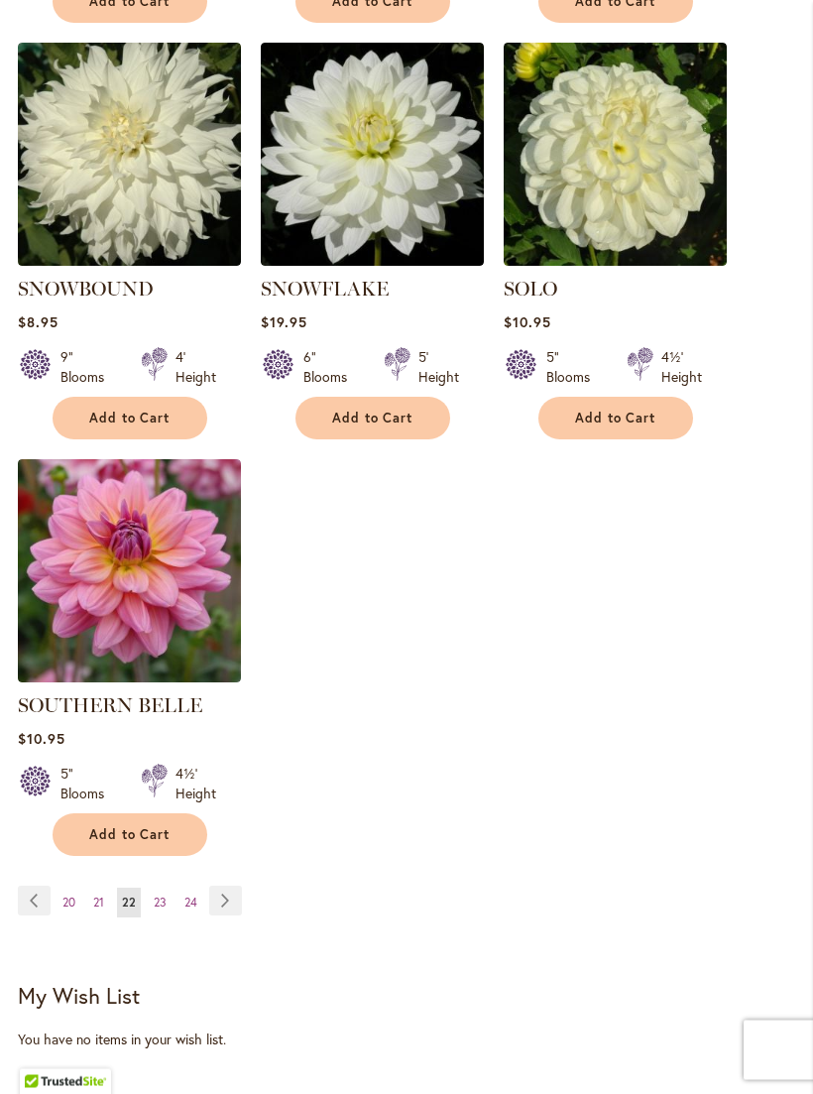
scroll to position [2487, 0]
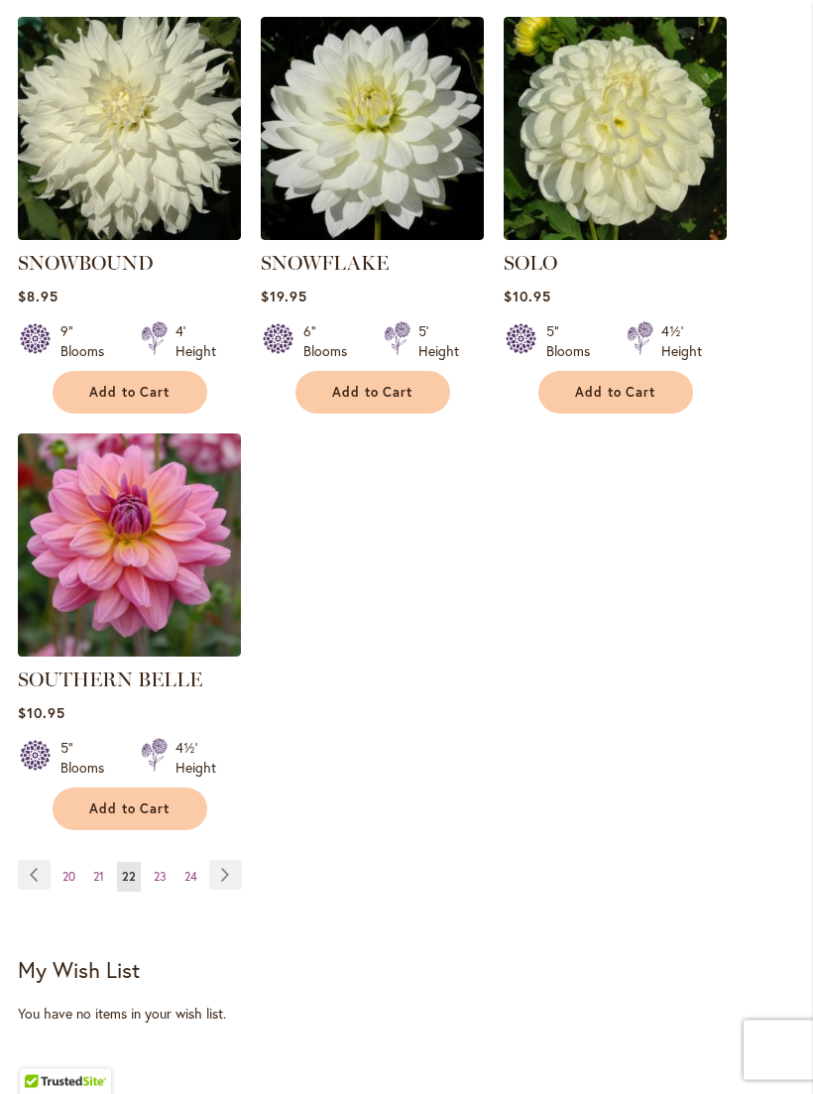
click at [72, 870] on span "20" at bounding box center [68, 877] width 13 height 15
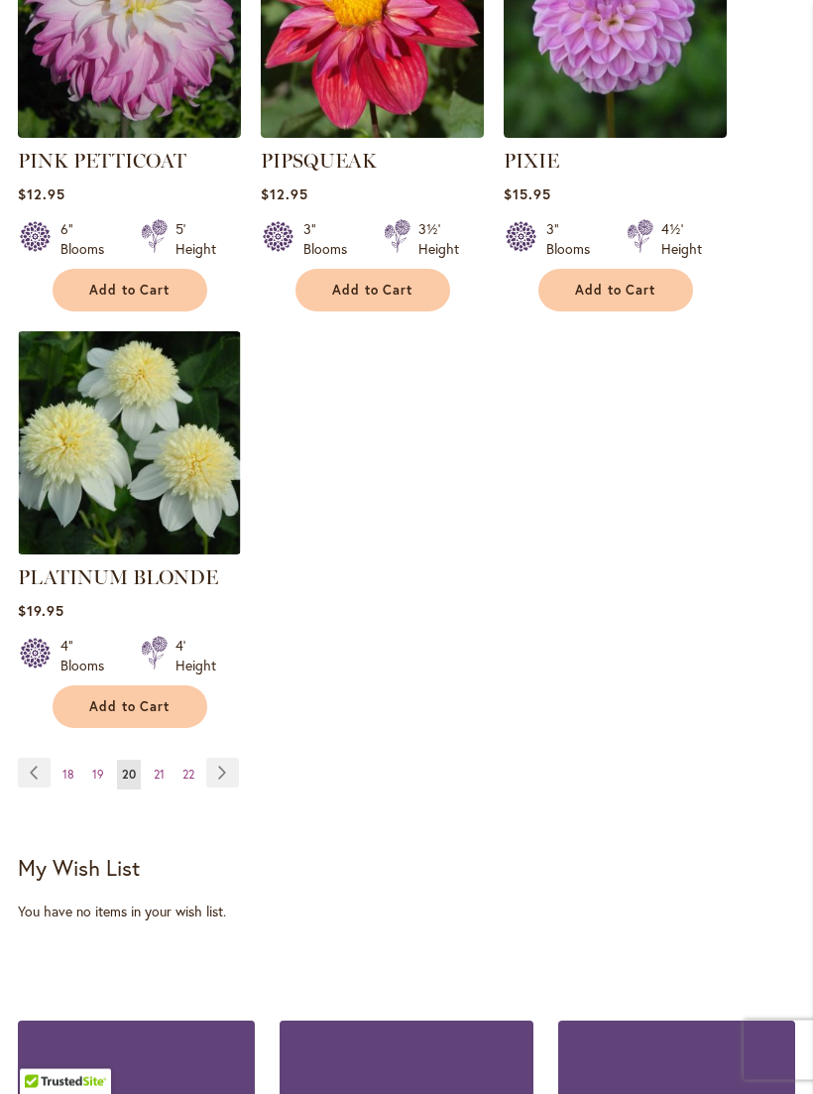
scroll to position [2630, 0]
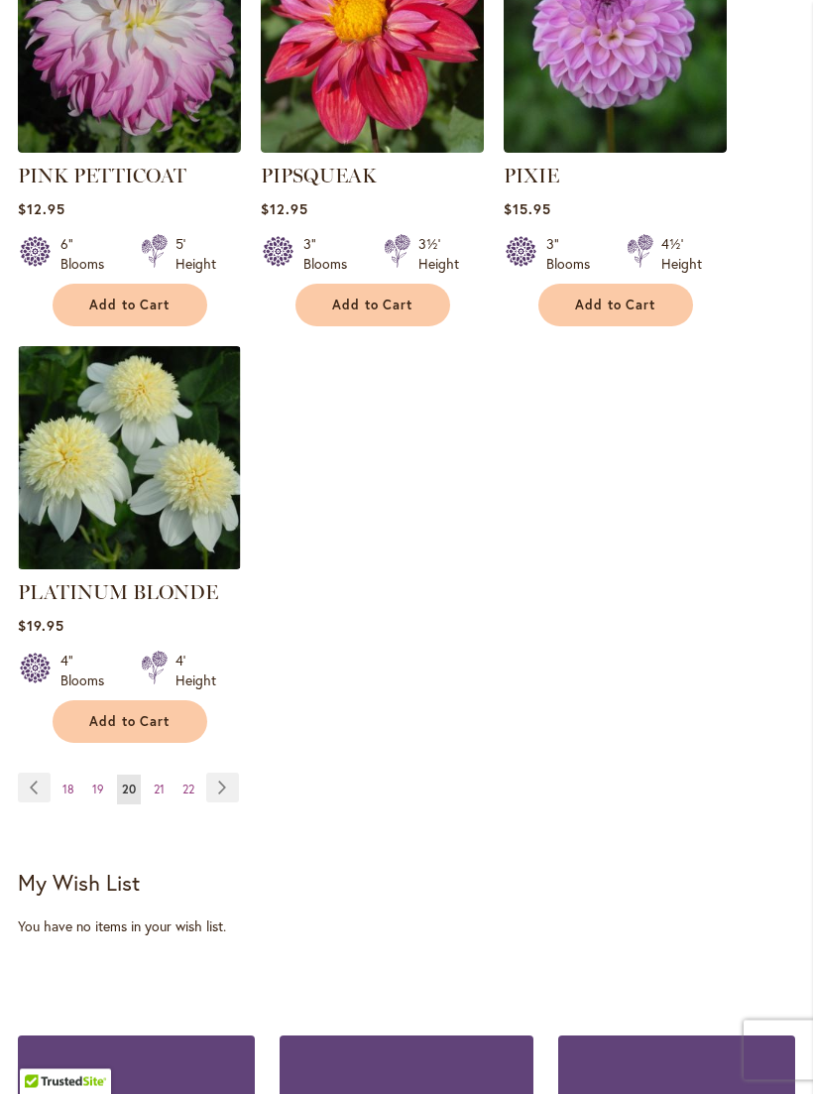
click at [75, 776] on link "Page 18" at bounding box center [69, 791] width 22 height 30
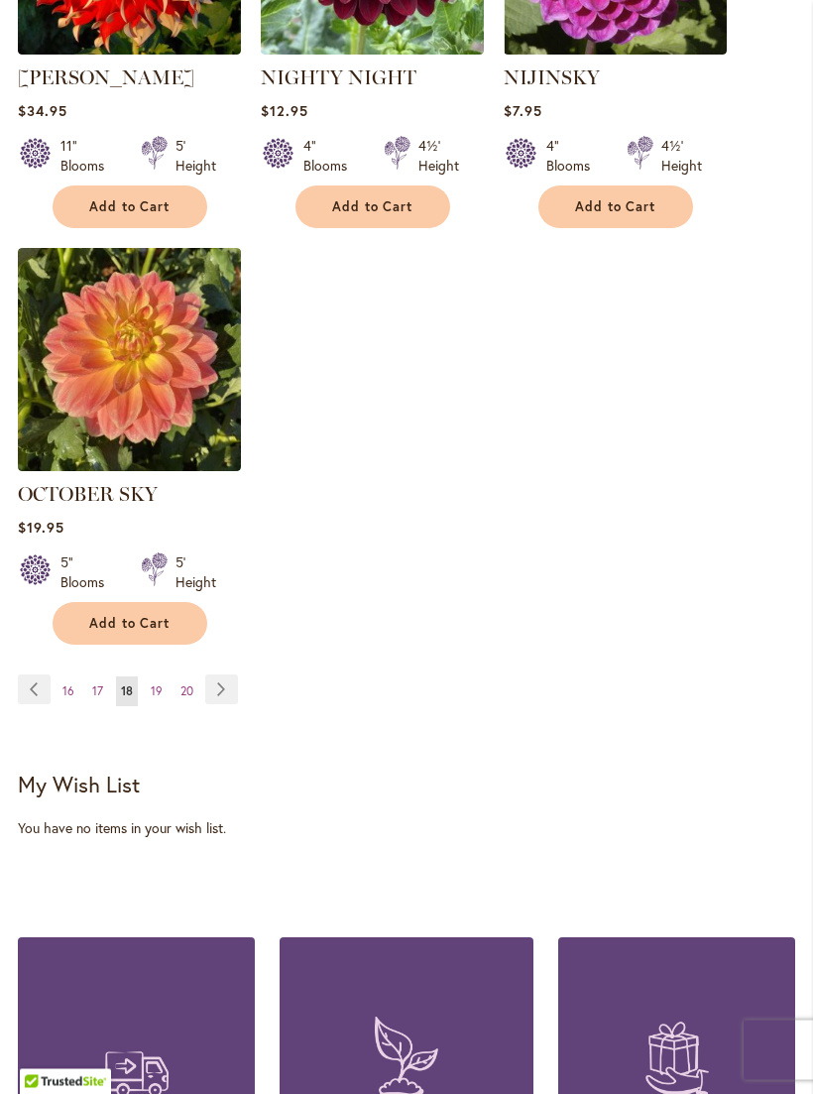
scroll to position [2679, 0]
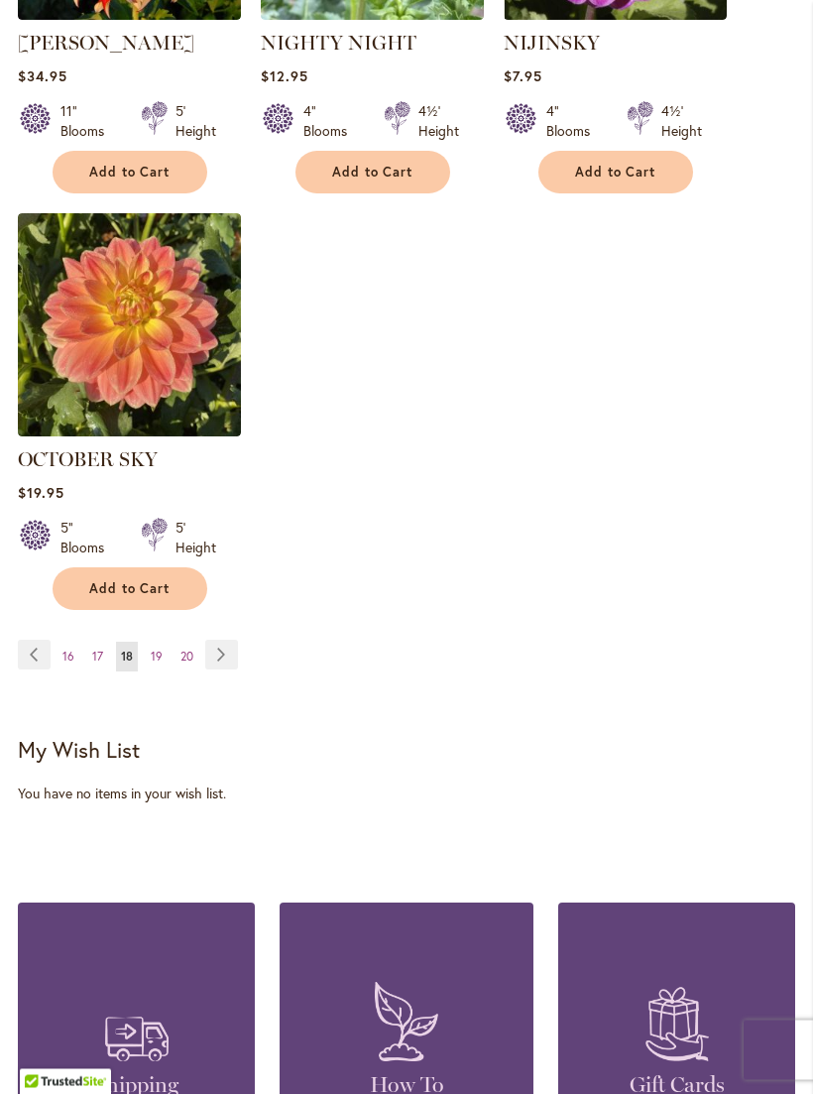
click at [69, 665] on span "16" at bounding box center [68, 657] width 12 height 15
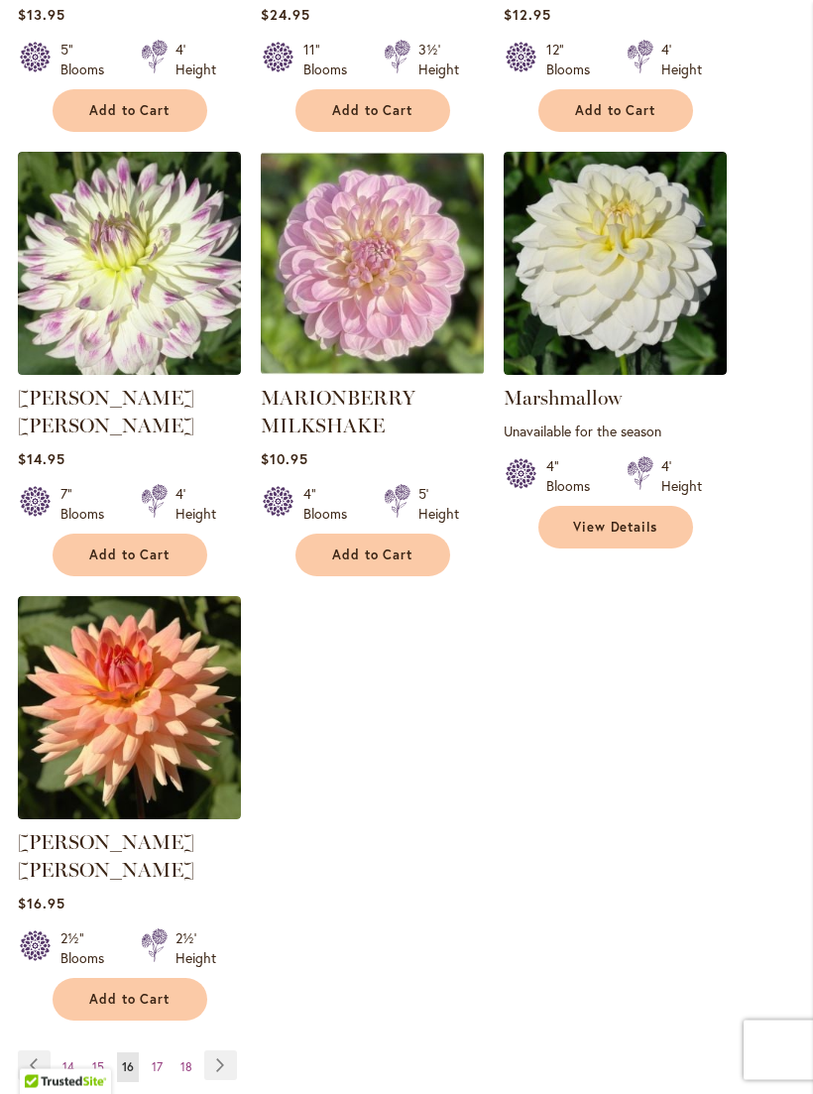
scroll to position [2624, 0]
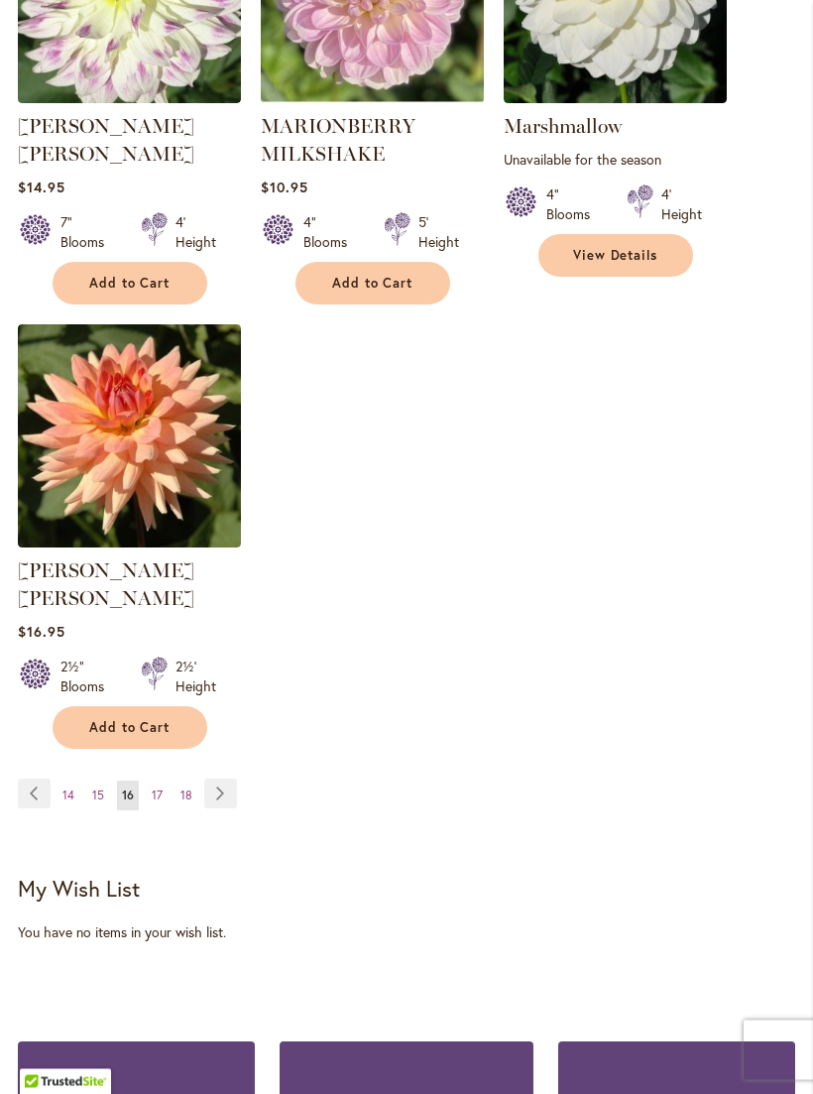
click at [75, 782] on link "Page 14" at bounding box center [69, 797] width 22 height 30
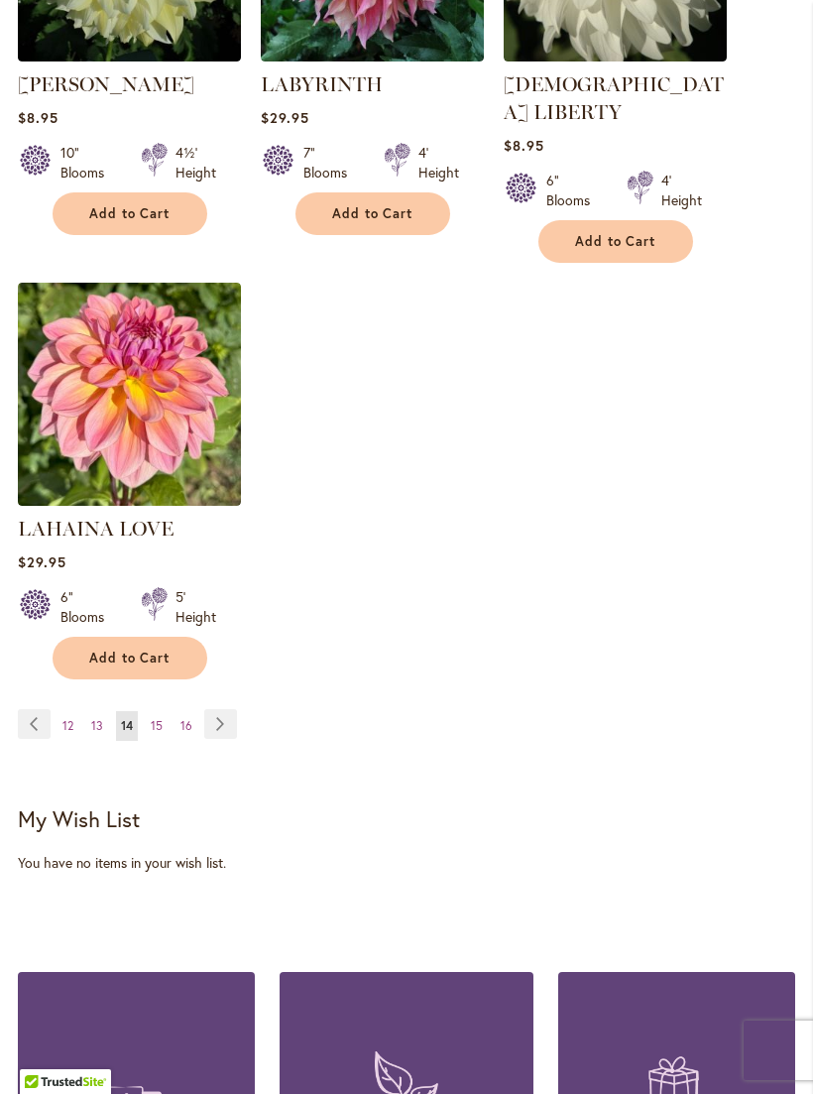
scroll to position [2789, 0]
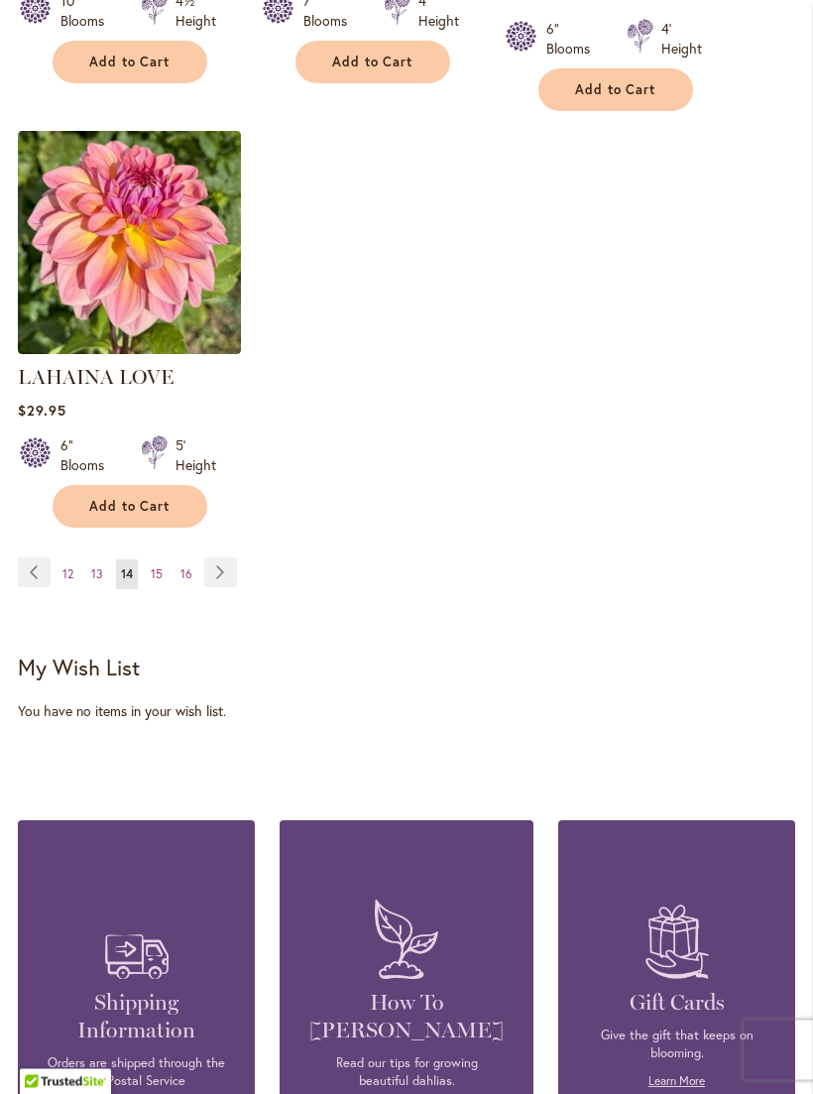
click at [67, 567] on span "12" at bounding box center [67, 574] width 11 height 15
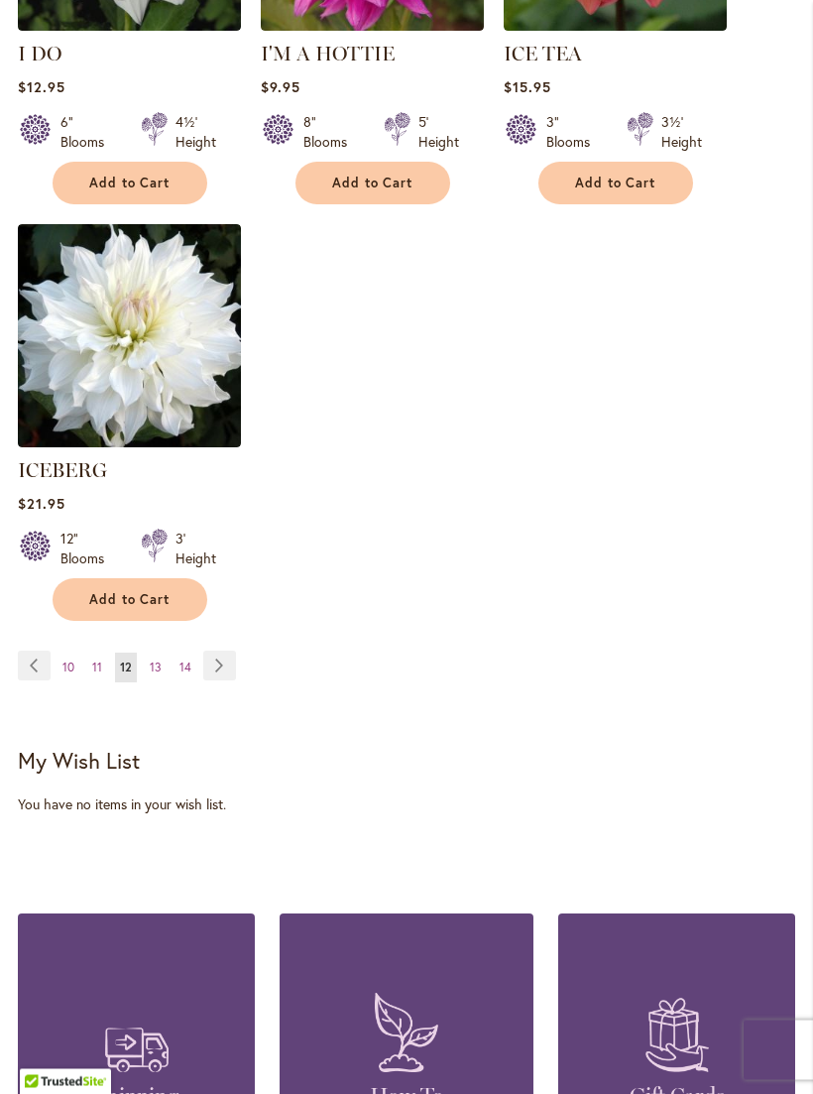
scroll to position [2697, 0]
click at [75, 656] on link "Page 10" at bounding box center [69, 668] width 22 height 30
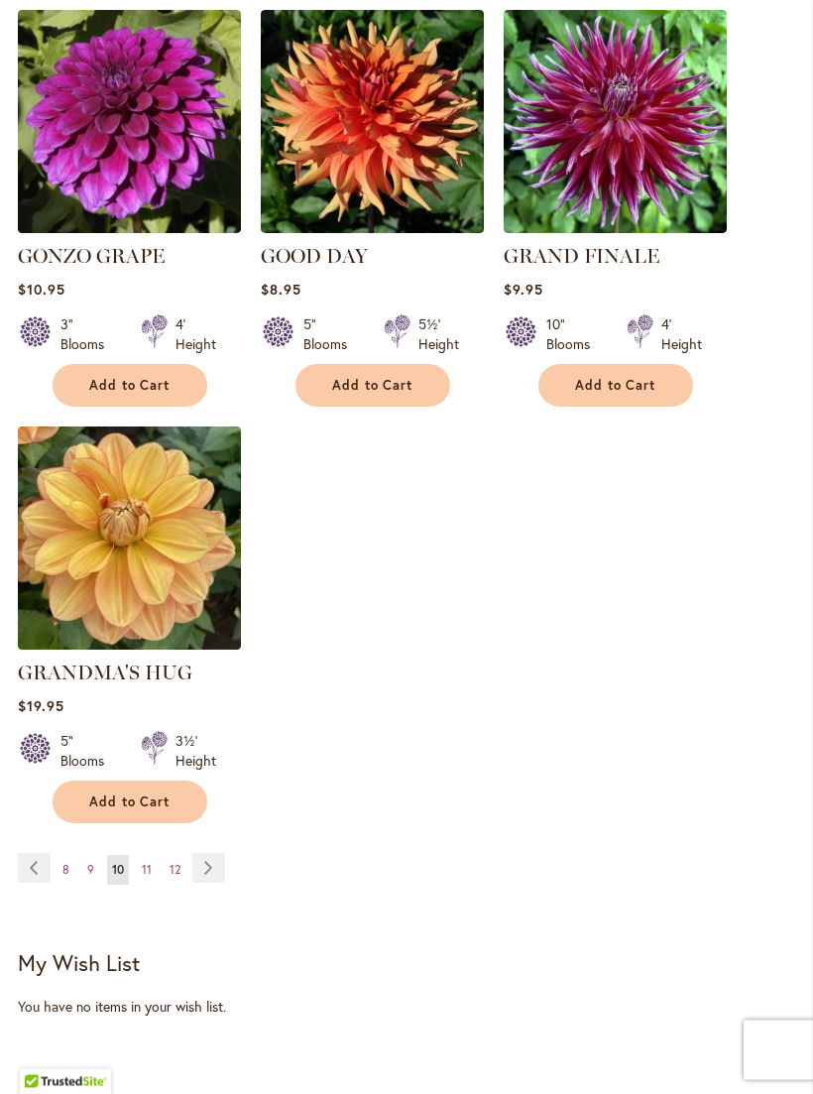
scroll to position [2495, 0]
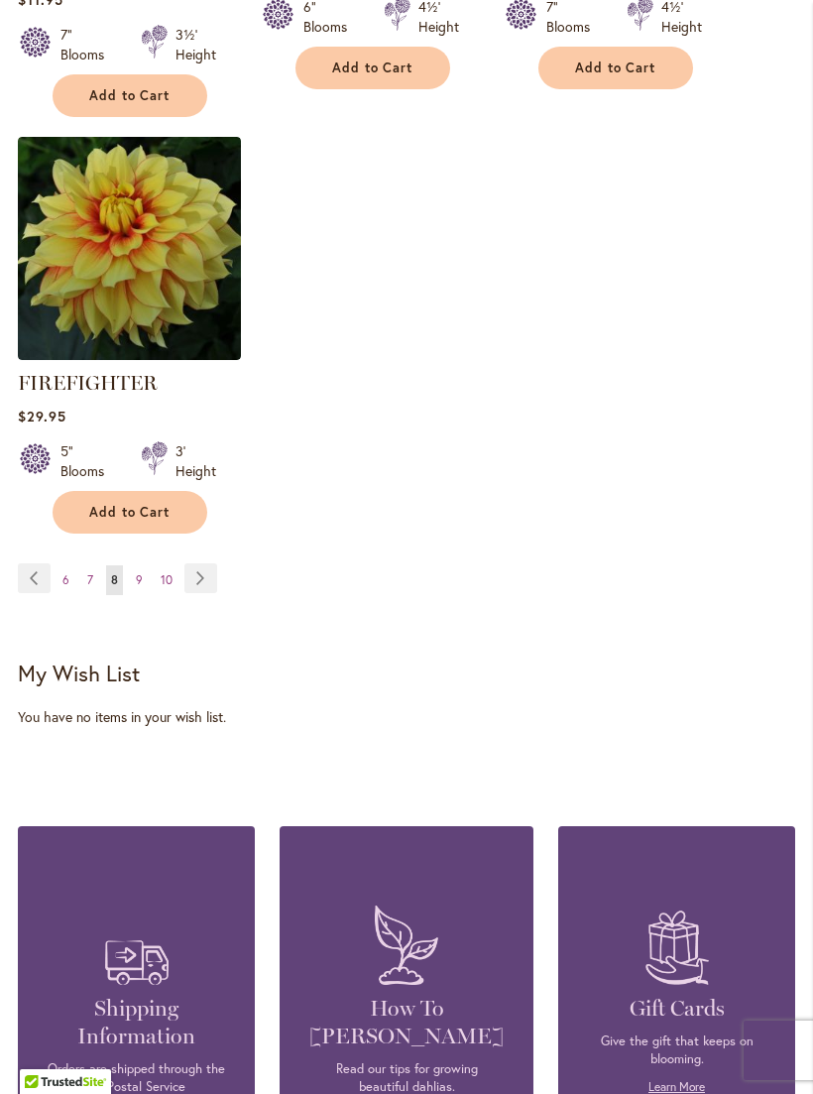
scroll to position [2851, 0]
click at [62, 596] on link "Page 6" at bounding box center [66, 581] width 17 height 30
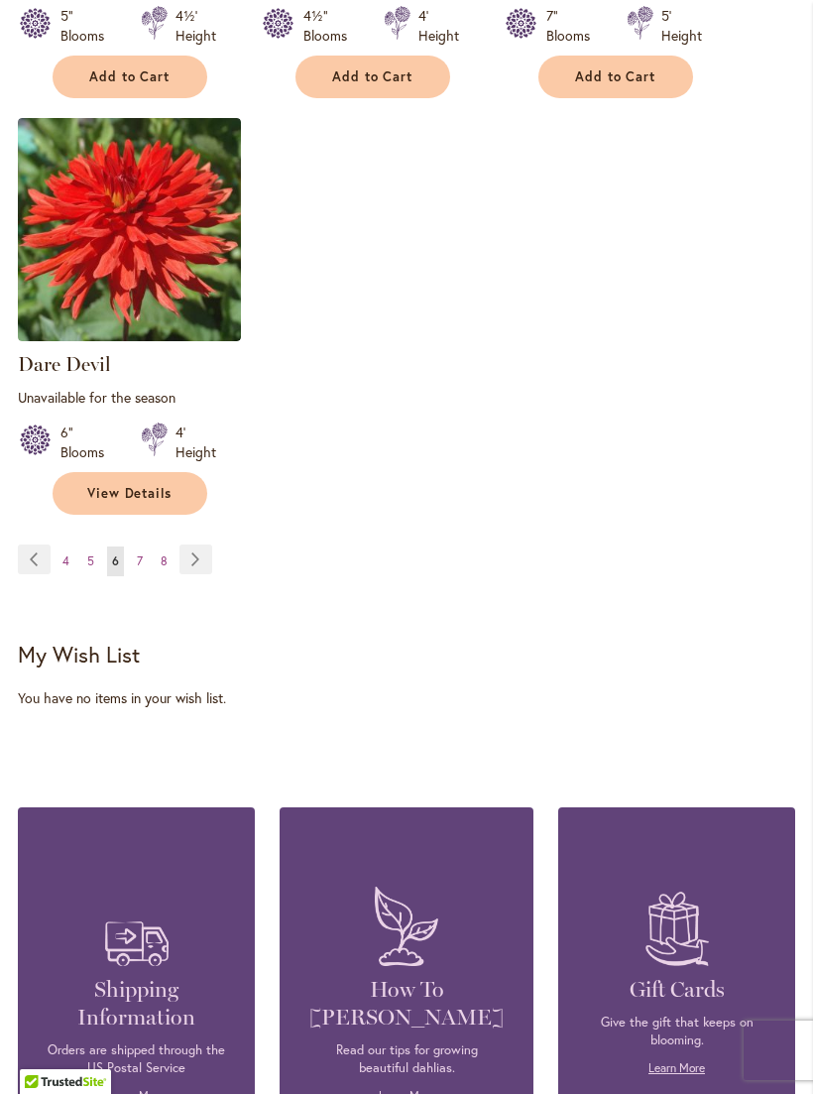
scroll to position [2859, 0]
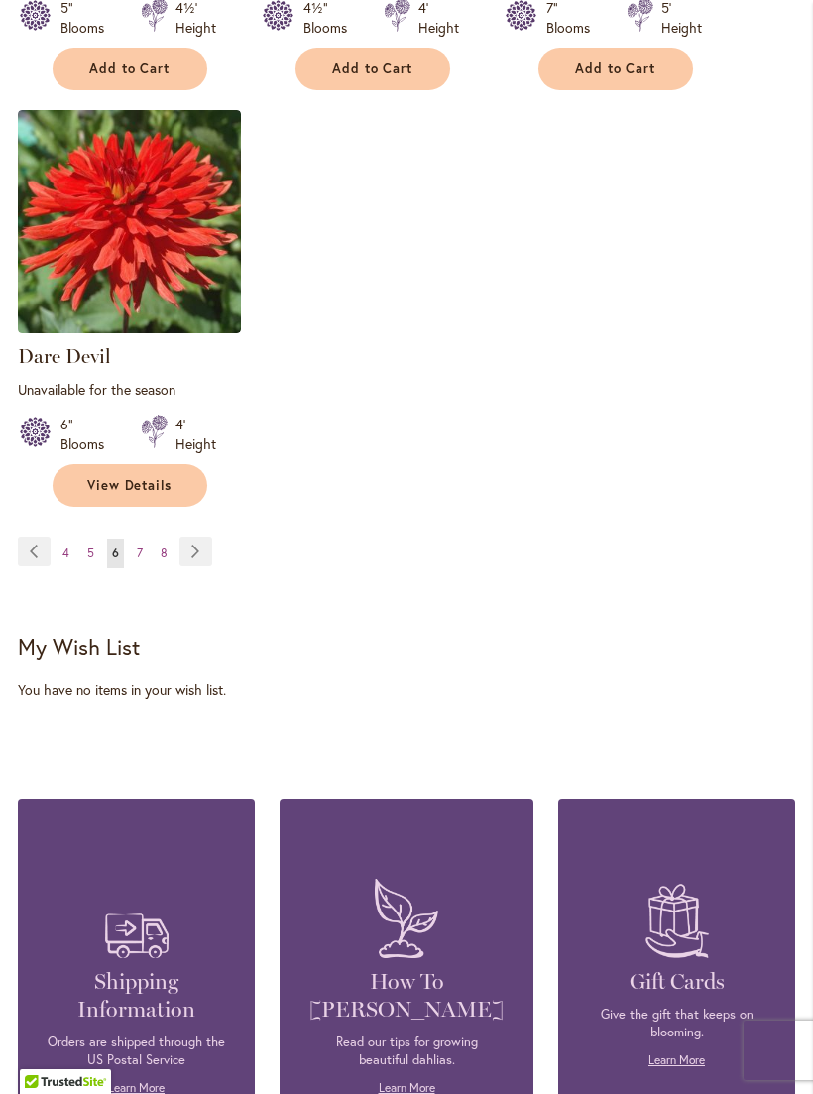
click at [62, 541] on link "Page 4" at bounding box center [66, 554] width 17 height 30
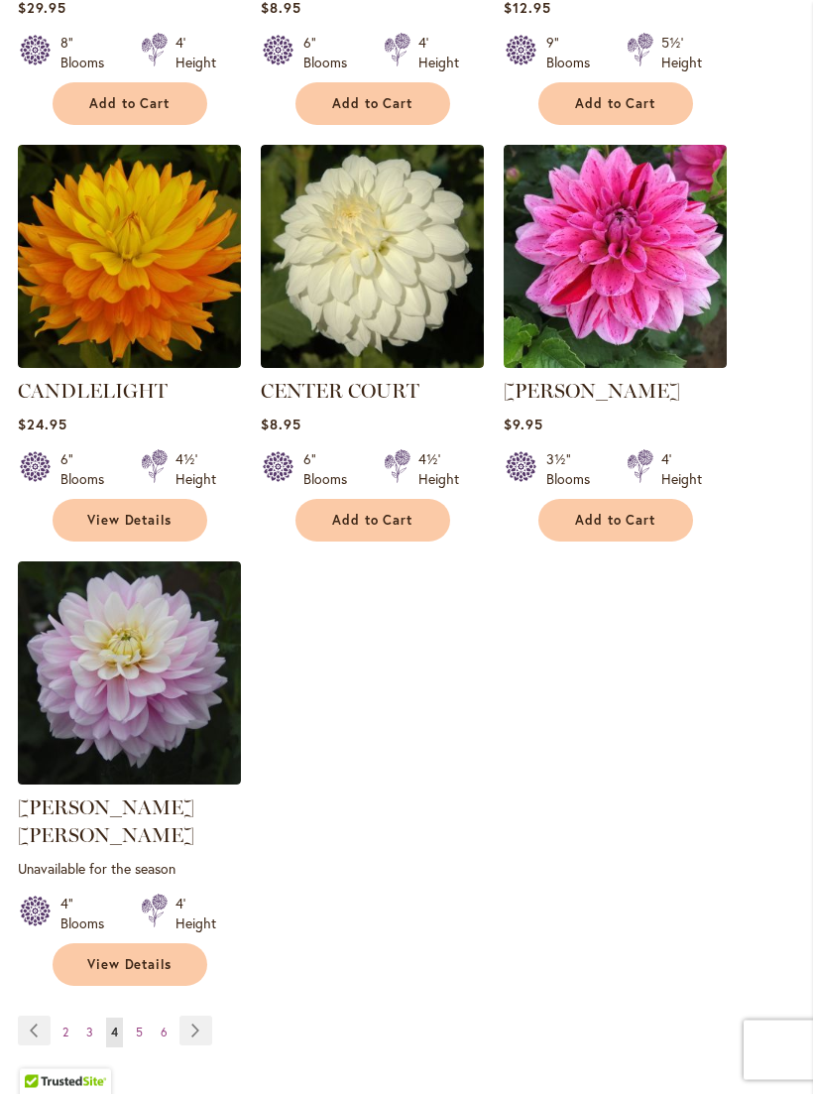
scroll to position [2360, 0]
click at [66, 1025] on span "2" at bounding box center [65, 1032] width 6 height 15
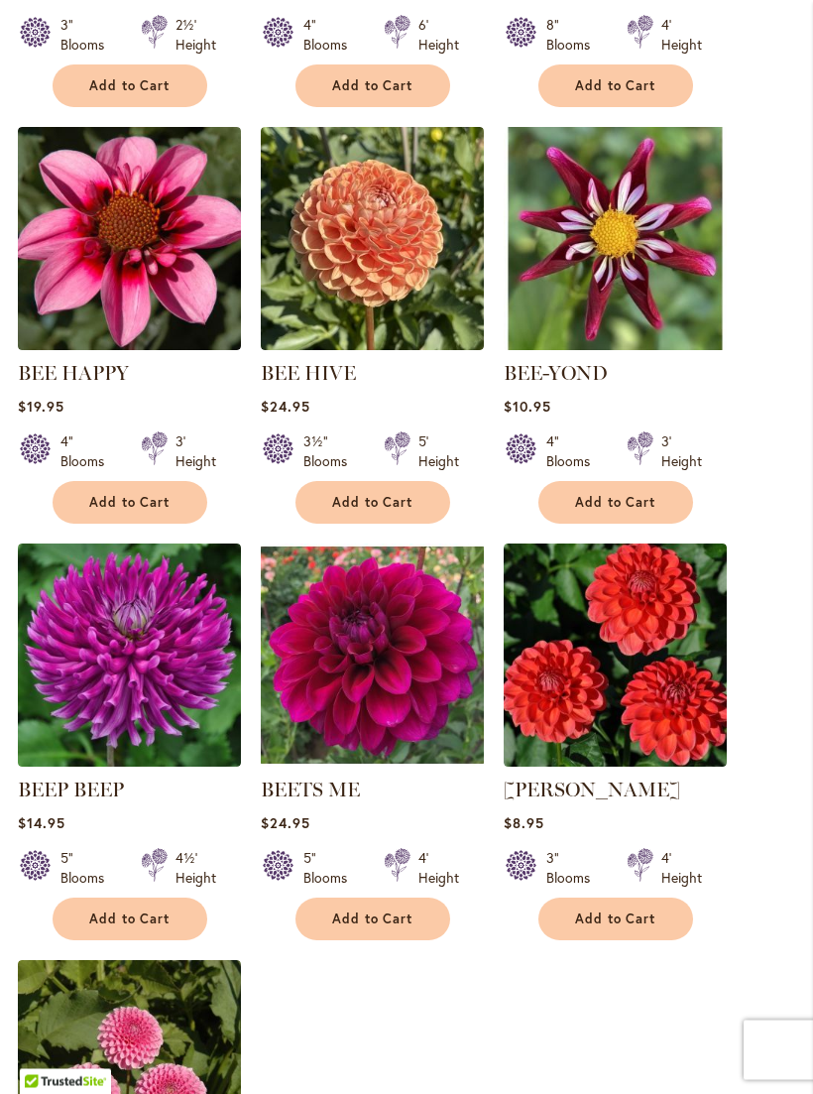
scroll to position [1933, 0]
click at [78, 651] on img at bounding box center [129, 655] width 223 height 223
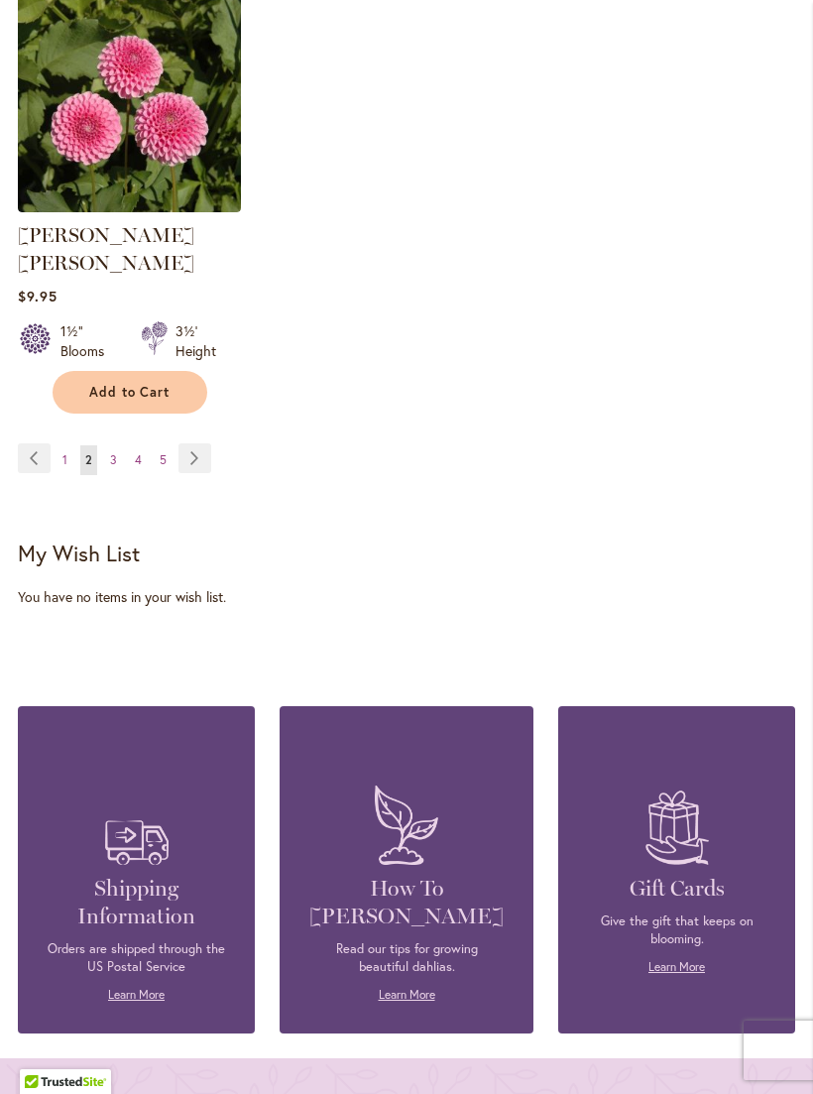
scroll to position [2905, 0]
click at [161, 463] on link "Page 5" at bounding box center [163, 459] width 17 height 30
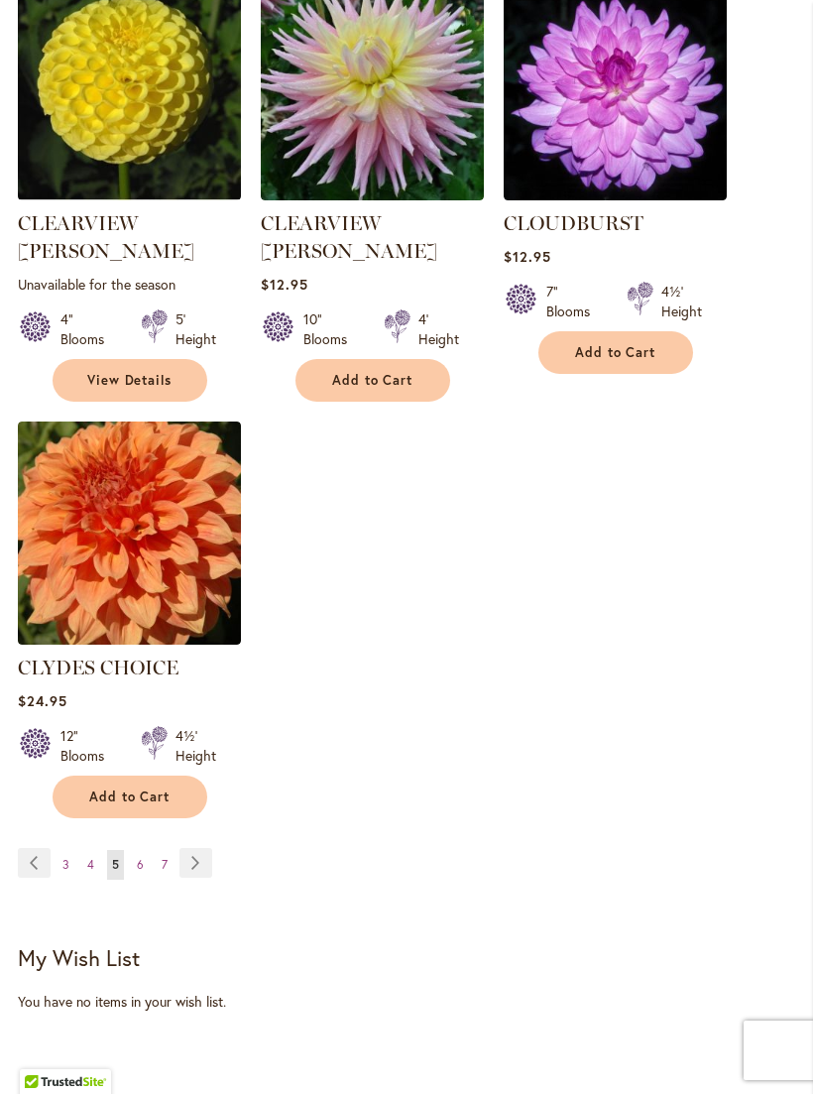
scroll to position [2586, 0]
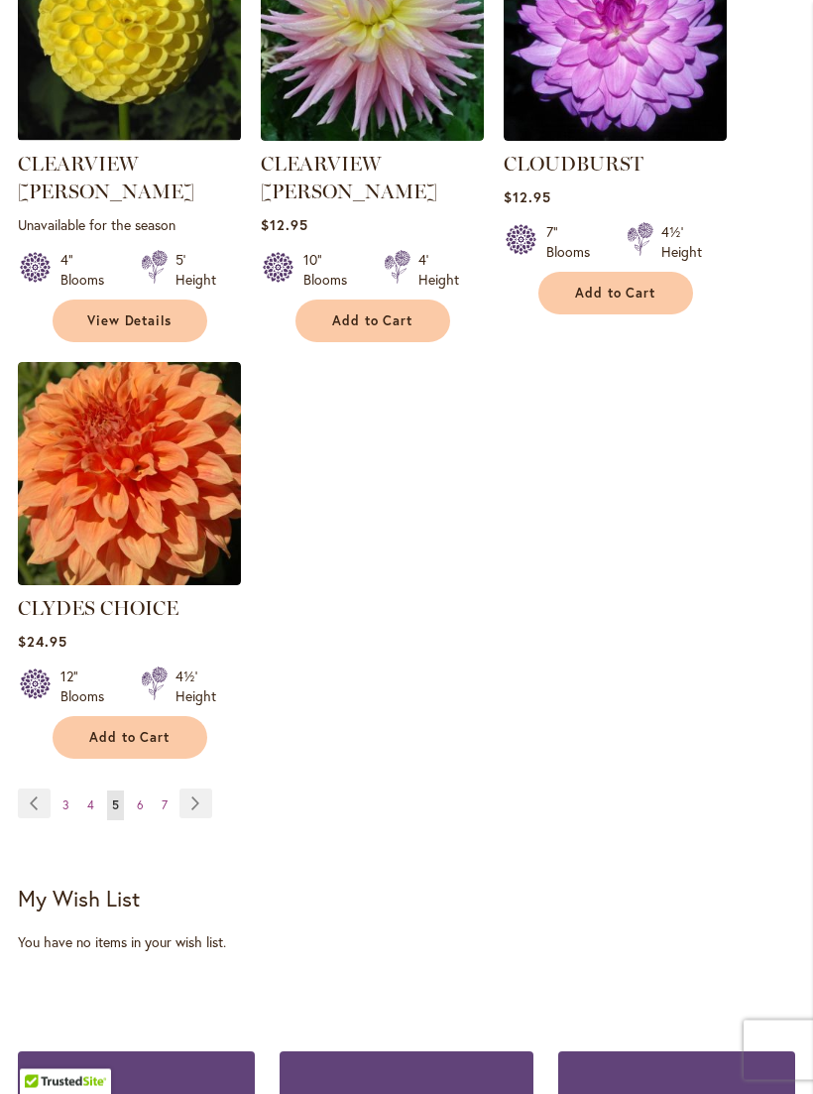
click at [139, 799] on span "6" at bounding box center [140, 806] width 7 height 15
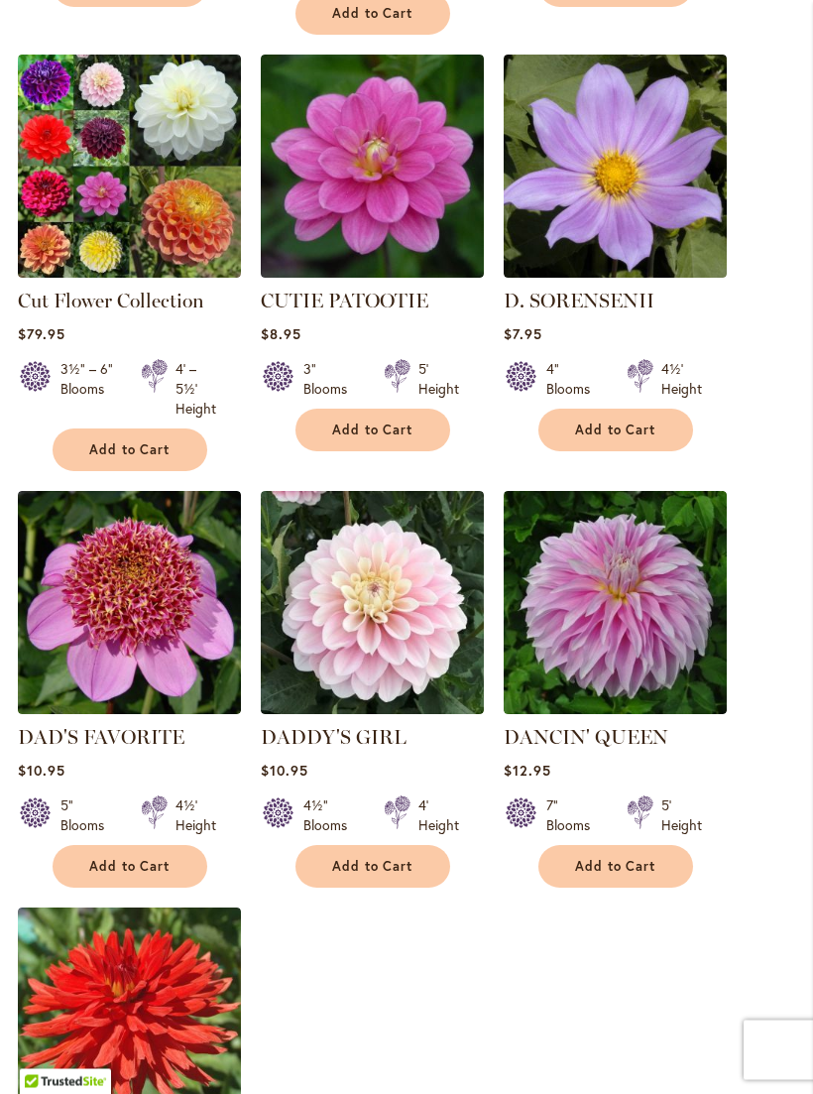
scroll to position [2061, 0]
click at [338, 574] on img at bounding box center [372, 602] width 223 height 223
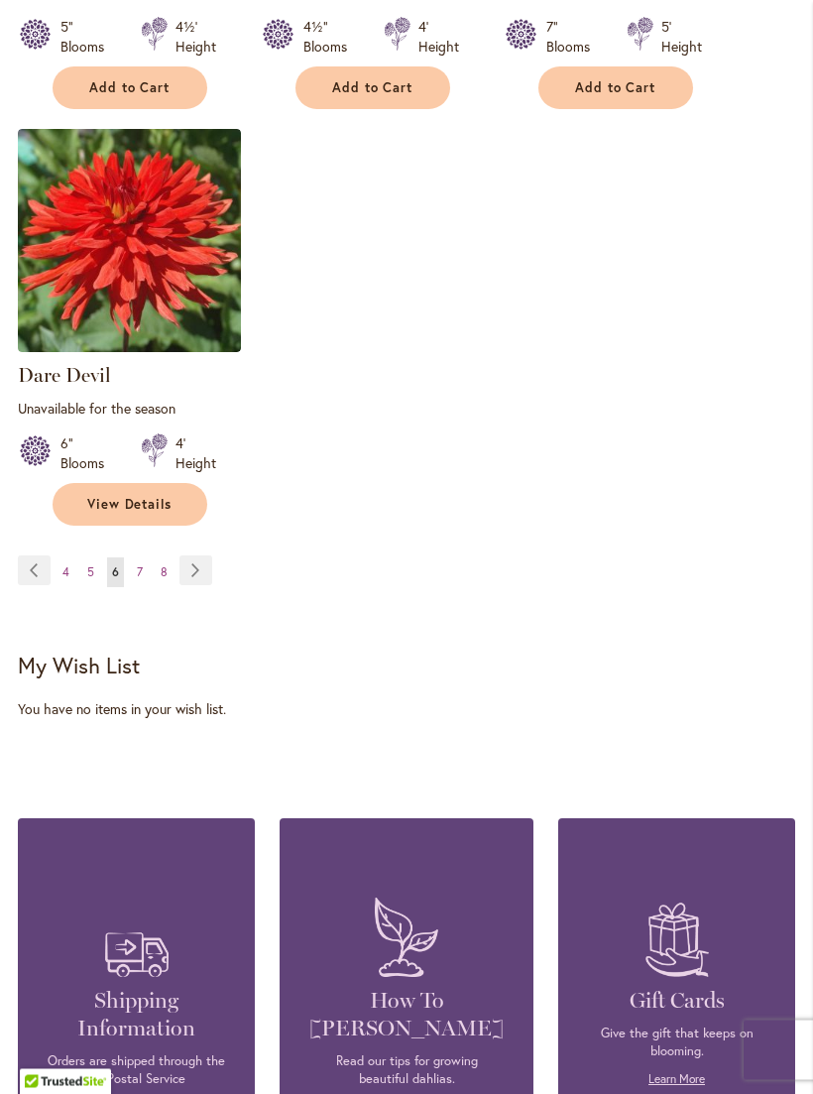
scroll to position [2844, 0]
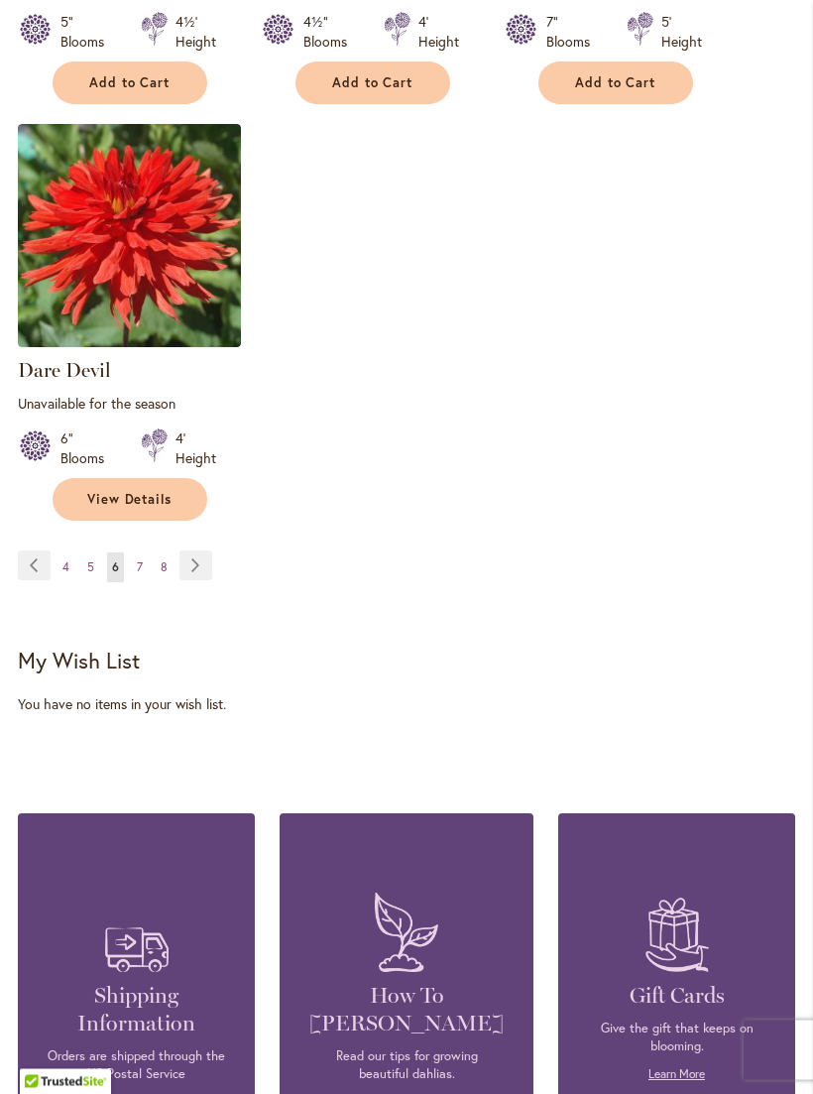
click at [168, 560] on link "Page 8" at bounding box center [164, 569] width 17 height 30
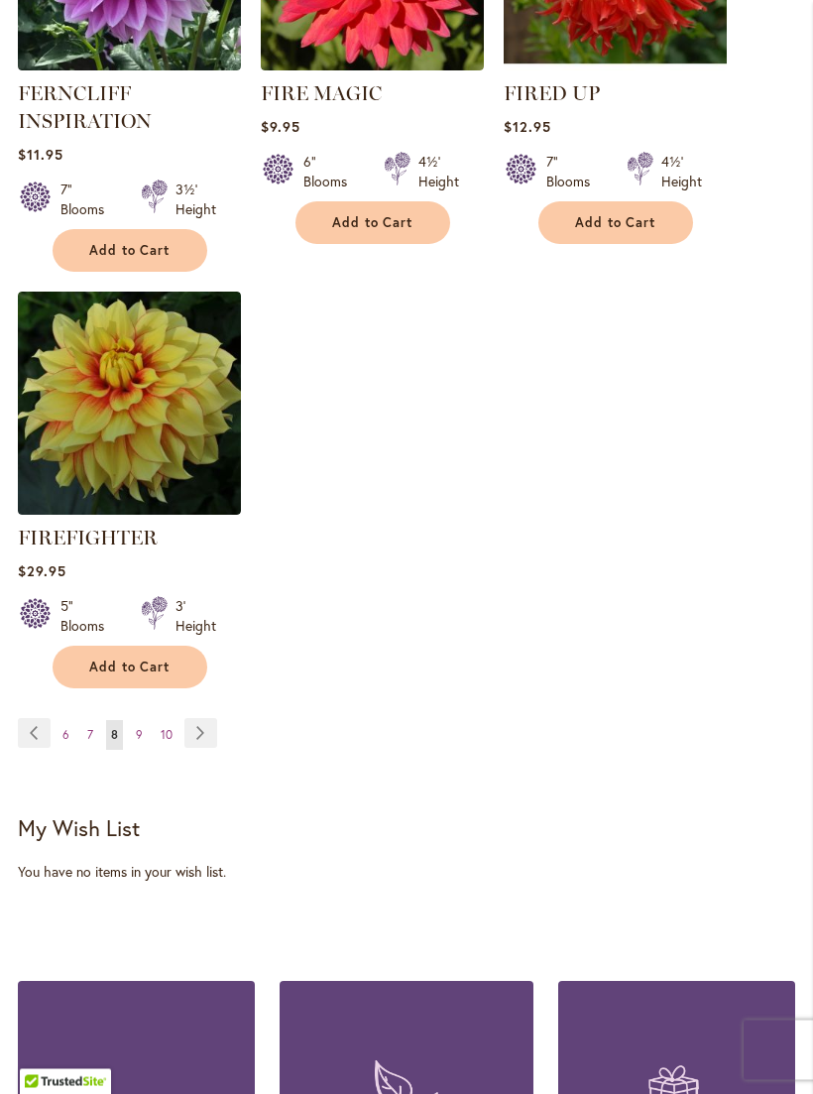
scroll to position [2700, 0]
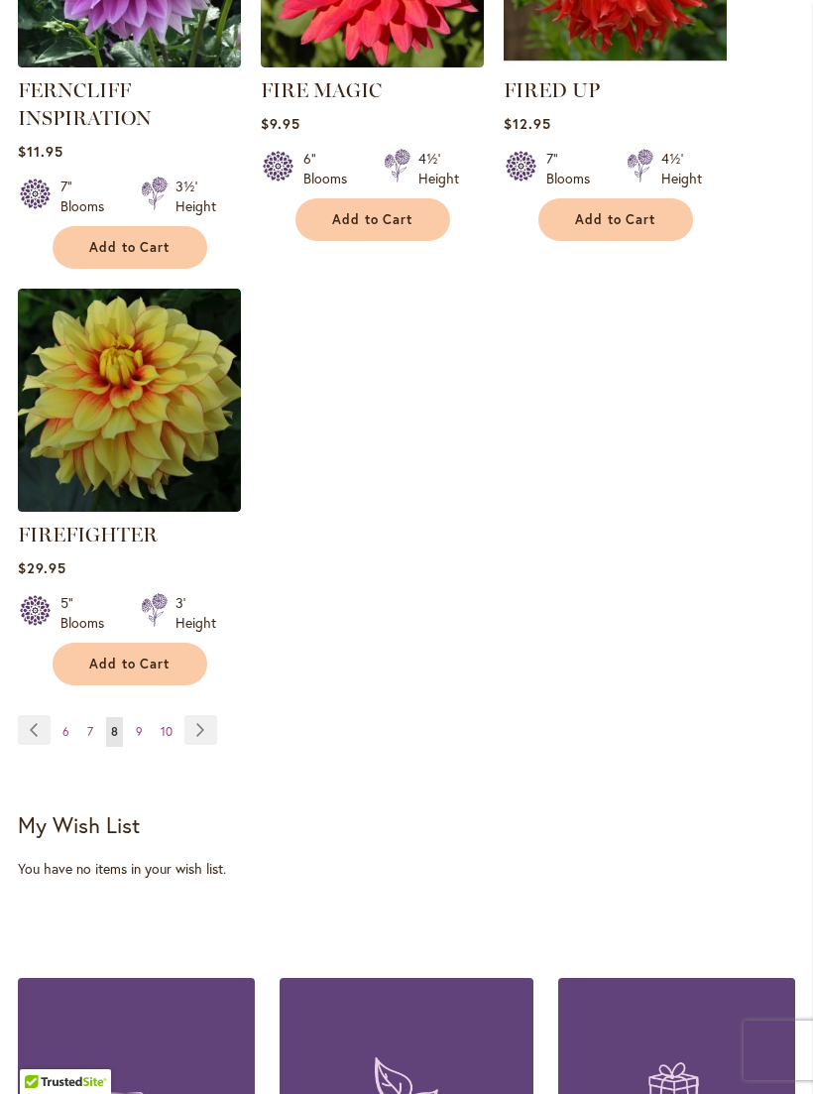
click at [162, 739] on span "10" at bounding box center [167, 731] width 12 height 15
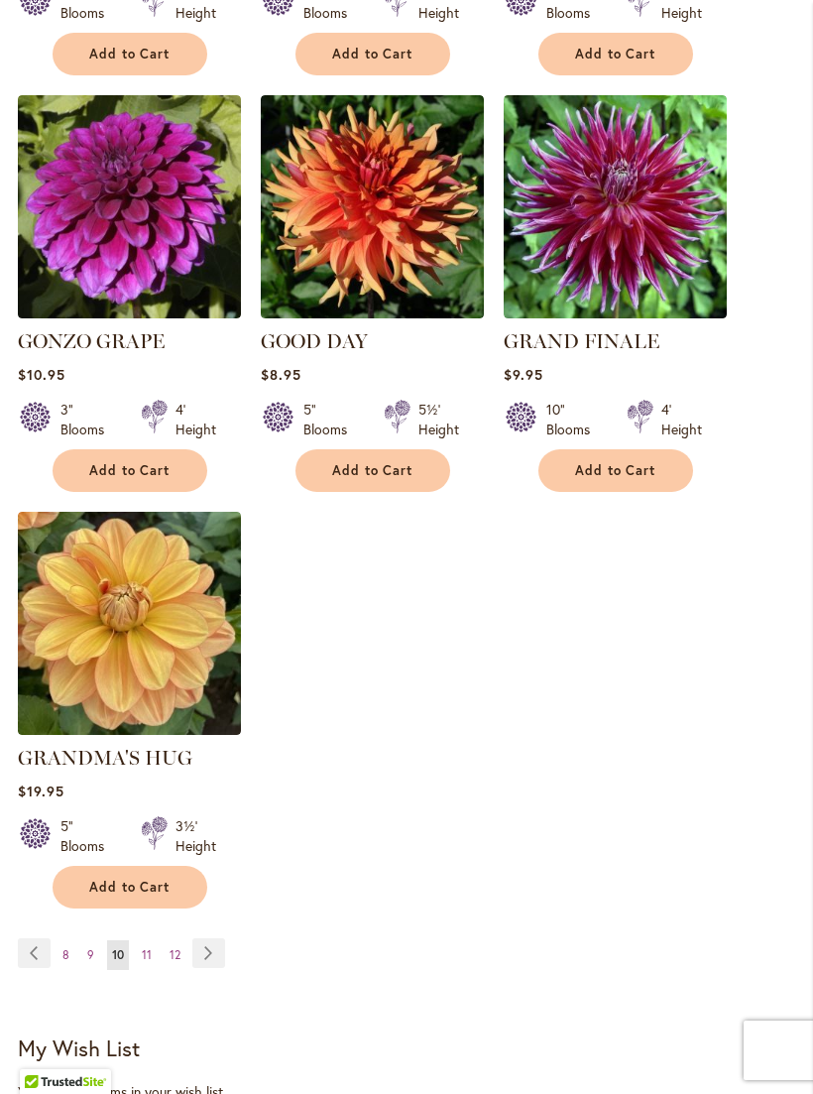
scroll to position [2412, 0]
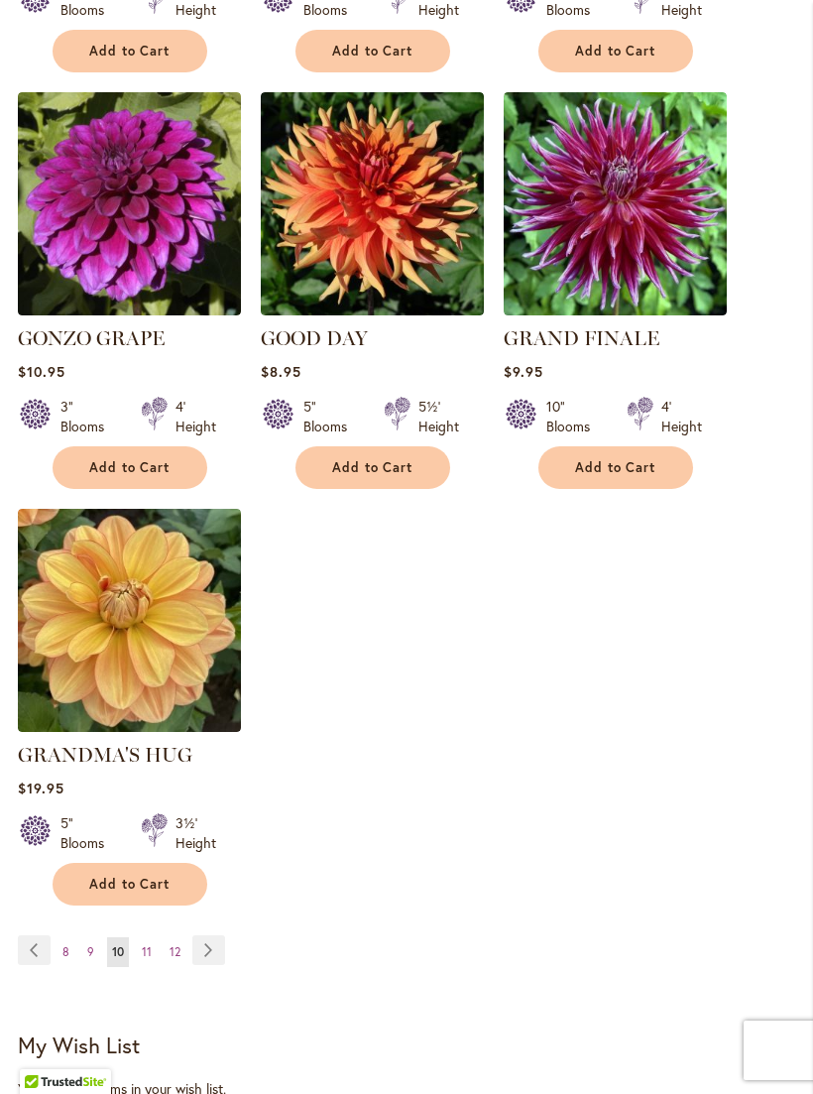
click at [176, 944] on span "12" at bounding box center [175, 951] width 11 height 15
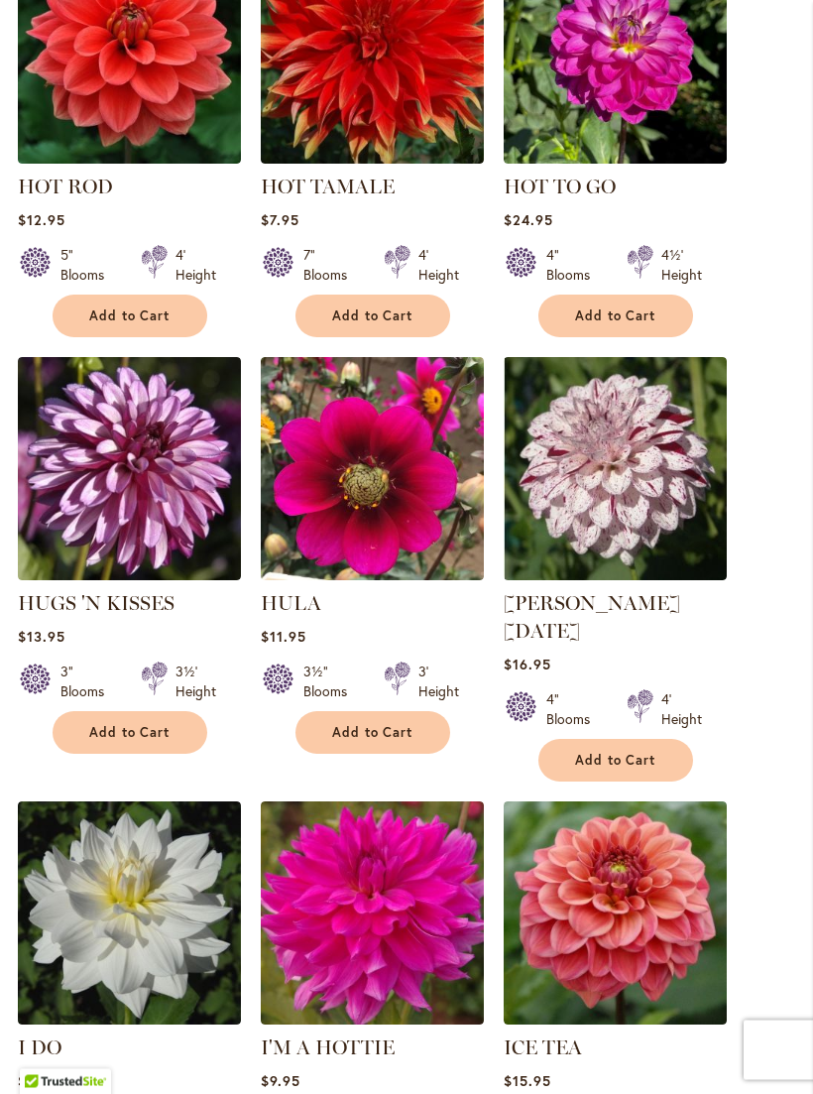
scroll to position [1703, 0]
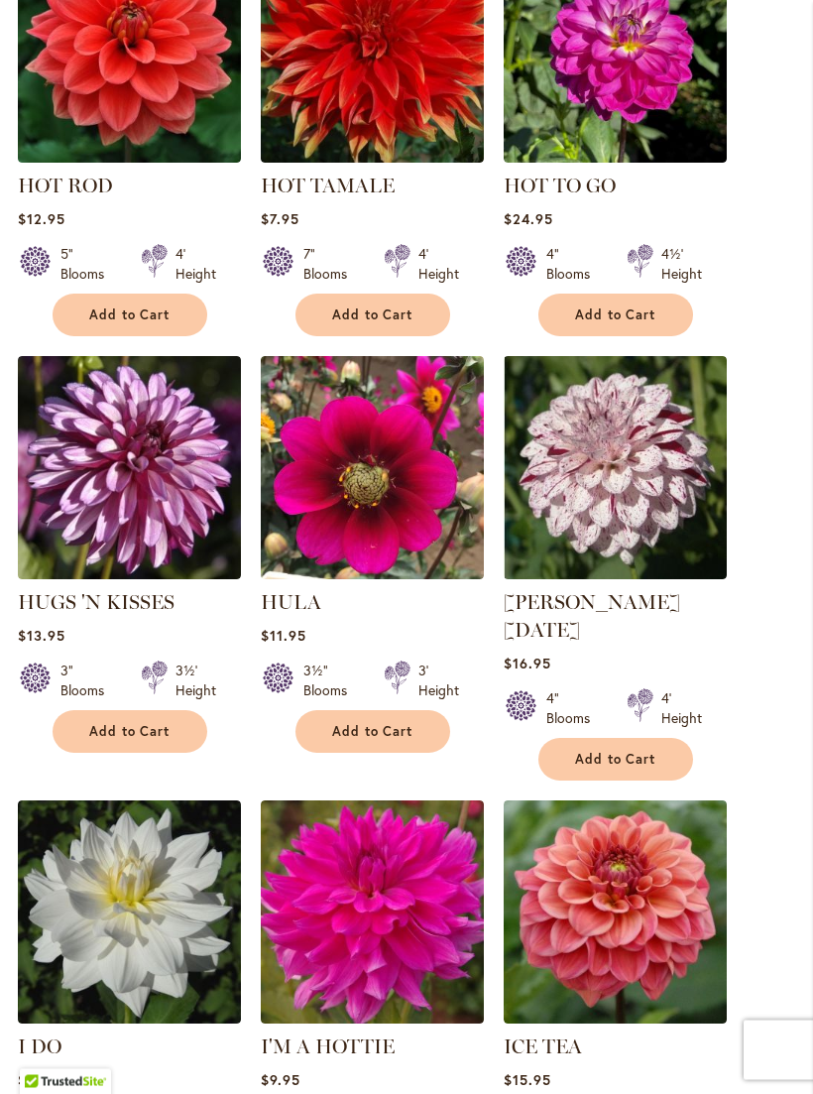
click at [346, 895] on img at bounding box center [372, 912] width 223 height 223
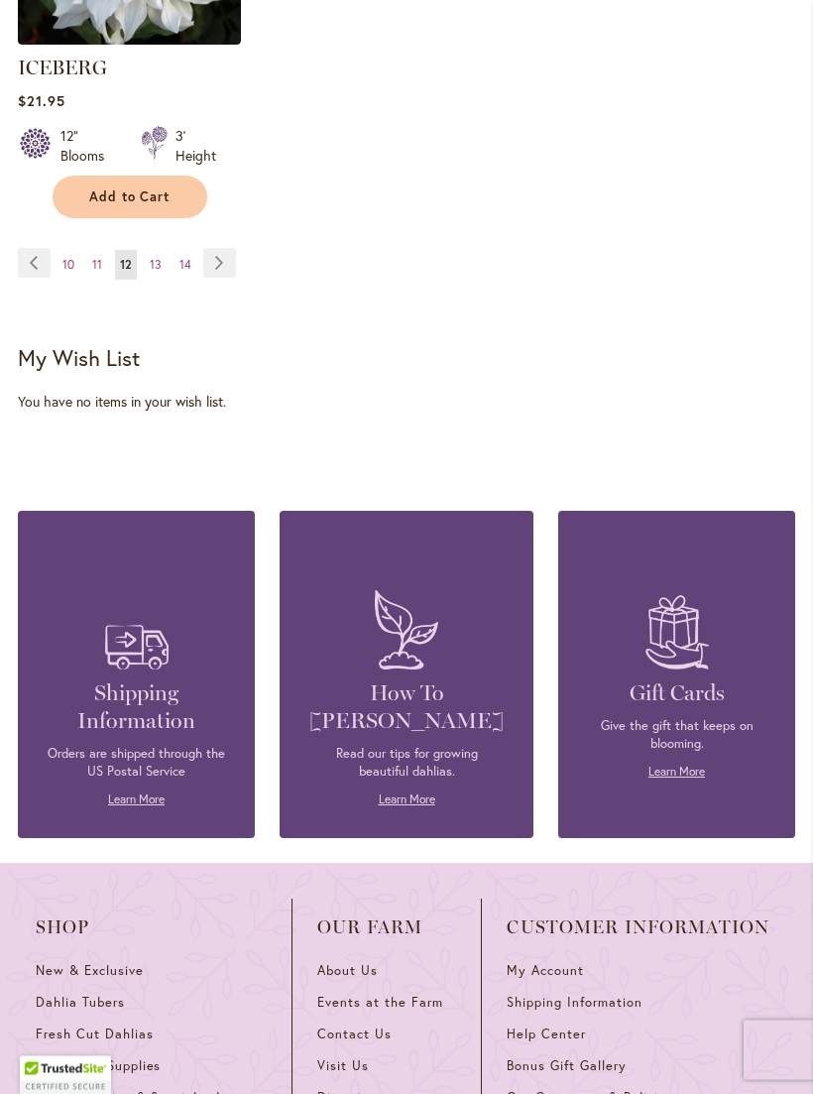
scroll to position [3100, 0]
click at [185, 257] on span "14" at bounding box center [186, 264] width 12 height 15
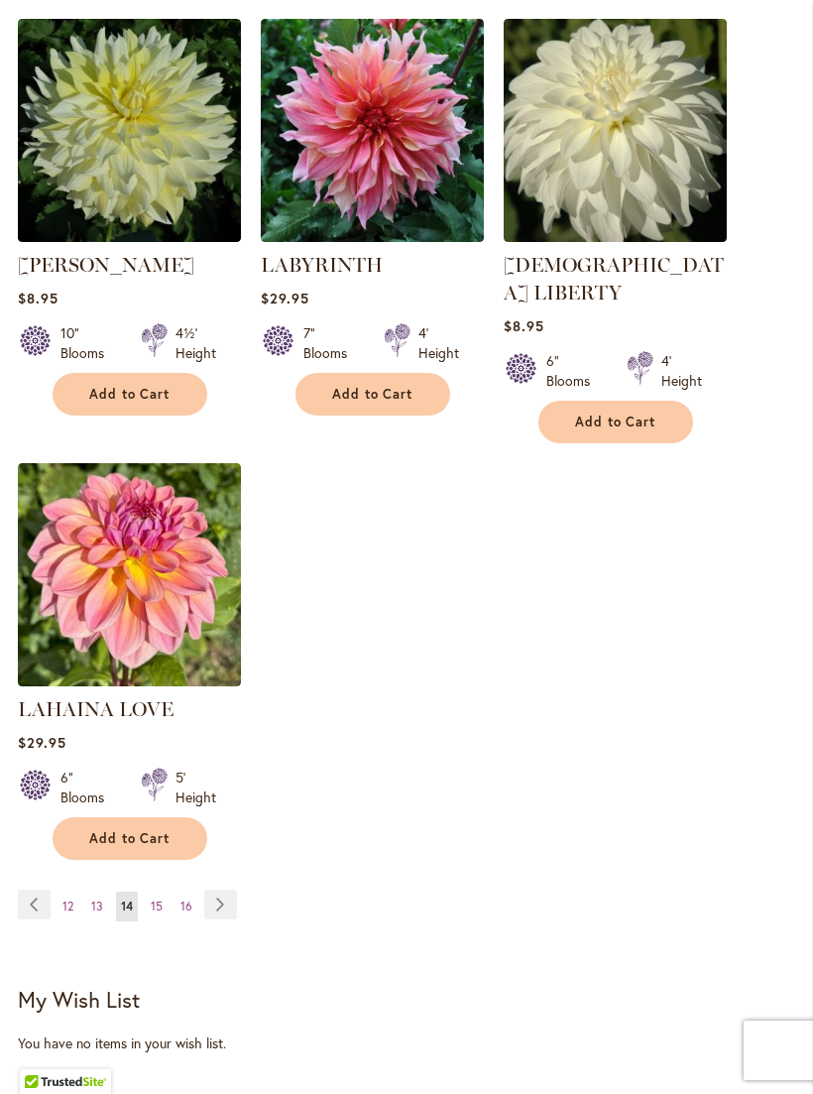
scroll to position [2471, 0]
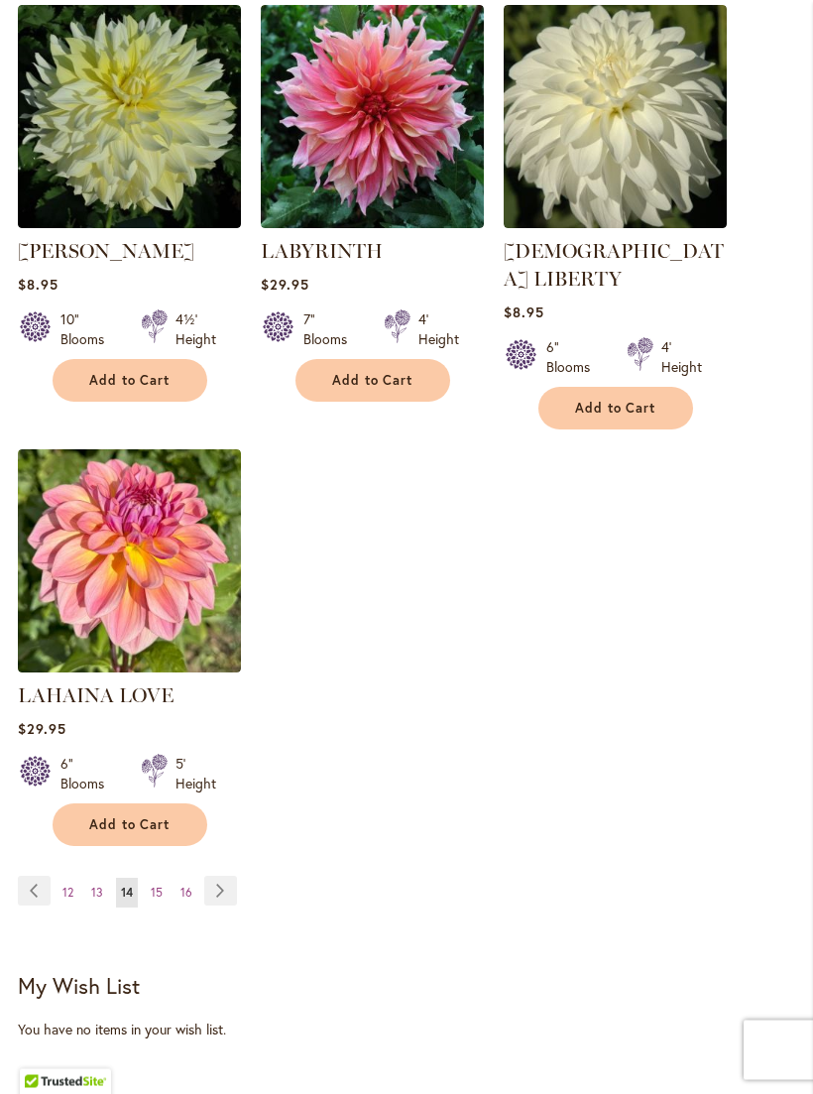
click at [160, 886] on span "15" at bounding box center [157, 893] width 12 height 15
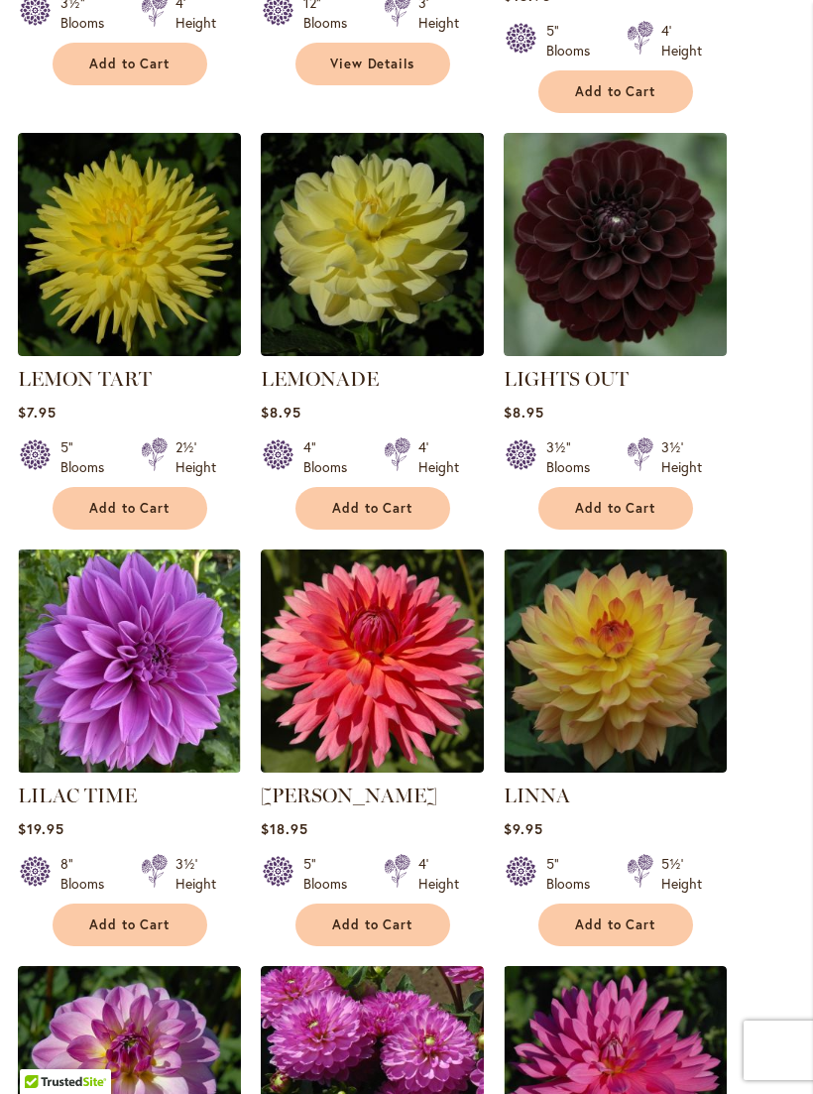
scroll to position [1144, 0]
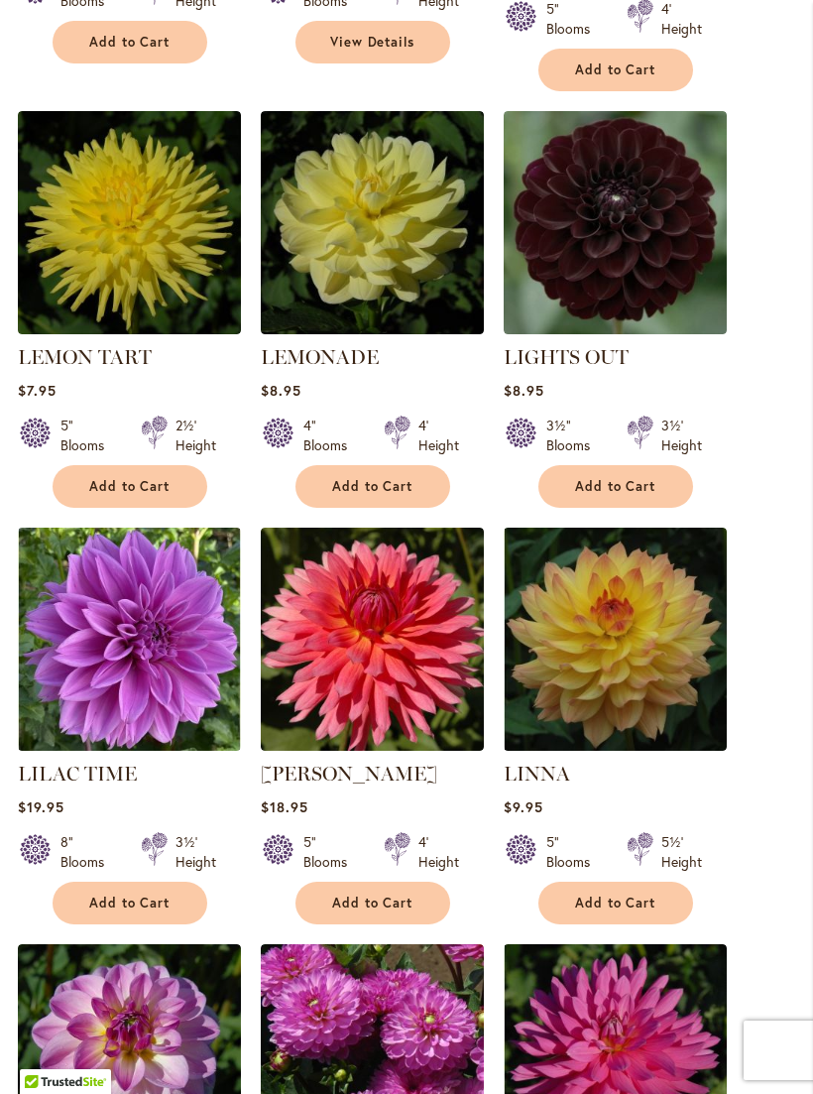
click at [371, 612] on img at bounding box center [372, 639] width 223 height 223
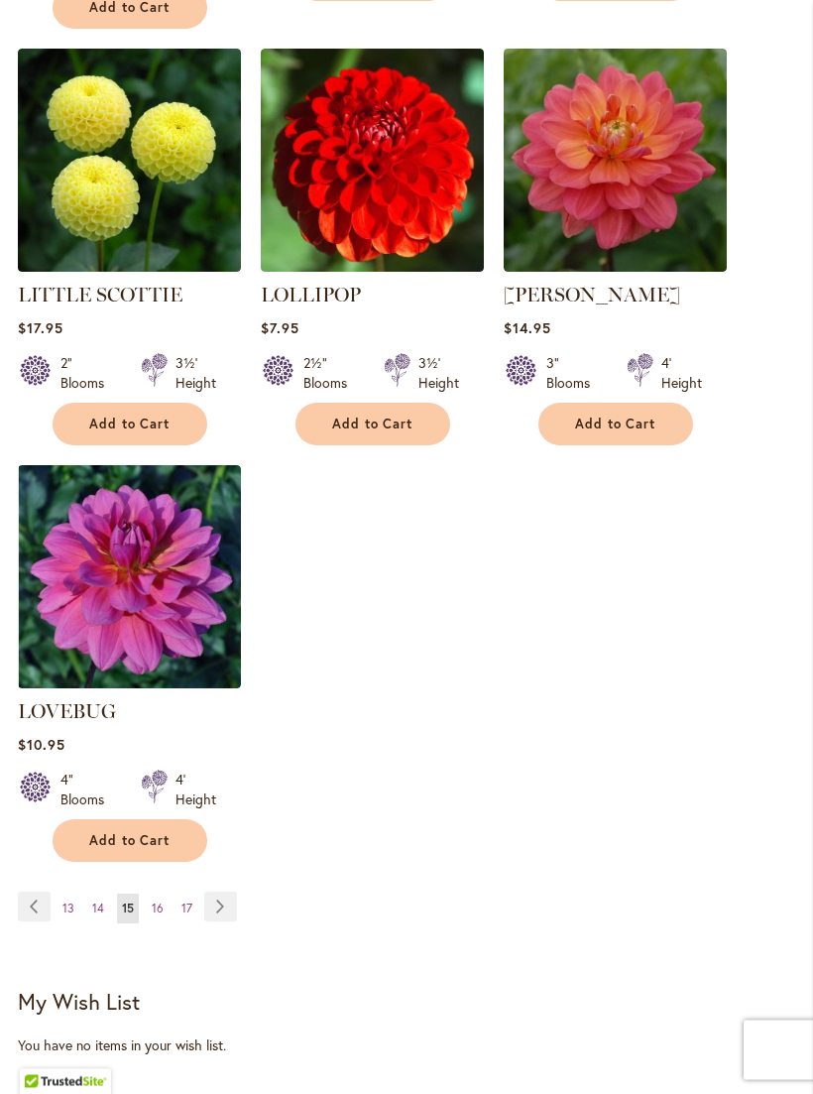
scroll to position [2503, 0]
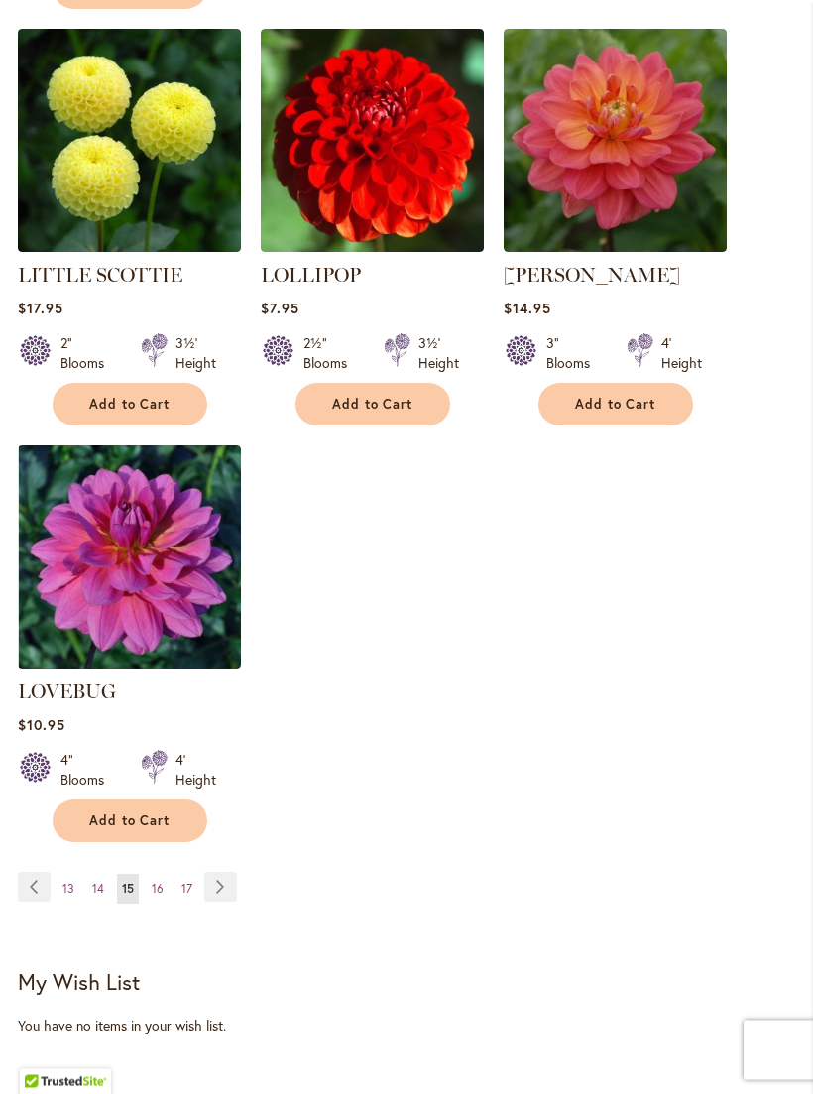
click at [191, 875] on link "Page 17" at bounding box center [187, 890] width 21 height 30
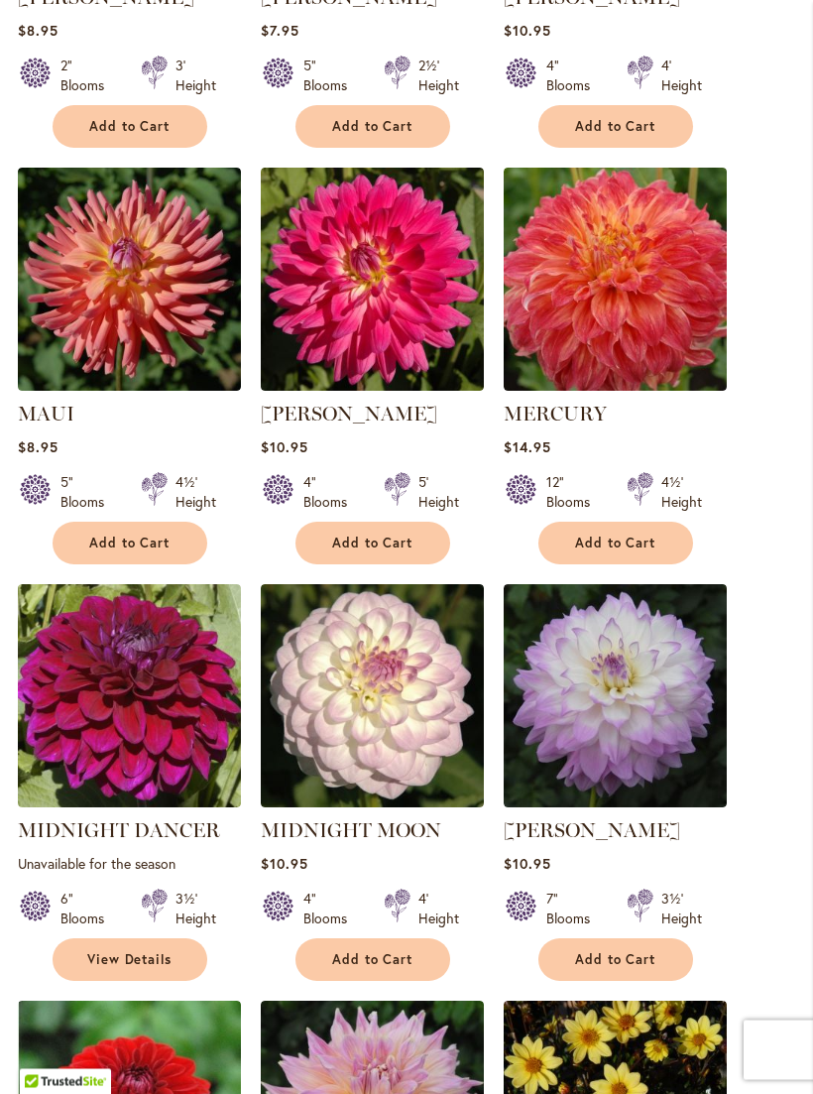
scroll to position [1059, 0]
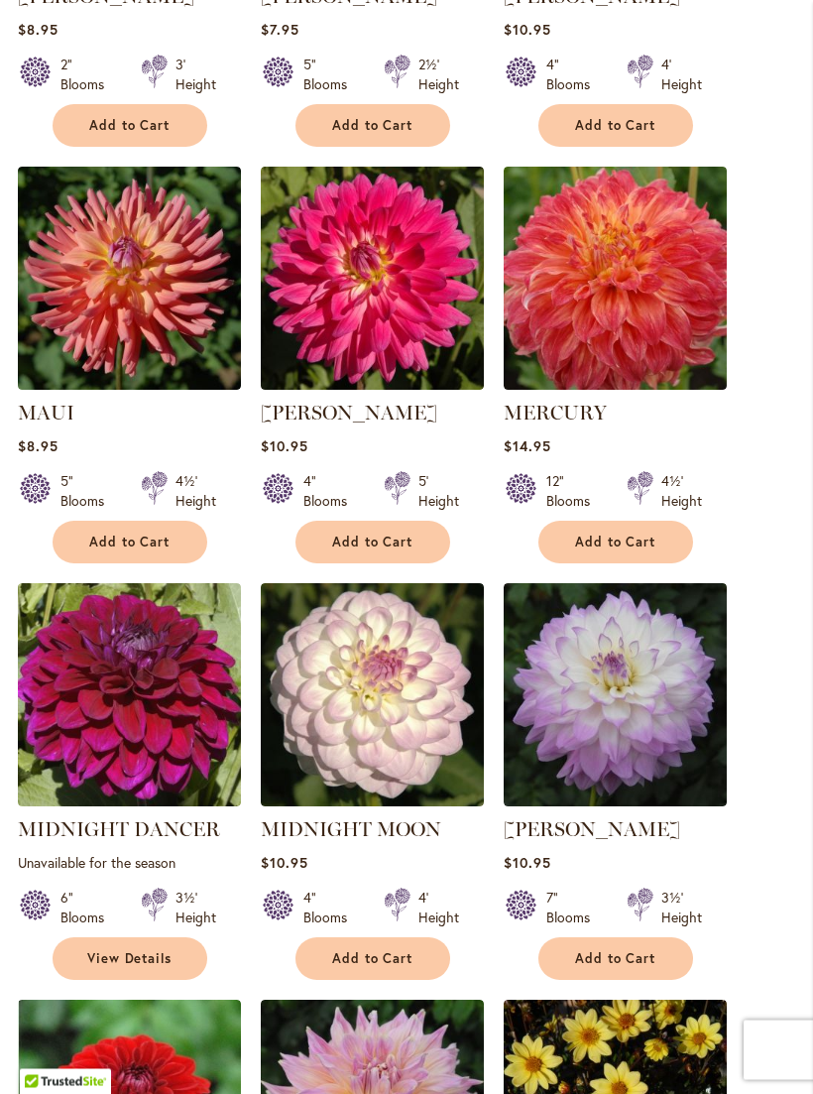
click at [661, 694] on img at bounding box center [615, 695] width 223 height 223
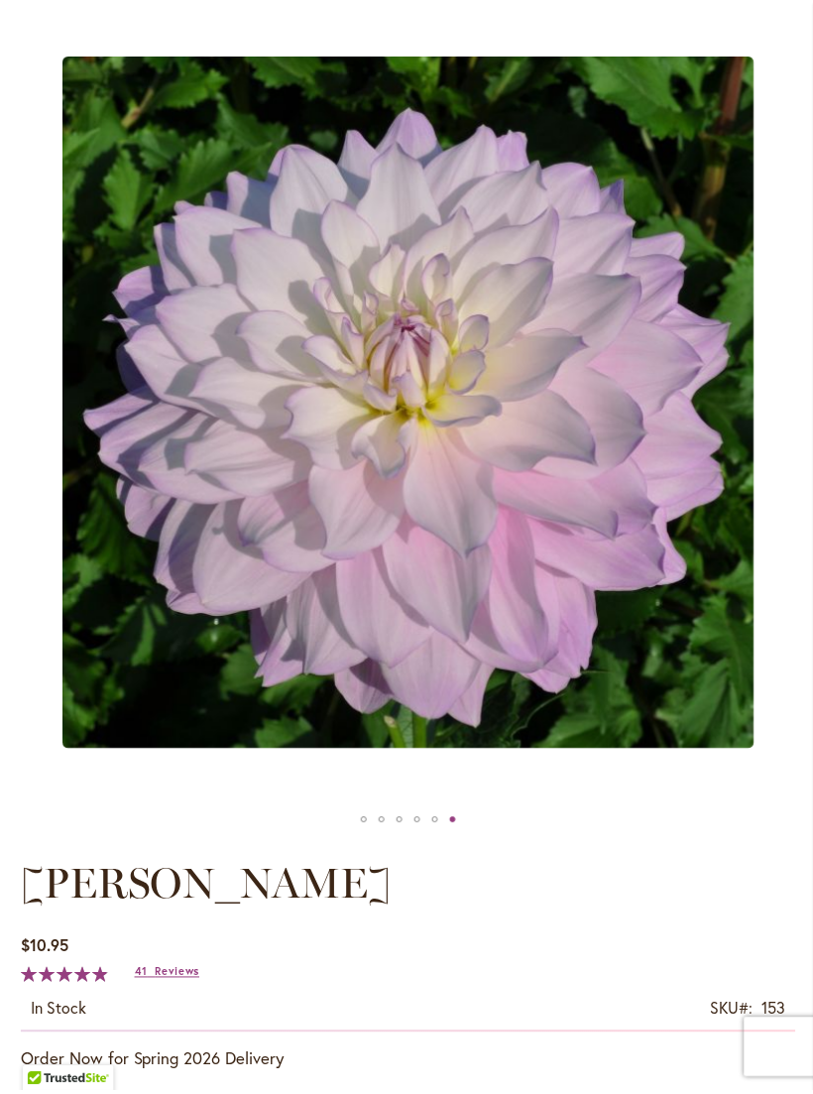
scroll to position [282, 0]
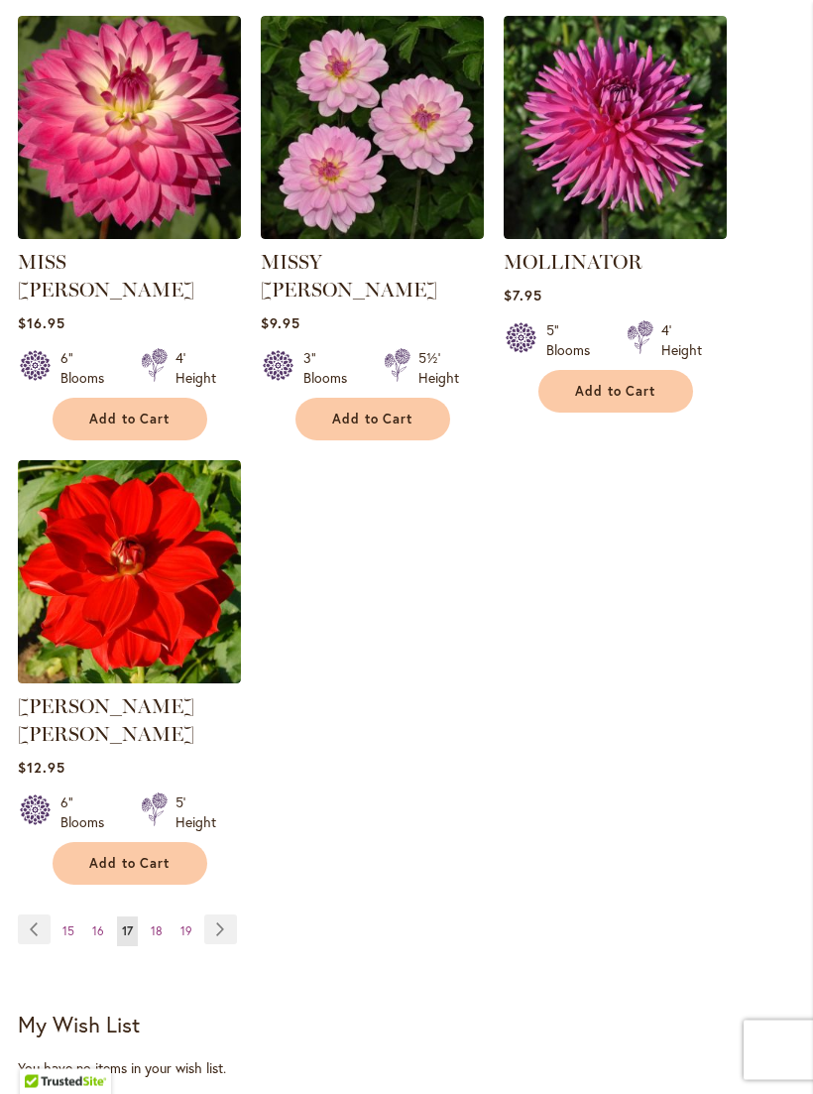
scroll to position [2467, 0]
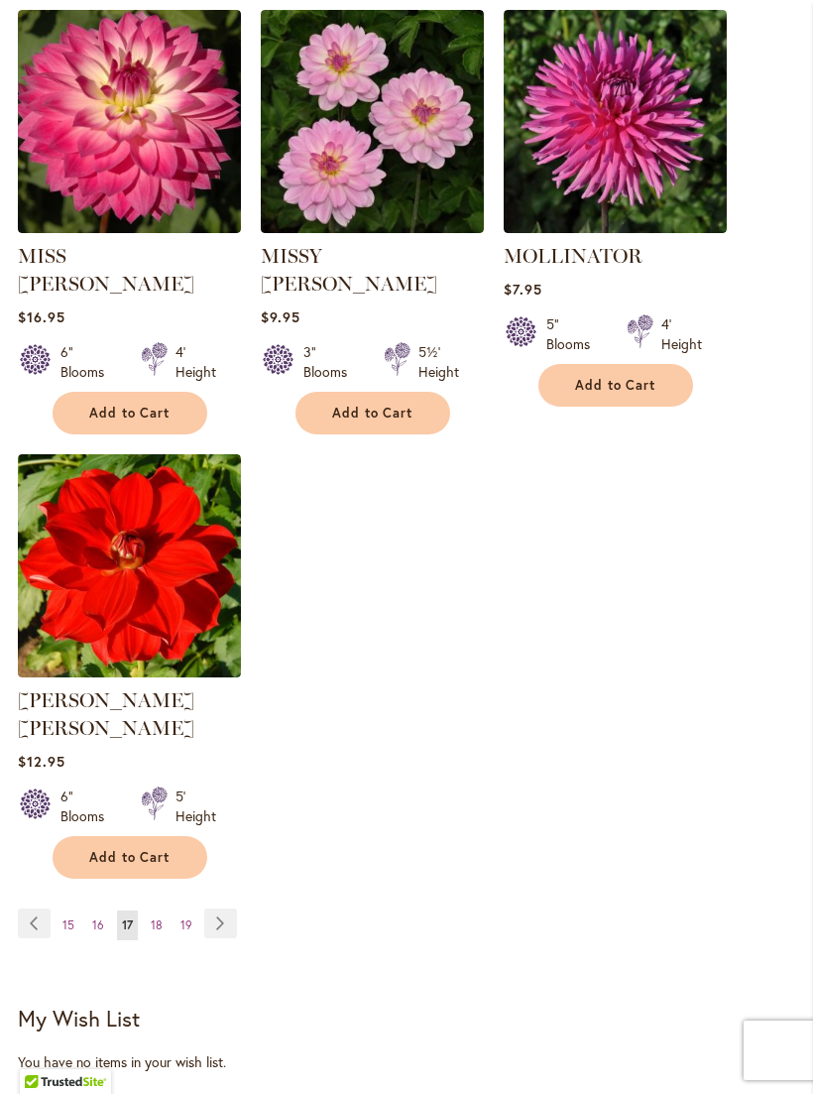
click at [187, 918] on span "19" at bounding box center [187, 925] width 12 height 15
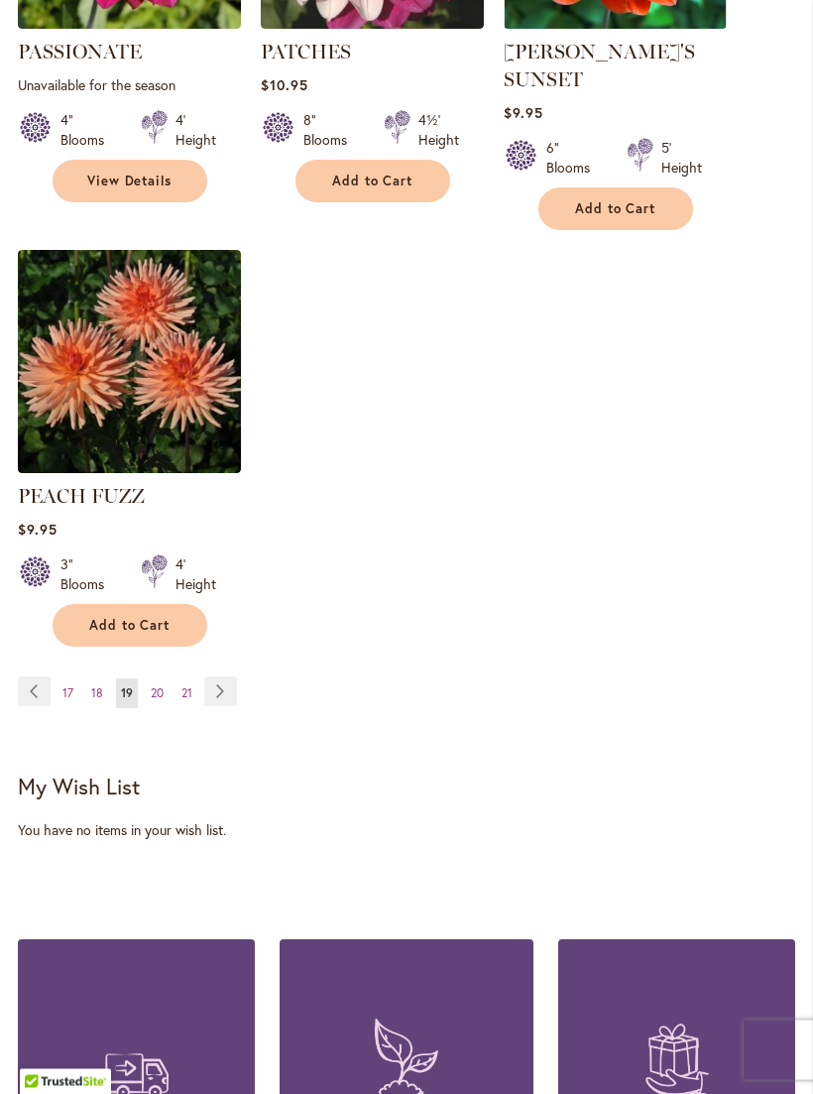
scroll to position [2690, 0]
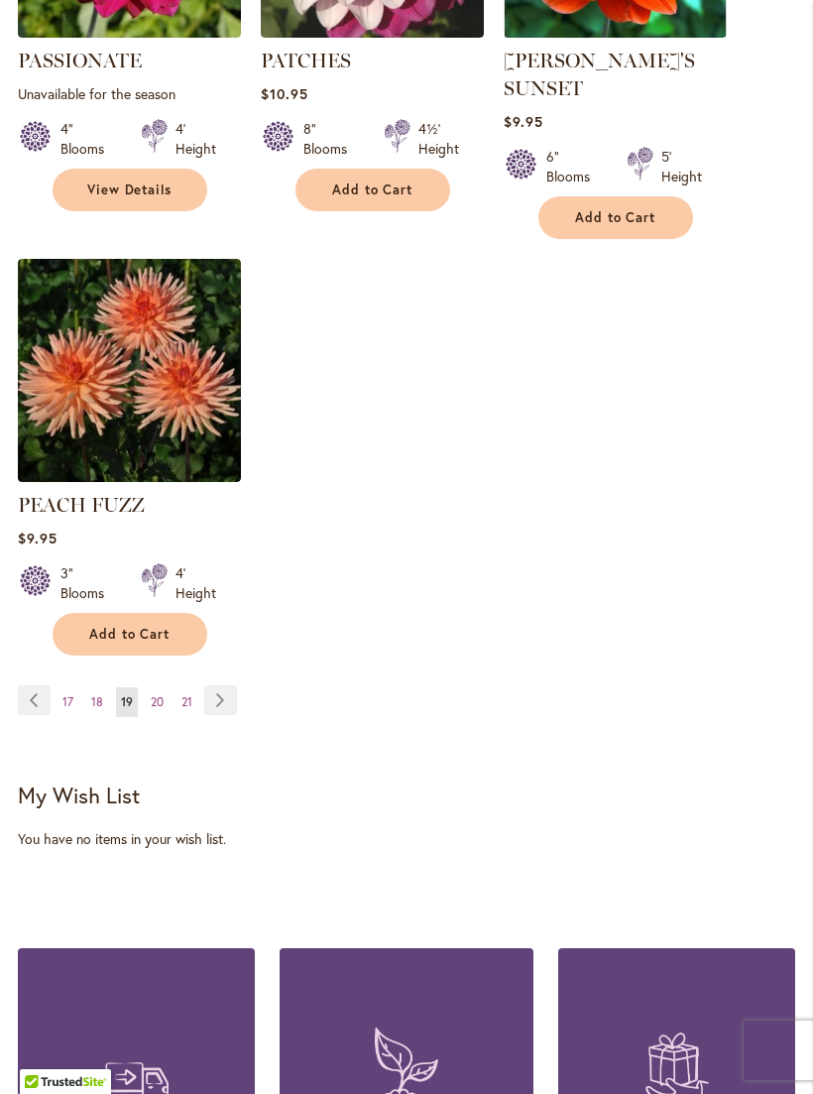
click at [156, 694] on span "20" at bounding box center [157, 701] width 13 height 15
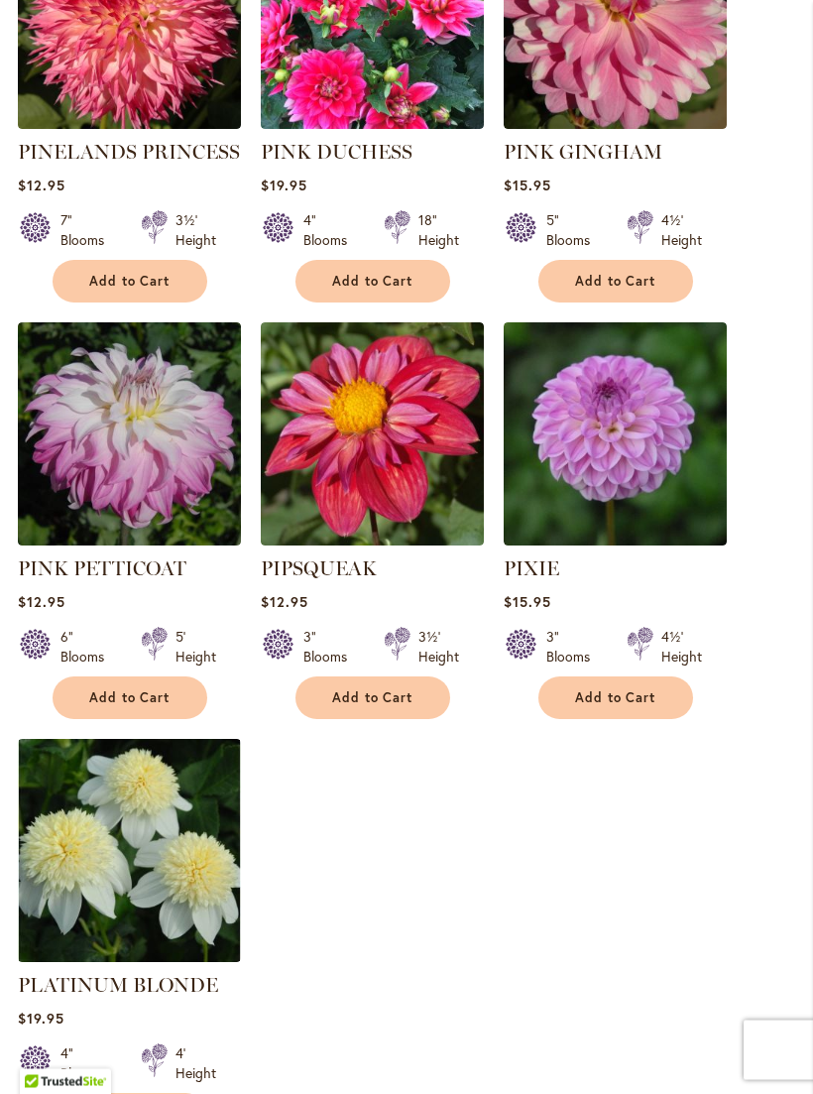
scroll to position [2240, 0]
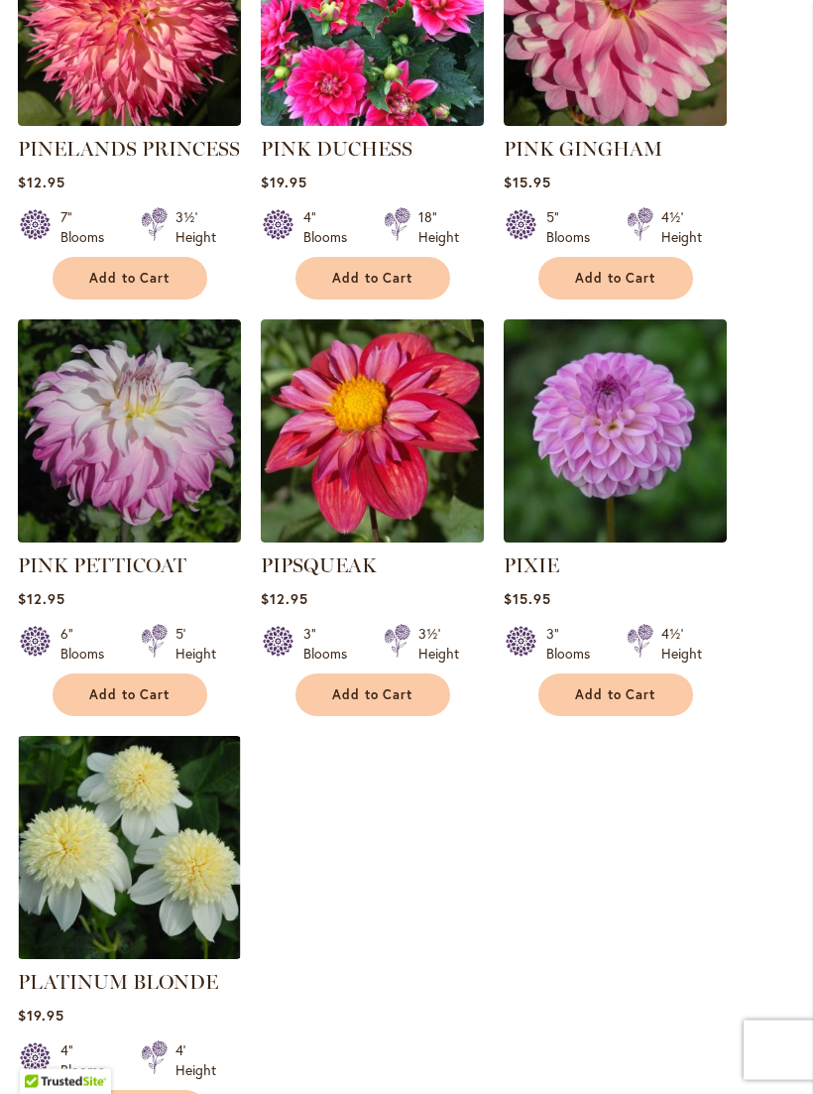
click at [126, 815] on img at bounding box center [129, 848] width 223 height 223
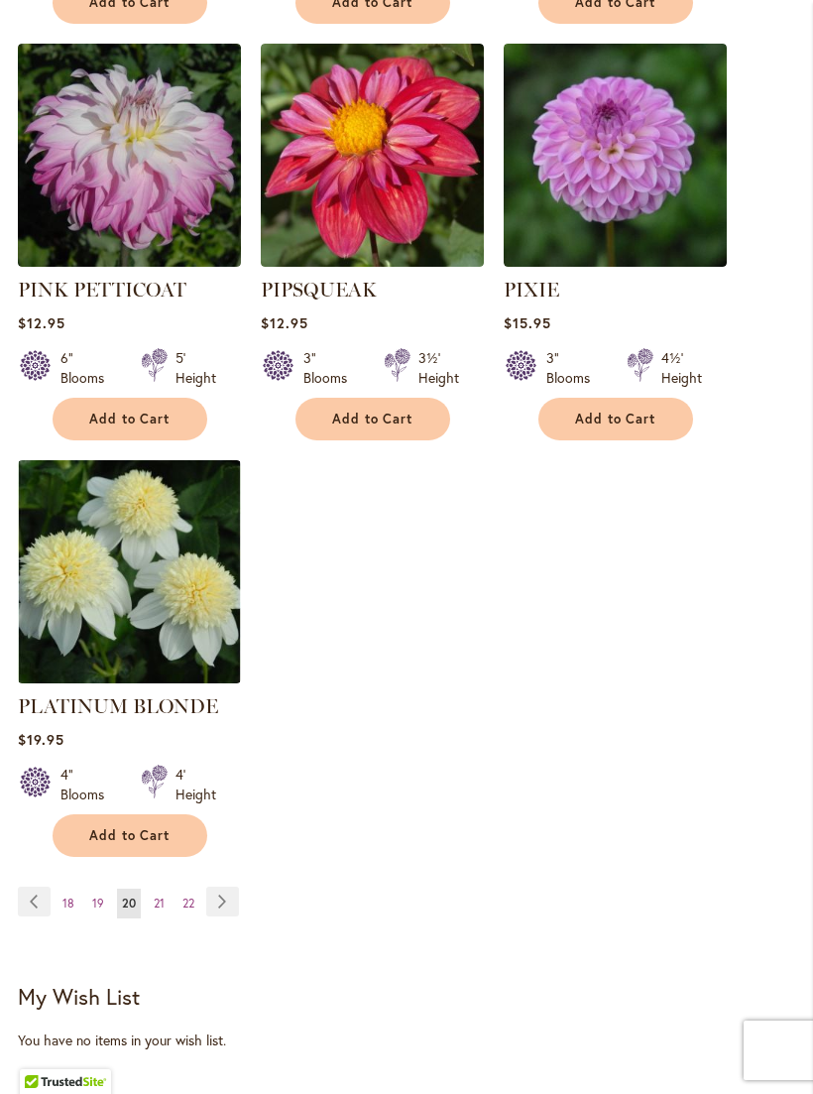
scroll to position [2545, 0]
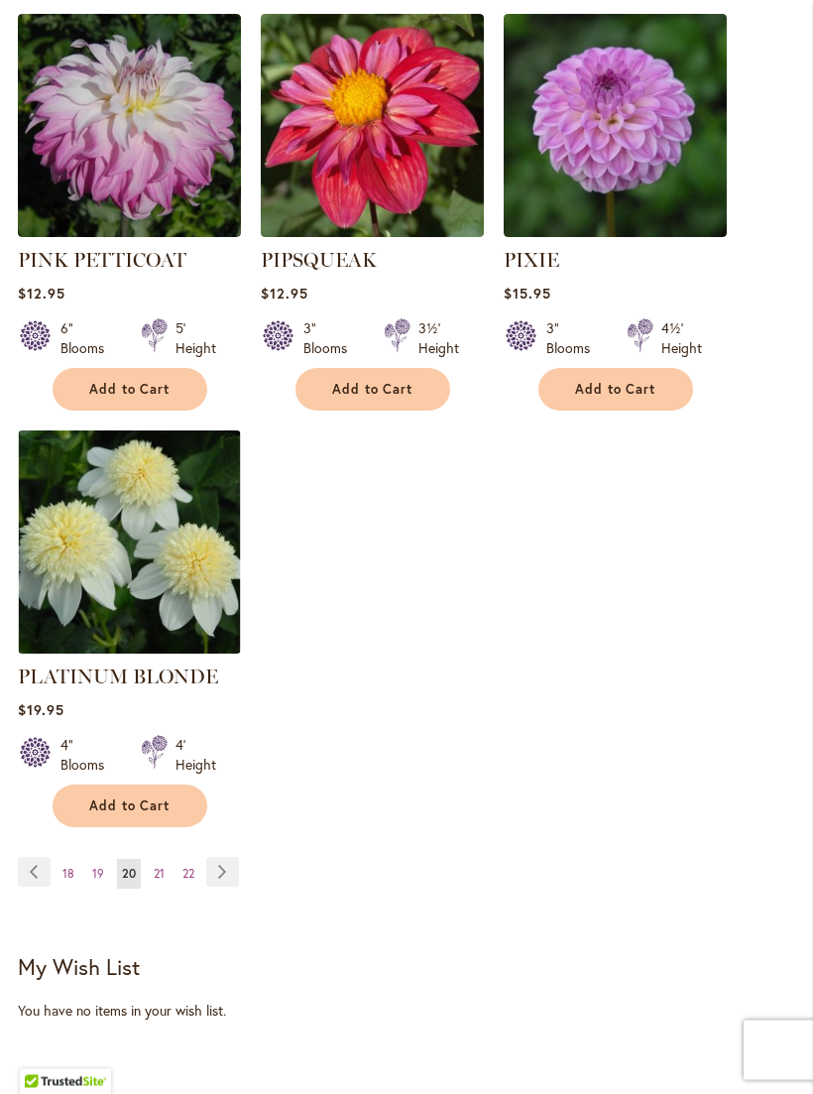
click at [67, 867] on span "18" at bounding box center [68, 874] width 12 height 15
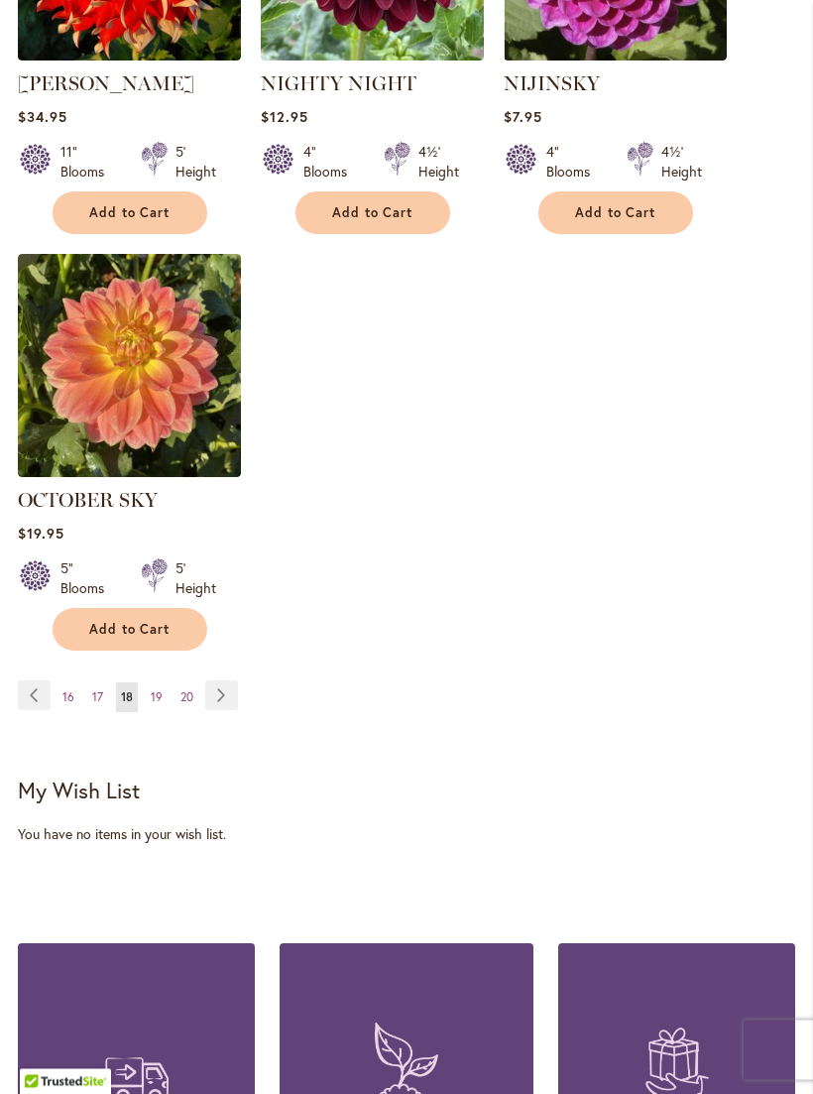
scroll to position [2640, 0]
click at [183, 712] on link "Page 20" at bounding box center [187, 697] width 23 height 30
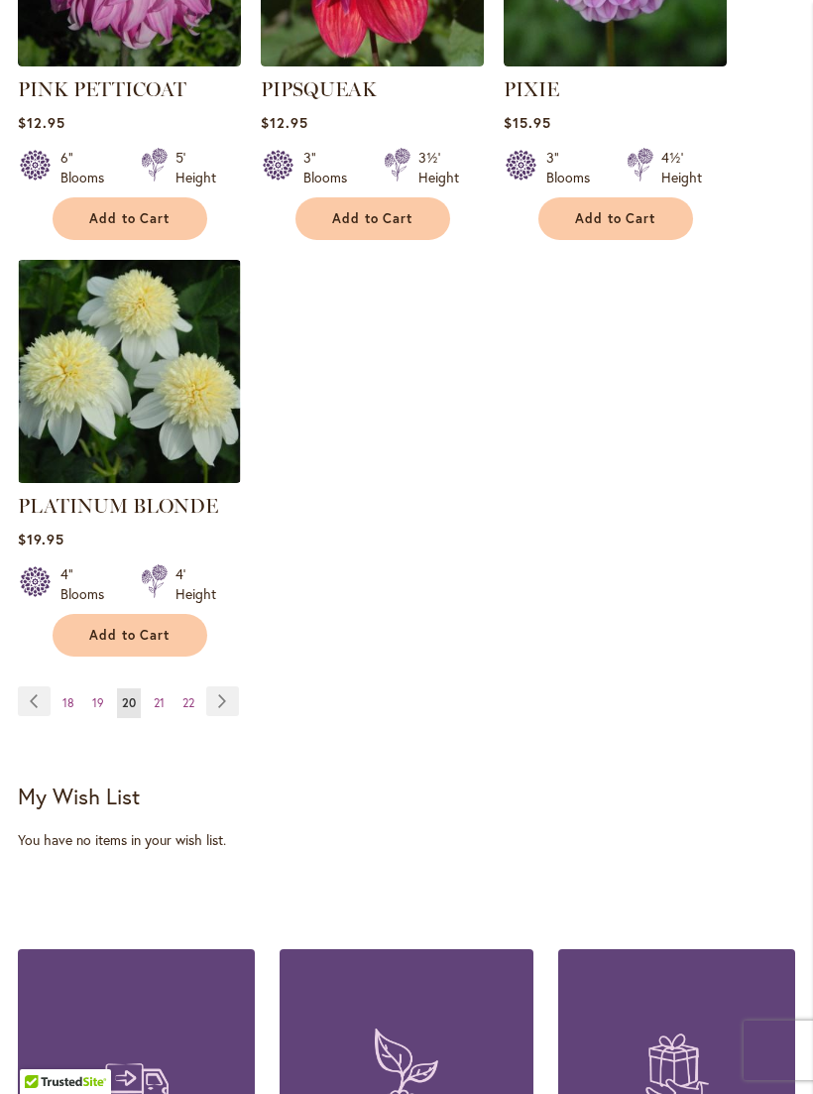
scroll to position [2979, 0]
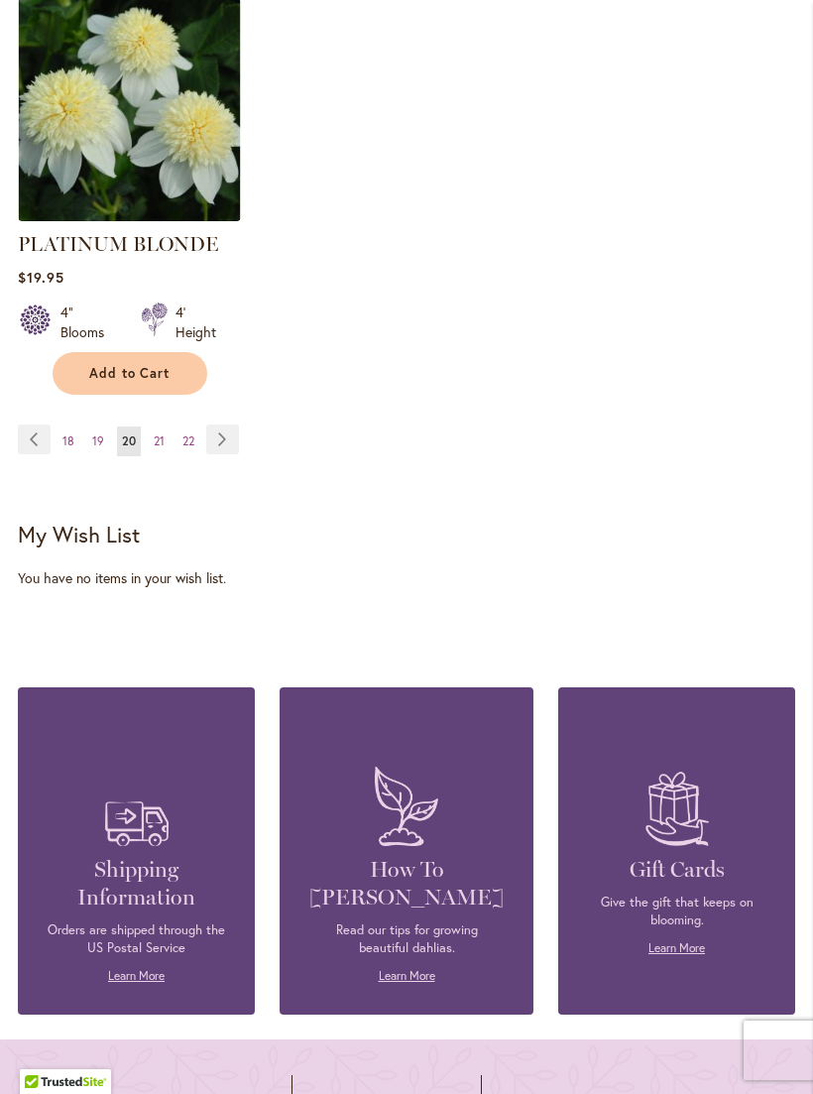
click at [183, 433] on span "22" at bounding box center [189, 440] width 12 height 15
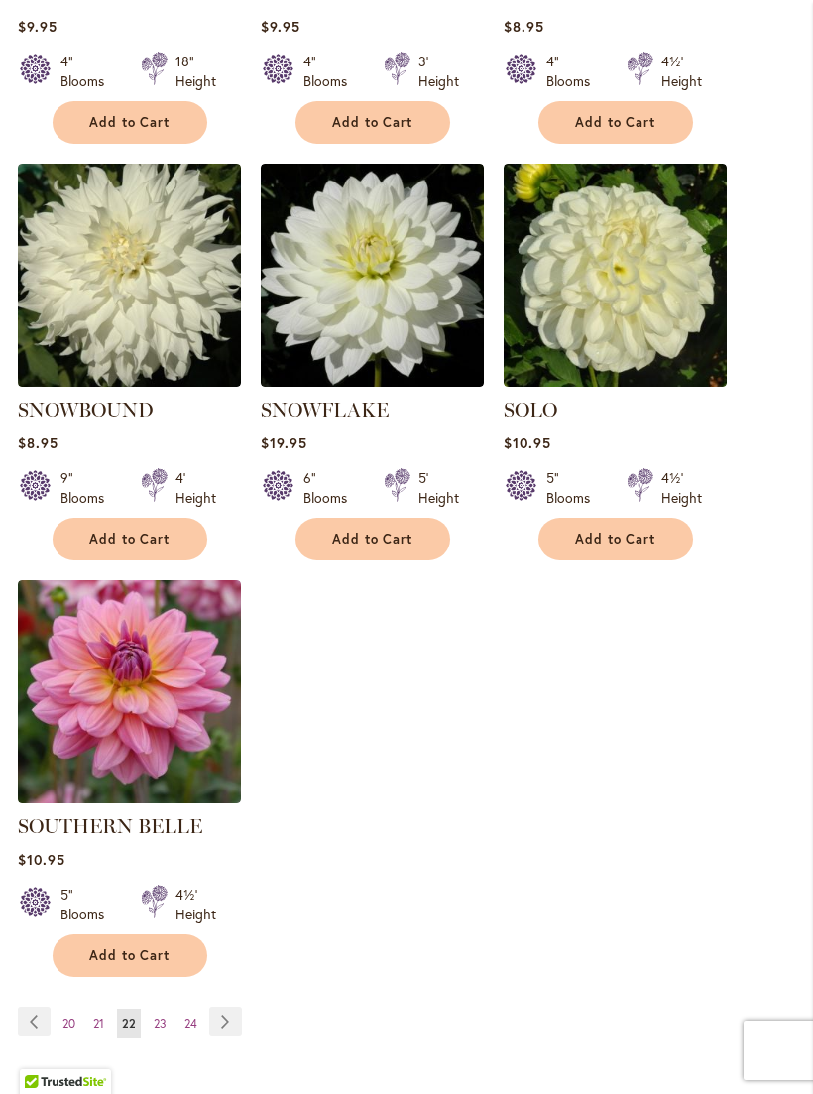
scroll to position [2428, 0]
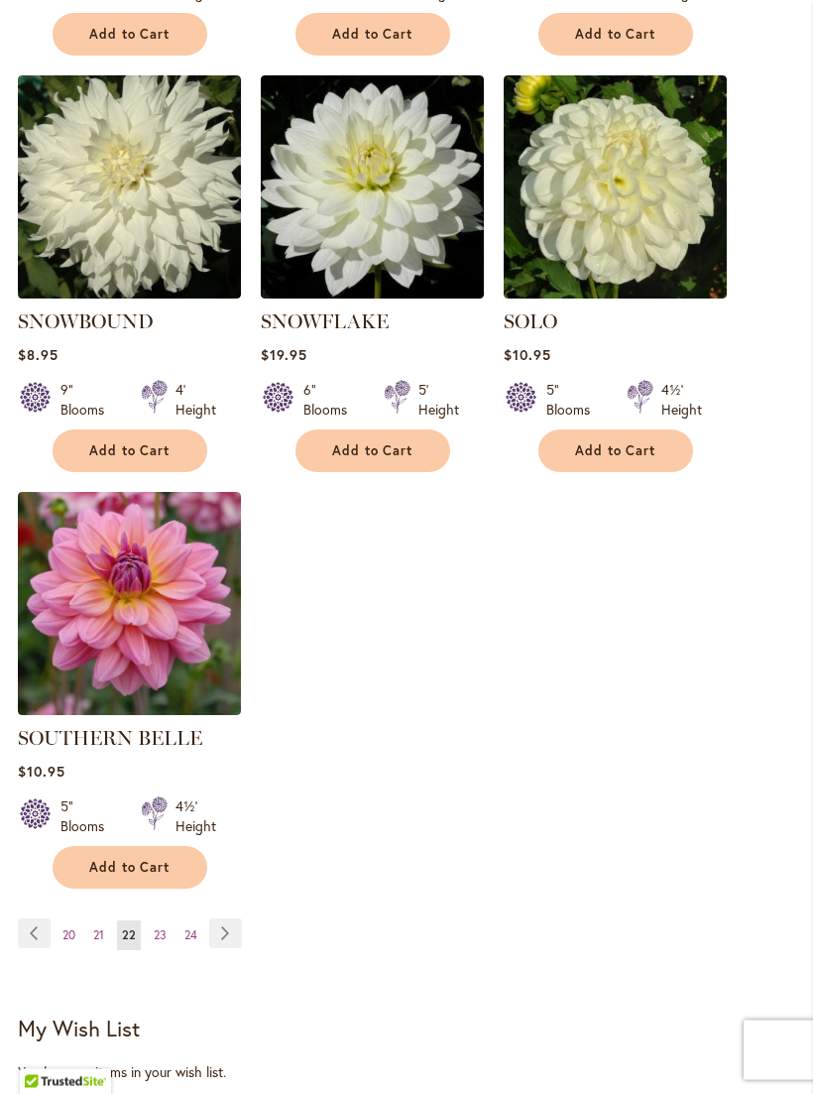
click at [161, 929] on span "23" at bounding box center [160, 935] width 13 height 15
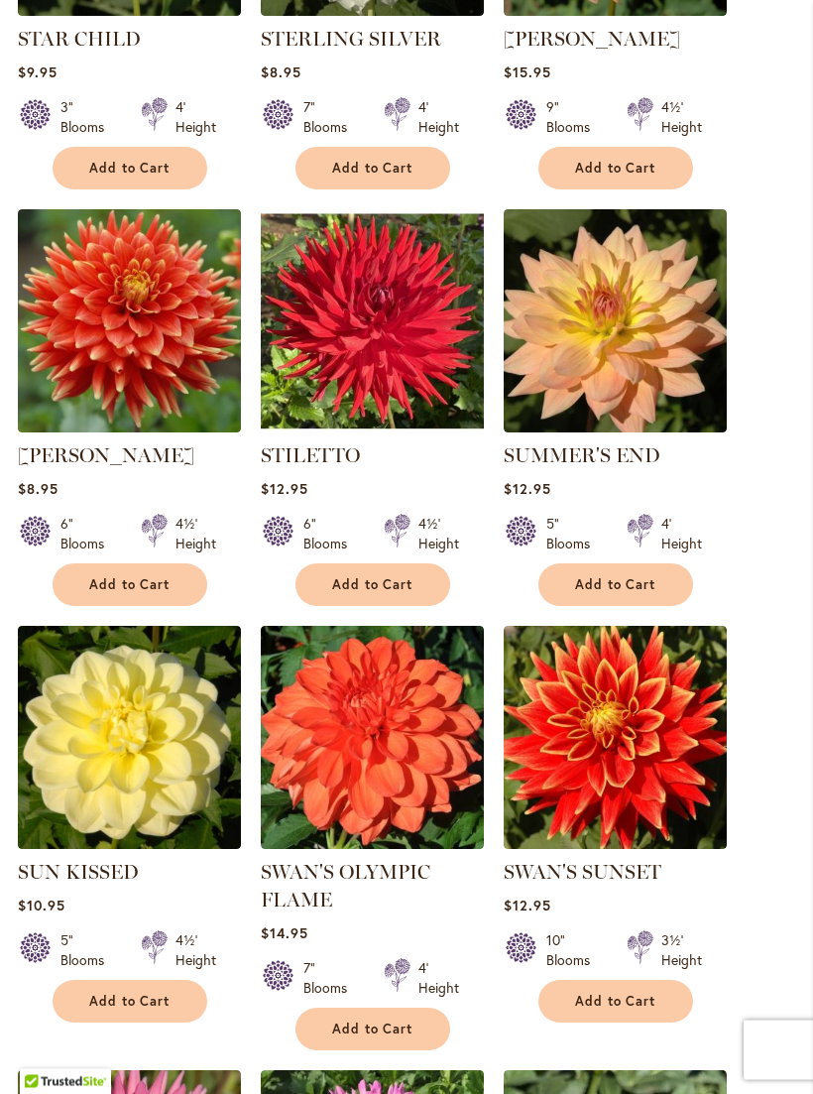
scroll to position [1434, 0]
click at [372, 350] on img at bounding box center [372, 320] width 223 height 223
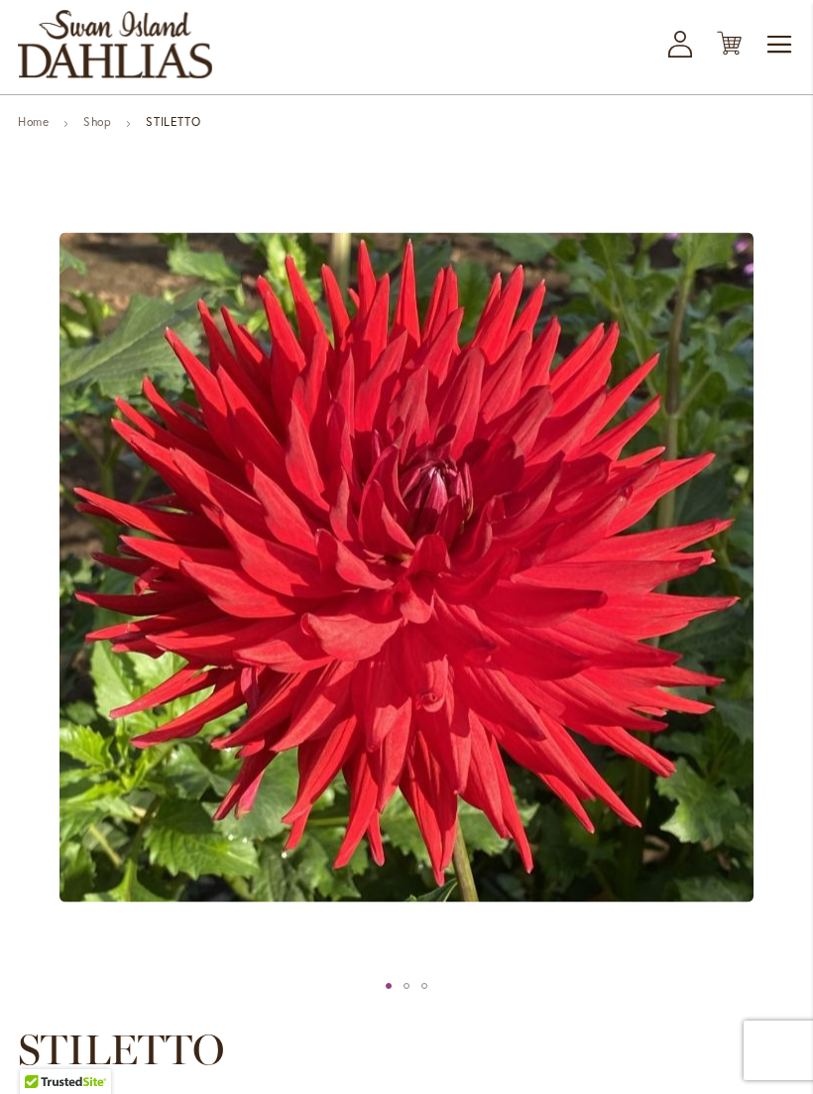
scroll to position [100, 0]
